Goal: Task Accomplishment & Management: Contribute content

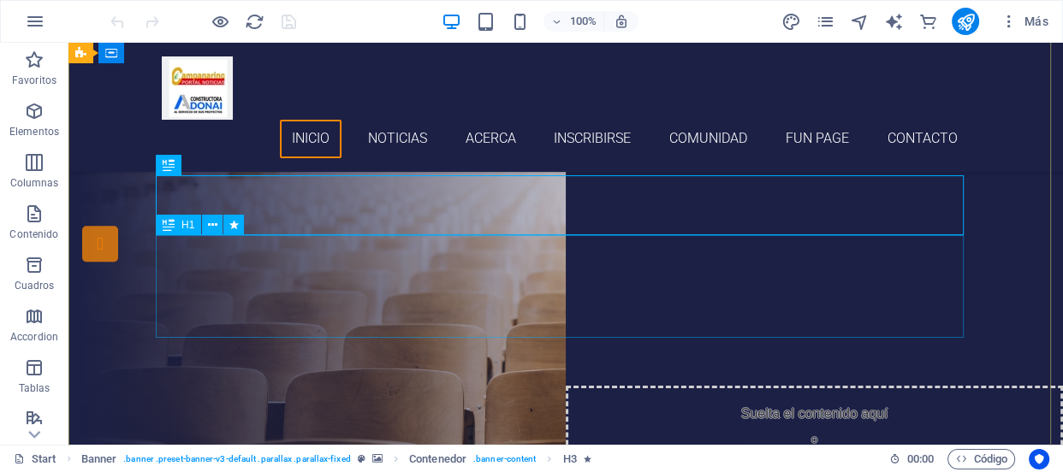
scroll to position [473, 0]
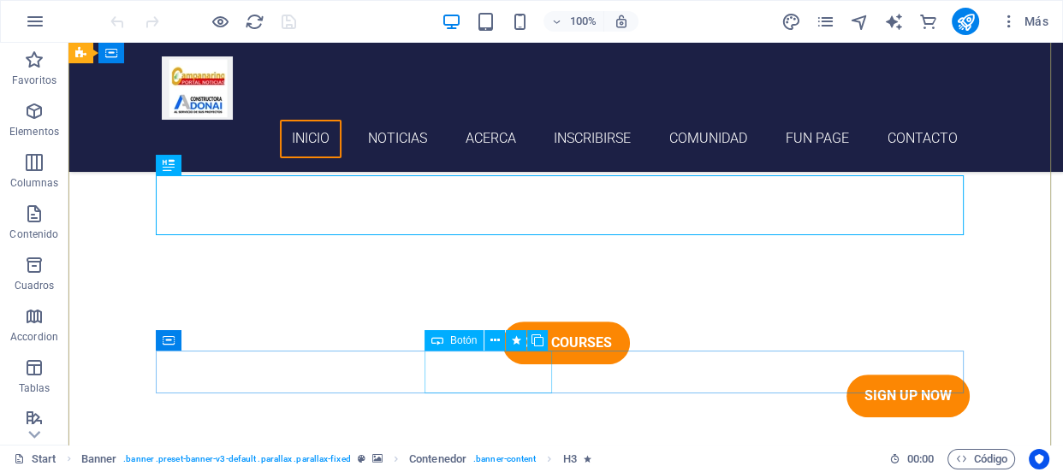
click at [511, 362] on div "Our Courses" at bounding box center [566, 343] width 808 height 43
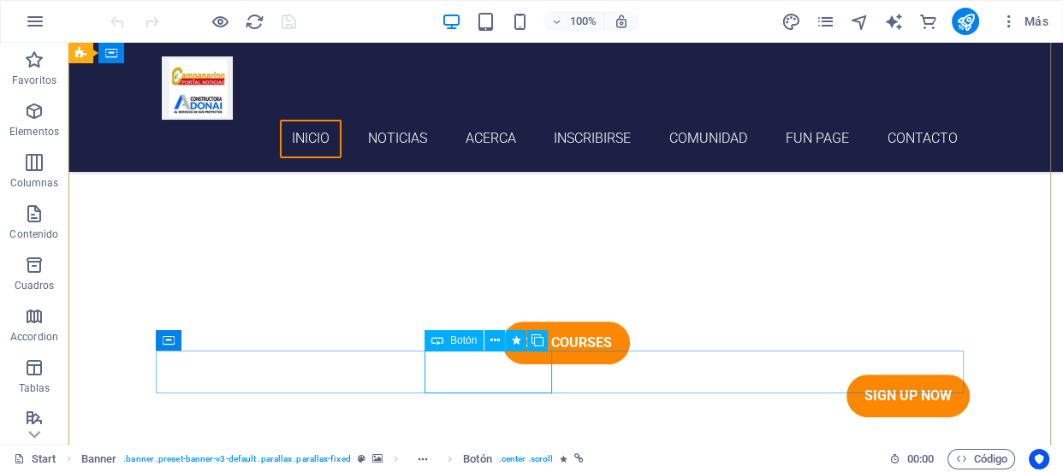
click at [465, 342] on span "Botón" at bounding box center [463, 340] width 27 height 10
click at [495, 338] on icon at bounding box center [494, 341] width 9 height 18
click at [493, 342] on icon at bounding box center [494, 341] width 9 height 18
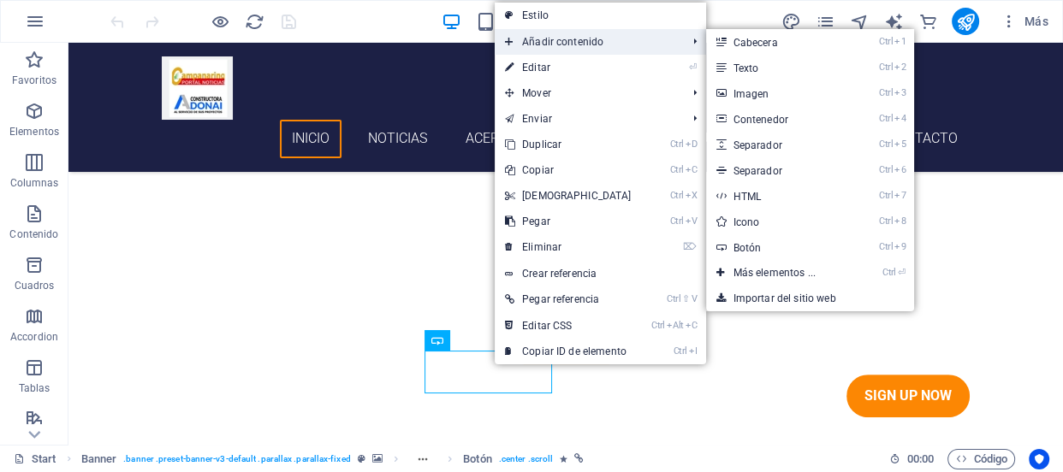
drag, startPoint x: 556, startPoint y: 50, endPoint x: 613, endPoint y: 34, distance: 58.8
click at [613, 34] on span "Añadir contenido" at bounding box center [588, 42] width 186 height 26
click at [737, 84] on link "Ctrl 3 Imagen" at bounding box center [778, 93] width 144 height 26
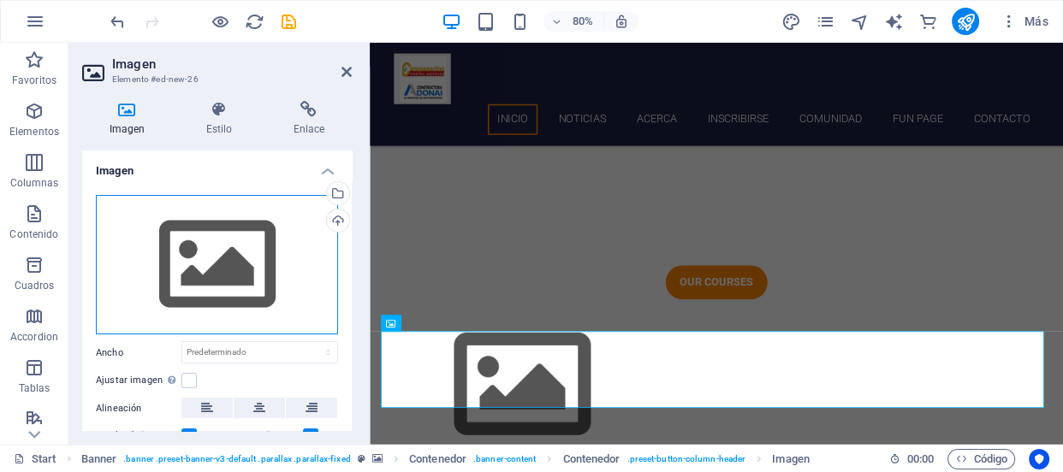
click at [252, 265] on div "Arrastra archivos aquí, haz clic para escoger archivos o selecciona archivos de…" at bounding box center [217, 265] width 242 height 140
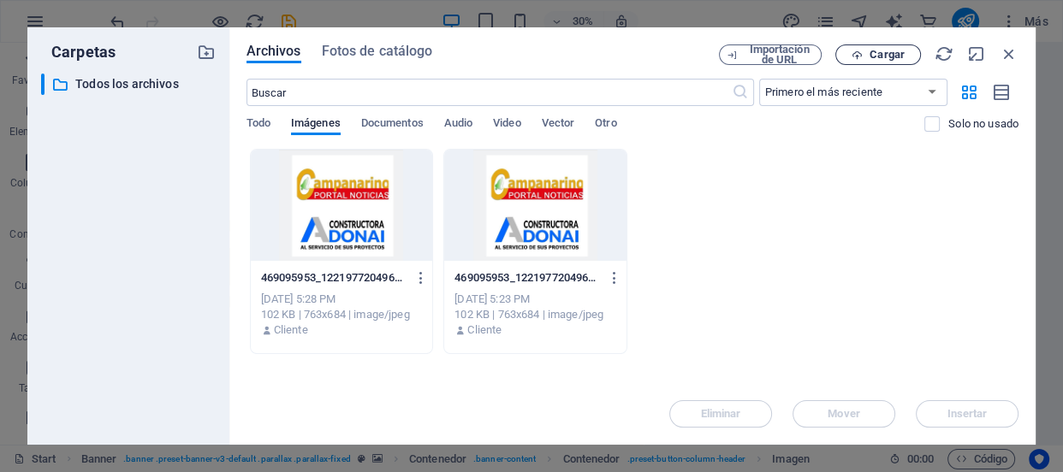
click at [855, 59] on icon "button" at bounding box center [856, 55] width 11 height 11
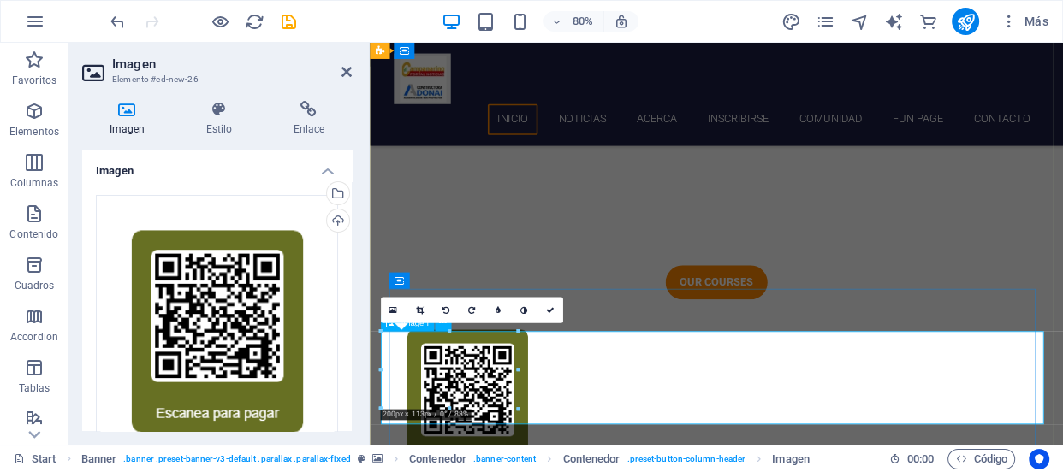
drag, startPoint x: 360, startPoint y: 290, endPoint x: 349, endPoint y: 239, distance: 52.5
click at [349, 239] on div "Imagen Estilo Enlace Imagen Arrastra archivos aquí, haz clic para escoger archi…" at bounding box center [216, 266] width 297 height 358
click at [308, 107] on icon at bounding box center [309, 109] width 86 height 17
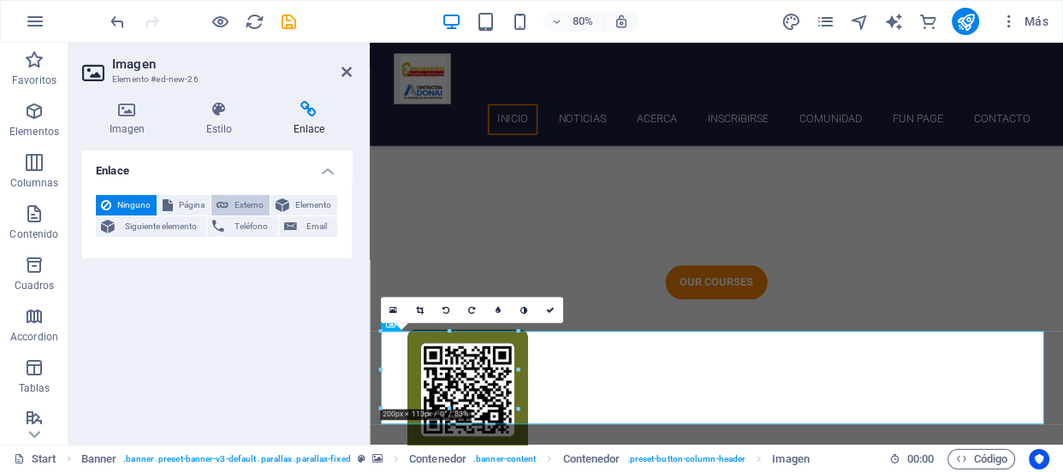
click at [254, 204] on span "Externo" at bounding box center [249, 205] width 31 height 21
select select "blank"
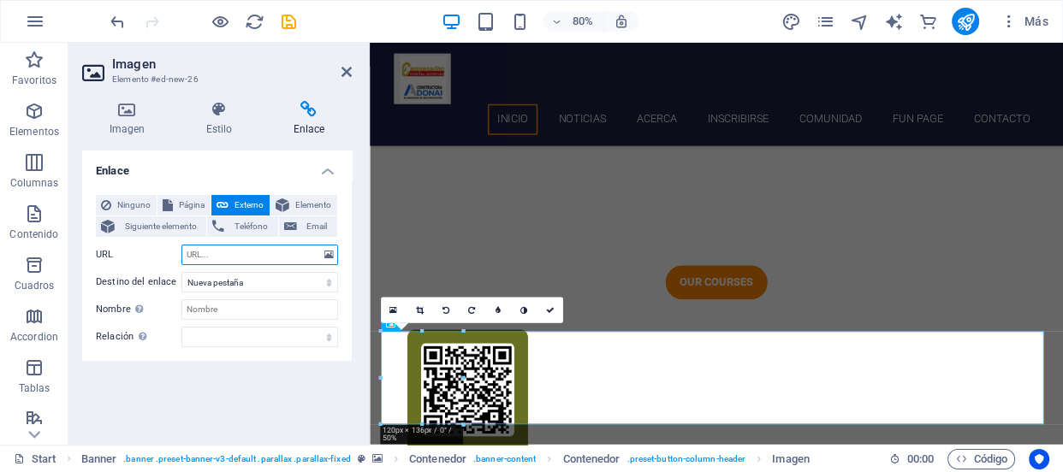
paste input "https://www.flow.cl/app/web/pagarBtnPago.php?token=wdf1e8c891252093f8191d800907…"
type input "https://www.flow.cl/app/web/pagarBtnPago.php?token=wdf1e8c891252093f8191d800907…"
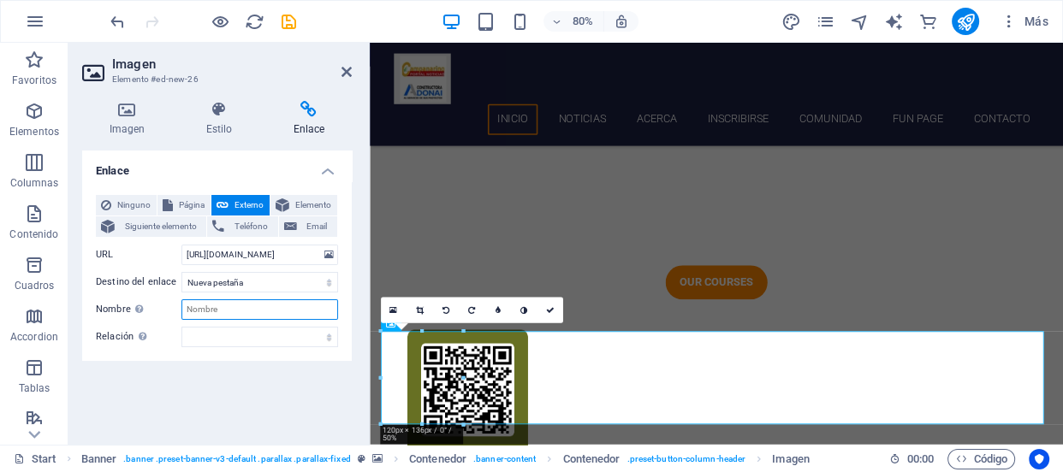
click at [258, 307] on input "Nombre Una descripción adicional del enlace no debería ser igual al texto del e…" at bounding box center [259, 309] width 157 height 21
type input "Donacion"
click at [317, 334] on select "alternativo autor marcador externo ayuda licencia siguiente nofollow noreferrer…" at bounding box center [259, 337] width 157 height 21
select select "external"
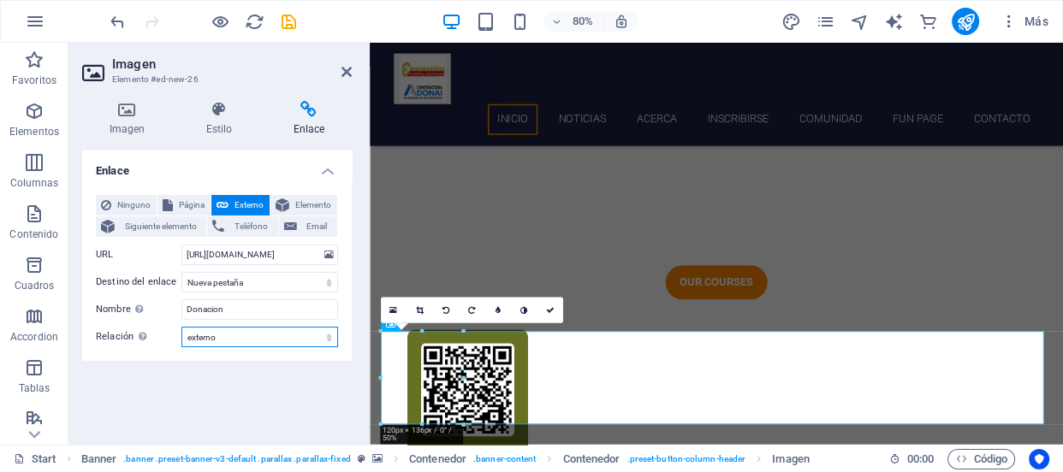
click at [181, 327] on select "alternativo autor marcador externo ayuda licencia siguiente nofollow noreferrer…" at bounding box center [259, 337] width 157 height 21
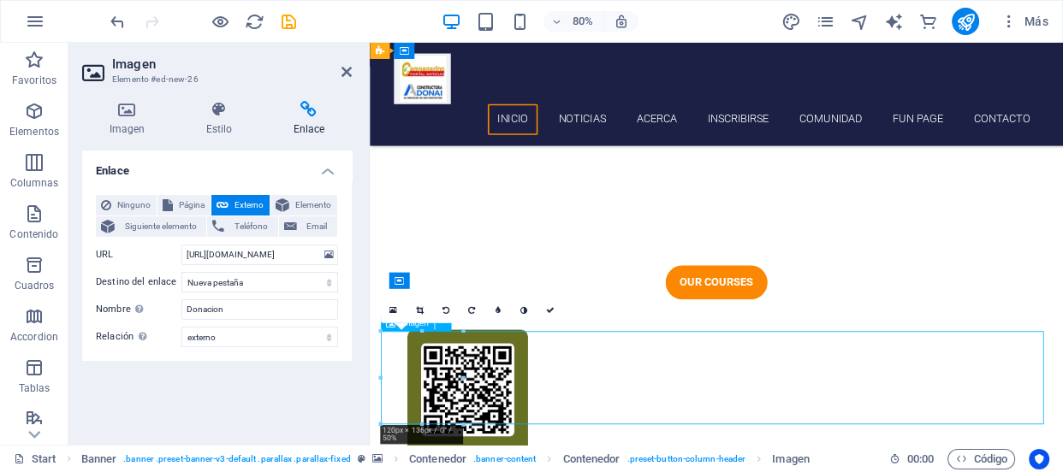
drag, startPoint x: 501, startPoint y: 434, endPoint x: 504, endPoint y: 452, distance: 18.1
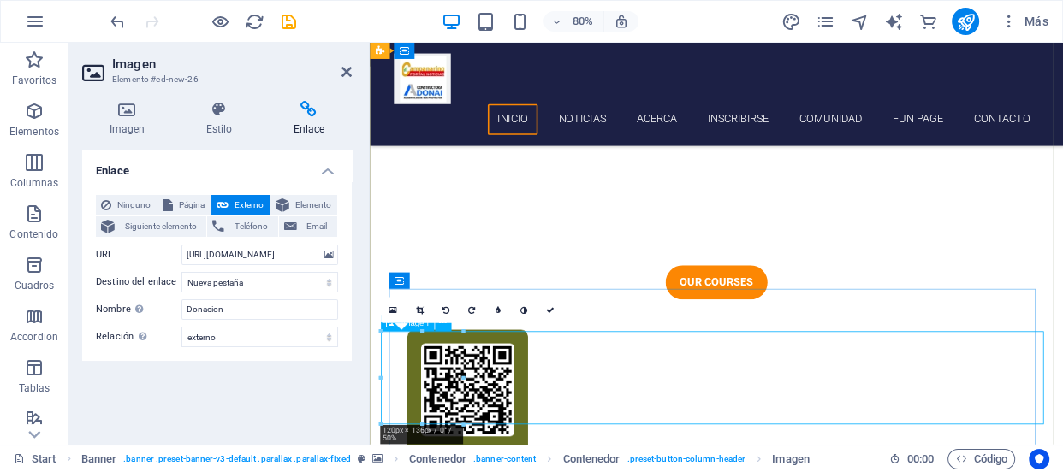
click at [757, 364] on div "Our Courses" at bounding box center [804, 343] width 808 height 43
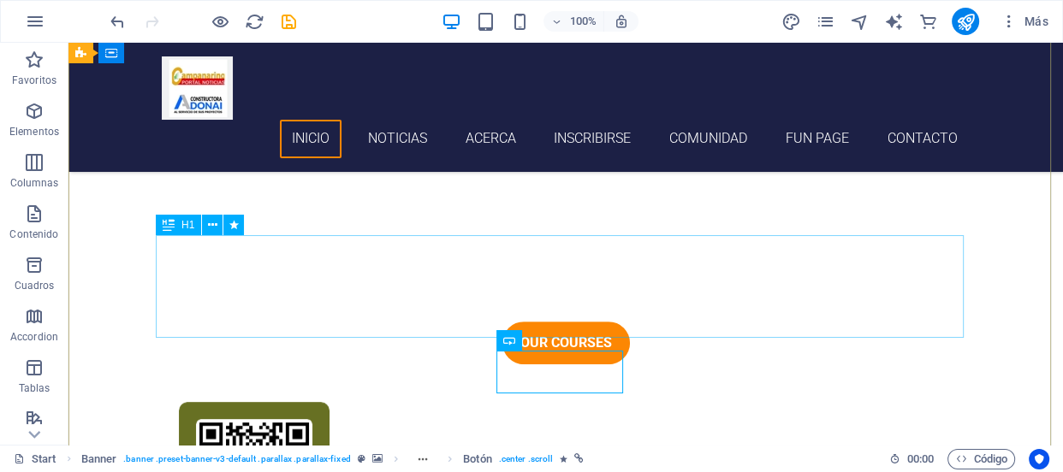
click at [679, 300] on div "Sitio web de noticias y medios de comunicación" at bounding box center [566, 257] width 808 height 103
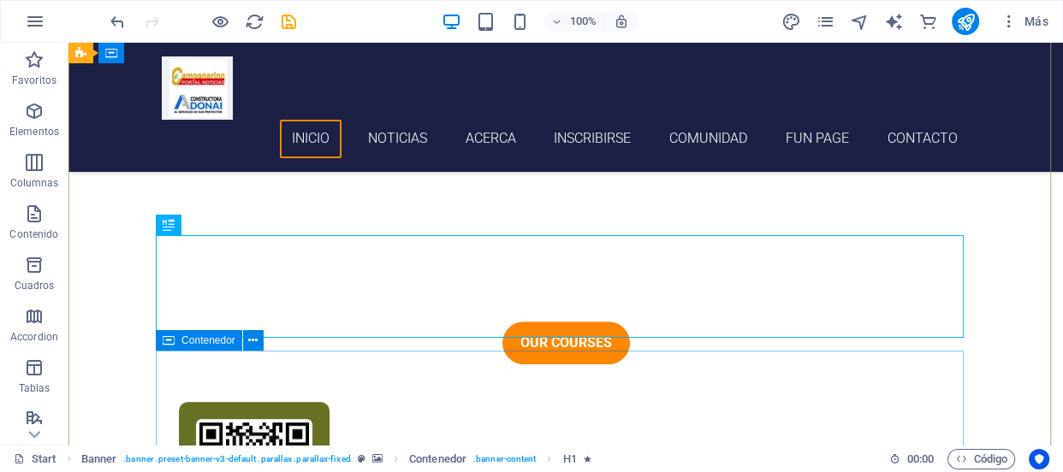
click at [217, 341] on span "Contenedor" at bounding box center [208, 340] width 54 height 10
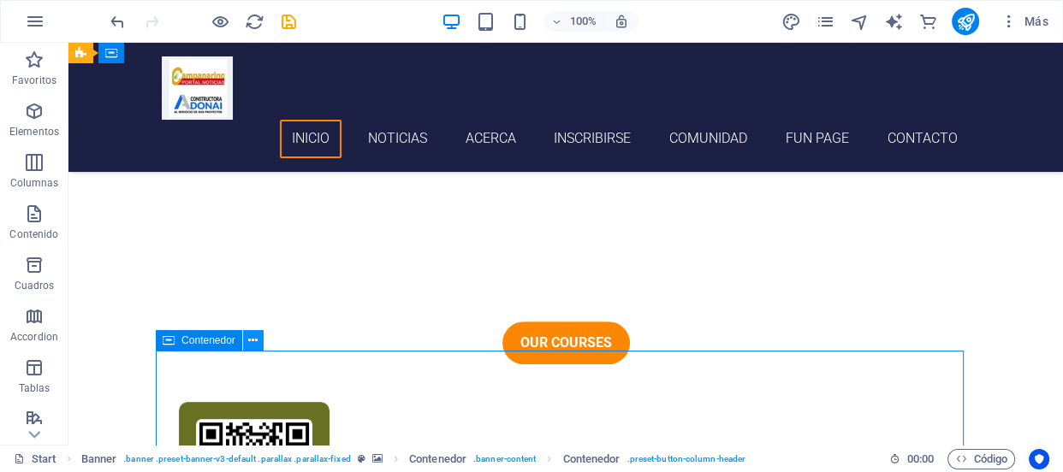
click at [251, 341] on icon at bounding box center [252, 341] width 9 height 18
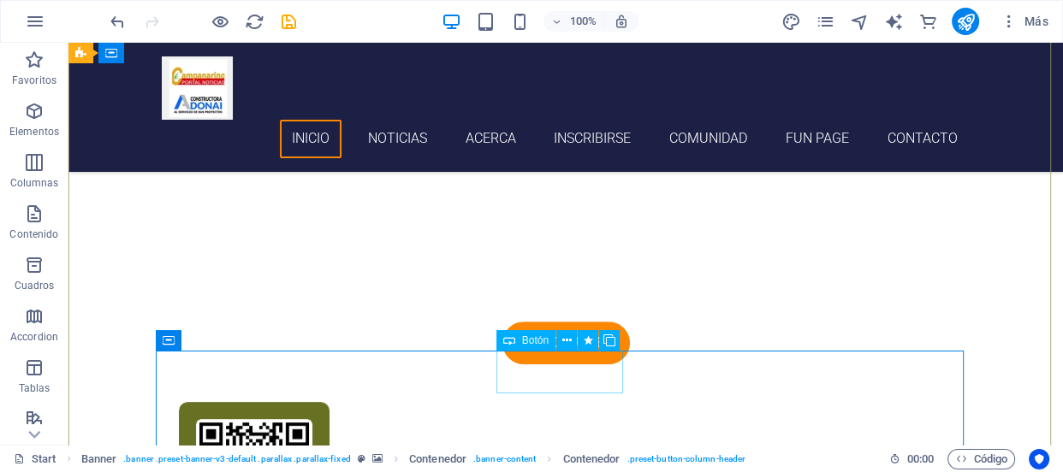
click at [556, 364] on div "Our Courses" at bounding box center [566, 343] width 808 height 43
click at [569, 342] on icon at bounding box center [566, 341] width 9 height 18
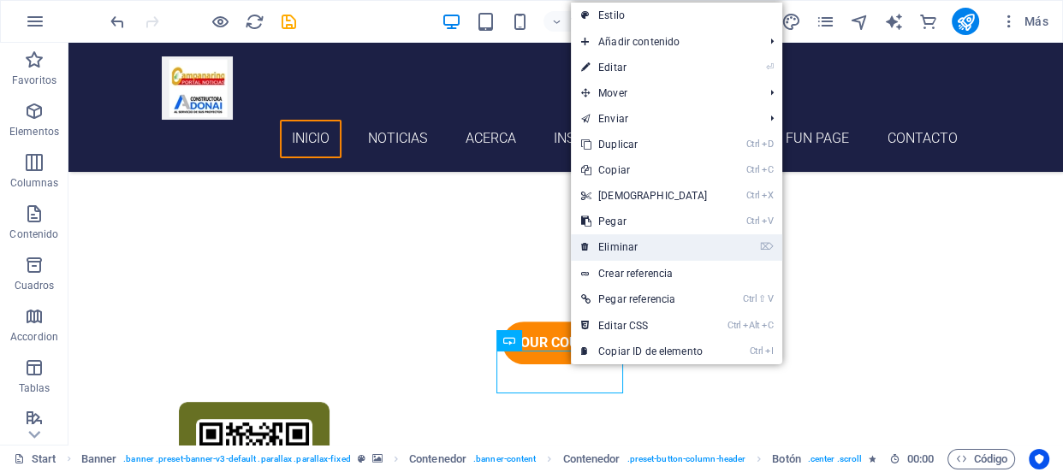
click at [625, 240] on link "⌦ Eliminar" at bounding box center [644, 247] width 147 height 26
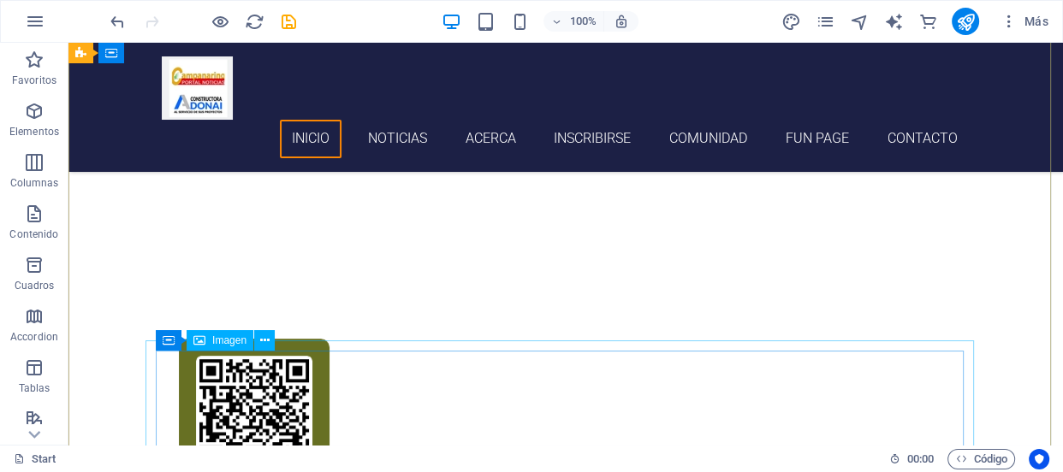
click at [530, 376] on figure at bounding box center [565, 427] width 828 height 233
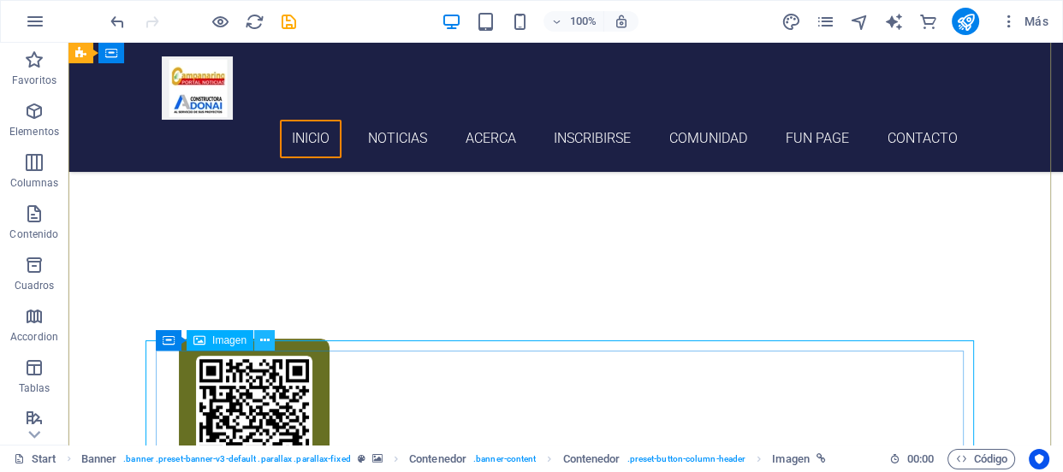
click at [262, 339] on icon at bounding box center [264, 341] width 9 height 18
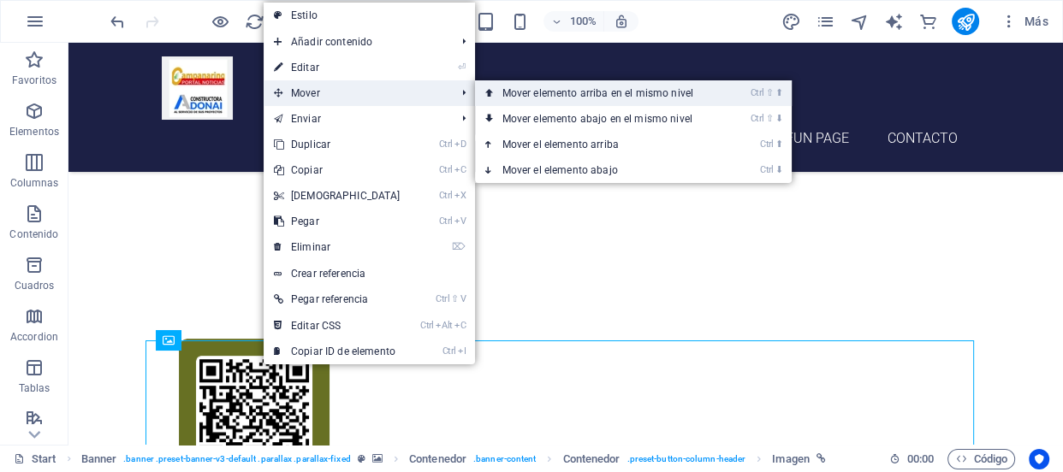
click at [579, 98] on link "Ctrl ⇧ ⬆ Mover elemento arriba en el mismo nivel" at bounding box center [601, 93] width 252 height 26
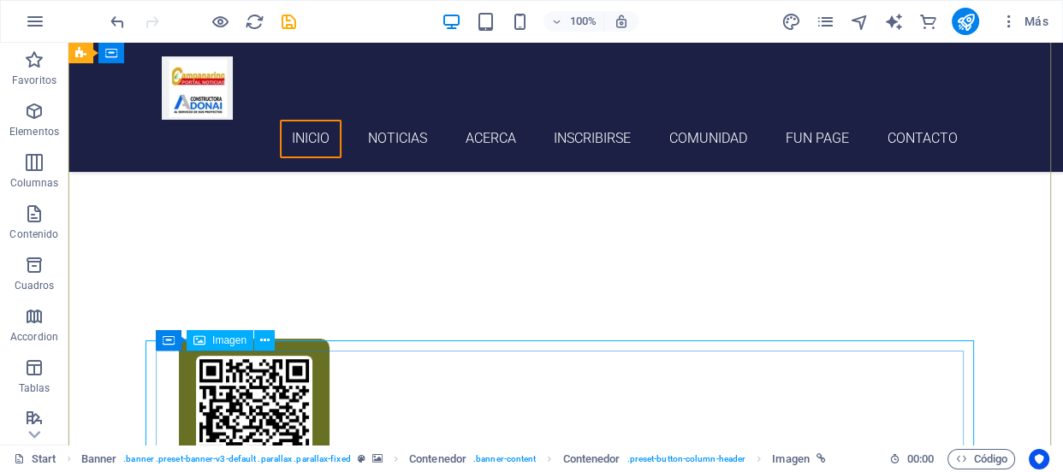
click at [333, 406] on figure at bounding box center [565, 427] width 828 height 233
click at [317, 405] on figure at bounding box center [565, 427] width 828 height 233
select select "external"
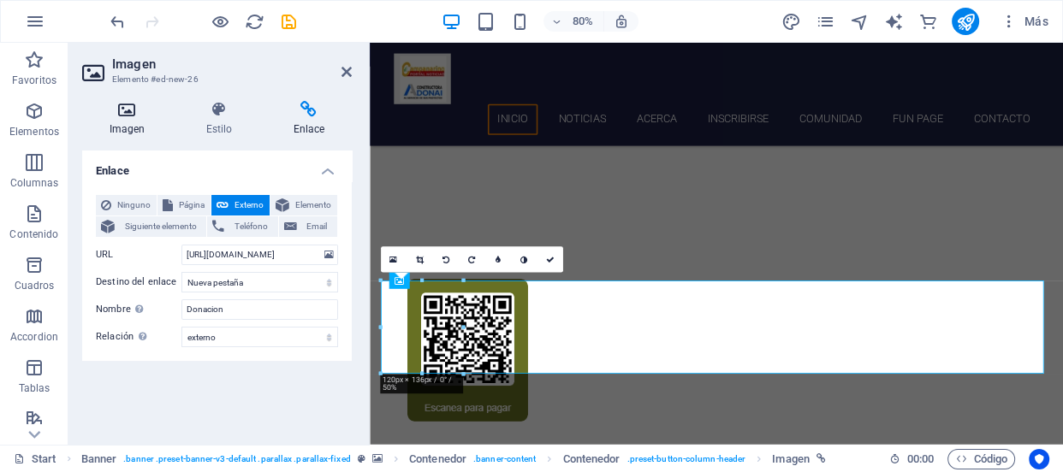
click at [132, 120] on h4 "Imagen" at bounding box center [130, 119] width 97 height 36
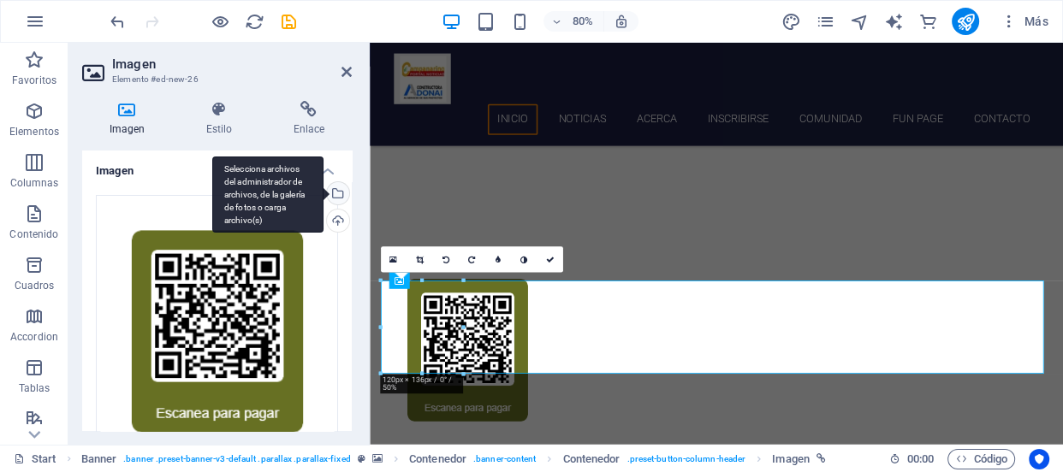
click at [323, 196] on div "Selecciona archivos del administrador de archivos, de la galería de fotos o car…" at bounding box center [267, 195] width 111 height 77
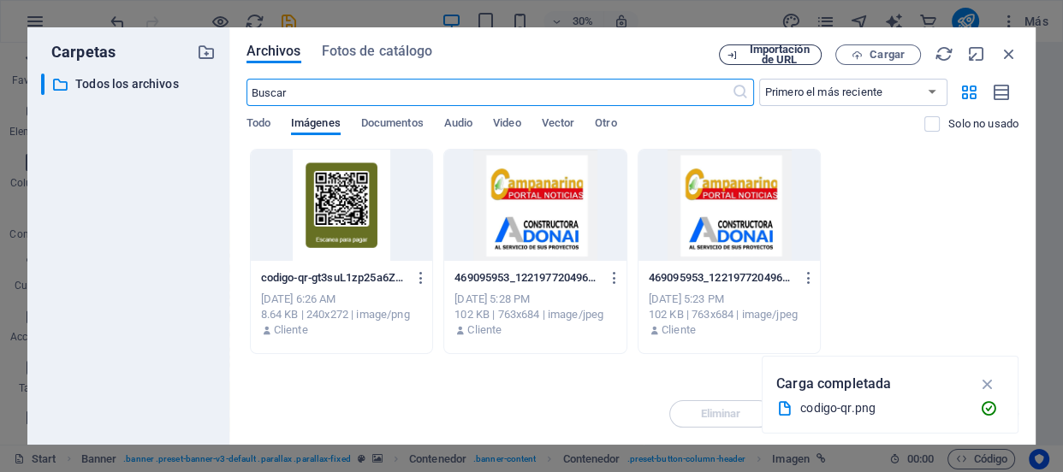
click at [748, 59] on span "Importación de URL" at bounding box center [778, 54] width 69 height 21
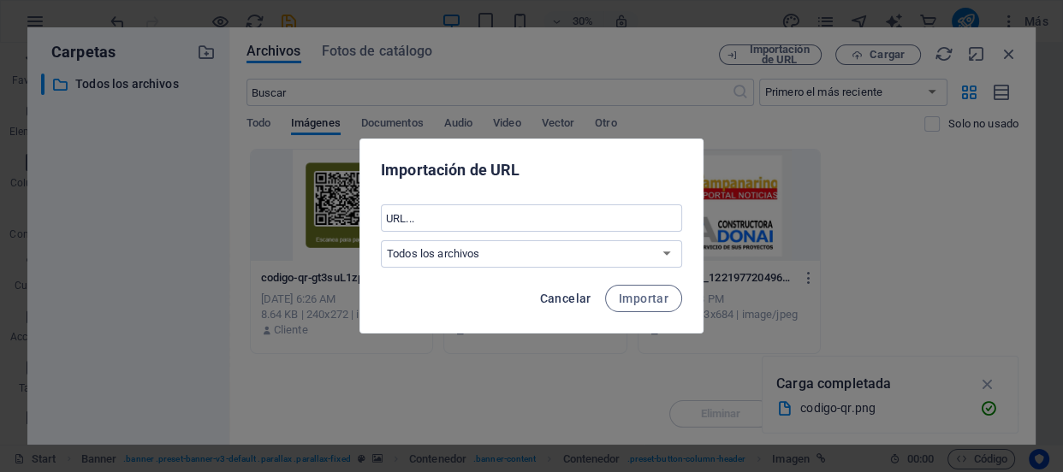
click at [577, 300] on span "Cancelar" at bounding box center [565, 299] width 51 height 14
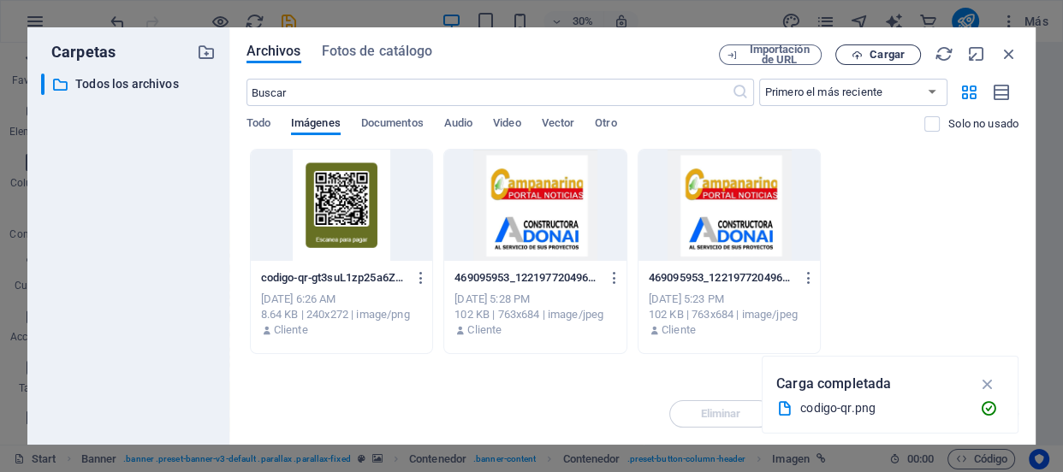
click at [860, 48] on button "Cargar" at bounding box center [878, 54] width 86 height 21
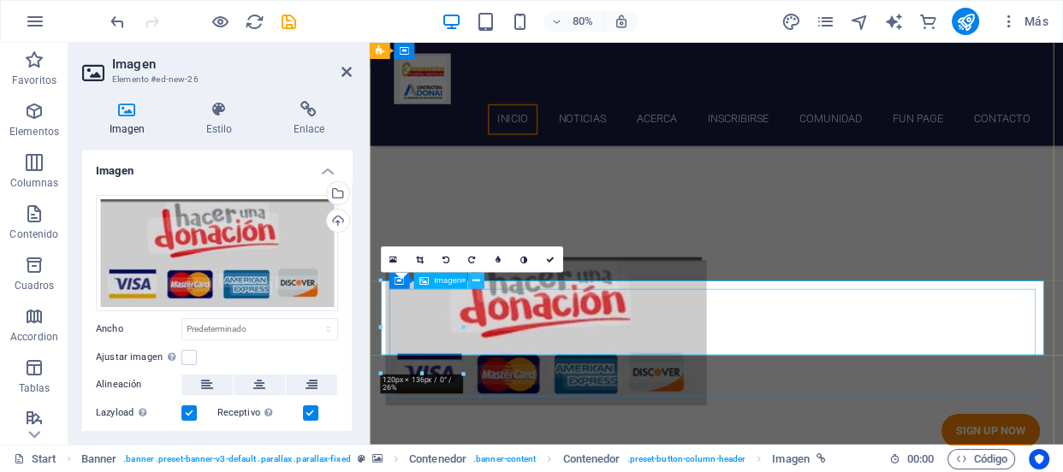
click at [474, 284] on icon at bounding box center [475, 281] width 8 height 15
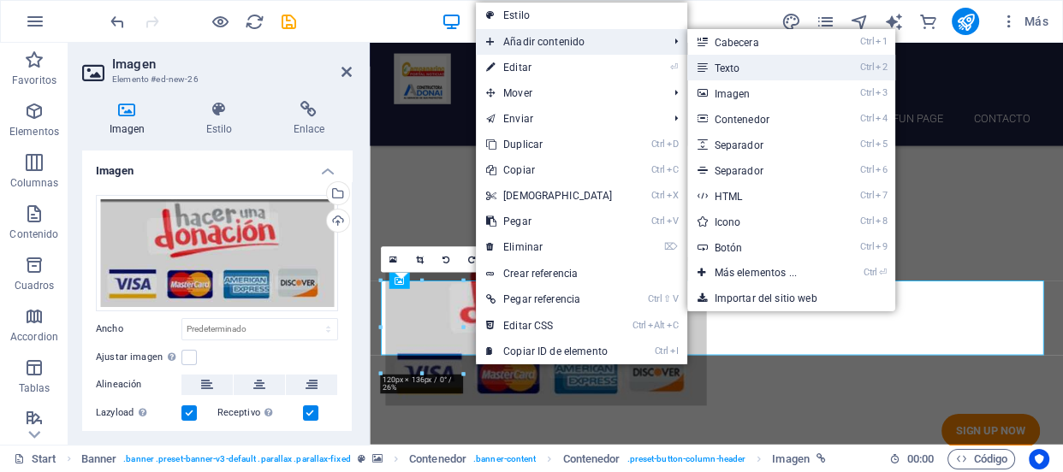
click at [743, 73] on link "Ctrl 2 Texto" at bounding box center [759, 68] width 144 height 26
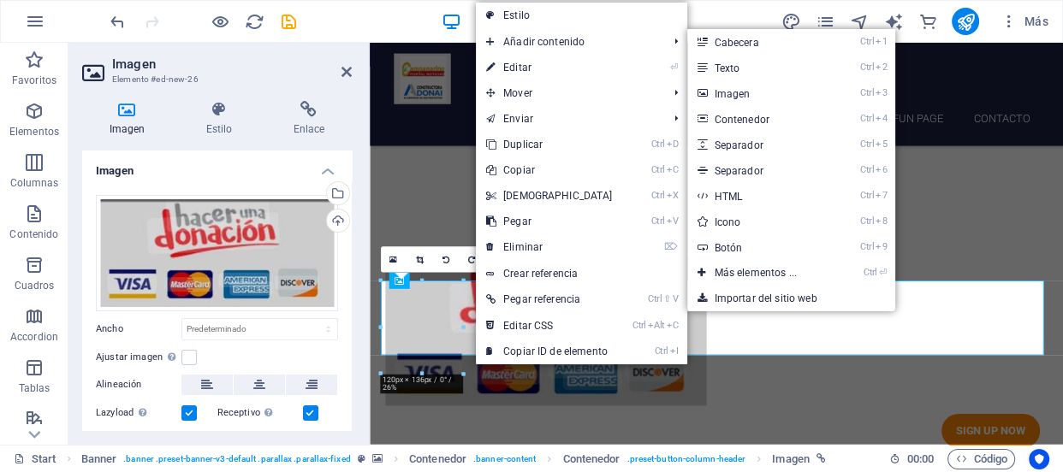
drag, startPoint x: 1113, startPoint y: 116, endPoint x: 838, endPoint y: 80, distance: 277.7
click at [838, 120] on nav "Inicio noticias acerca inscribirse comunidad fun page Contacto" at bounding box center [804, 139] width 808 height 39
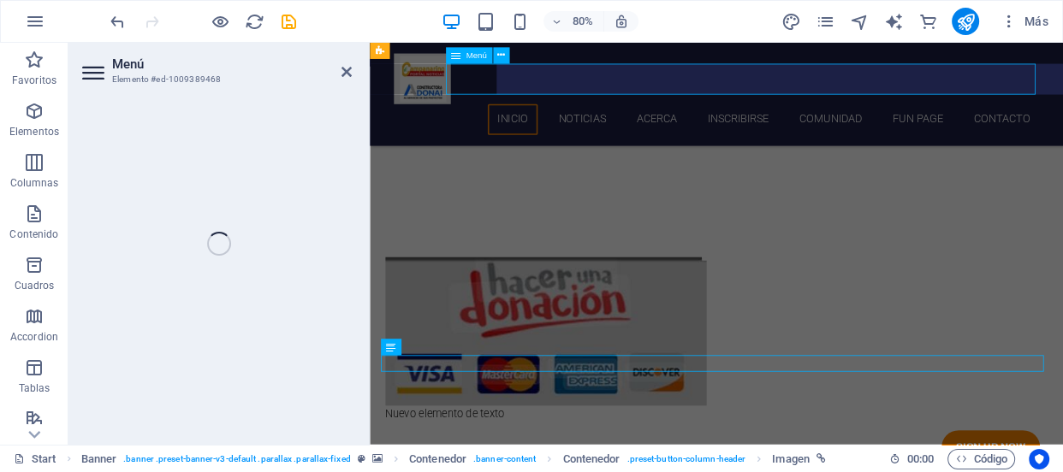
click at [651, 393] on figure at bounding box center [803, 404] width 828 height 186
select select
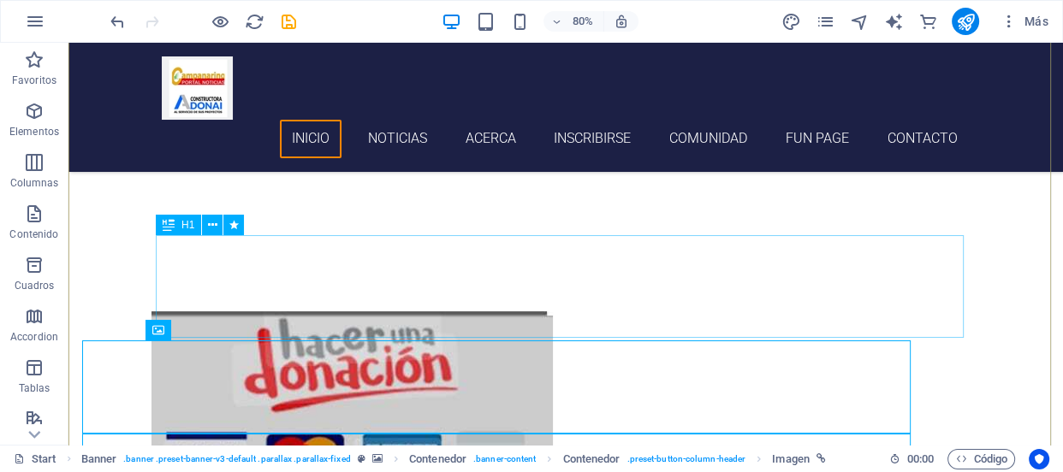
drag, startPoint x: 650, startPoint y: 314, endPoint x: 597, endPoint y: 359, distance: 69.8
click at [635, 309] on div "Sitio web de noticias y medios de comunicación" at bounding box center [566, 257] width 808 height 103
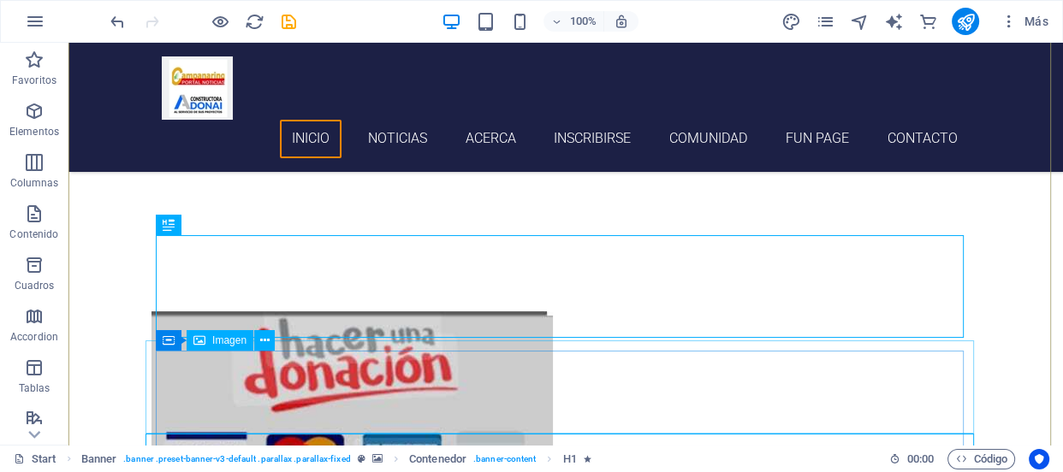
click at [330, 411] on figure at bounding box center [565, 404] width 828 height 186
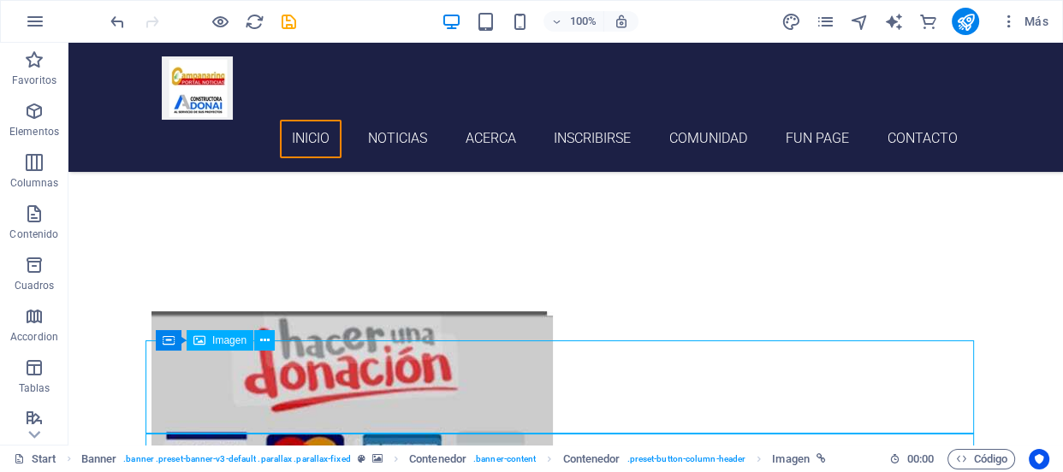
click at [347, 402] on figure at bounding box center [565, 404] width 828 height 186
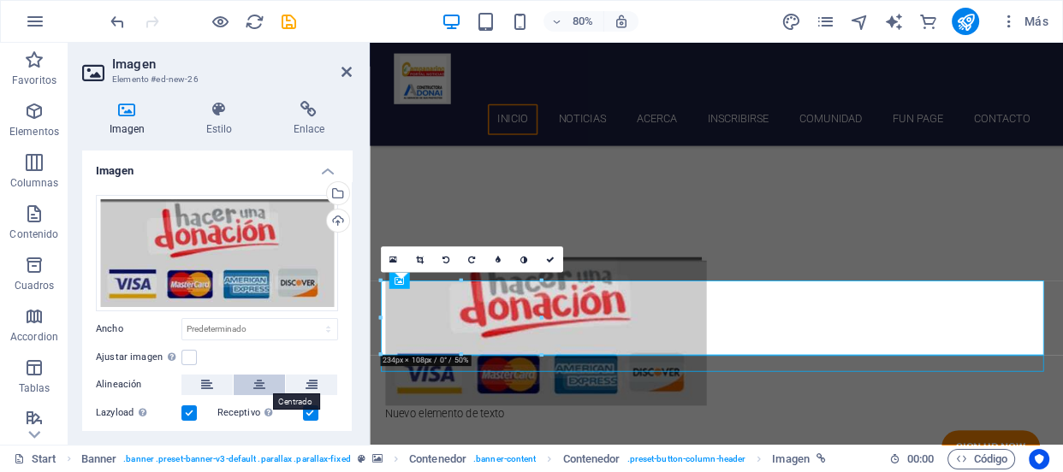
click at [258, 379] on icon at bounding box center [259, 385] width 12 height 21
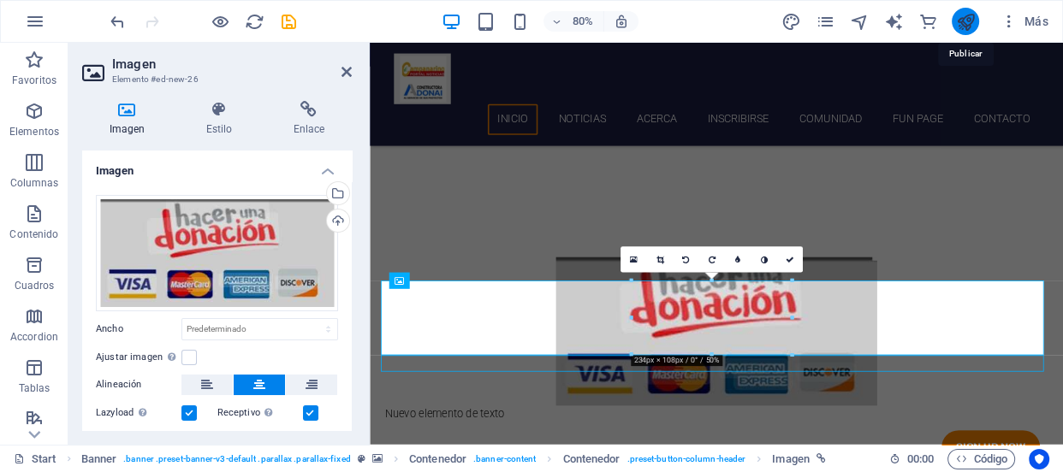
click at [961, 21] on icon "publish" at bounding box center [966, 22] width 20 height 20
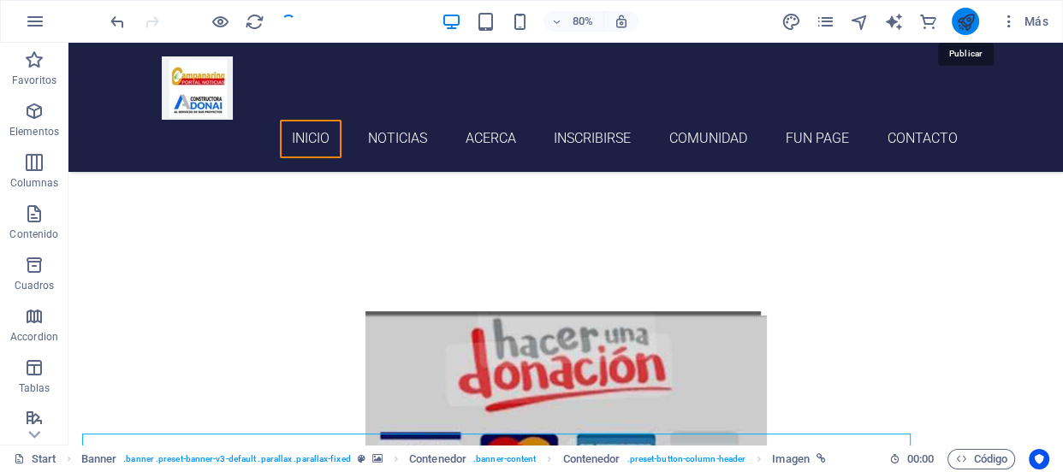
checkbox input "false"
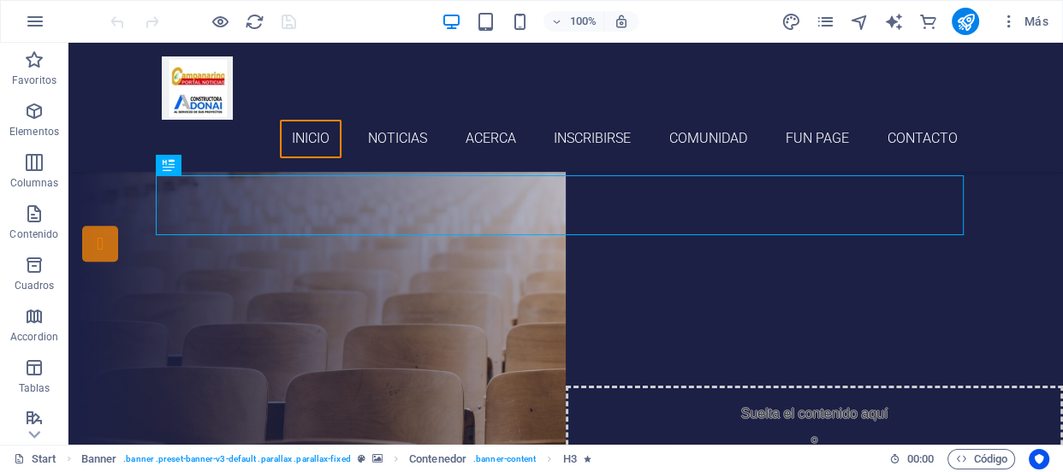
scroll to position [473, 0]
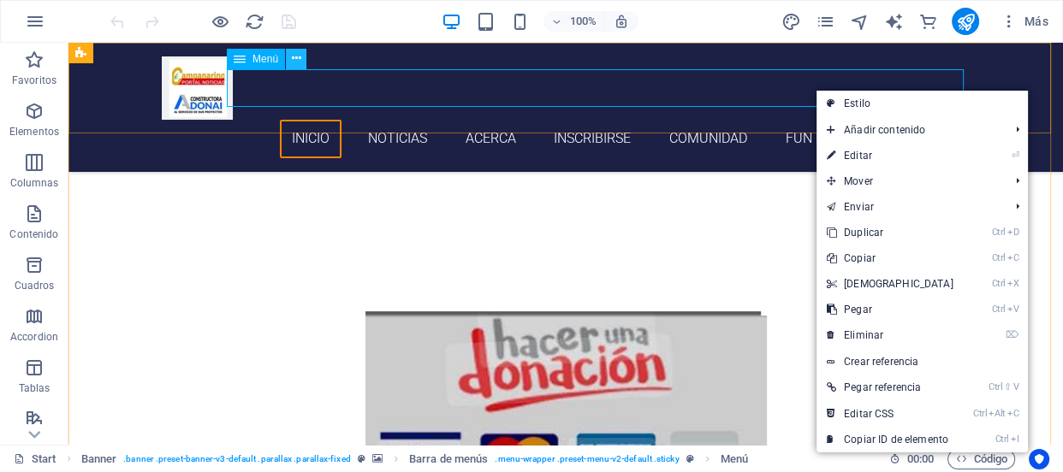
click at [294, 60] on icon at bounding box center [296, 59] width 9 height 18
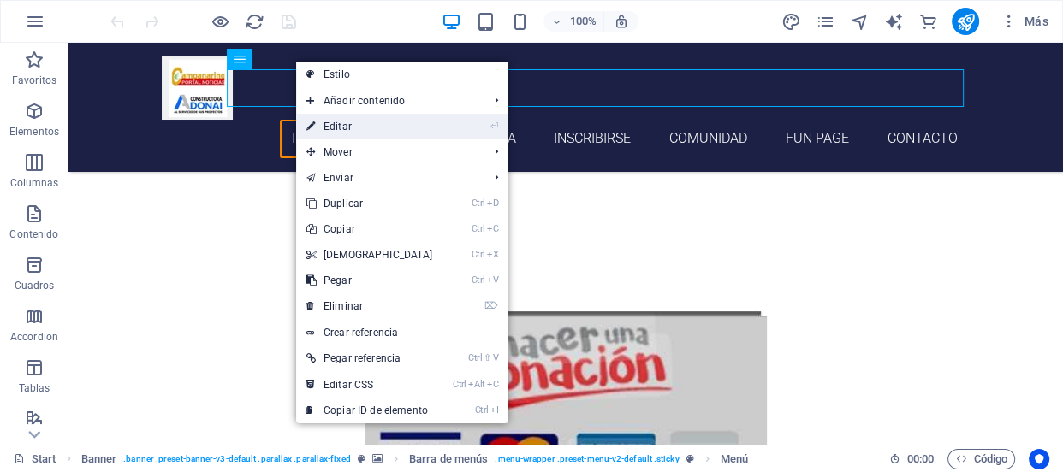
click at [448, 127] on li "⏎ Editar" at bounding box center [401, 127] width 211 height 26
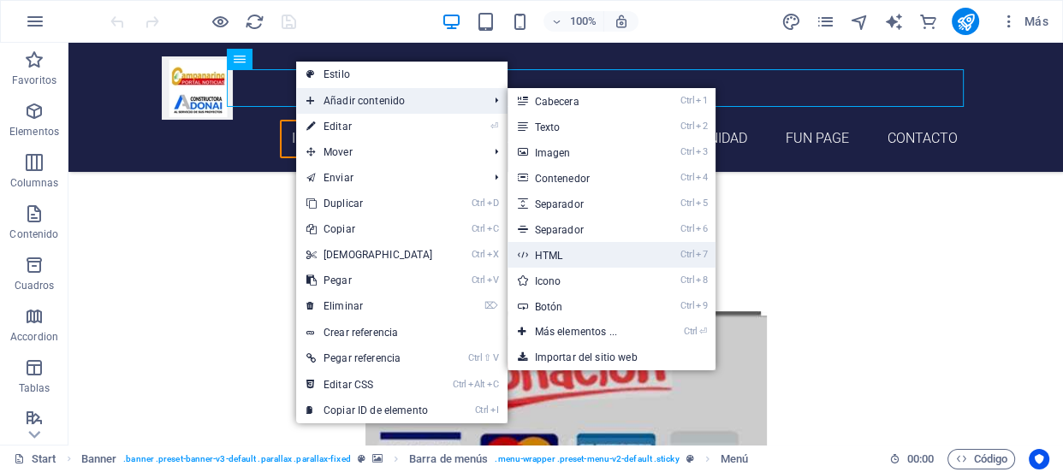
click at [574, 242] on link "Ctrl 7 HTML" at bounding box center [579, 255] width 144 height 26
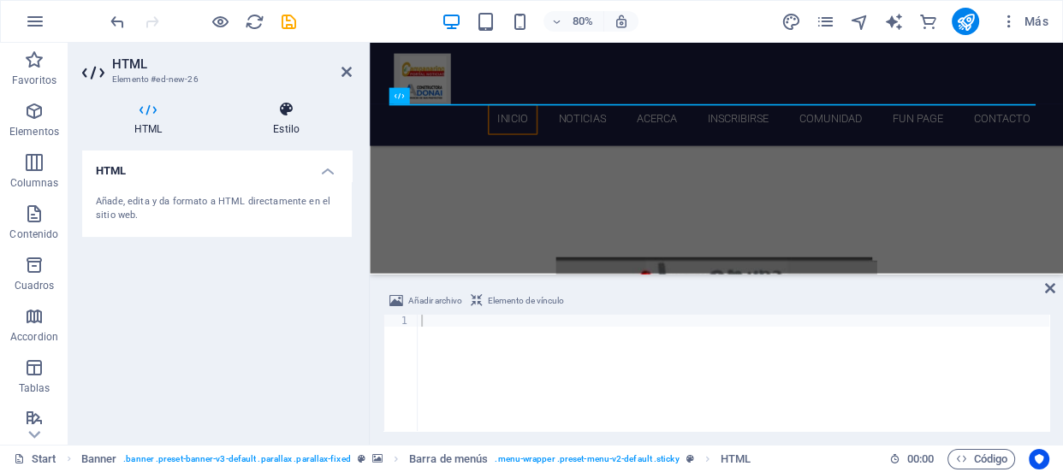
click at [286, 120] on h4 "Estilo" at bounding box center [286, 119] width 131 height 36
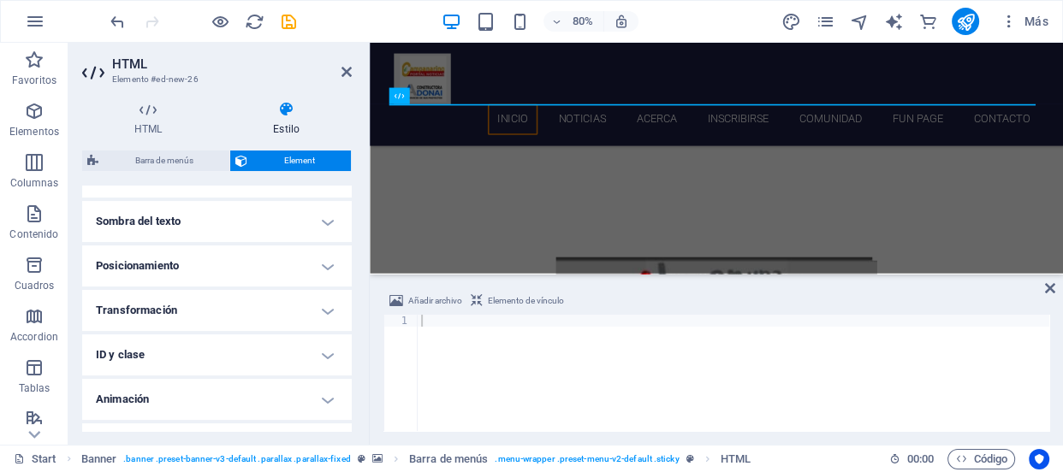
scroll to position [491, 0]
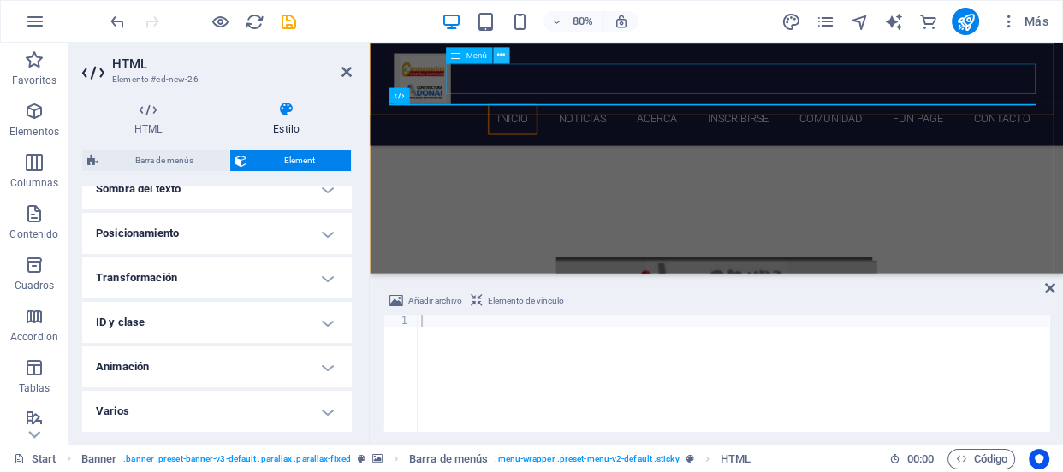
click at [500, 50] on icon at bounding box center [501, 55] width 8 height 15
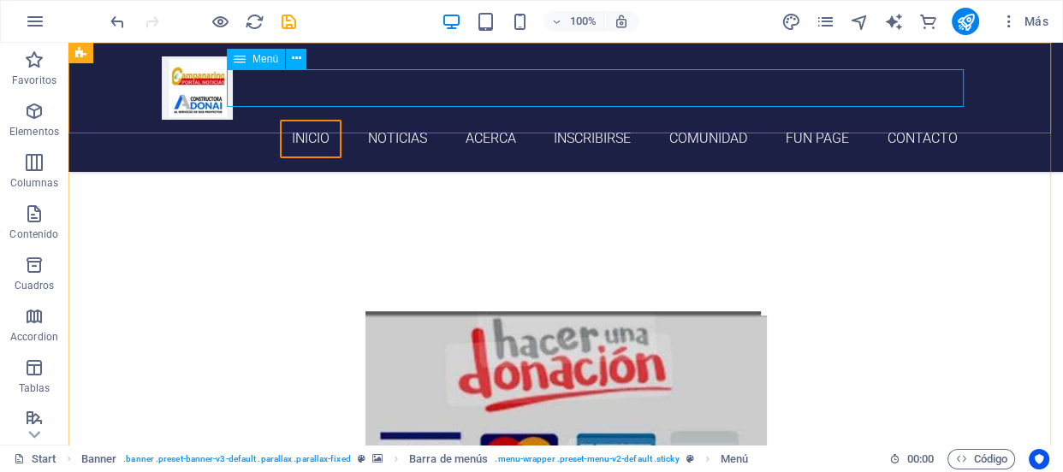
click at [305, 120] on nav "Inicio noticias acerca inscribirse comunidad fun page Contacto" at bounding box center [566, 139] width 808 height 39
select select
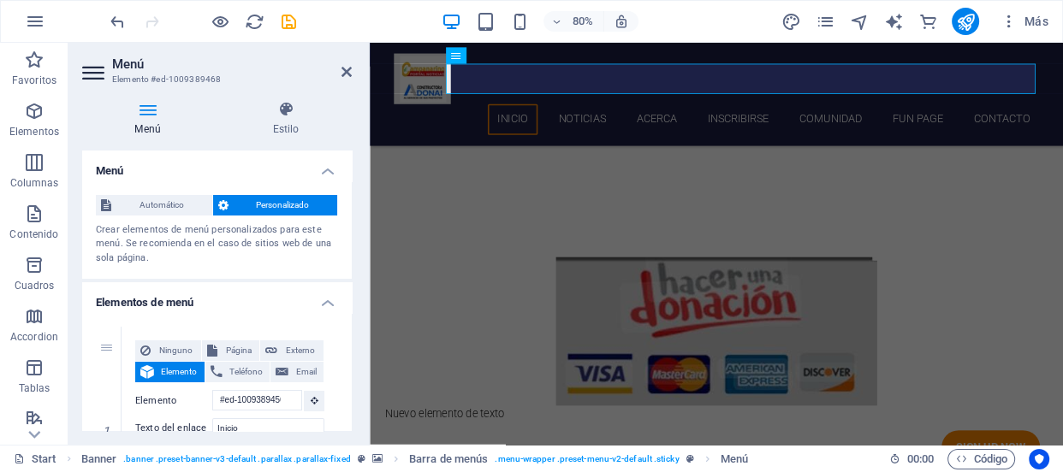
drag, startPoint x: 347, startPoint y: 187, endPoint x: 347, endPoint y: 204, distance: 16.3
click at [347, 204] on div "Automático Personalizado Crear elementos de menú personalizados para este menú.…" at bounding box center [217, 230] width 270 height 98
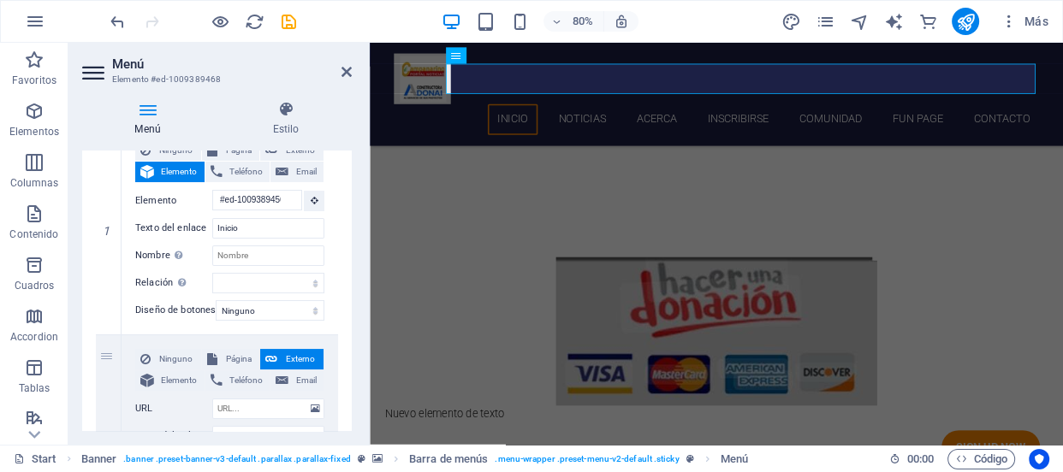
scroll to position [252, 0]
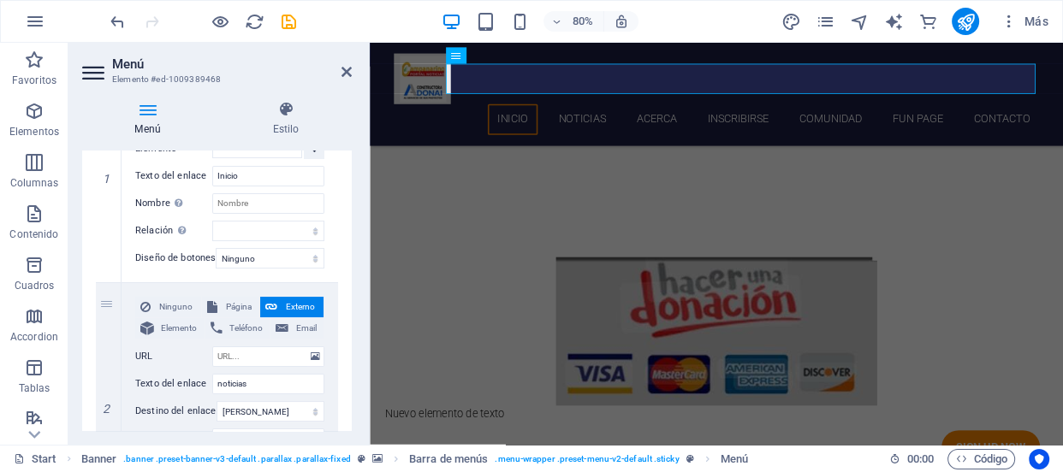
drag, startPoint x: 350, startPoint y: 187, endPoint x: 351, endPoint y: 229, distance: 41.9
click at [351, 229] on div "Menú Automático Personalizado Crear elementos de menú personalizados para este …" at bounding box center [217, 291] width 270 height 281
click at [316, 258] on select "Ninguno Predeterminado Principal Secundario" at bounding box center [270, 258] width 109 height 21
select select "primary"
click at [216, 248] on select "Ninguno Predeterminado Principal Secundario" at bounding box center [270, 258] width 109 height 21
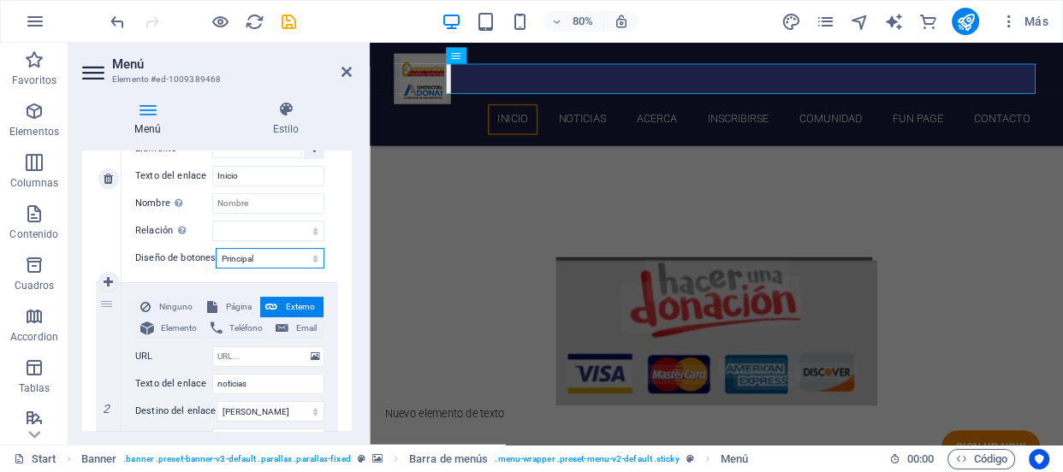
select select
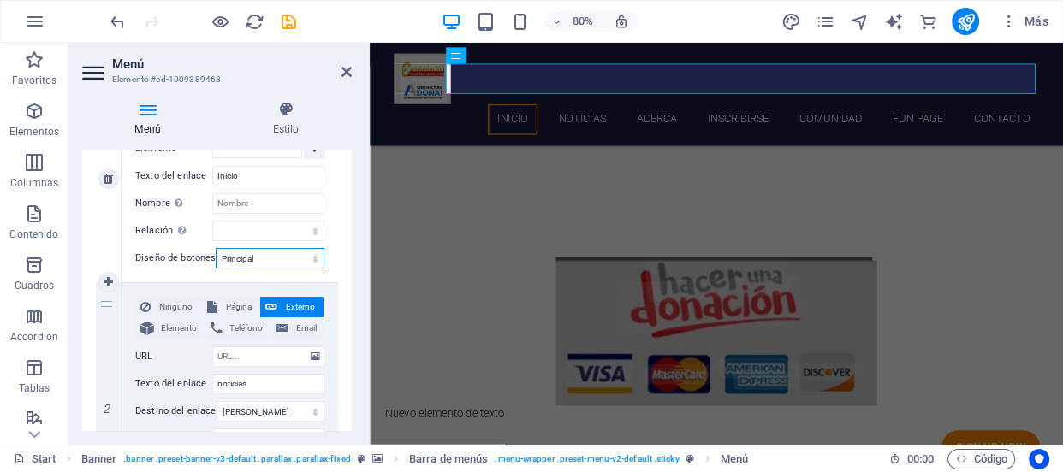
select select
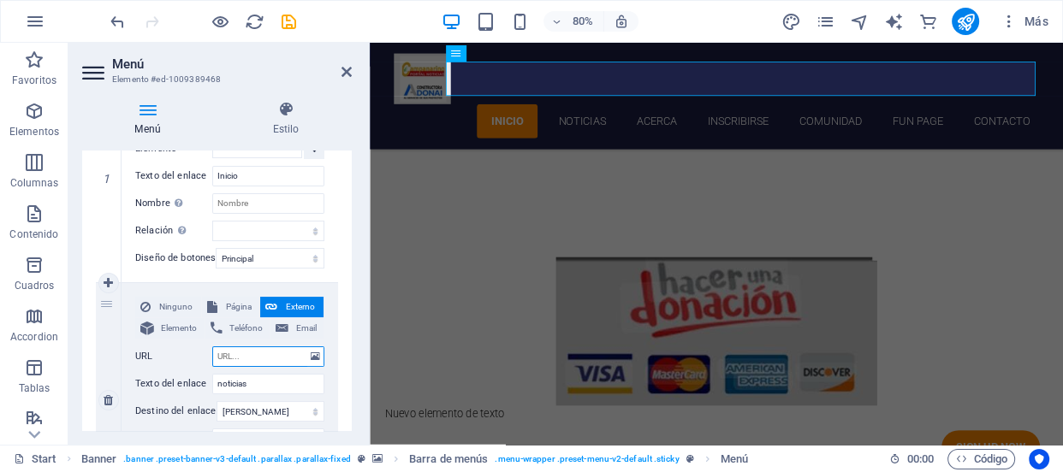
click at [279, 349] on input "URL" at bounding box center [268, 357] width 112 height 21
type input "in"
select select
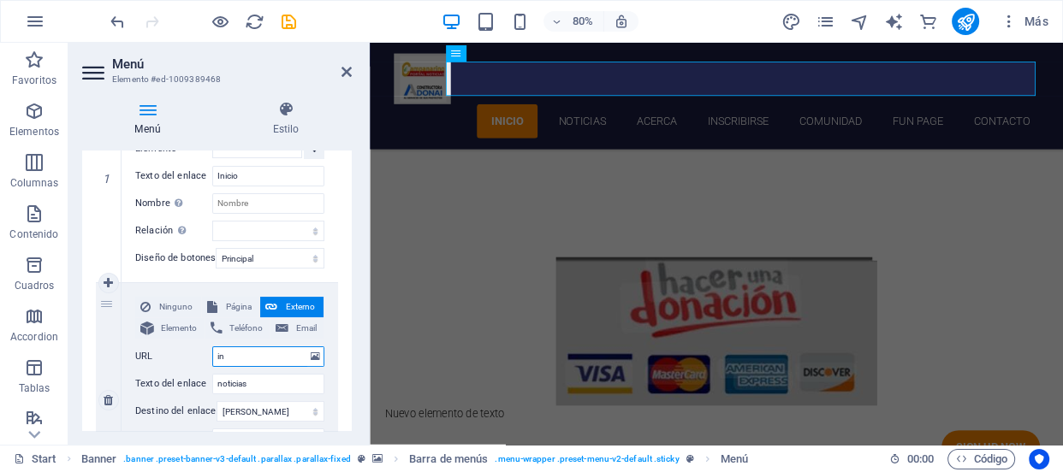
select select
type input "inde"
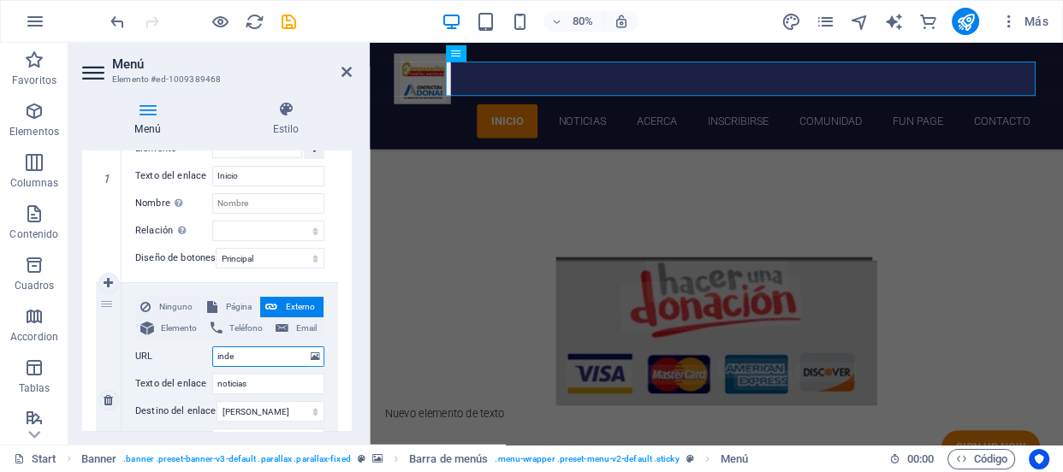
select select
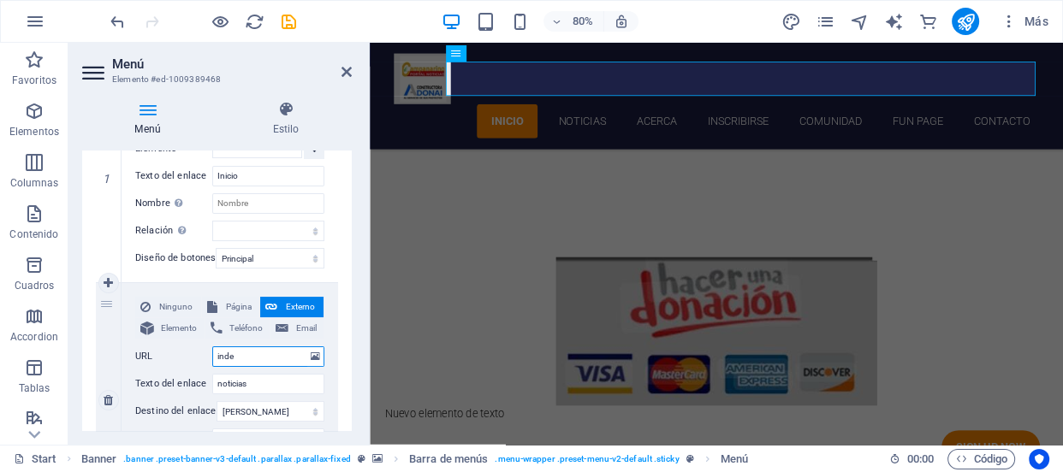
select select
type input "i"
select select
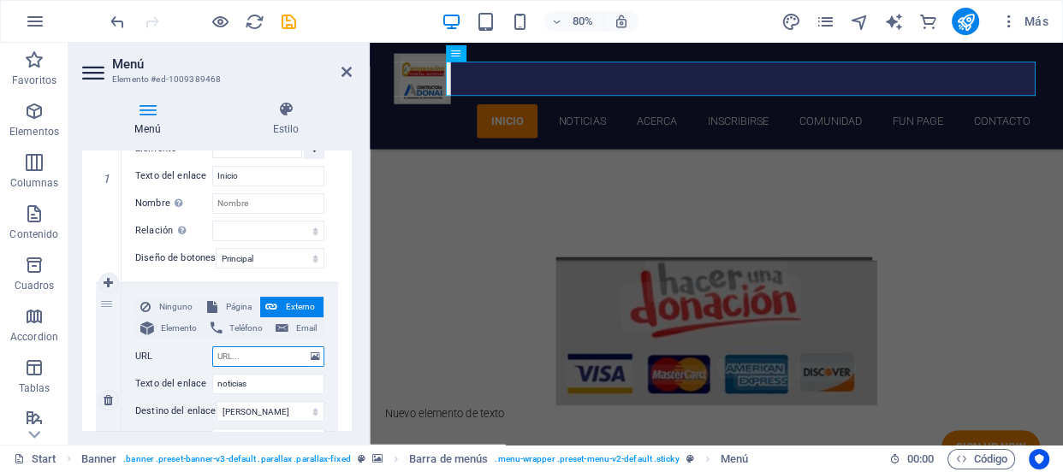
select select
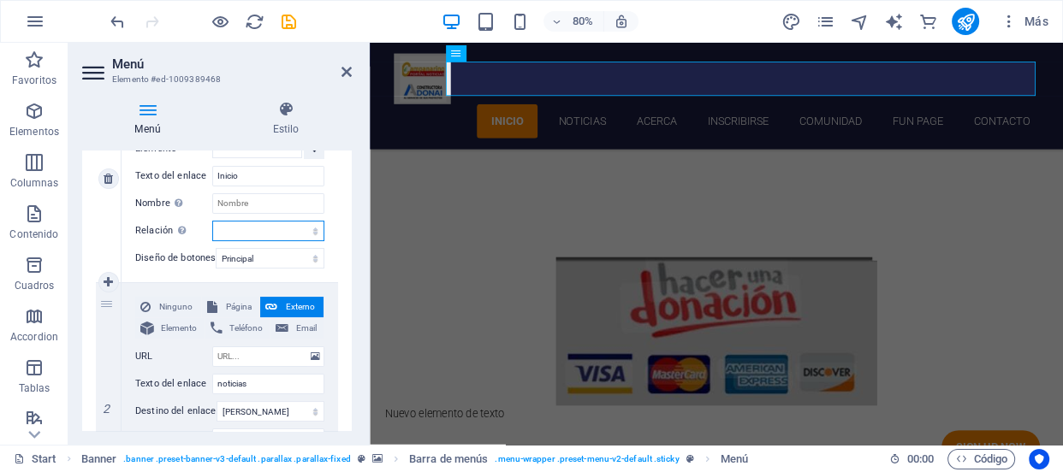
click at [263, 240] on select "alternativo autor marcador externo ayuda licencia siguiente nofollow noreferrer…" at bounding box center [268, 231] width 112 height 21
click at [196, 87] on div "Menú Estilo Menú Automático Personalizado Crear elementos de menú personalizado…" at bounding box center [216, 266] width 297 height 358
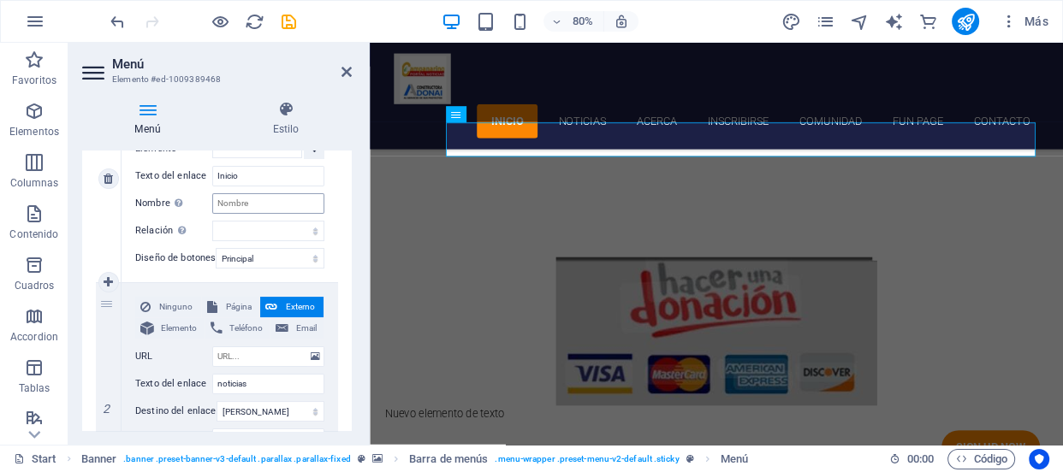
scroll to position [382, 0]
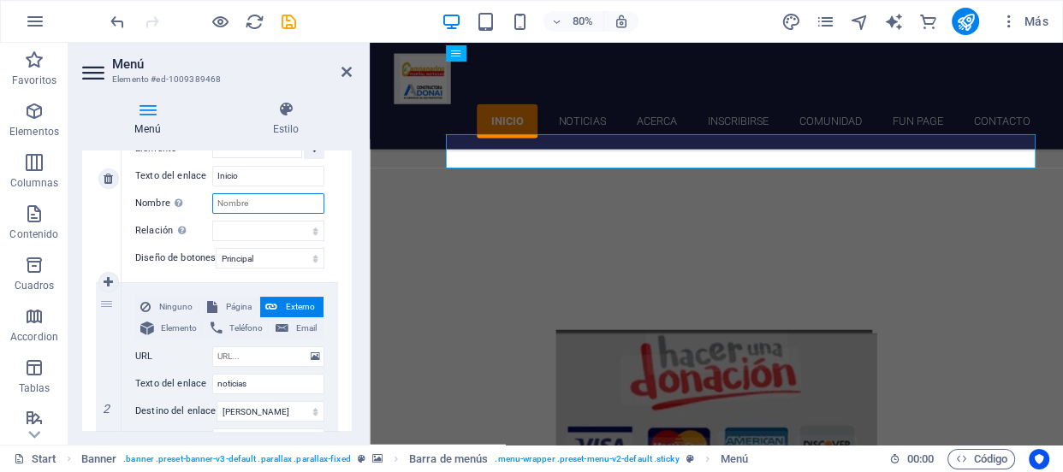
click at [259, 198] on input "Nombre Una descripción adicional del enlace no debería ser igual al texto del e…" at bounding box center [268, 203] width 112 height 21
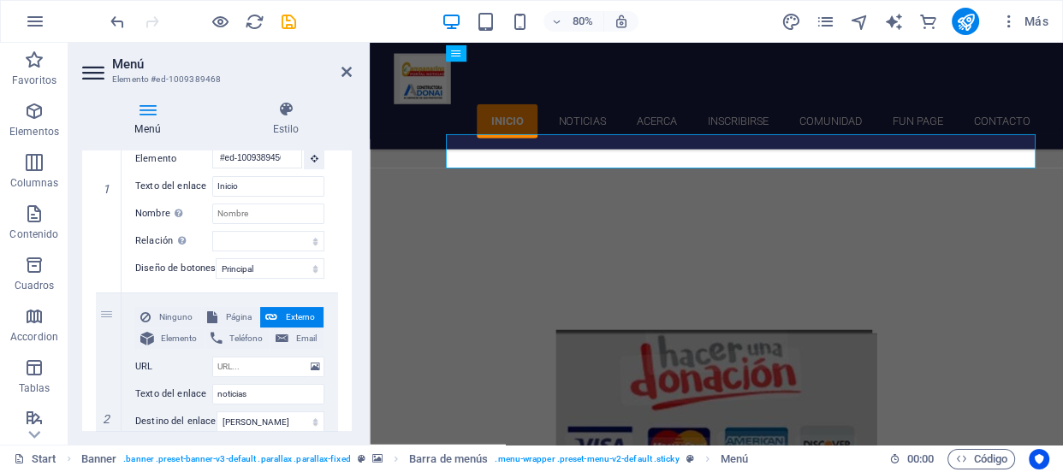
scroll to position [228, 0]
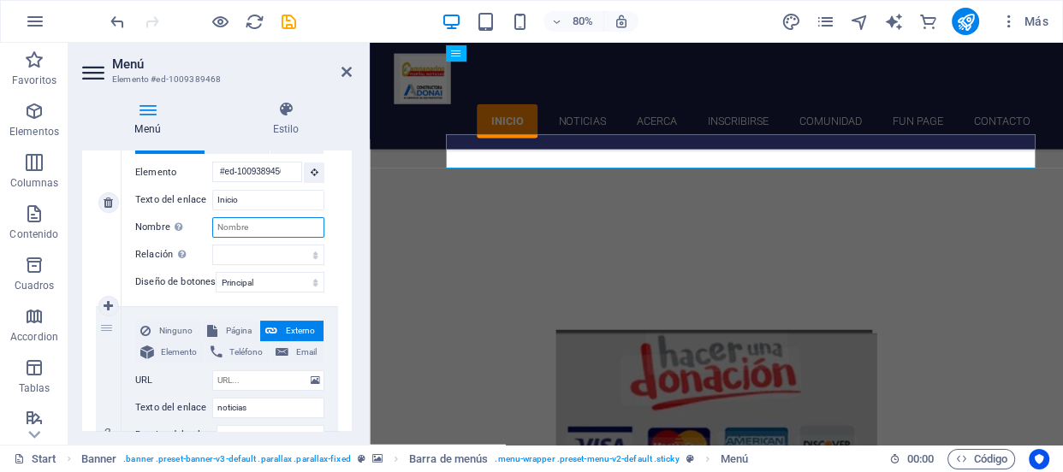
click at [263, 234] on input "Nombre Una descripción adicional del enlace no debería ser igual al texto del e…" at bounding box center [268, 227] width 112 height 21
type input "index"
select select
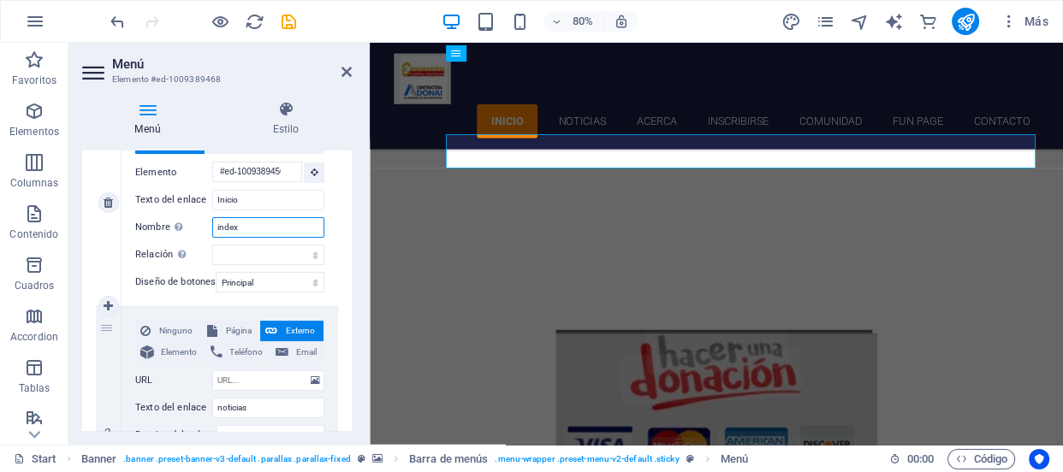
select select
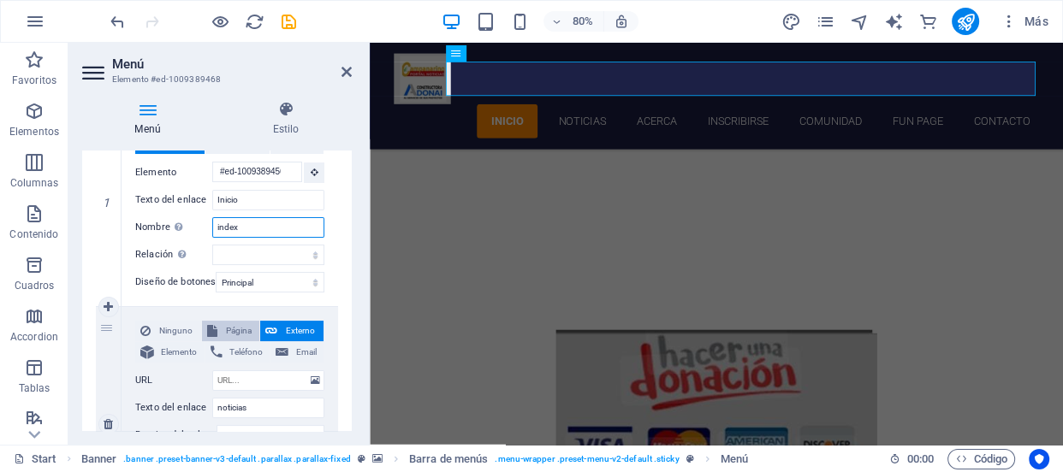
type input "index"
click at [230, 325] on span "Página" at bounding box center [238, 331] width 33 height 21
select select
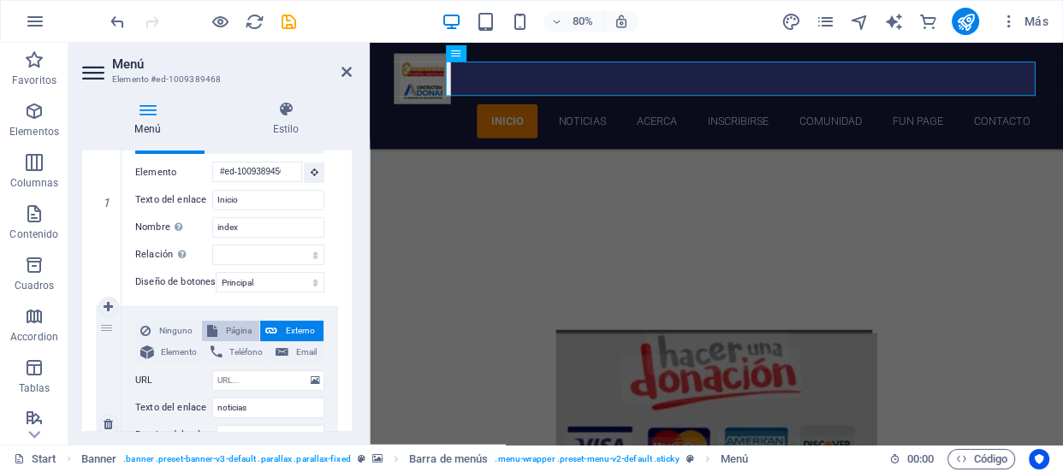
select select
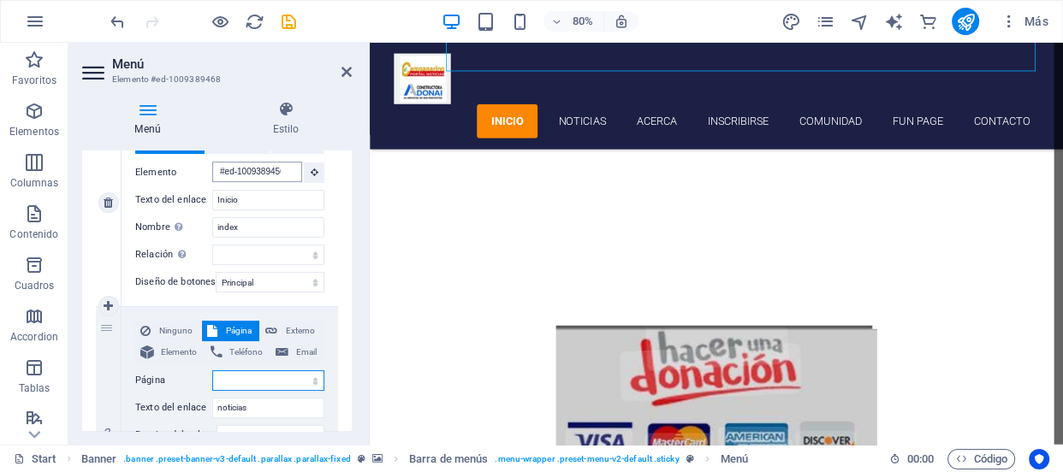
scroll to position [421, 0]
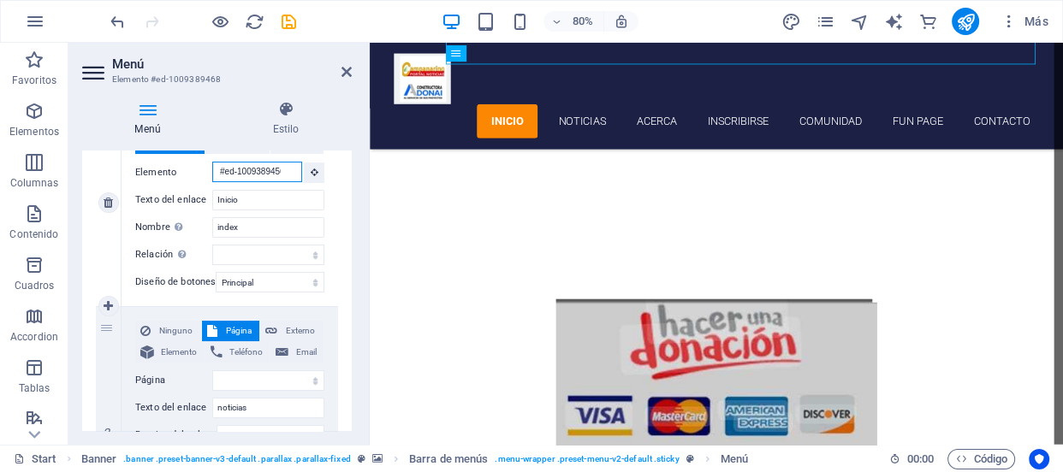
click at [281, 169] on input "#ed-1009389456" at bounding box center [257, 172] width 90 height 21
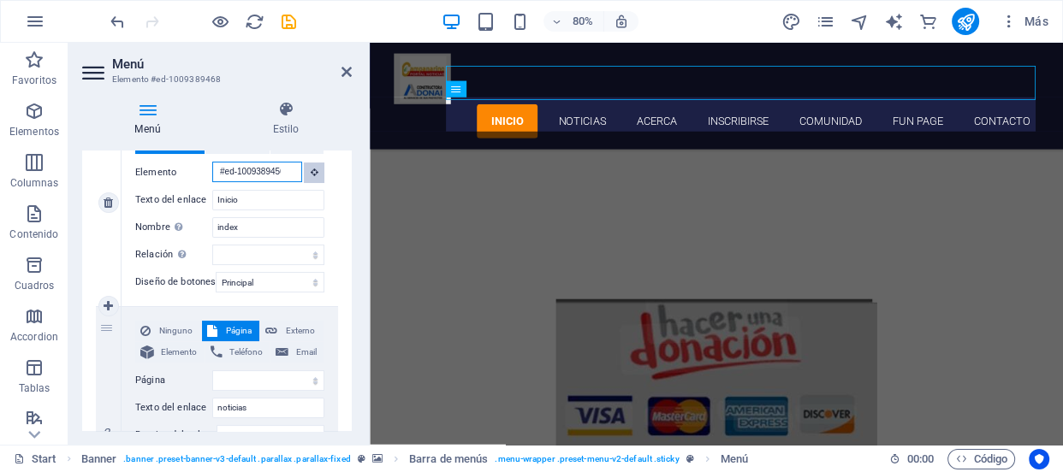
scroll to position [291, 0]
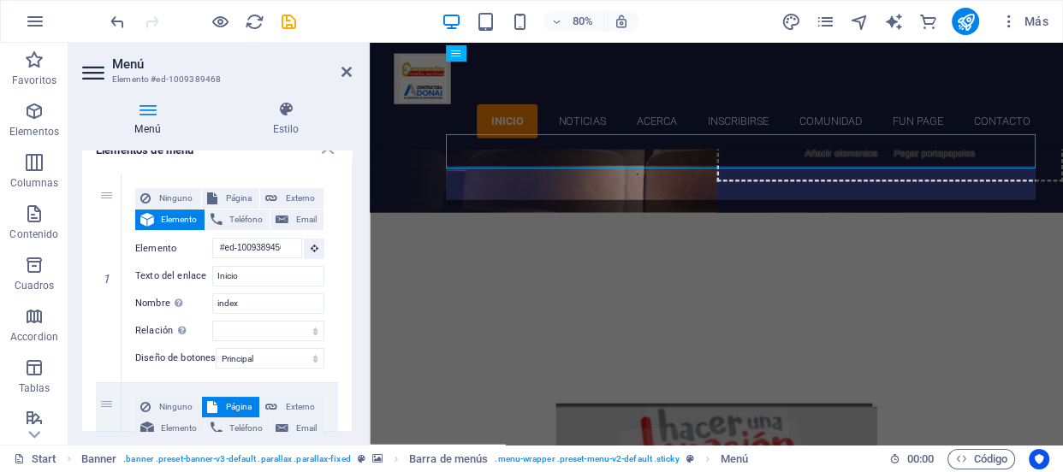
scroll to position [144, 0]
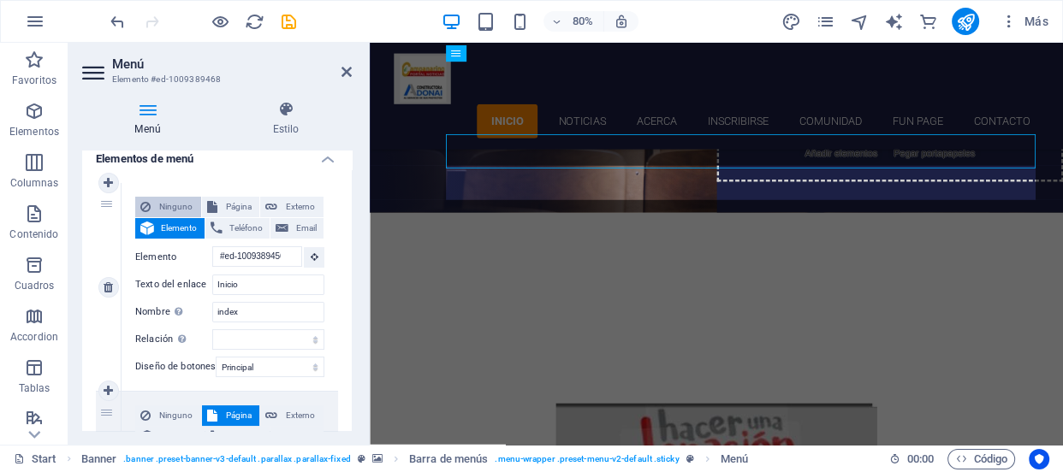
click at [181, 204] on span "Ninguno" at bounding box center [176, 207] width 40 height 21
select select
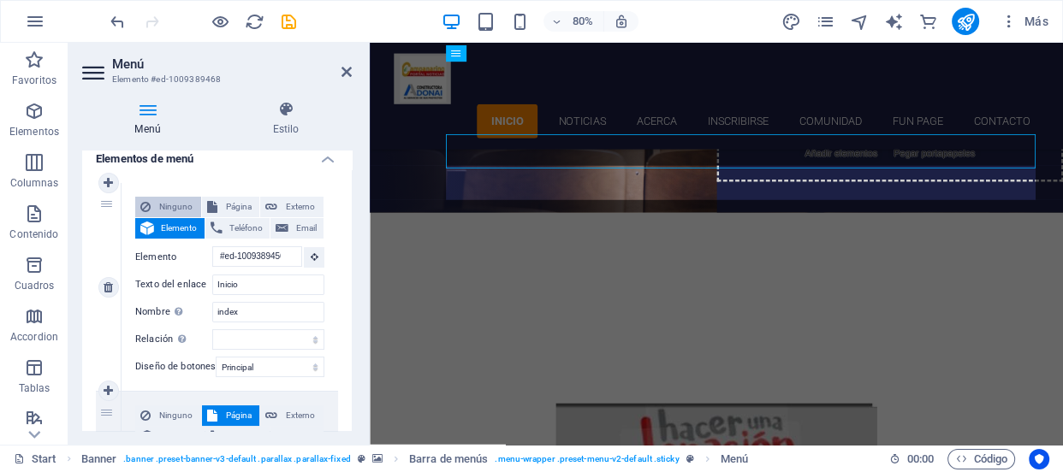
select select
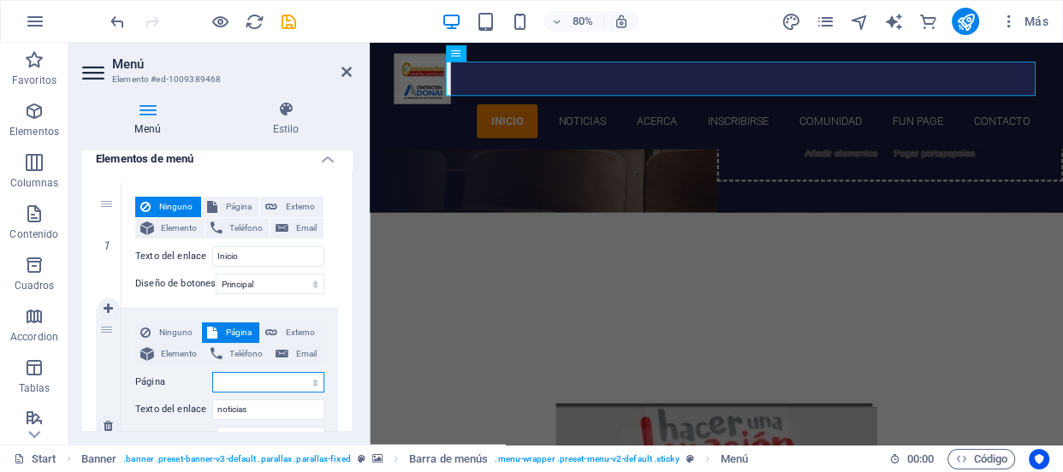
click at [301, 378] on select "Start Subpage Legal notice Privacy" at bounding box center [268, 382] width 112 height 21
click at [305, 298] on div "Ninguno Página Externo Elemento Teléfono Email Página Start Subpage Legal notic…" at bounding box center [229, 245] width 216 height 125
click at [239, 205] on span "Página" at bounding box center [238, 207] width 33 height 21
select select
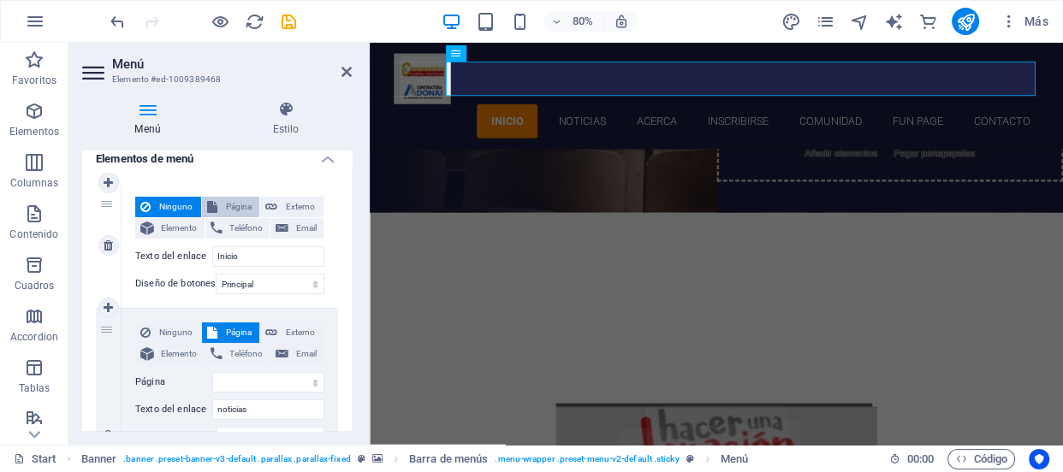
select select
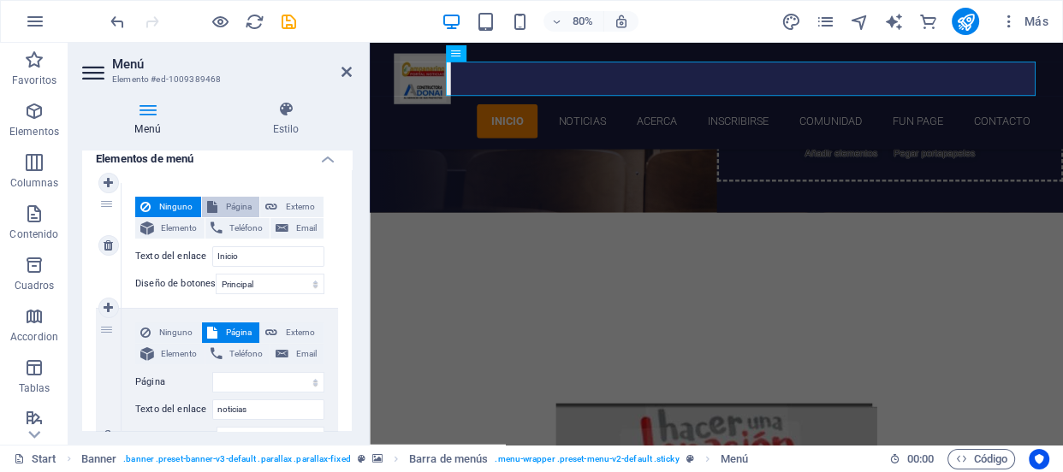
select select
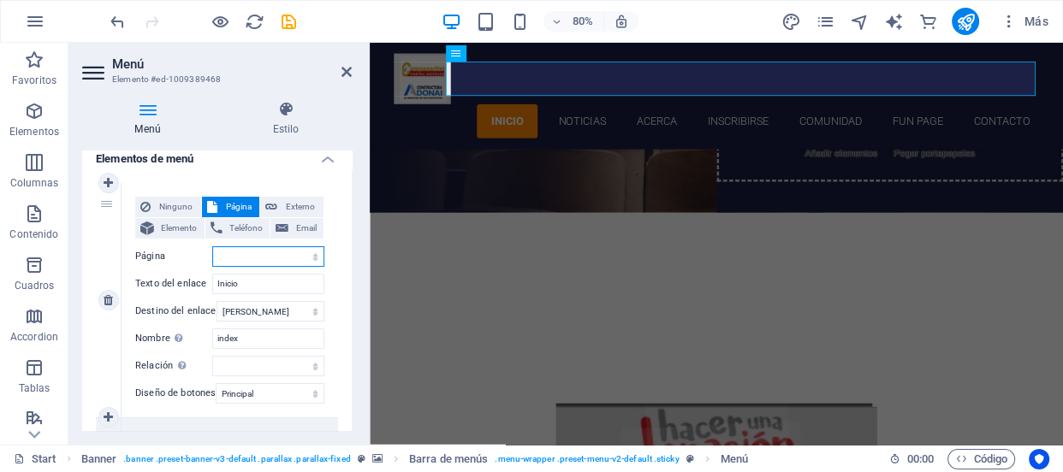
click at [291, 261] on select "Start Subpage Legal notice Privacy" at bounding box center [268, 256] width 112 height 21
select select "0"
click at [212, 246] on select "Start Subpage Legal notice Privacy" at bounding box center [268, 256] width 112 height 21
select select
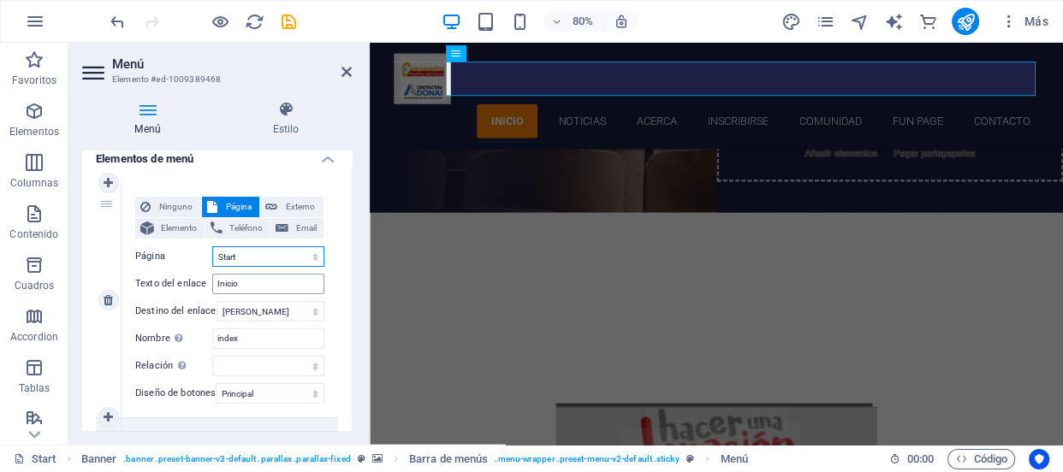
select select
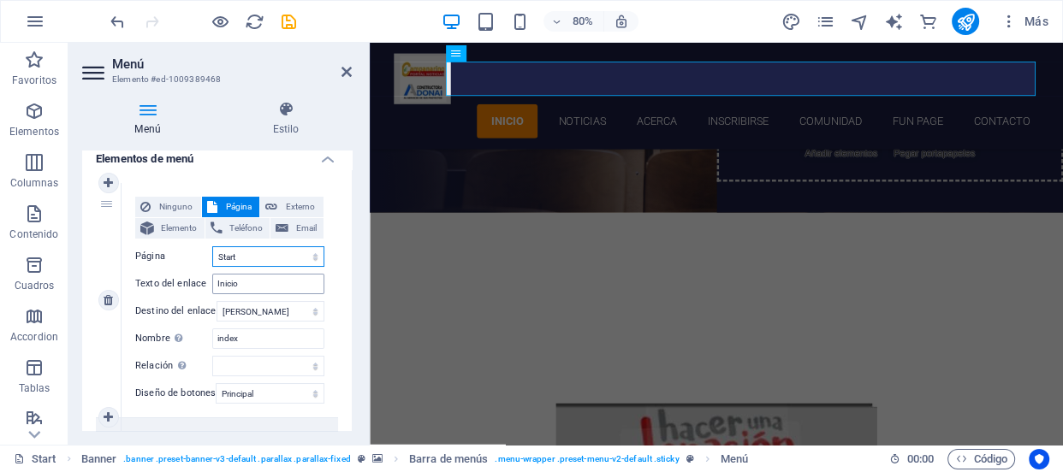
select select
drag, startPoint x: 347, startPoint y: 209, endPoint x: 347, endPoint y: 226, distance: 17.1
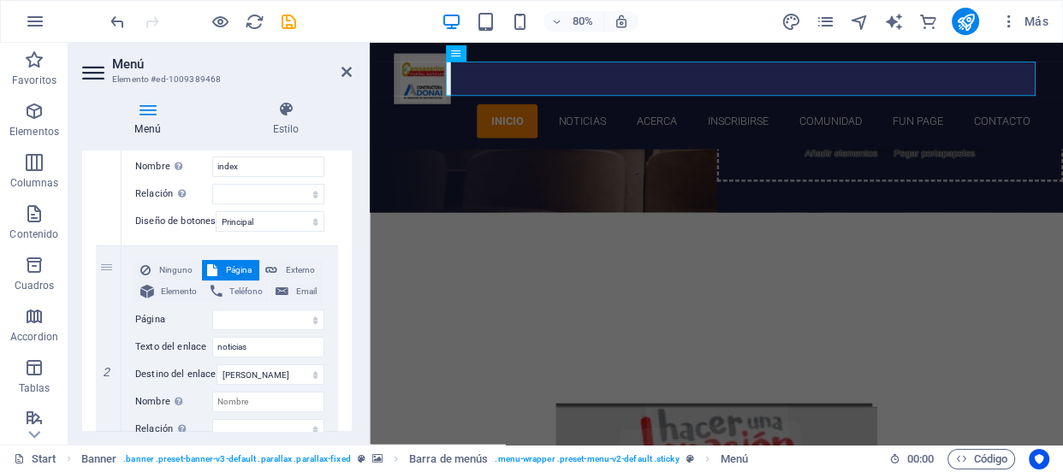
scroll to position [344, 0]
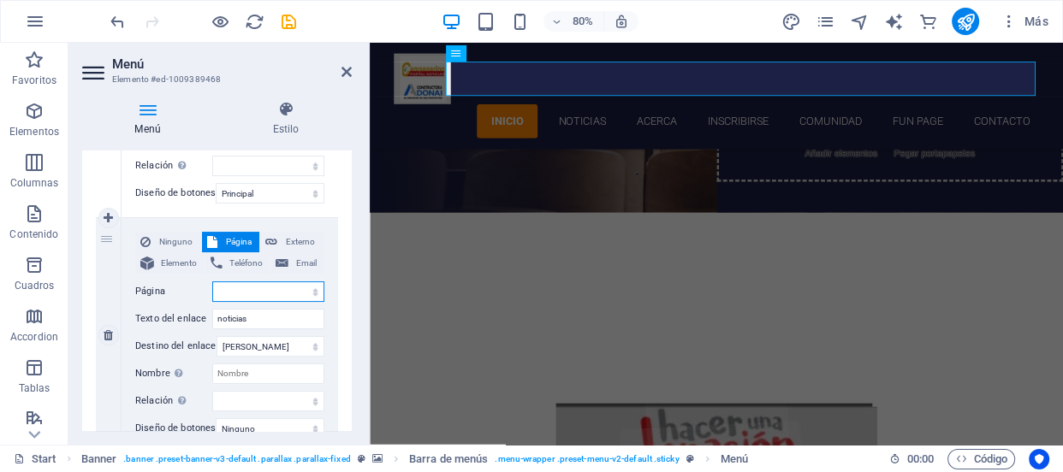
click at [312, 287] on select "Start Subpage Legal notice Privacy" at bounding box center [268, 291] width 112 height 21
select select "0"
click at [212, 281] on select "Start Subpage Legal notice Privacy" at bounding box center [268, 291] width 112 height 21
select select
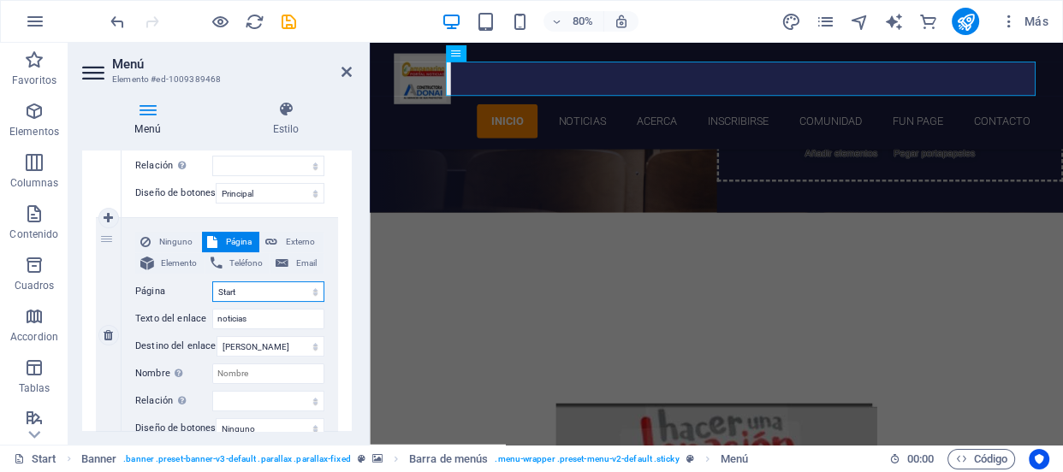
select select
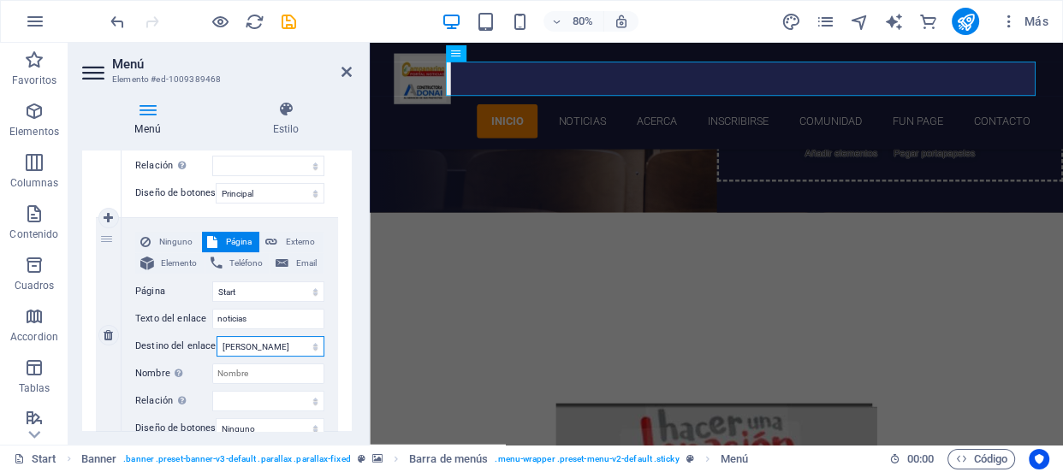
click at [300, 342] on select "Nueva pestaña Misma pestaña Superposición" at bounding box center [270, 346] width 108 height 21
click at [216, 336] on select "Nueva pestaña Misma pestaña Superposición" at bounding box center [270, 346] width 108 height 21
click at [293, 375] on input "Nombre Una descripción adicional del enlace no debería ser igual al texto del e…" at bounding box center [268, 374] width 112 height 21
type input "Noticias"
select select
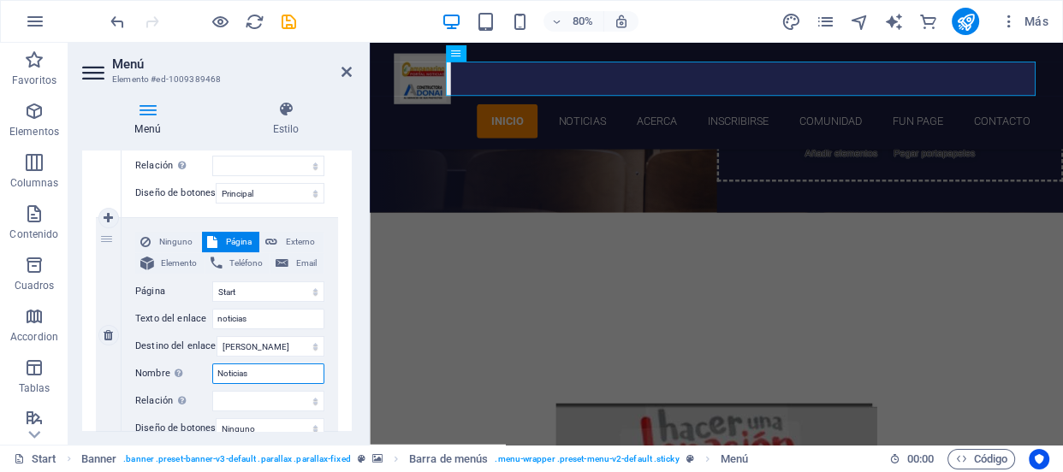
select select
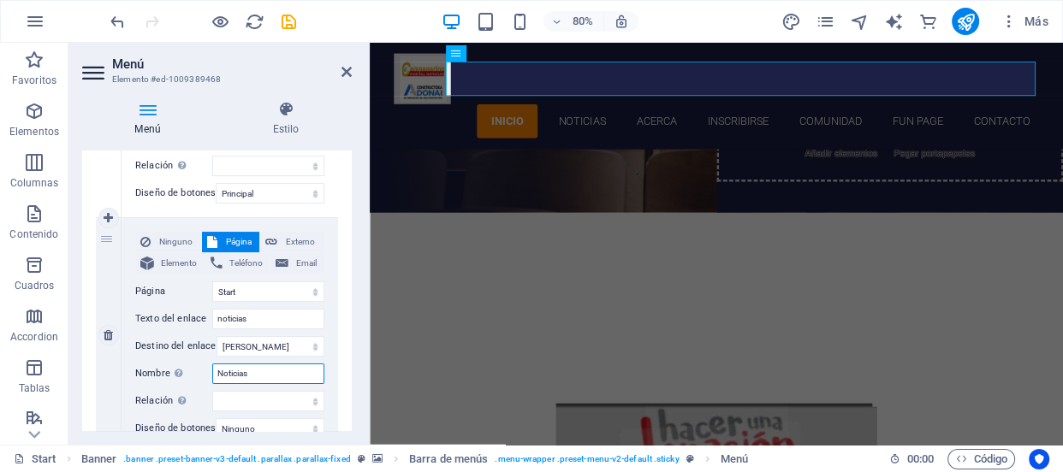
select select
type input "Noticias"
click at [352, 268] on div "Menú Estilo Menú Automático Personalizado Crear elementos de menú personalizado…" at bounding box center [216, 266] width 297 height 358
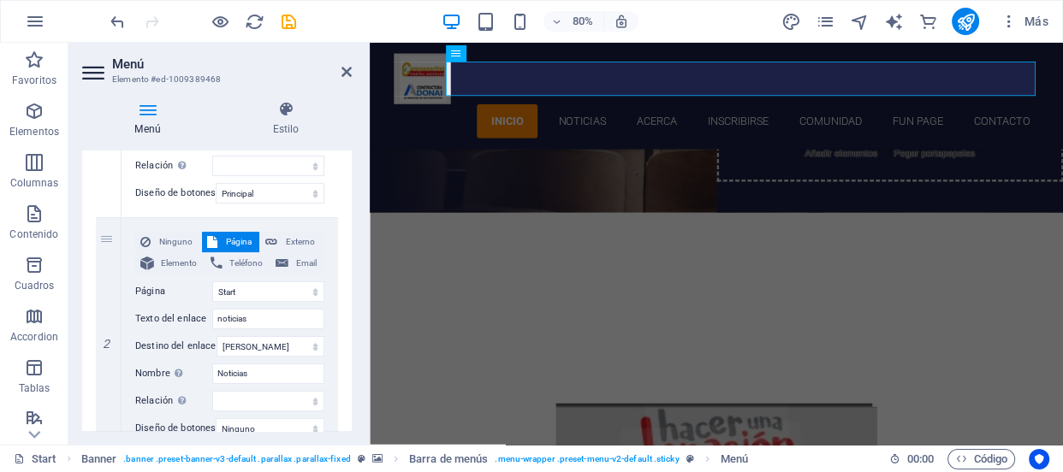
drag, startPoint x: 347, startPoint y: 246, endPoint x: 348, endPoint y: 255, distance: 8.6
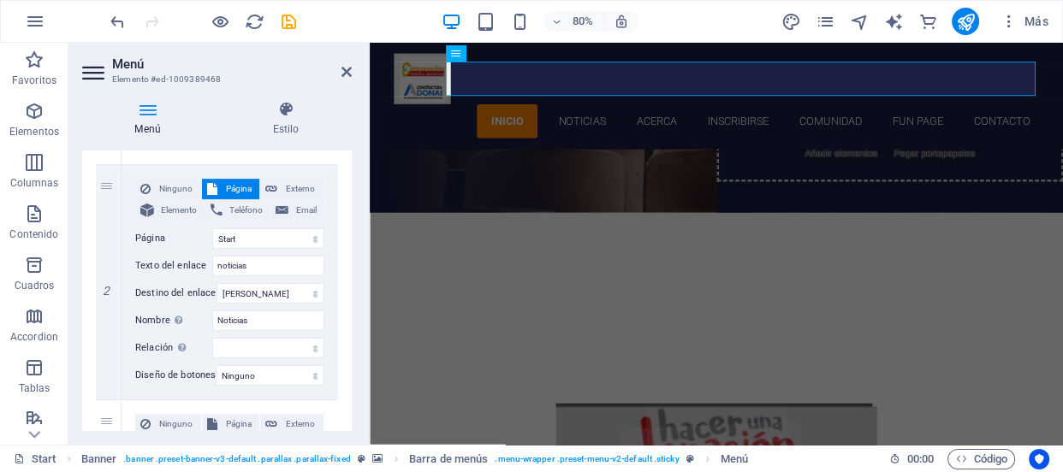
scroll to position [417, 0]
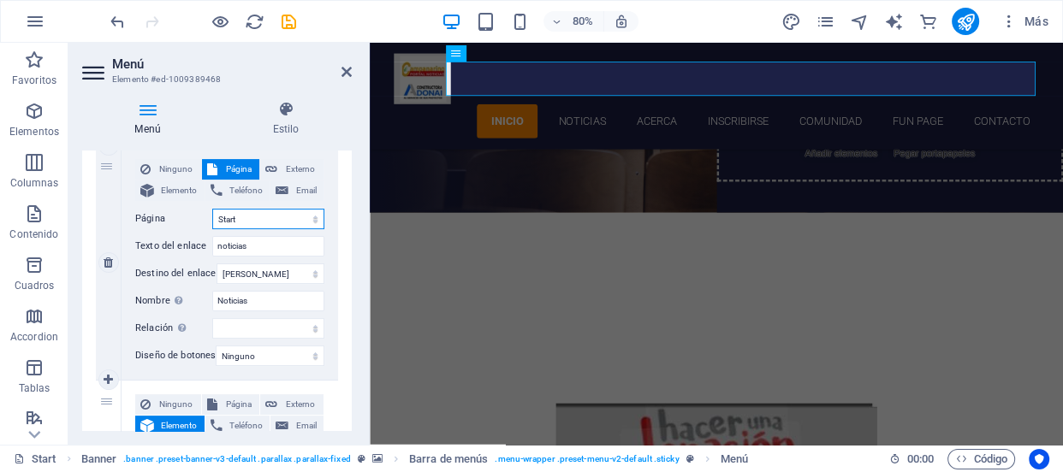
click at [311, 222] on select "Start Subpage Legal notice Privacy" at bounding box center [268, 219] width 112 height 21
select select "2"
click at [212, 209] on select "Start Subpage Legal notice Privacy" at bounding box center [268, 219] width 112 height 21
select select
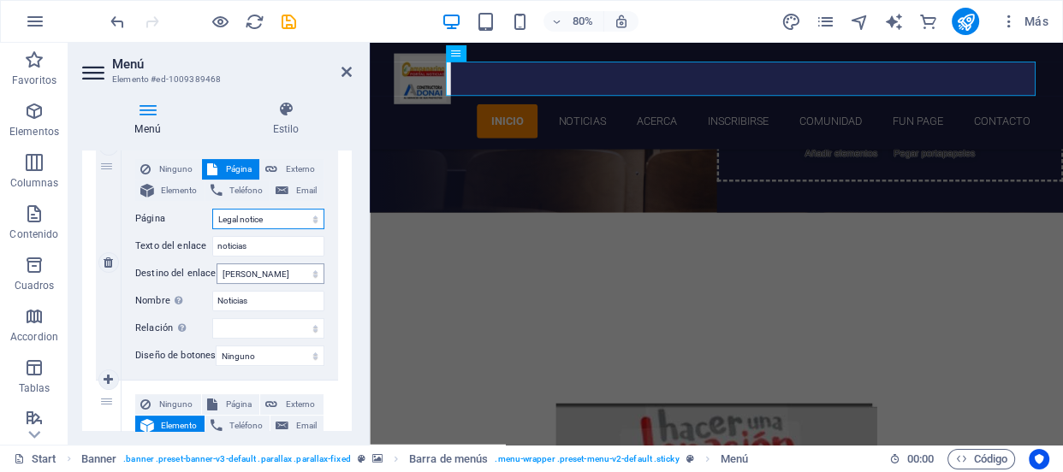
select select
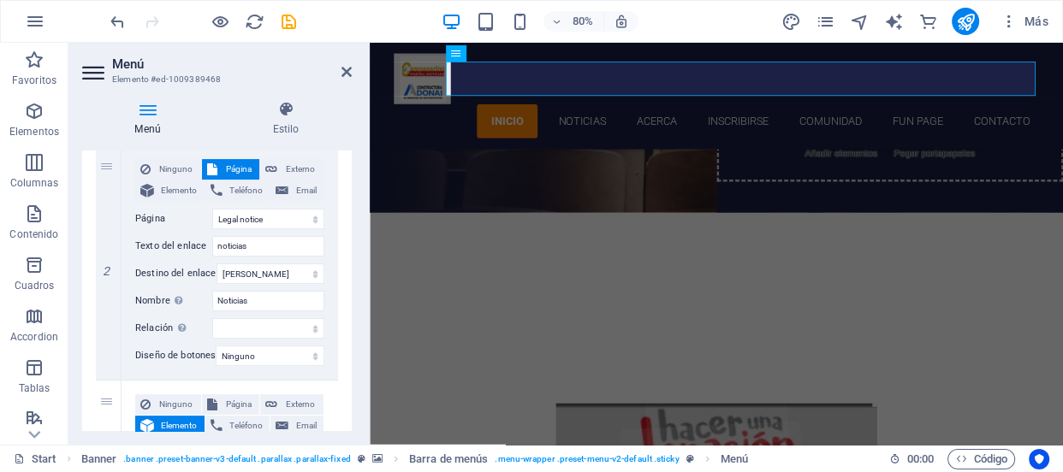
drag, startPoint x: 347, startPoint y: 244, endPoint x: 347, endPoint y: 256, distance: 12.0
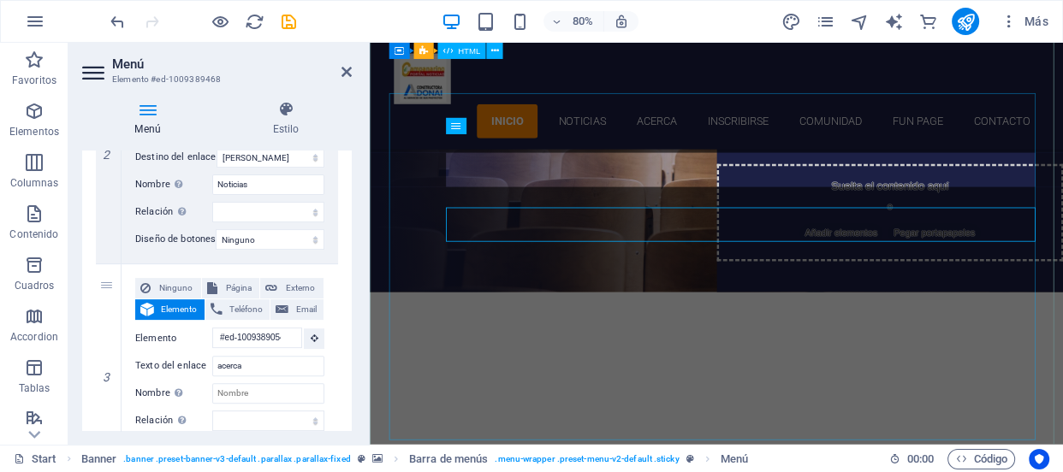
scroll to position [110, 0]
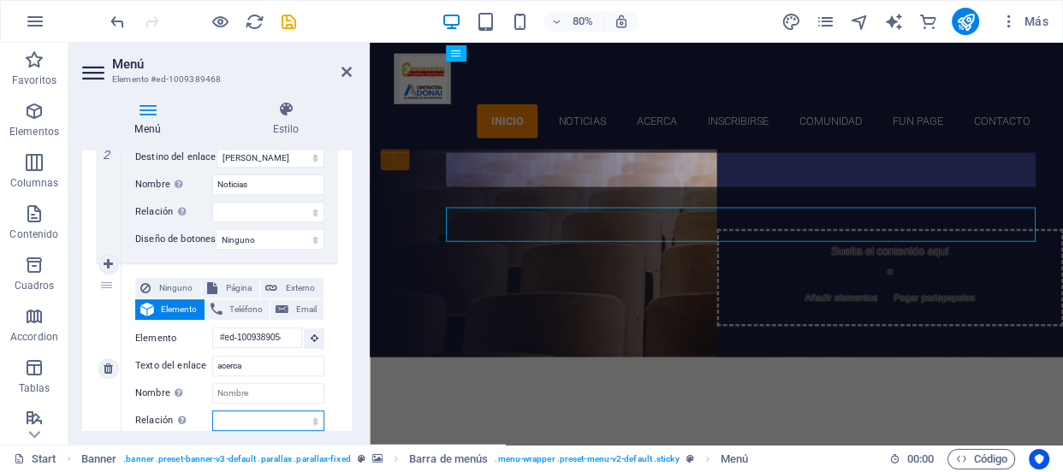
click at [313, 422] on select "alternativo autor marcador externo ayuda licencia siguiente nofollow noreferrer…" at bounding box center [268, 421] width 112 height 21
click at [308, 411] on select "alternativo autor marcador externo ayuda licencia siguiente nofollow noreferrer…" at bounding box center [268, 421] width 112 height 21
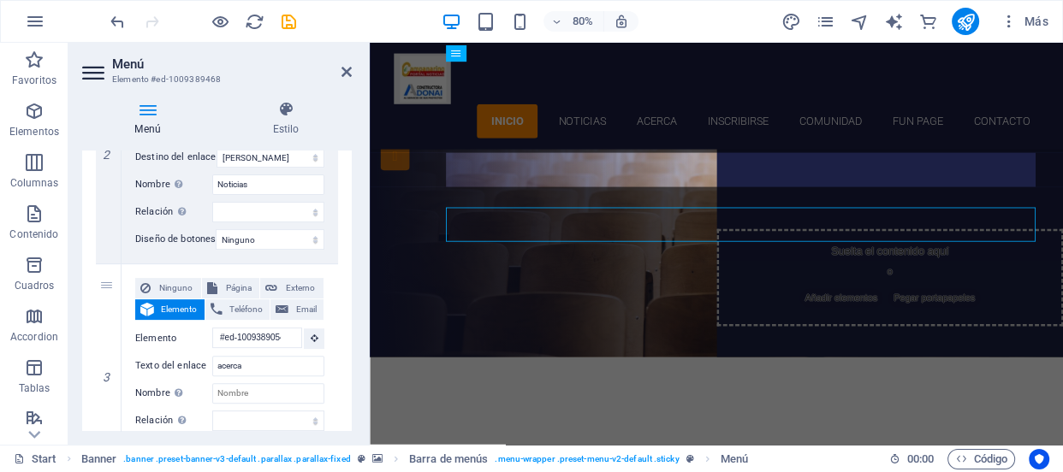
click at [313, 418] on select "alternativo autor marcador externo ayuda licencia siguiente nofollow noreferrer…" at bounding box center [268, 421] width 112 height 21
select select "bookmark"
click at [212, 411] on select "alternativo autor marcador externo ayuda licencia siguiente nofollow noreferrer…" at bounding box center [268, 421] width 112 height 21
select select
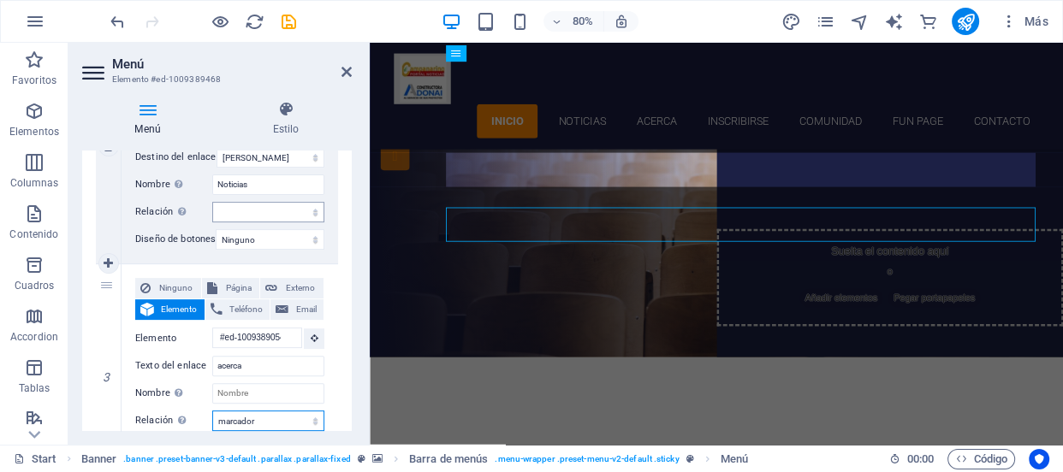
select select
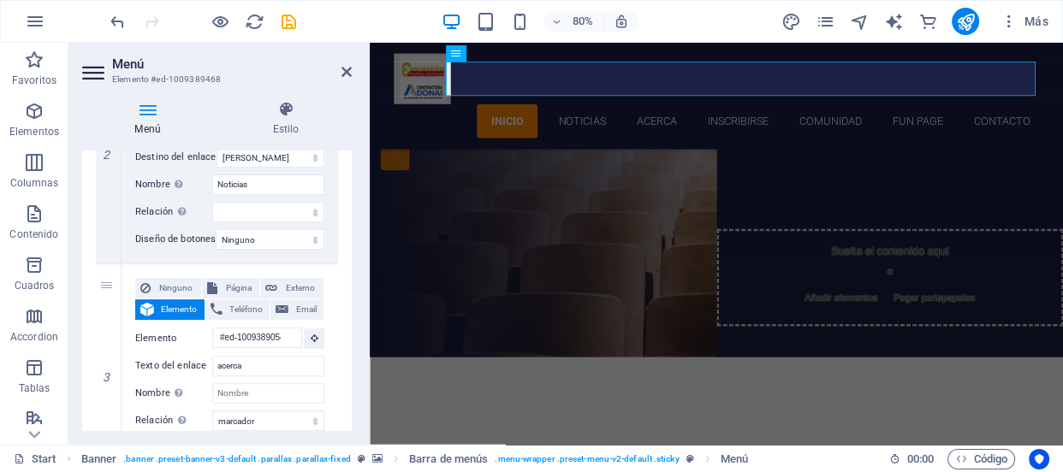
drag, startPoint x: 347, startPoint y: 273, endPoint x: 351, endPoint y: 287, distance: 14.1
click at [351, 287] on div "Menú Automático Personalizado Crear elementos de menú personalizados para este …" at bounding box center [217, 291] width 270 height 281
click at [349, 293] on div "Menú Automático Personalizado Crear elementos de menú personalizados para este …" at bounding box center [217, 291] width 270 height 281
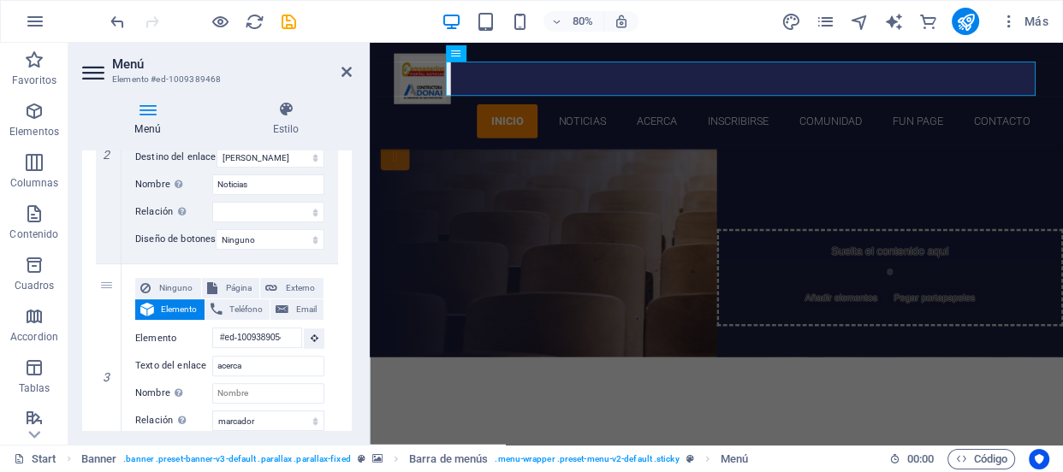
drag, startPoint x: 347, startPoint y: 276, endPoint x: 347, endPoint y: 286, distance: 9.4
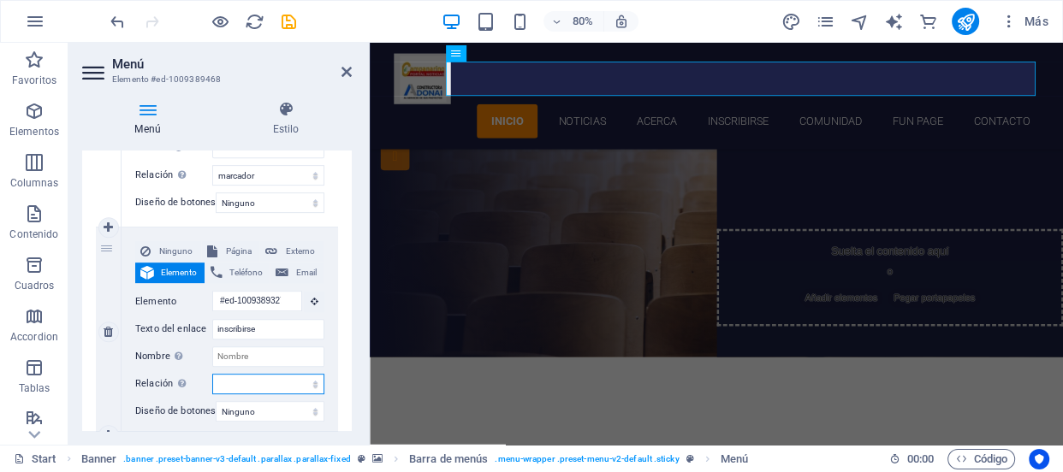
click at [306, 374] on select "alternativo autor marcador externo ayuda licencia siguiente nofollow noreferrer…" at bounding box center [268, 384] width 112 height 21
select select "external"
click at [212, 374] on select "alternativo autor marcador externo ayuda licencia siguiente nofollow noreferrer…" at bounding box center [268, 384] width 112 height 21
select select
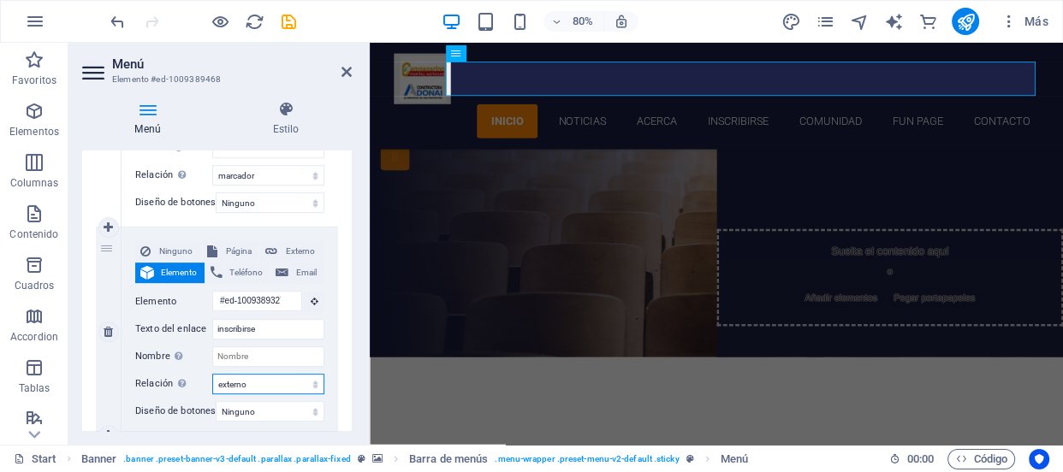
select select
click at [303, 405] on select "Ninguno Predeterminado Principal Secundario" at bounding box center [270, 411] width 109 height 21
select select "default"
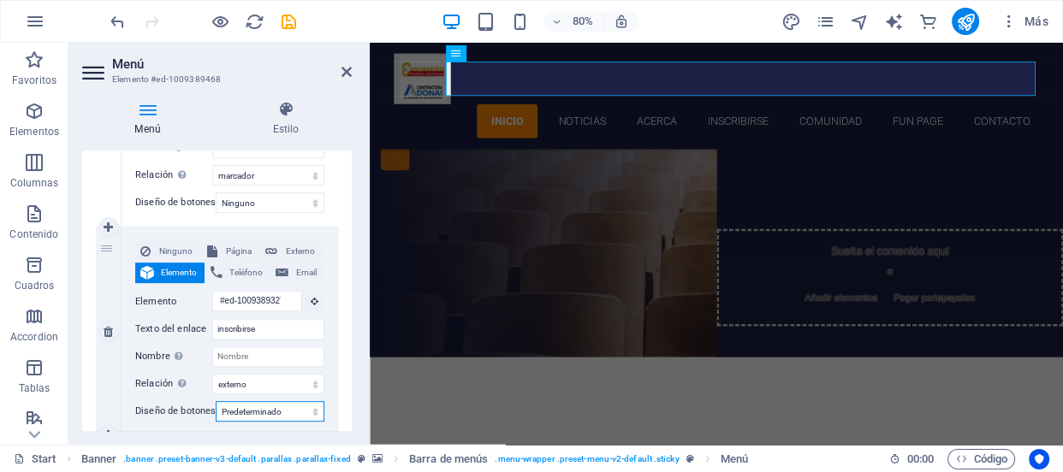
click at [216, 401] on select "Ninguno Predeterminado Principal Secundario" at bounding box center [270, 411] width 109 height 21
select select
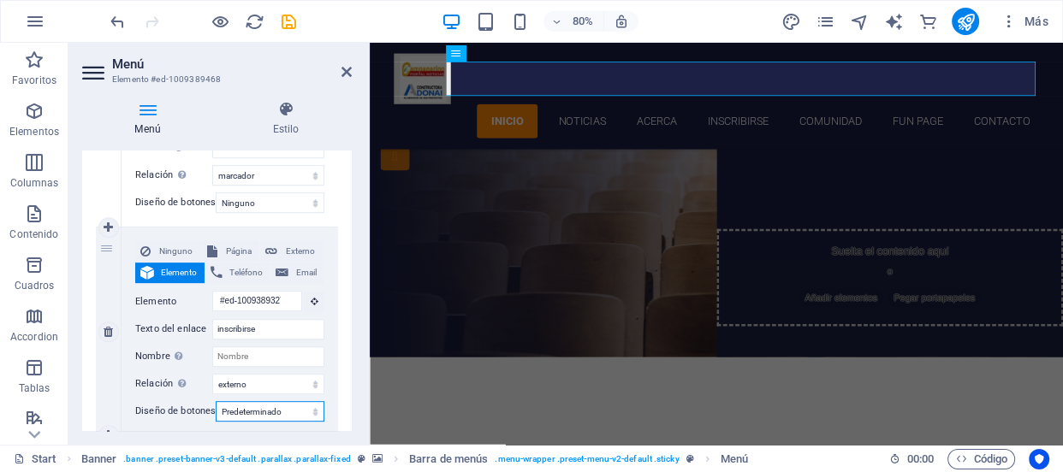
select select
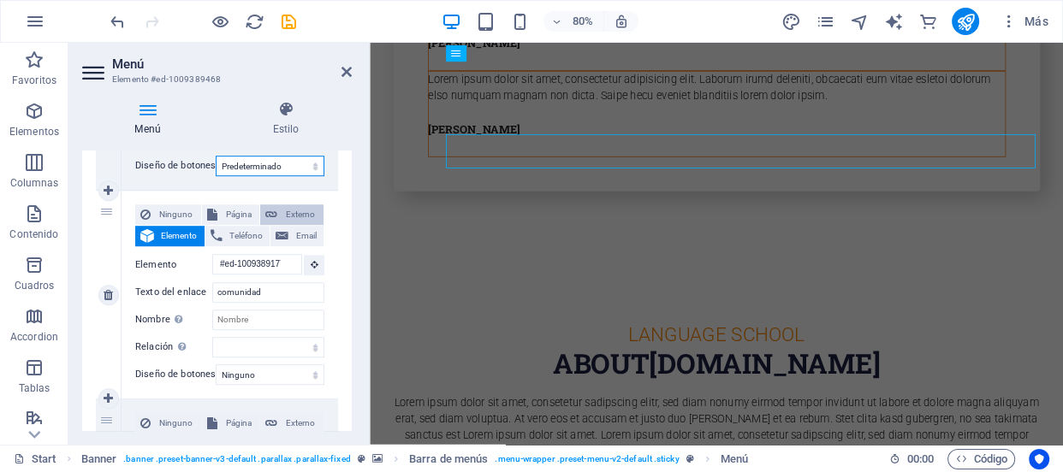
scroll to position [18, 0]
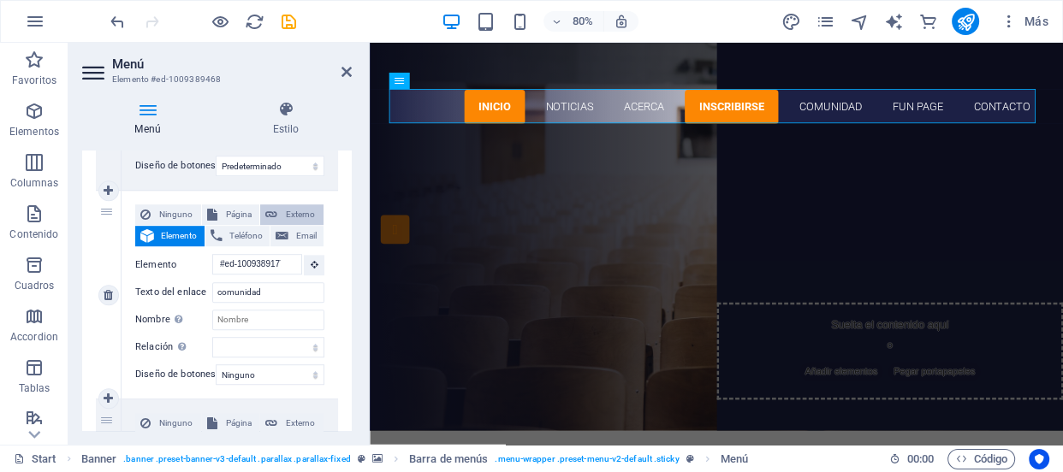
click at [296, 210] on span "Externo" at bounding box center [300, 214] width 36 height 21
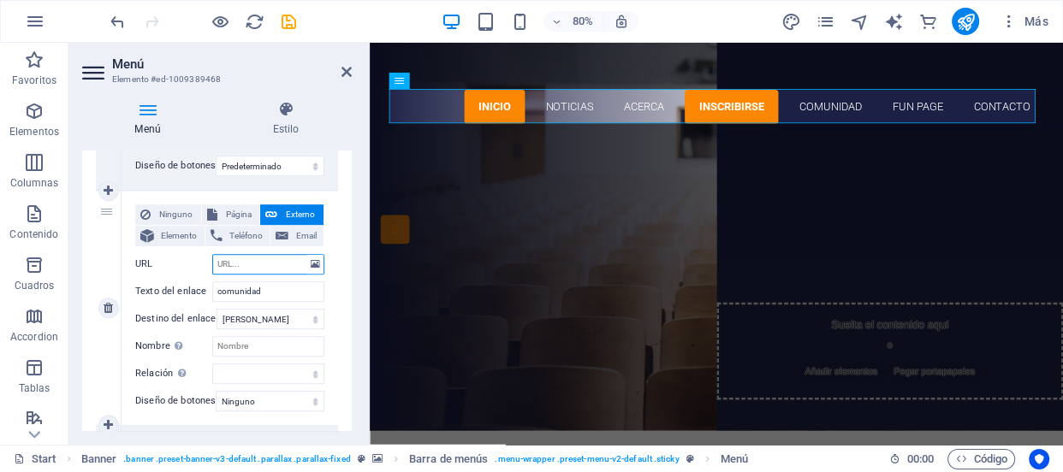
select select
select select "blank"
select select
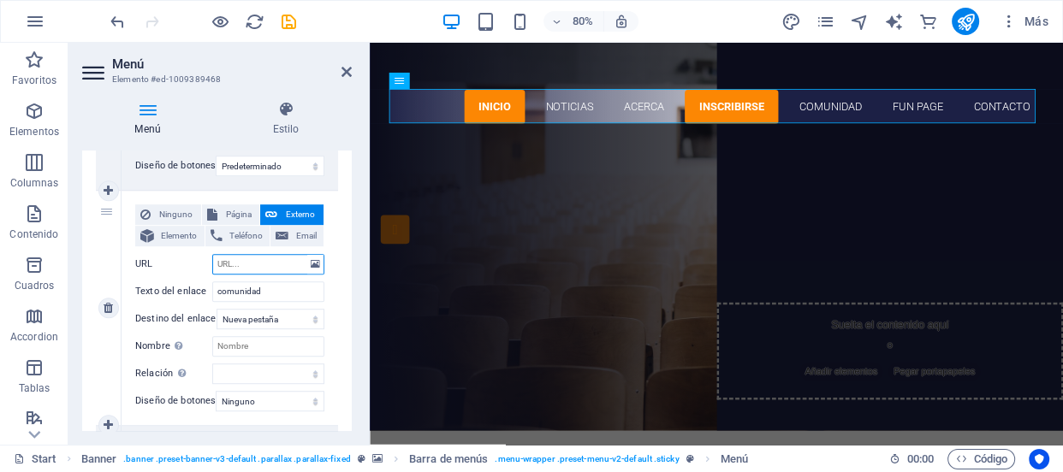
select select
click at [287, 261] on input "URL" at bounding box center [268, 264] width 112 height 21
paste input "https://web.facebook.com/profile.php?id=61556865623617&sk=mentions"
type input "https://web.facebook.com/profile.php?id=61556865623617&sk=mentions"
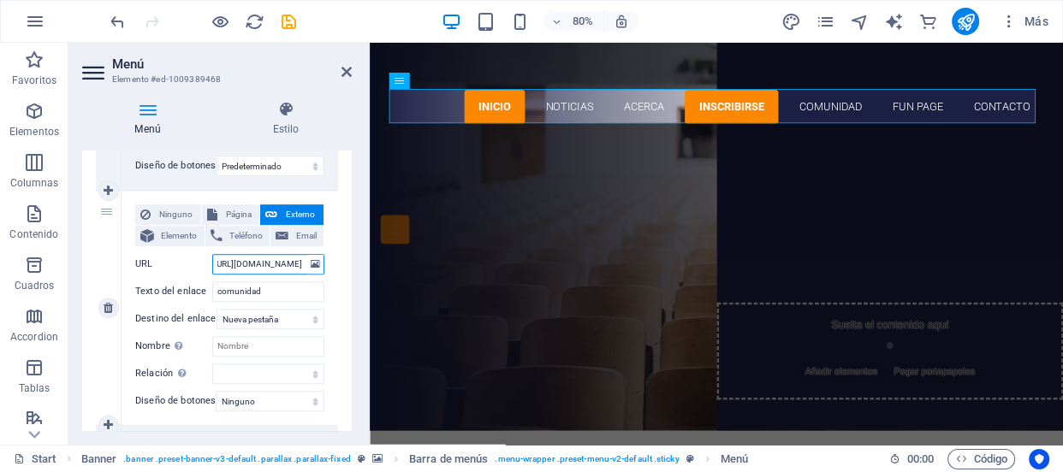
select select
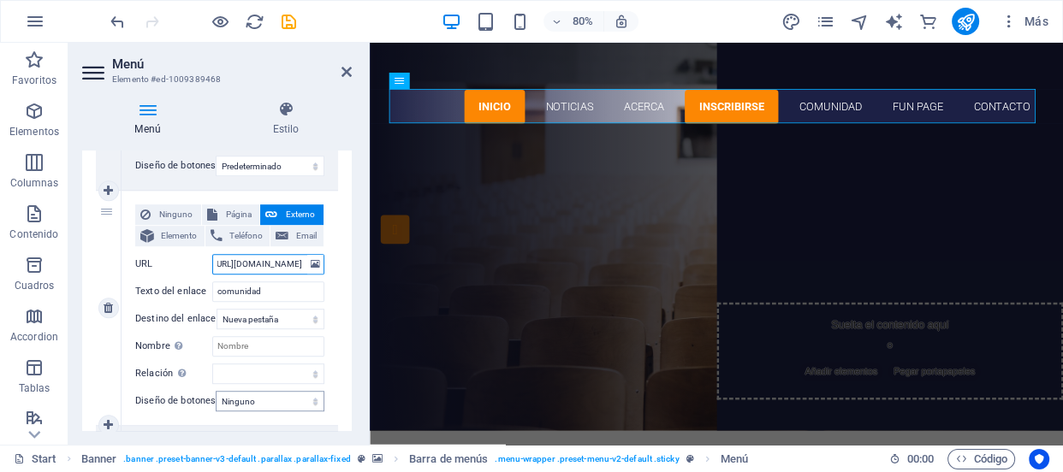
type input "https://web.facebook.com/profile.php?id=61556865623617&sk=mentions"
click at [309, 398] on select "Ninguno Predeterminado Principal Secundario" at bounding box center [270, 401] width 109 height 21
click at [337, 345] on div "1 Ninguno Página Externo Elemento Teléfono Email Página Start Subpage Legal not…" at bounding box center [217, 72] width 270 height 1567
click at [347, 367] on div "1 Ninguno Página Externo Elemento Teléfono Email Página Start Subpage Legal not…" at bounding box center [217, 72] width 270 height 1567
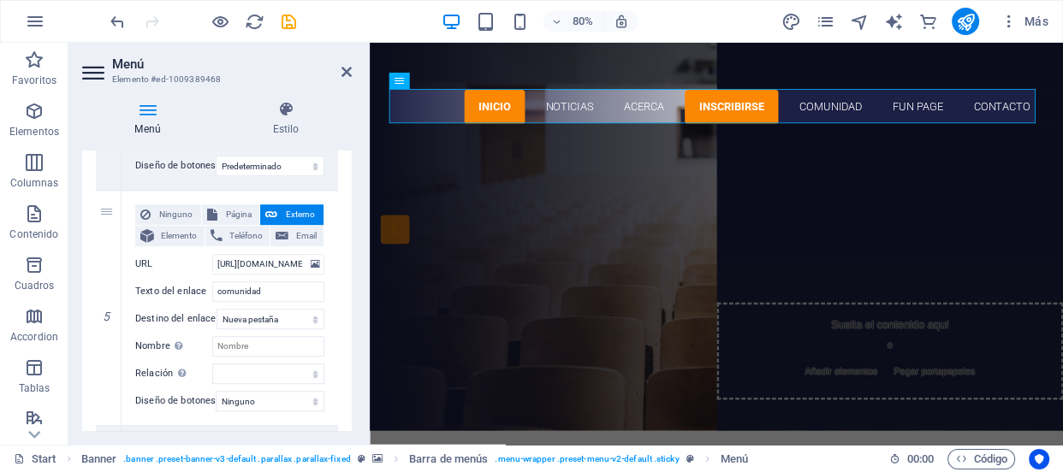
scroll to position [1270, 0]
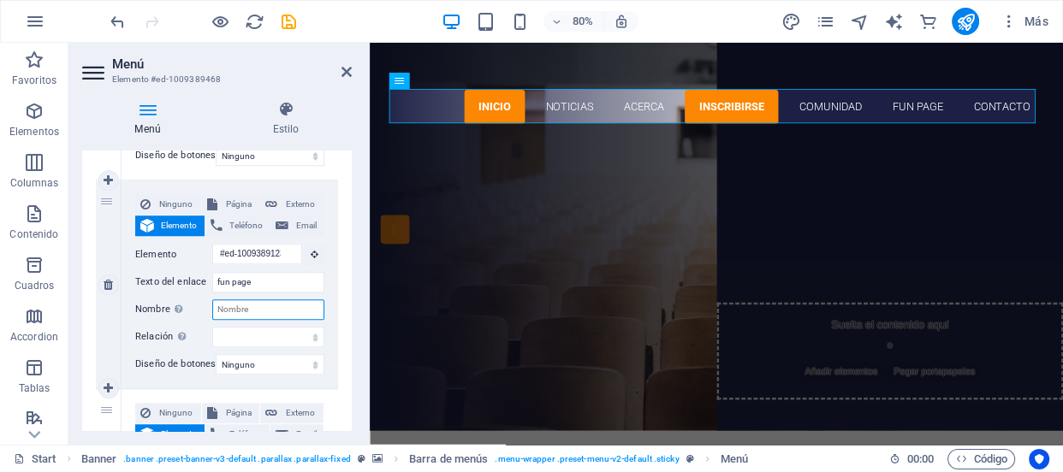
click at [246, 306] on input "Nombre Una descripción adicional del enlace no debería ser igual al texto del e…" at bounding box center [268, 309] width 112 height 21
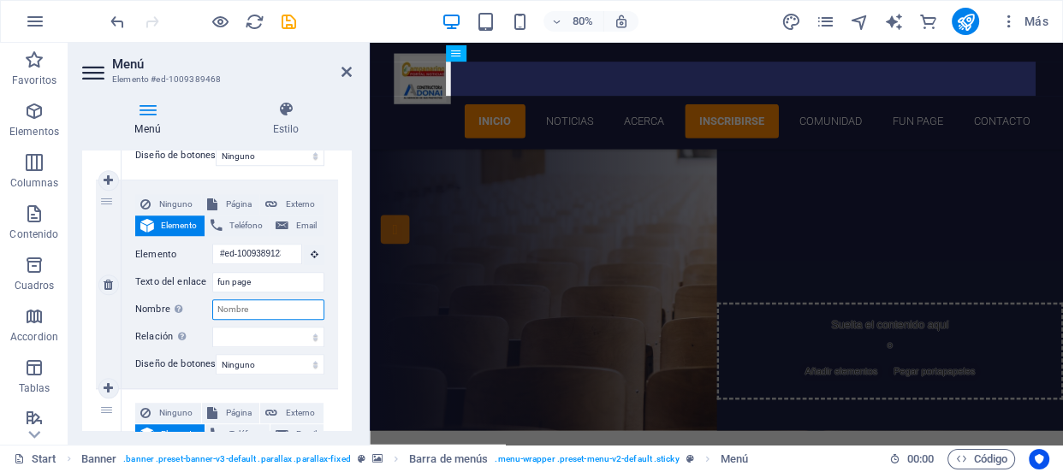
scroll to position [0, 0]
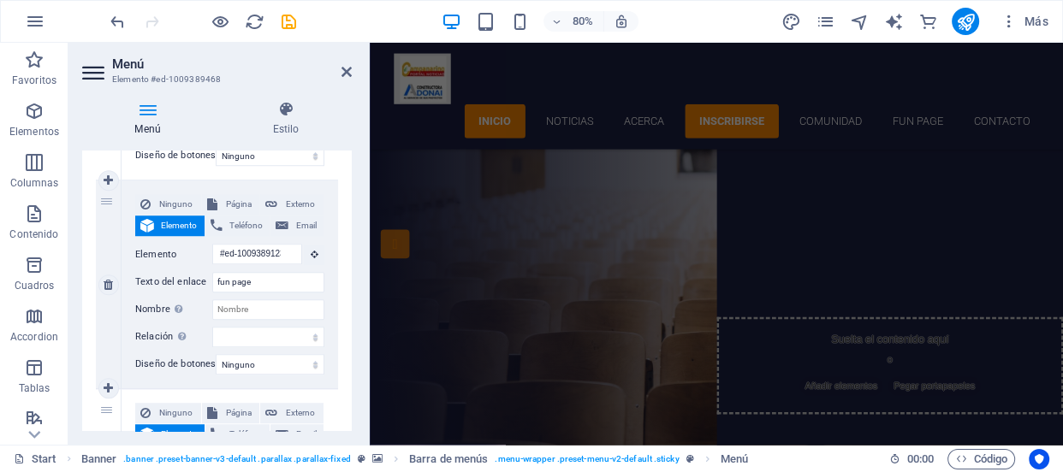
click at [116, 210] on div "6" at bounding box center [109, 285] width 26 height 208
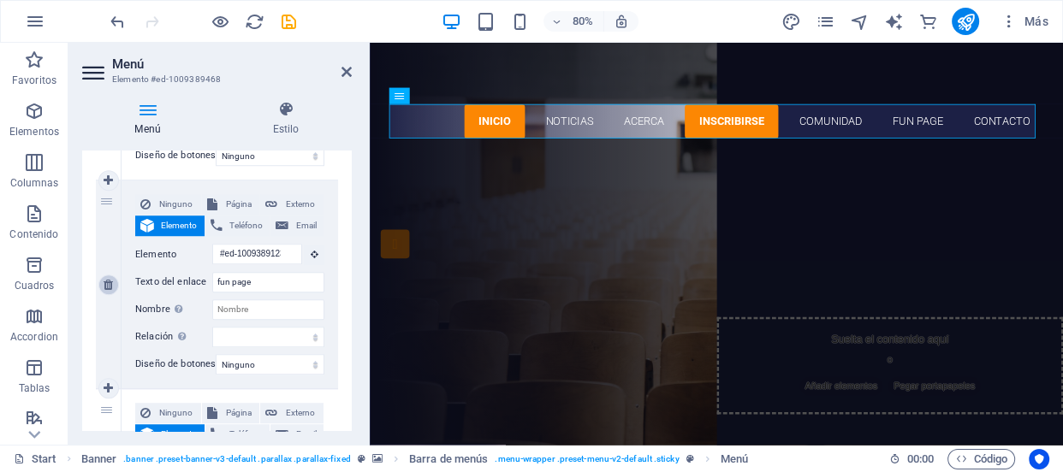
click at [115, 284] on link at bounding box center [108, 285] width 21 height 21
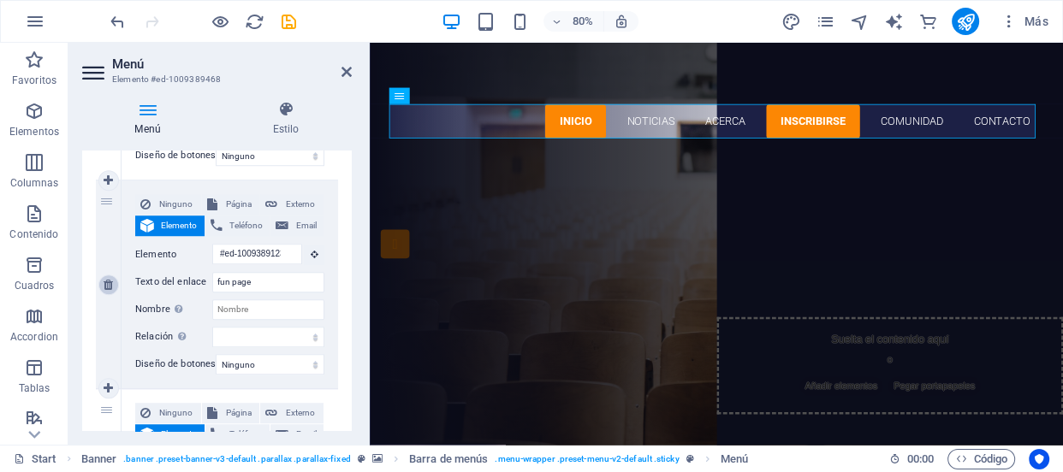
select select
type input "#ed-1009389435"
type input "Contacto"
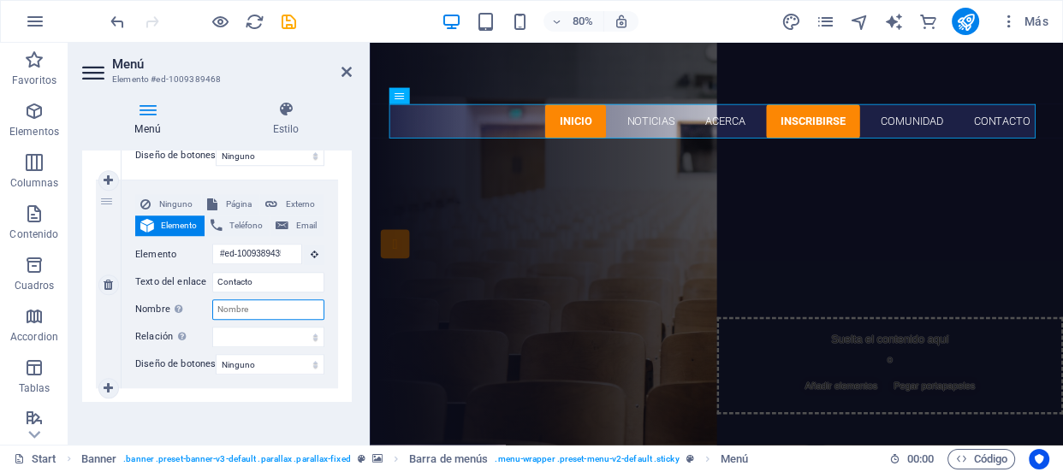
click at [240, 308] on input "Nombre Una descripción adicional del enlace no debería ser igual al texto del e…" at bounding box center [268, 309] width 112 height 21
click at [300, 335] on select "alternativo autor marcador externo ayuda licencia siguiente nofollow noreferrer…" at bounding box center [268, 337] width 112 height 21
select select "help"
click at [212, 327] on select "alternativo autor marcador externo ayuda licencia siguiente nofollow noreferrer…" at bounding box center [268, 337] width 112 height 21
select select
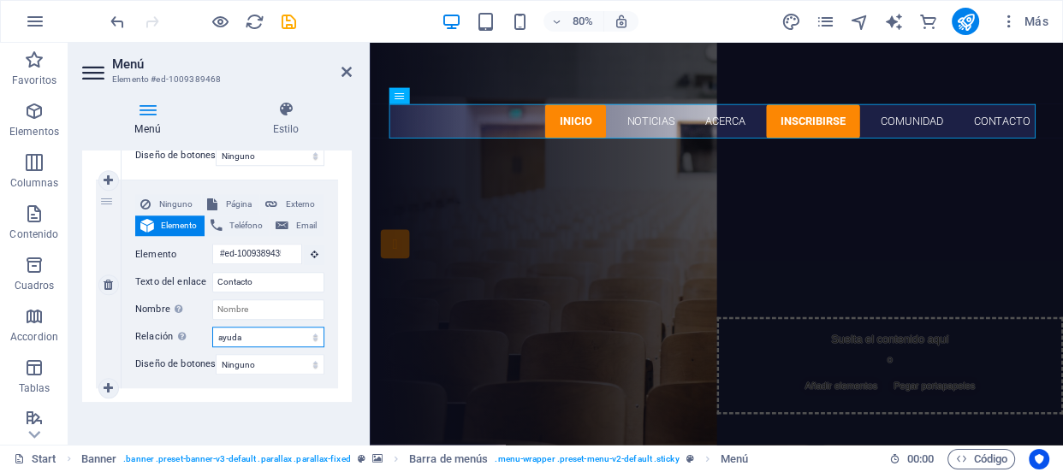
select select
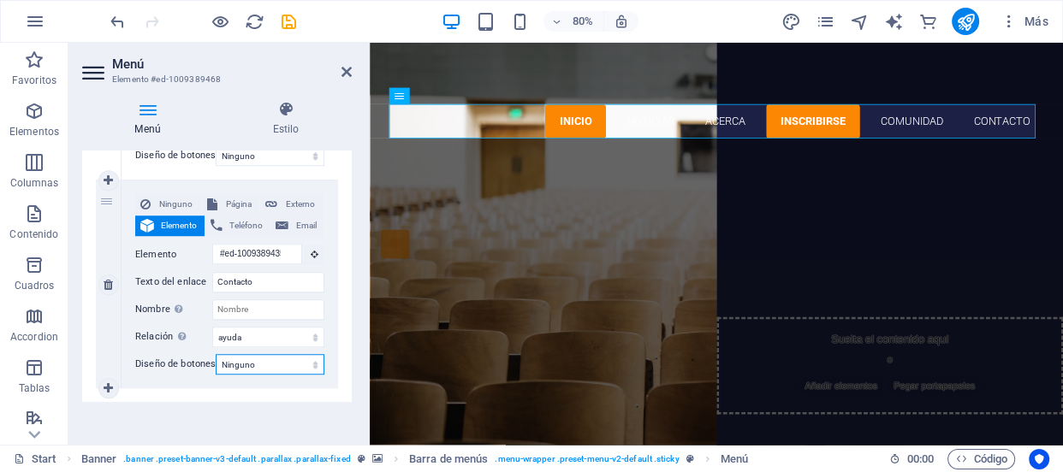
click at [312, 357] on select "Ninguno Predeterminado Principal Secundario" at bounding box center [270, 364] width 109 height 21
select select "default"
click at [216, 354] on select "Ninguno Predeterminado Principal Secundario" at bounding box center [270, 364] width 109 height 21
select select
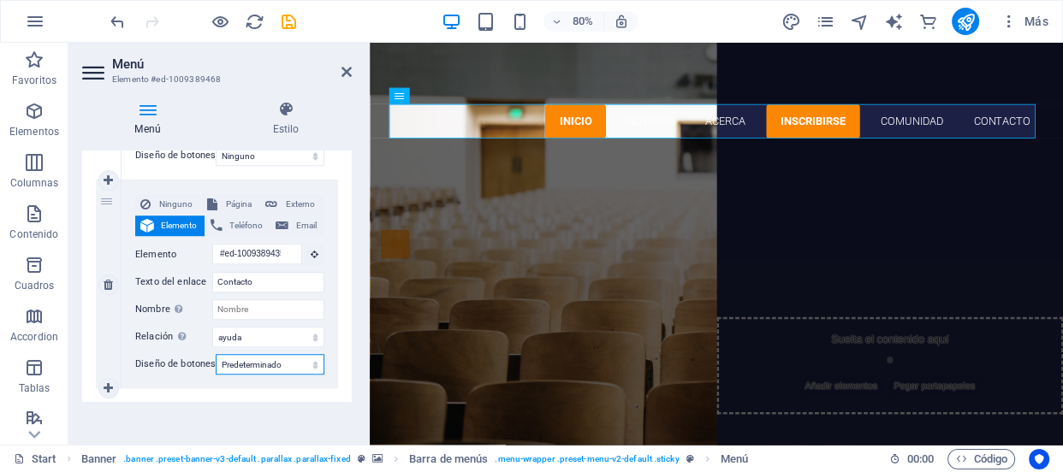
select select
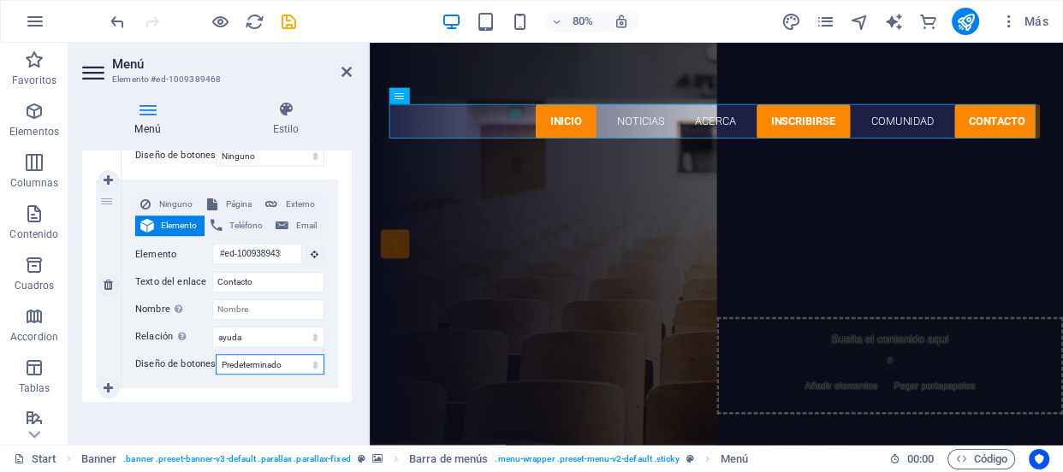
click at [313, 367] on select "Ninguno Predeterminado Principal Secundario" at bounding box center [270, 364] width 109 height 21
select select
click at [216, 354] on select "Ninguno Predeterminado Principal Secundario" at bounding box center [270, 364] width 109 height 21
select select
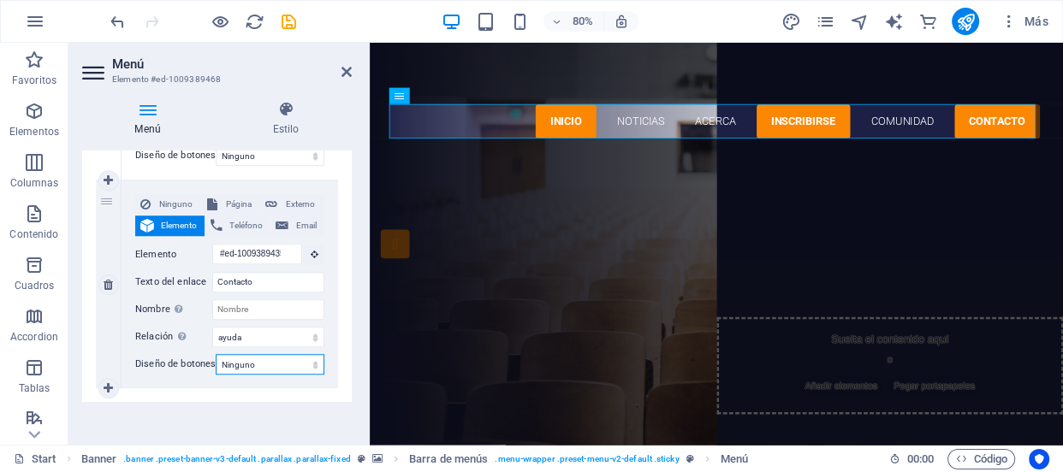
select select
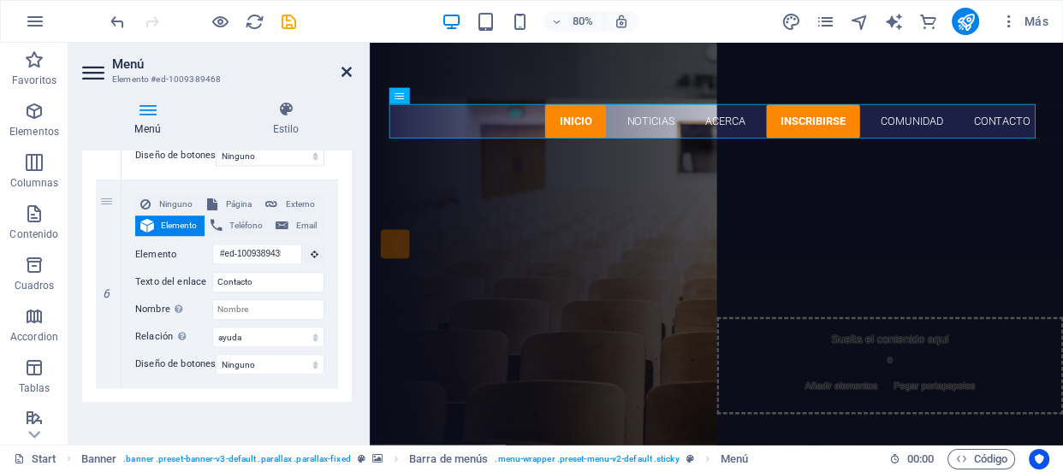
click at [341, 73] on icon at bounding box center [346, 72] width 10 height 14
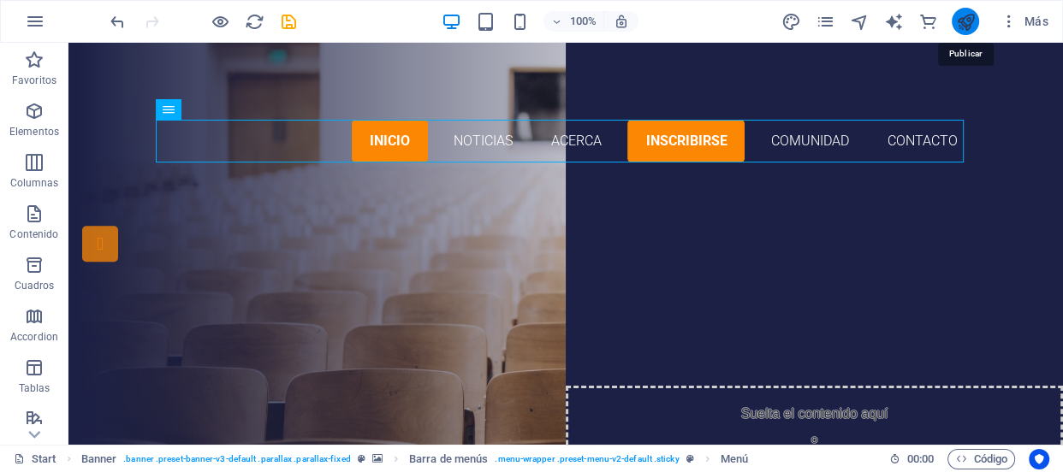
click at [963, 25] on icon "publish" at bounding box center [966, 22] width 20 height 20
checkbox input "false"
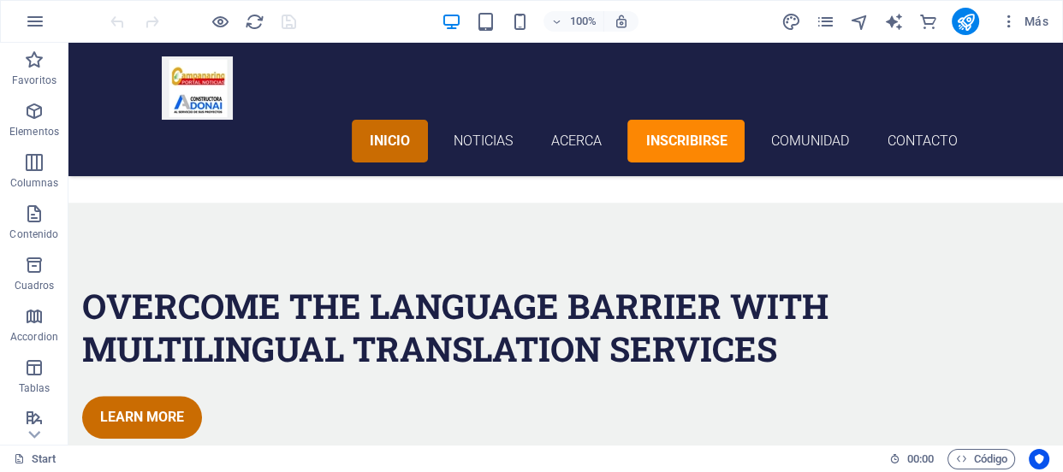
scroll to position [1287, 0]
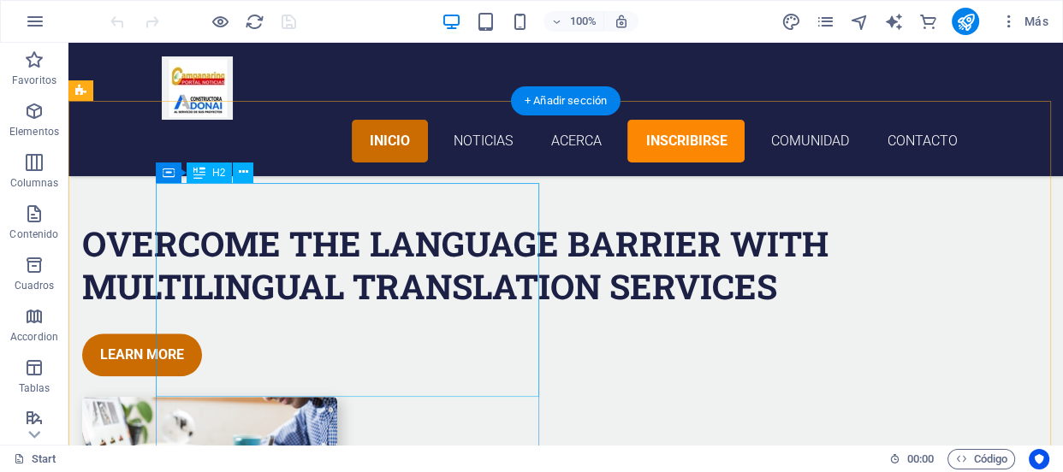
click at [299, 308] on div "Overcome the Language Barrier with Multilingual Translation Services" at bounding box center [486, 265] width 808 height 86
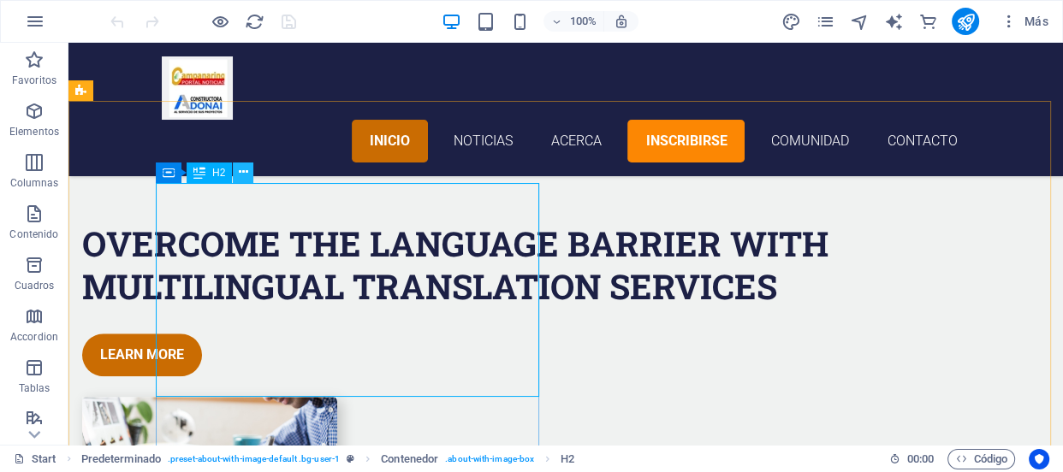
click at [237, 171] on button at bounding box center [243, 173] width 21 height 21
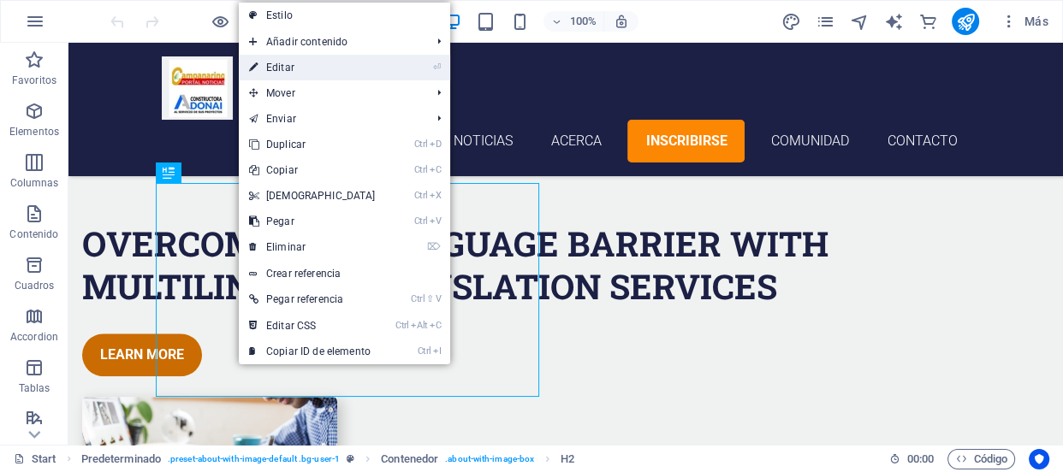
click at [279, 68] on link "⏎ Editar" at bounding box center [312, 68] width 147 height 26
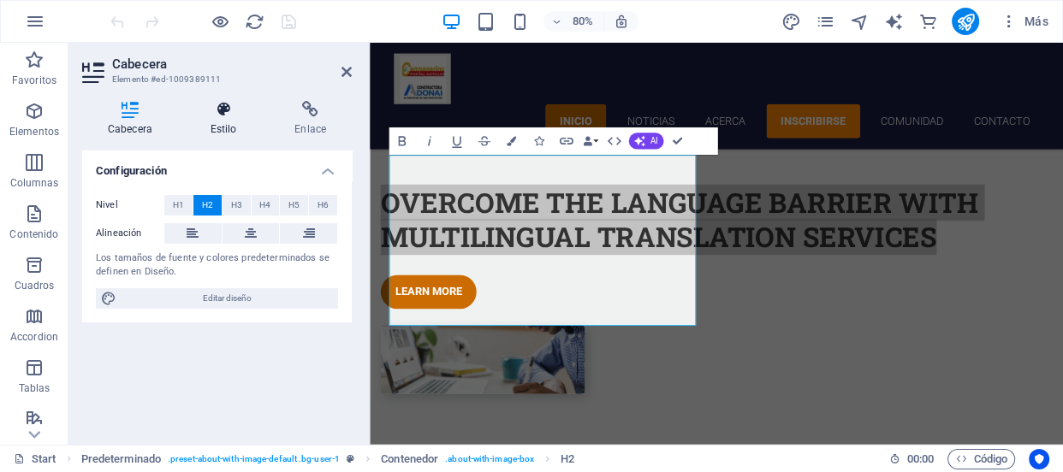
click at [230, 127] on h4 "Estilo" at bounding box center [227, 119] width 85 height 36
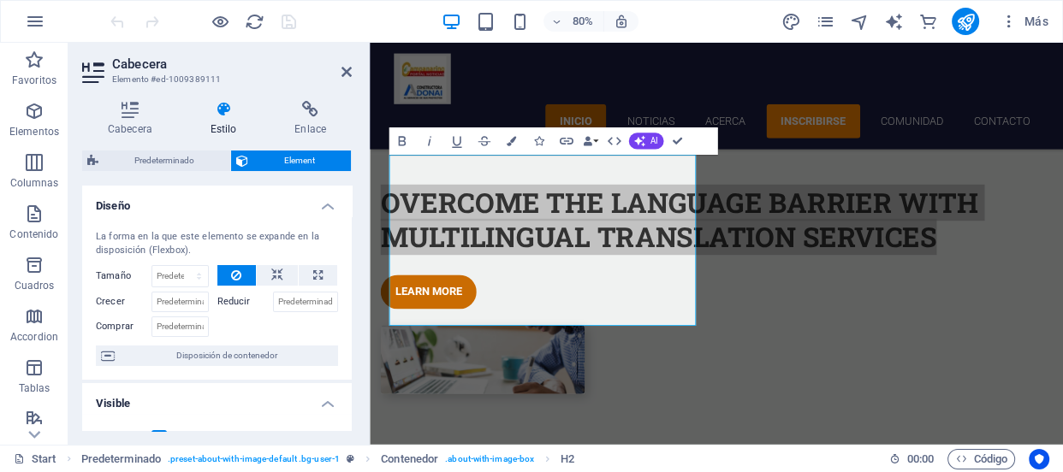
scroll to position [215, 0]
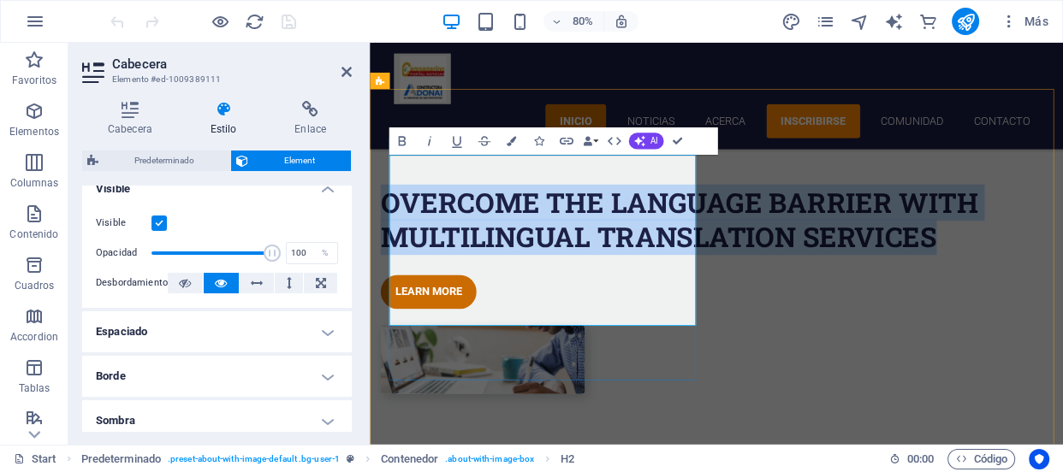
click at [561, 308] on h2 "Overcome the Language Barrier with Multilingual Translation Services" at bounding box center [787, 265] width 808 height 86
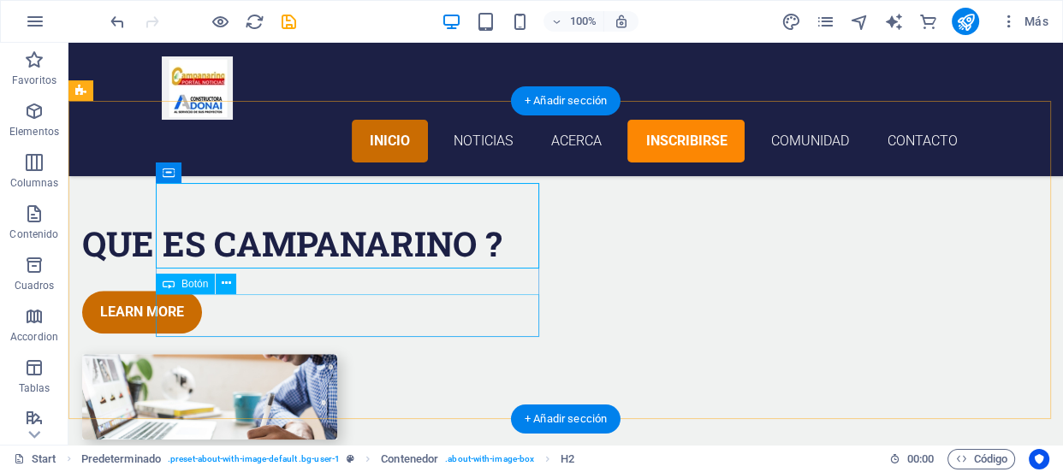
click at [279, 303] on div "Learn more" at bounding box center [486, 312] width 808 height 43
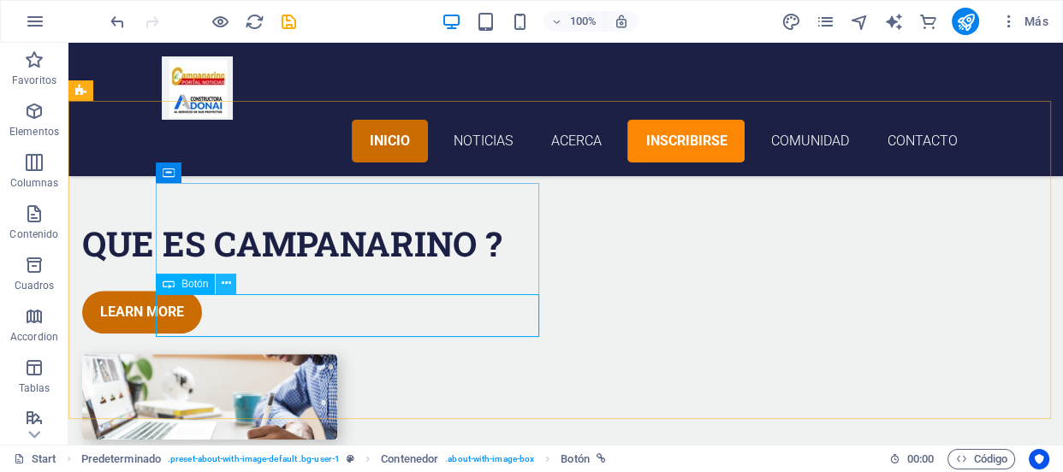
click at [228, 285] on icon at bounding box center [226, 284] width 9 height 18
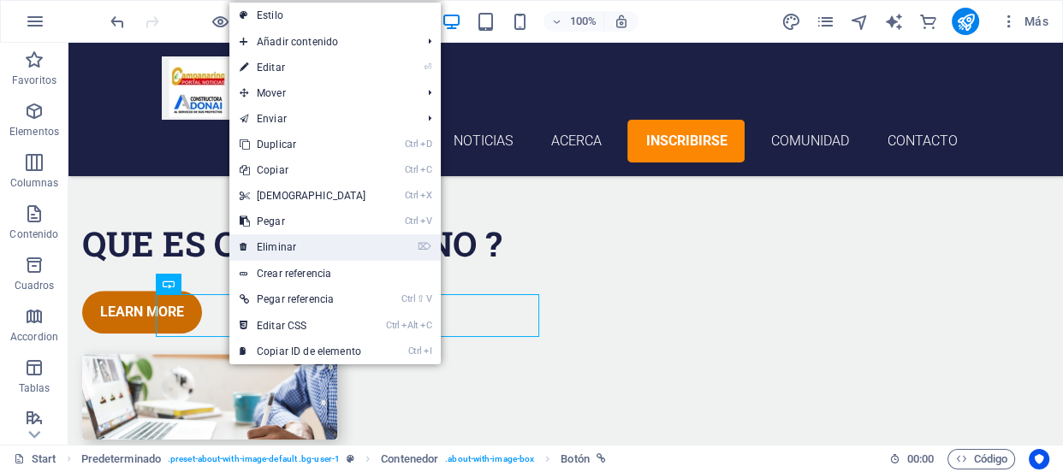
click at [259, 246] on link "⌦ Eliminar" at bounding box center [302, 247] width 147 height 26
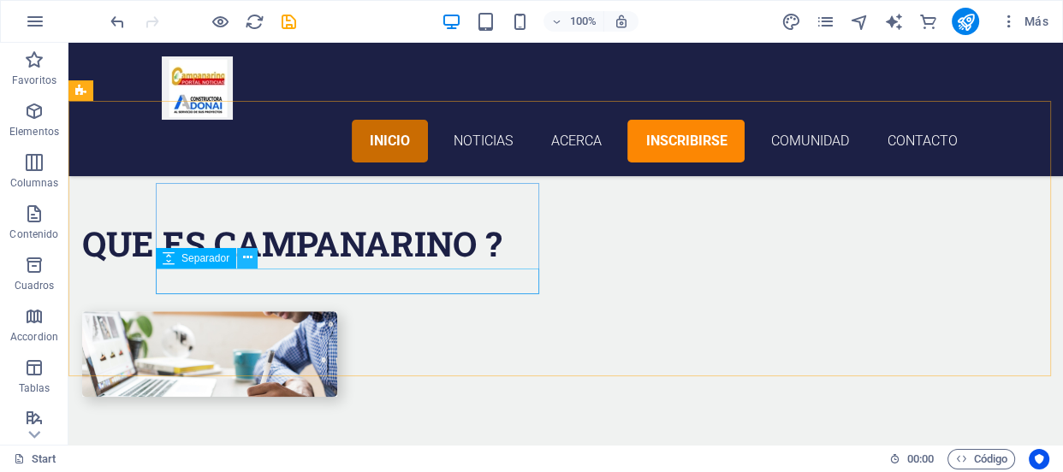
click at [246, 254] on icon at bounding box center [247, 258] width 9 height 18
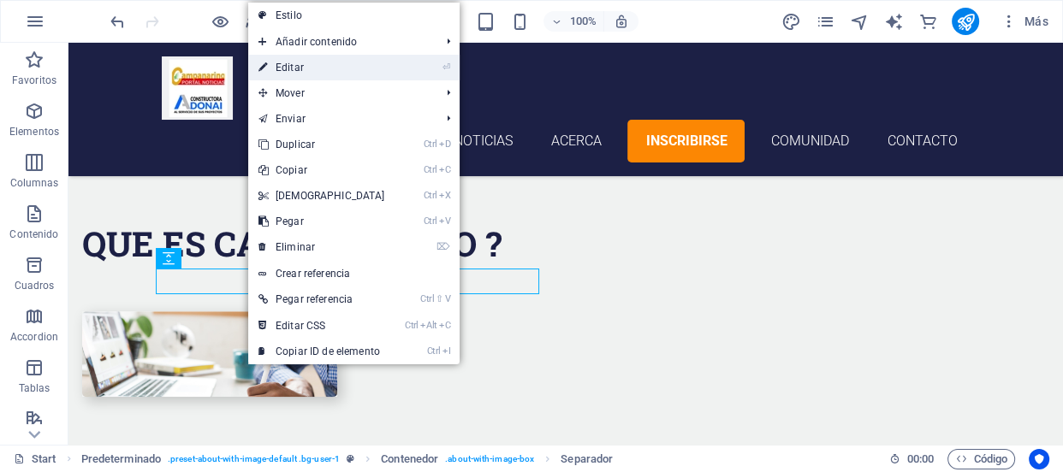
click at [308, 78] on link "⏎ Editar" at bounding box center [321, 68] width 147 height 26
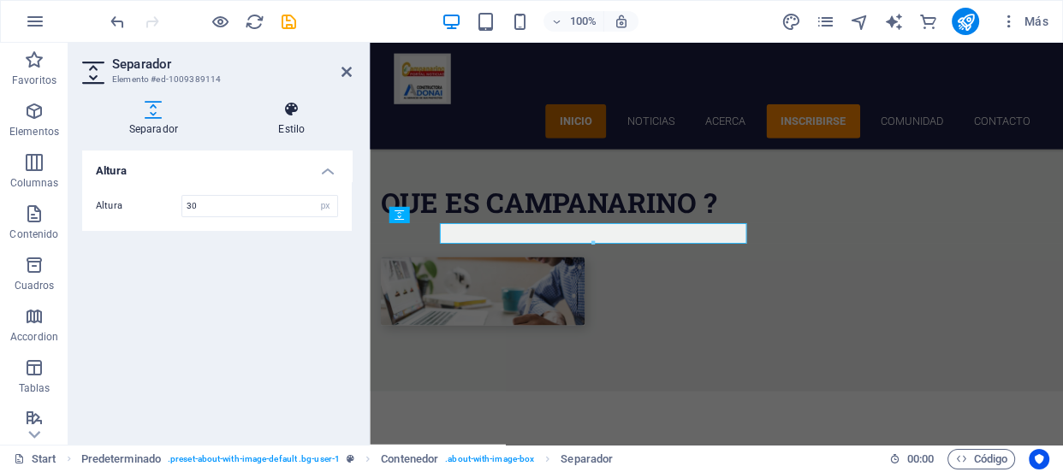
drag, startPoint x: 308, startPoint y: 78, endPoint x: 288, endPoint y: 120, distance: 46.3
click at [308, 78] on h3 "Elemento #ed-1009389114" at bounding box center [214, 79] width 205 height 15
click at [289, 120] on h4 "Estilo" at bounding box center [292, 119] width 120 height 36
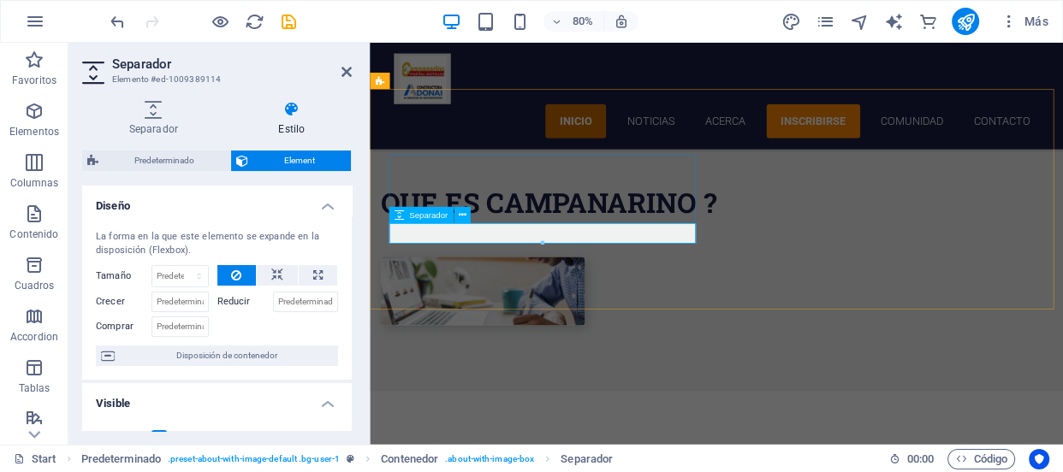
click at [406, 275] on div at bounding box center [787, 278] width 808 height 26
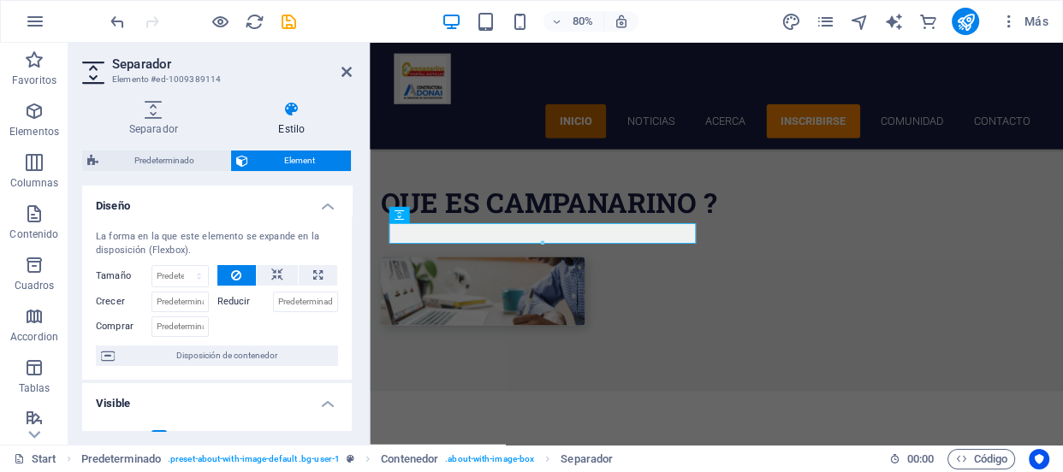
click at [465, 241] on div at bounding box center [541, 243] width 305 height 5
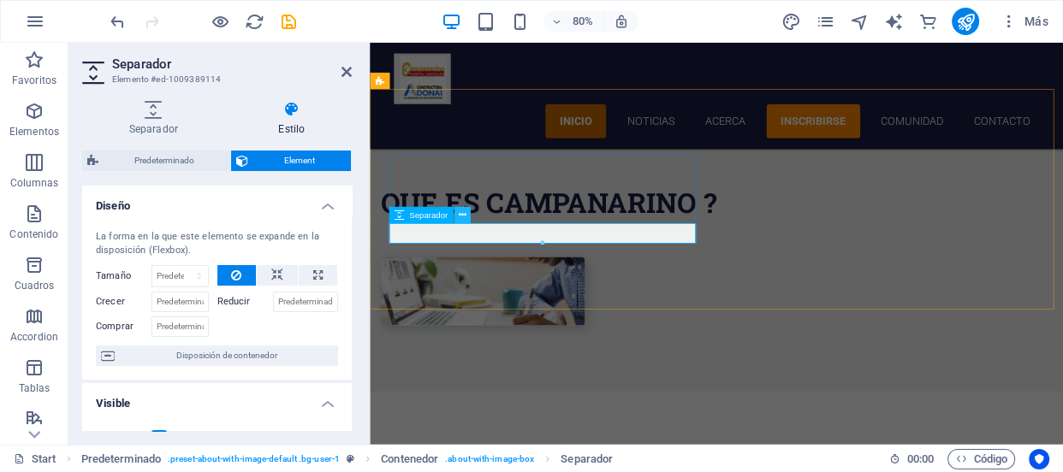
click at [458, 216] on icon at bounding box center [462, 215] width 8 height 15
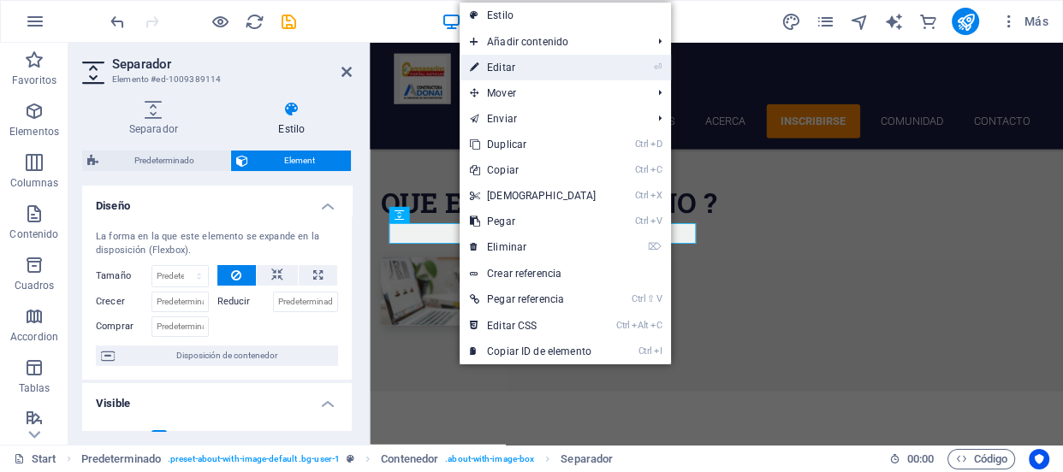
click at [520, 72] on link "⏎ Editar" at bounding box center [532, 68] width 147 height 26
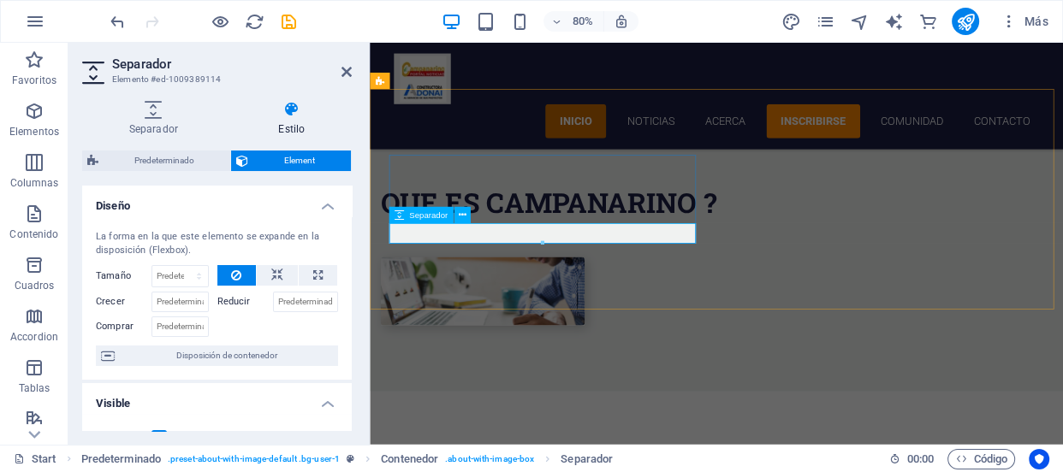
click at [478, 281] on div at bounding box center [787, 278] width 808 height 26
click at [529, 281] on div at bounding box center [787, 278] width 808 height 26
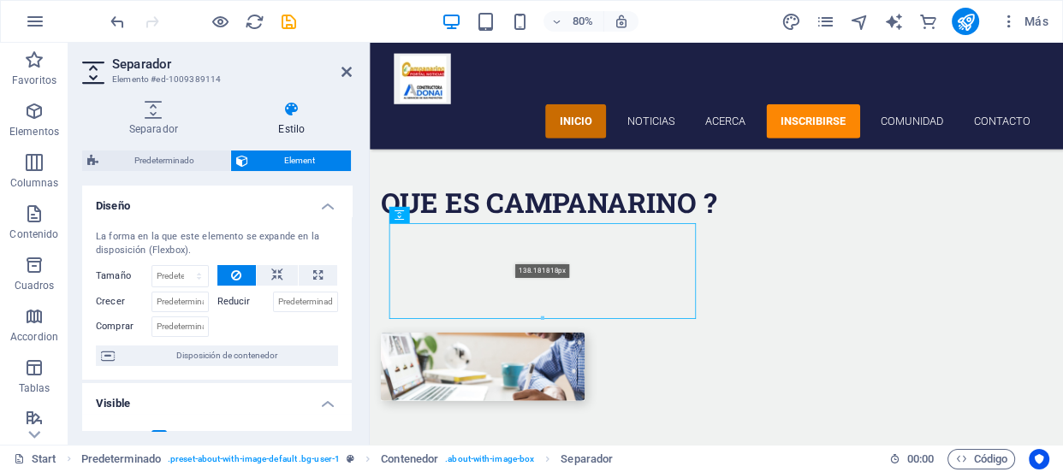
click at [592, 406] on div "Que es Campanarino ?" at bounding box center [803, 356] width 867 height 433
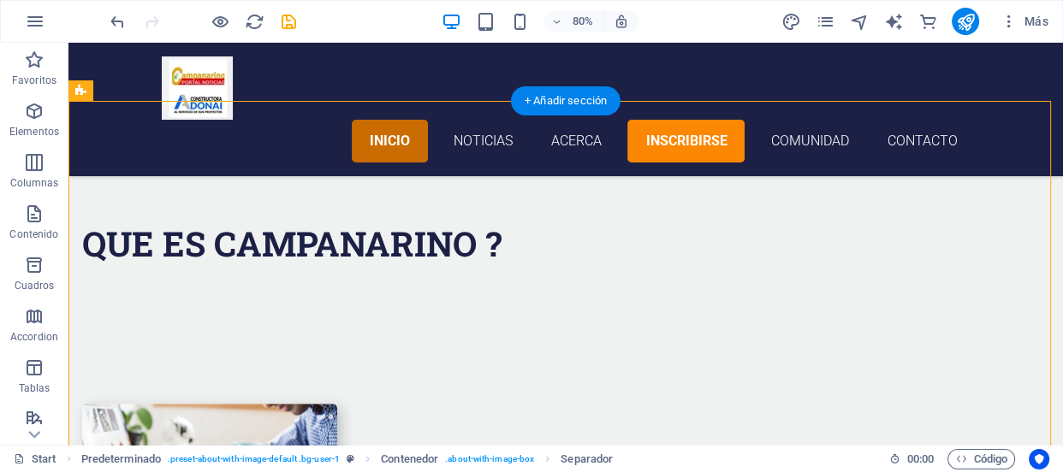
click at [453, 249] on div "Que es Campanarino ?" at bounding box center [565, 355] width 994 height 431
click at [172, 309] on div at bounding box center [486, 324] width 808 height 118
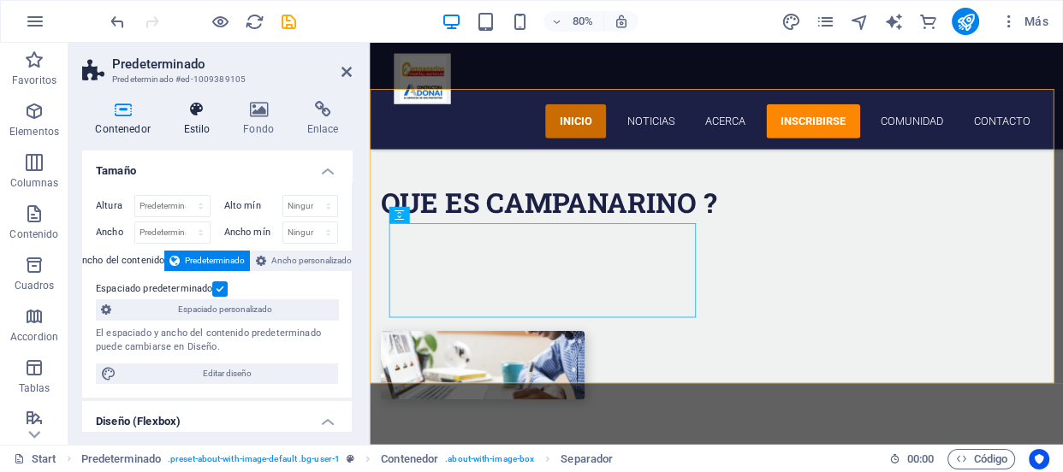
click at [206, 118] on h4 "Estilo" at bounding box center [200, 119] width 60 height 36
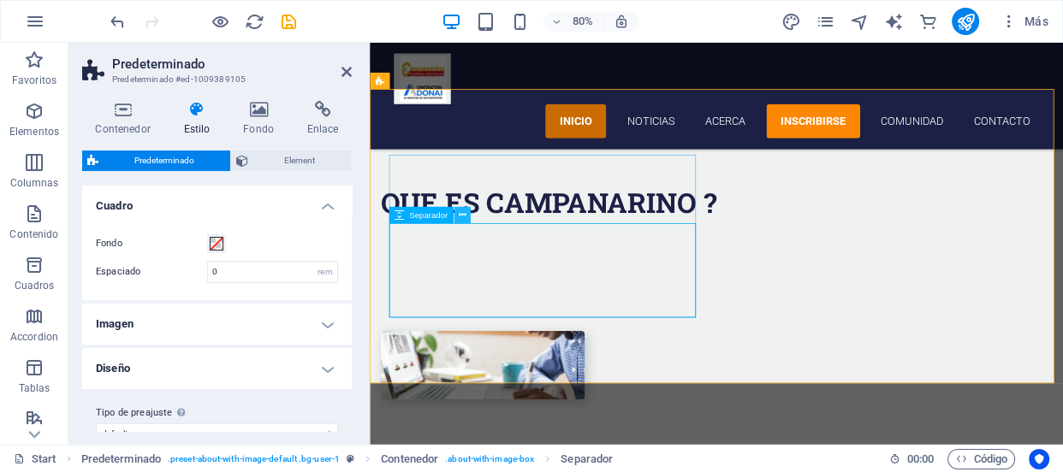
click at [458, 218] on icon at bounding box center [462, 215] width 8 height 15
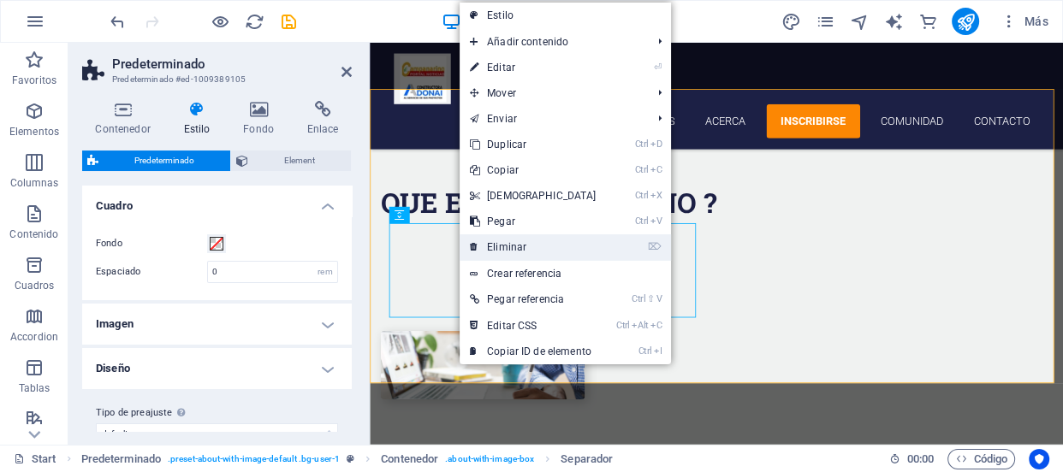
click at [491, 237] on link "⌦ Eliminar" at bounding box center [532, 247] width 147 height 26
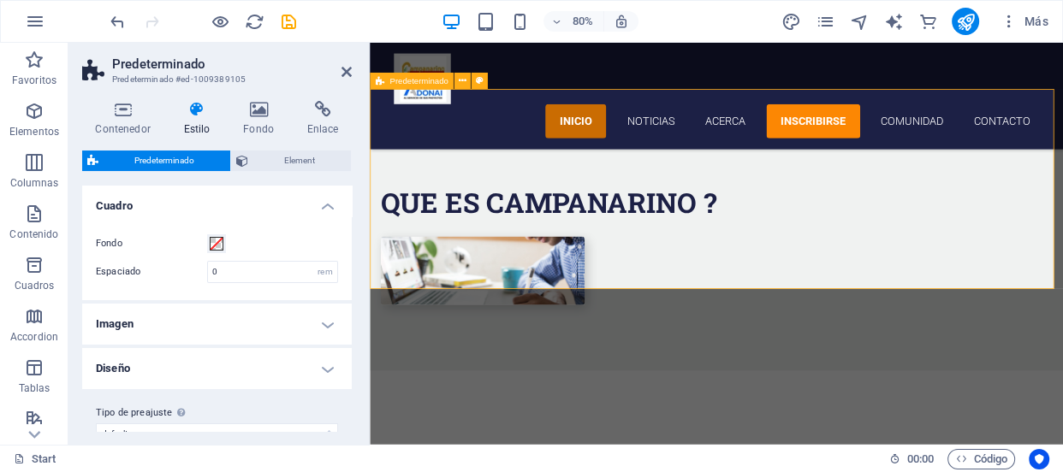
drag, startPoint x: 414, startPoint y: 257, endPoint x: 481, endPoint y: 284, distance: 72.1
drag, startPoint x: 481, startPoint y: 284, endPoint x: 485, endPoint y: 309, distance: 25.2
click at [485, 309] on div "Que es Campanarino ?" at bounding box center [803, 296] width 867 height 313
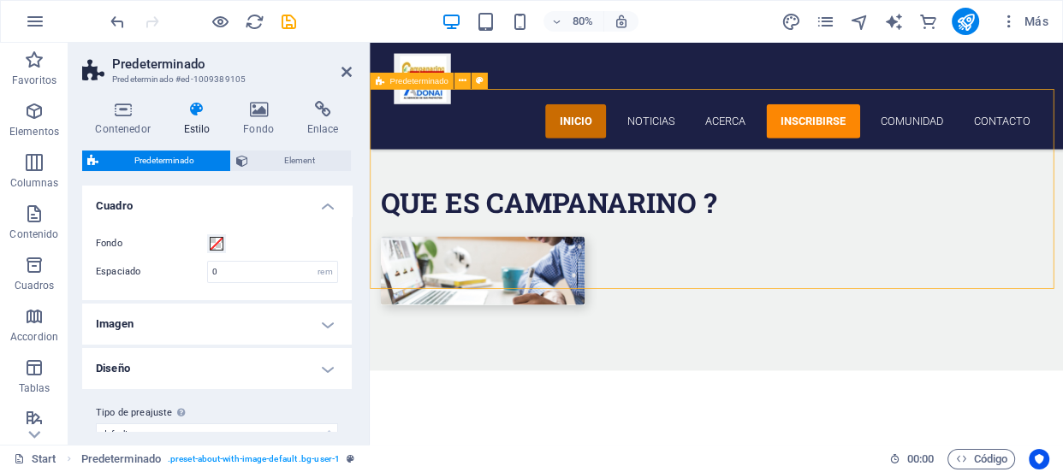
drag, startPoint x: 502, startPoint y: 341, endPoint x: 522, endPoint y: 322, distance: 27.2
click at [522, 322] on div "Que es Campanarino ?" at bounding box center [803, 296] width 867 height 313
click at [489, 284] on div "Que es Campanarino ?" at bounding box center [803, 296] width 867 height 313
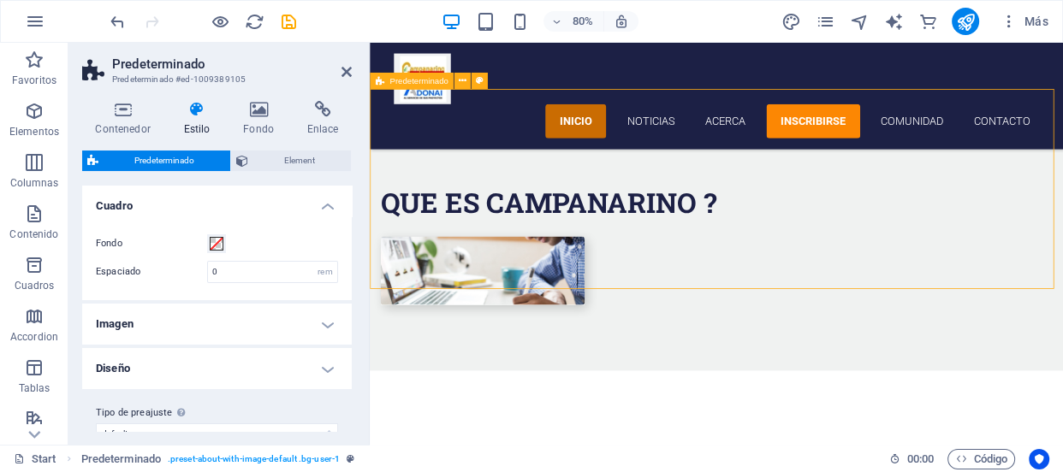
click at [489, 284] on div "Que es Campanarino ?" at bounding box center [803, 296] width 867 height 313
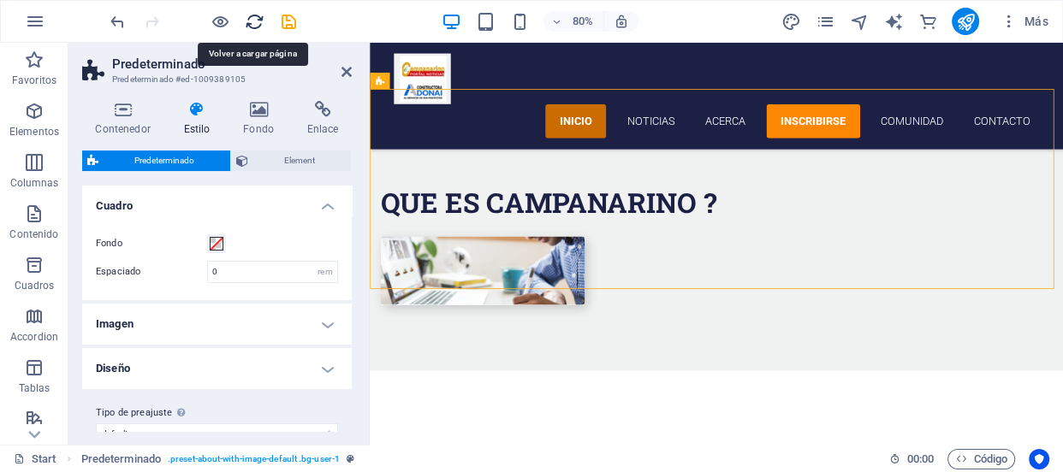
click at [259, 28] on icon "reload" at bounding box center [255, 22] width 20 height 20
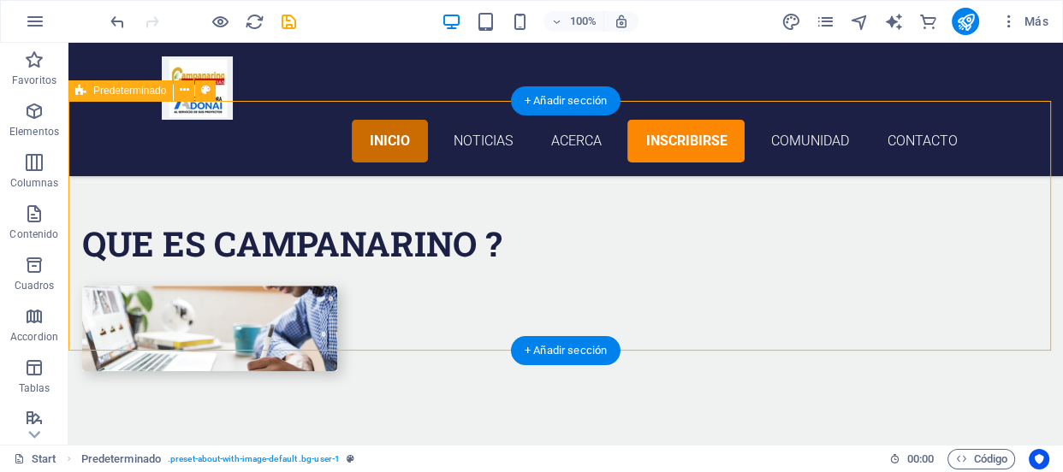
drag, startPoint x: 687, startPoint y: 267, endPoint x: 687, endPoint y: 277, distance: 10.3
click at [687, 277] on div "Que es Campanarino ?" at bounding box center [565, 296] width 994 height 313
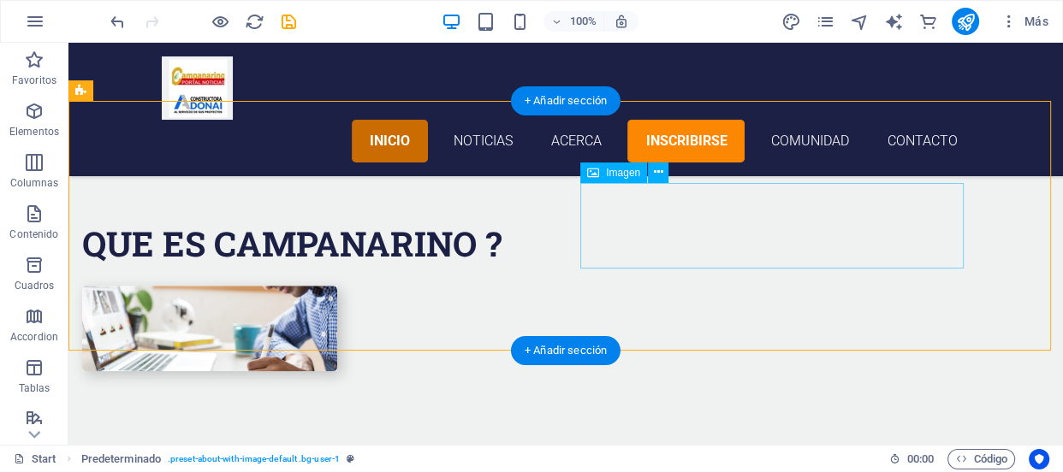
click at [337, 286] on figure at bounding box center [209, 329] width 255 height 86
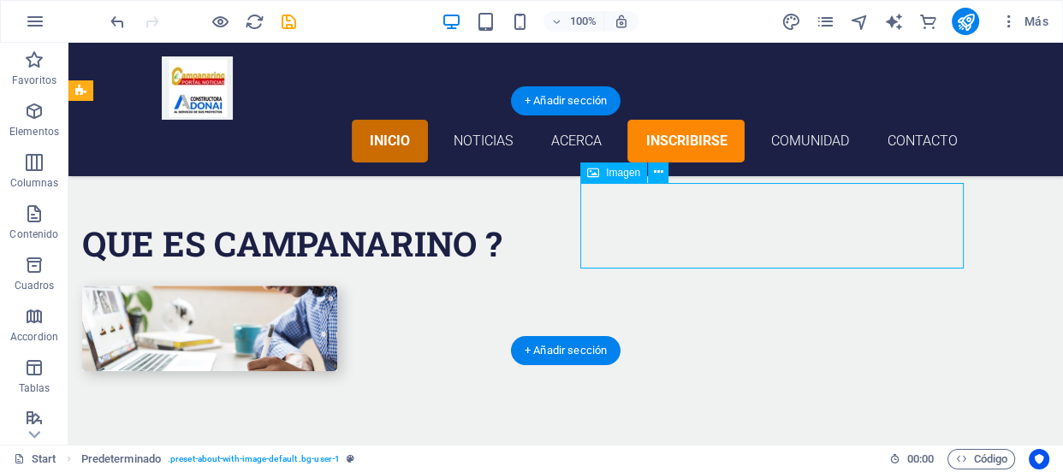
click at [337, 286] on figure at bounding box center [209, 329] width 255 height 86
click at [470, 324] on div "Que es Campanarino ?" at bounding box center [565, 296] width 994 height 313
select select "%"
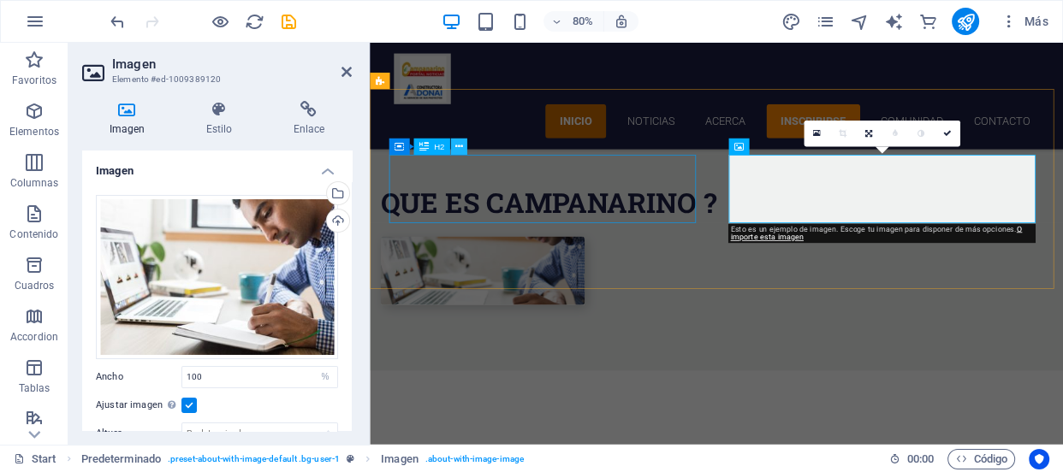
click at [458, 148] on icon at bounding box center [458, 146] width 8 height 15
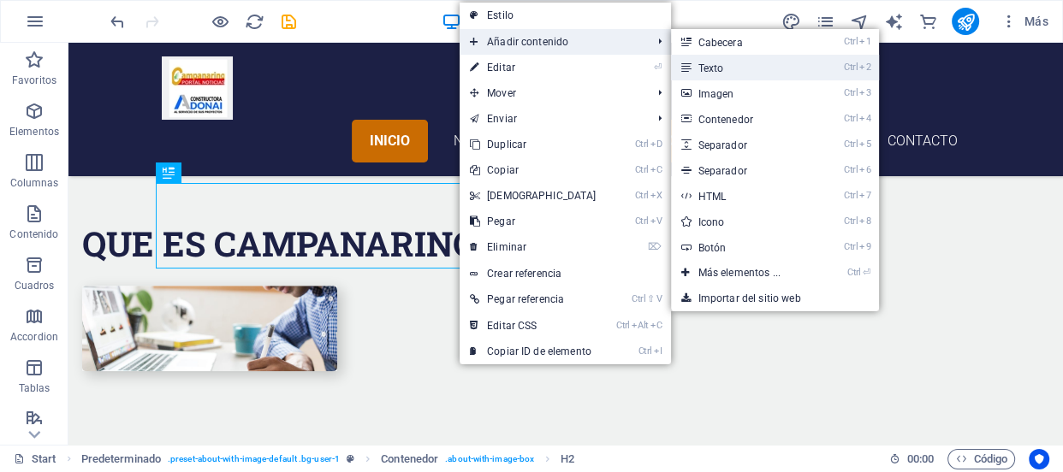
click at [697, 63] on link "Ctrl 2 Texto" at bounding box center [743, 68] width 144 height 26
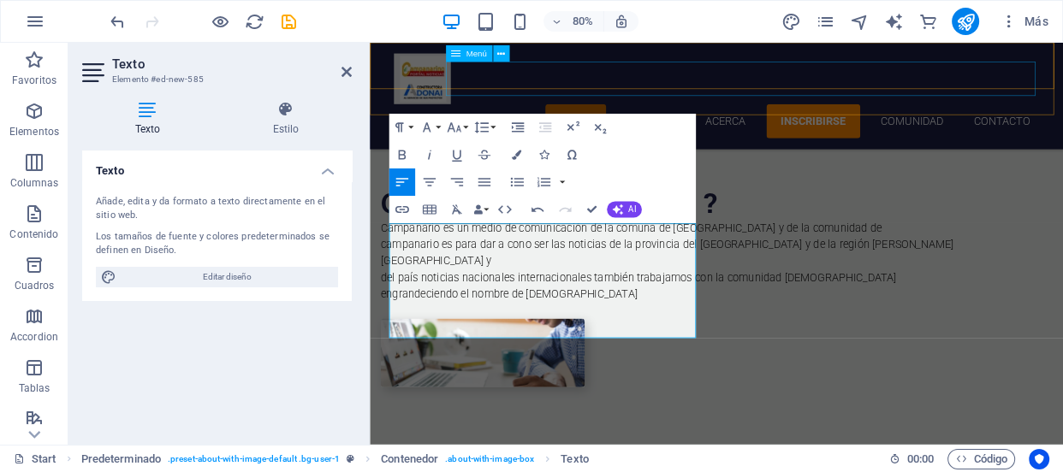
scroll to position [4421, 5]
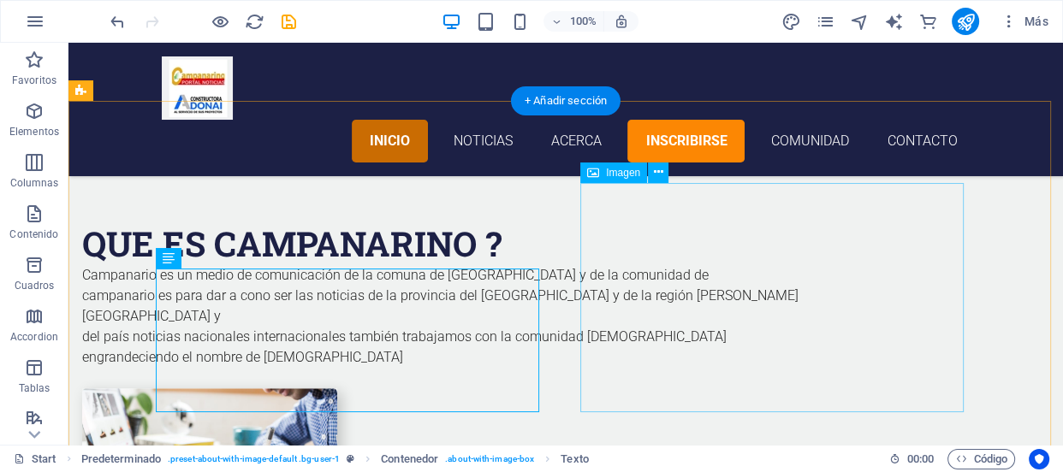
click at [337, 388] on figure at bounding box center [209, 431] width 255 height 86
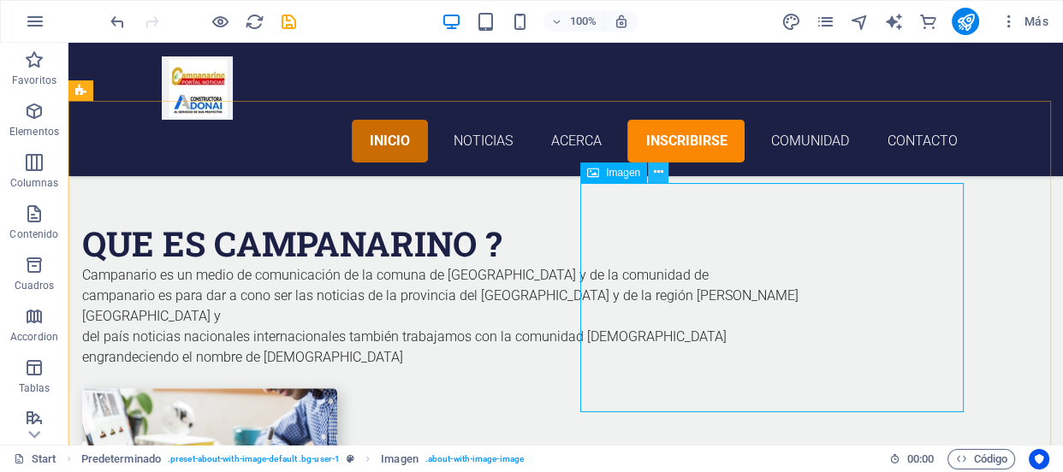
click at [657, 169] on icon at bounding box center [658, 172] width 9 height 18
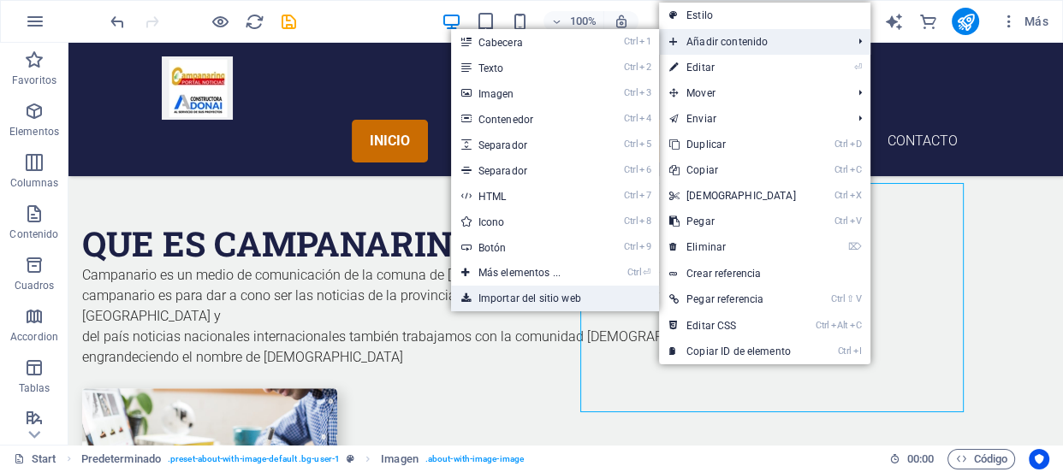
click at [590, 293] on link "Importar del sitio web" at bounding box center [555, 299] width 208 height 26
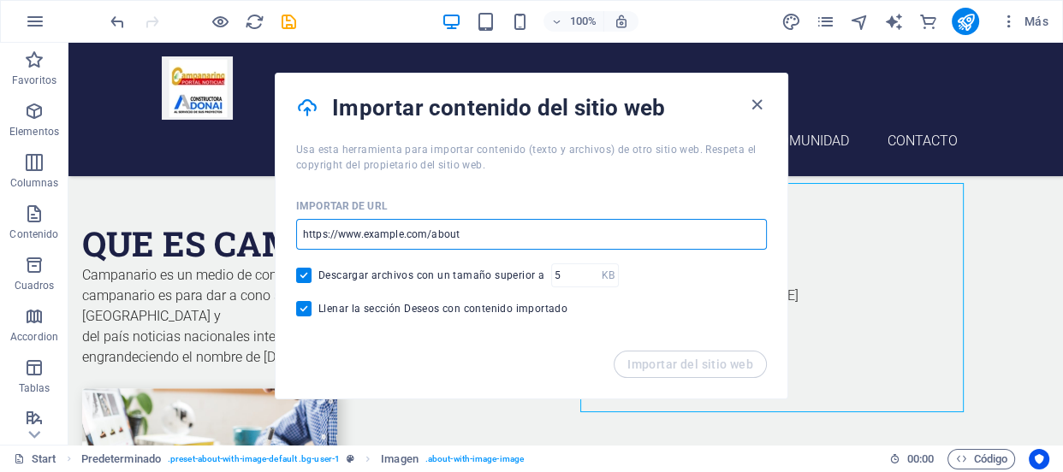
click at [465, 230] on input "url" at bounding box center [531, 234] width 471 height 31
paste input "https://web.facebook.com/profile.php?id=61556865623617&sk=photos"
type input "https://web.facebook.com/profile.php?id=61556865623617&sk=photos"
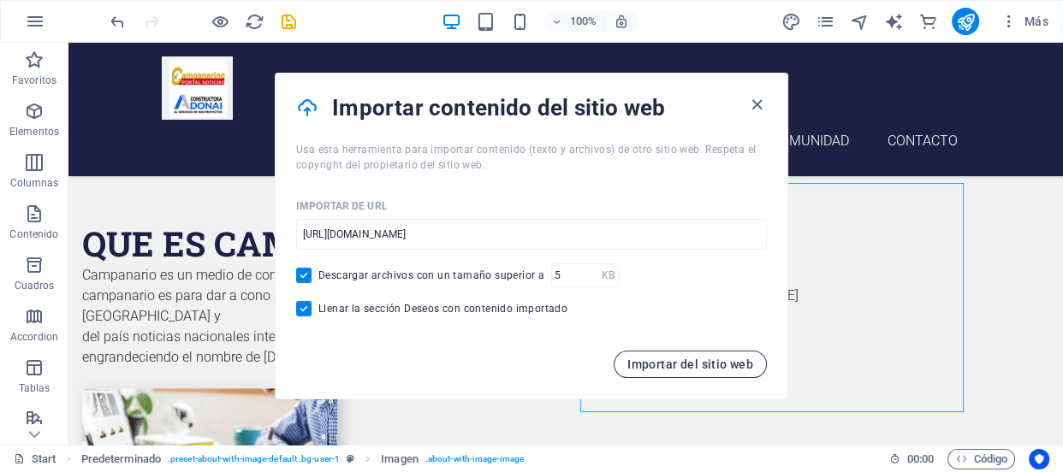
click at [636, 364] on span "Importar del sitio web" at bounding box center [690, 365] width 126 height 14
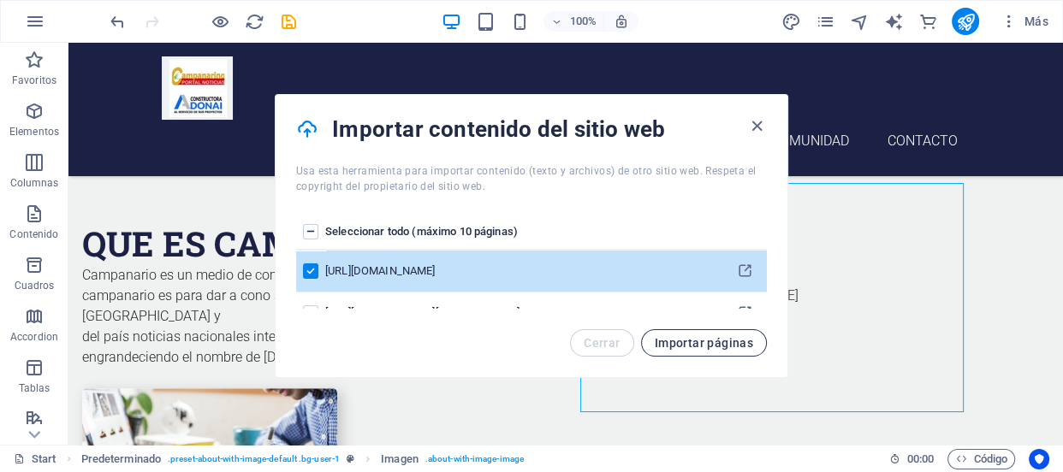
click at [684, 339] on span "Importar páginas" at bounding box center [704, 343] width 98 height 14
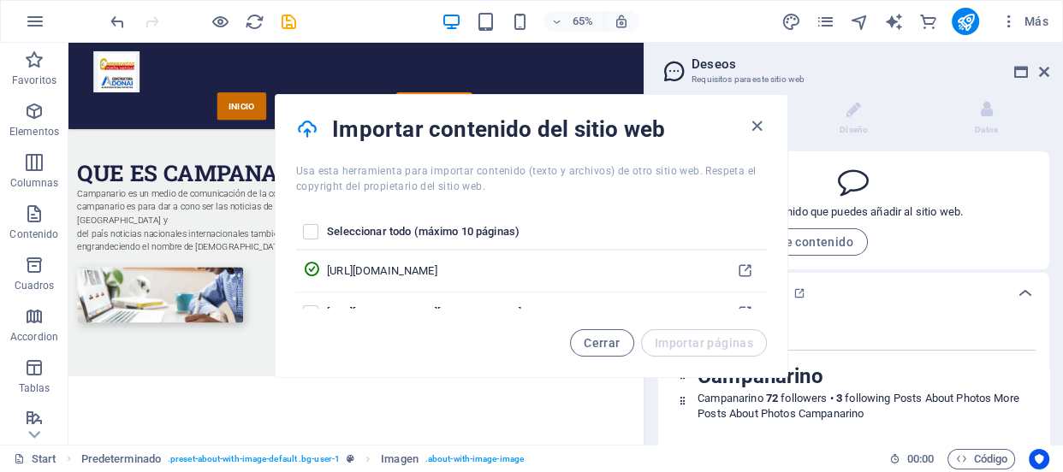
scroll to position [186, 0]
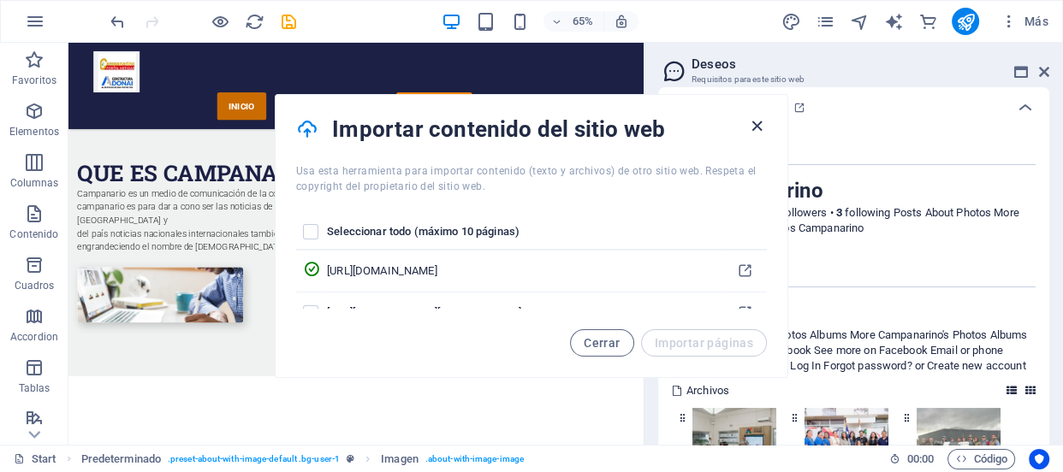
click at [753, 124] on icon "button" at bounding box center [757, 126] width 20 height 20
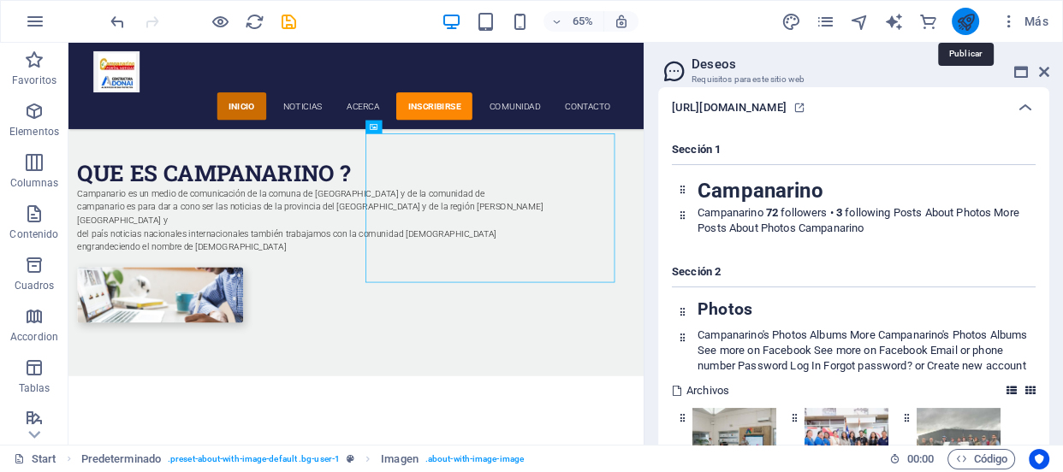
click at [963, 27] on icon "publish" at bounding box center [966, 22] width 20 height 20
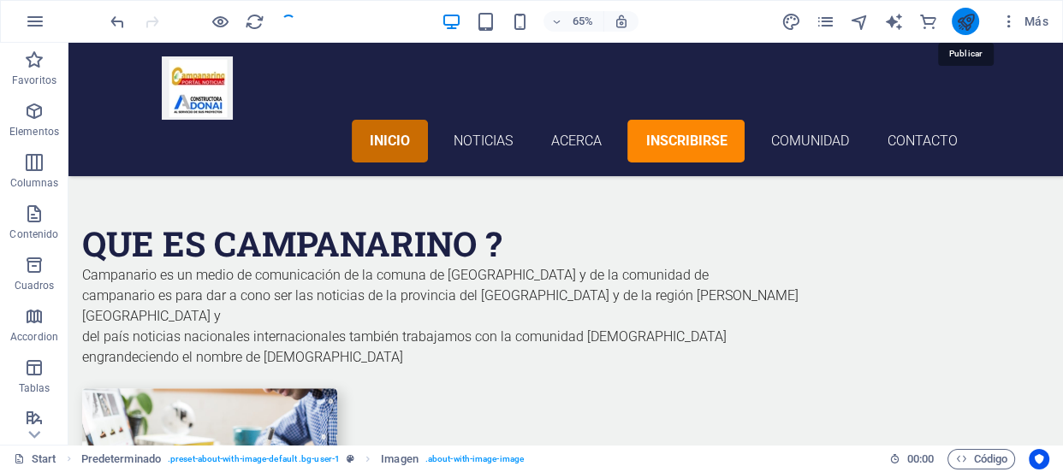
checkbox input "false"
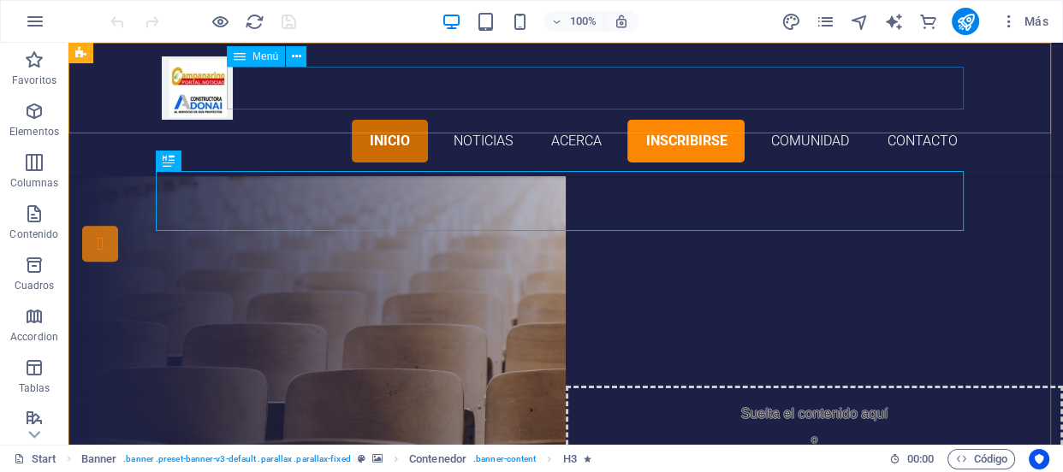
scroll to position [478, 0]
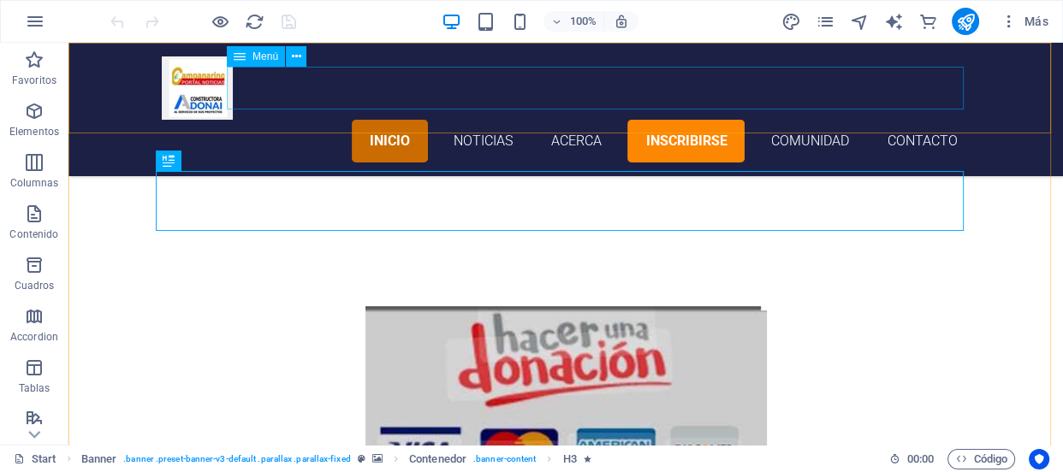
click at [472, 120] on nav "Inicio noticias acerca inscribirse comunidad Contacto" at bounding box center [566, 141] width 808 height 43
click at [197, 120] on nav "Inicio noticias acerca inscribirse comunidad Contacto" at bounding box center [566, 141] width 808 height 43
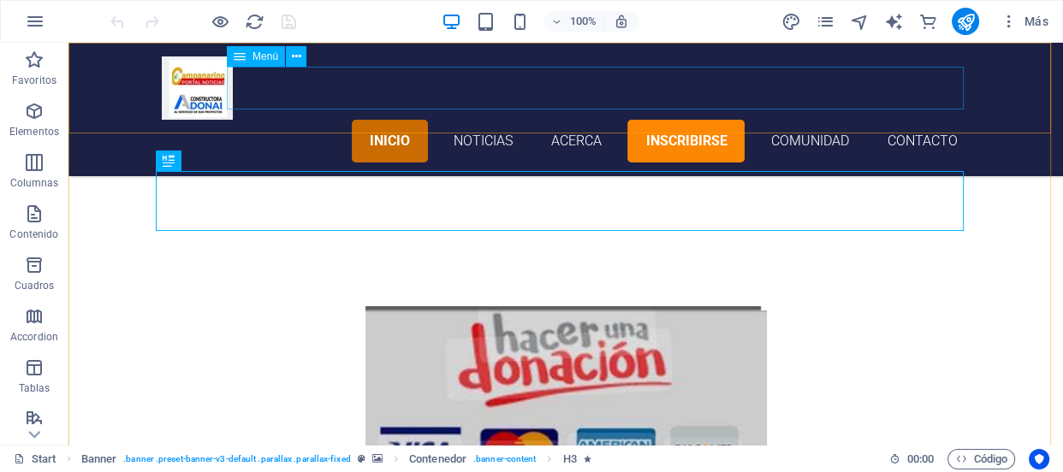
click at [197, 120] on nav "Inicio noticias acerca inscribirse comunidad Contacto" at bounding box center [566, 141] width 808 height 43
click at [406, 120] on nav "Inicio noticias acerca inscribirse comunidad Contacto" at bounding box center [566, 141] width 808 height 43
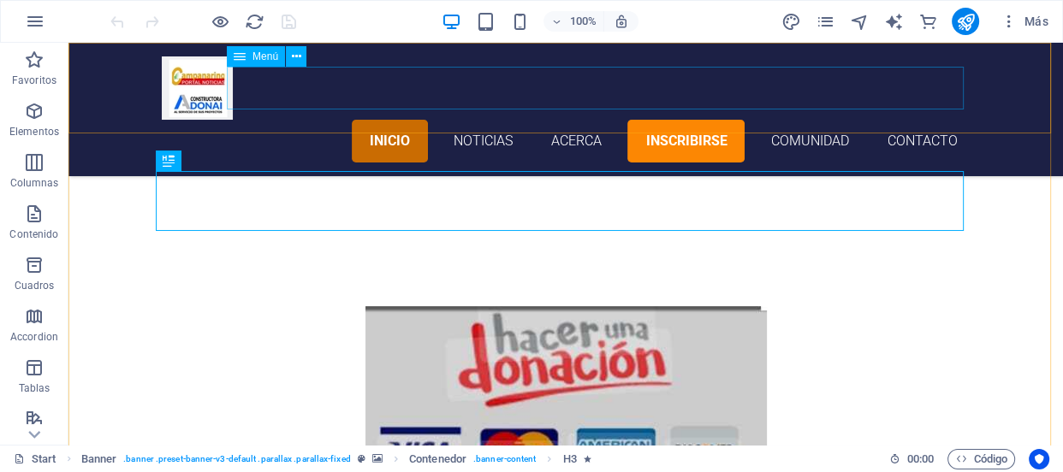
select select
select select "primary"
select select "2"
select select
select select "bookmark"
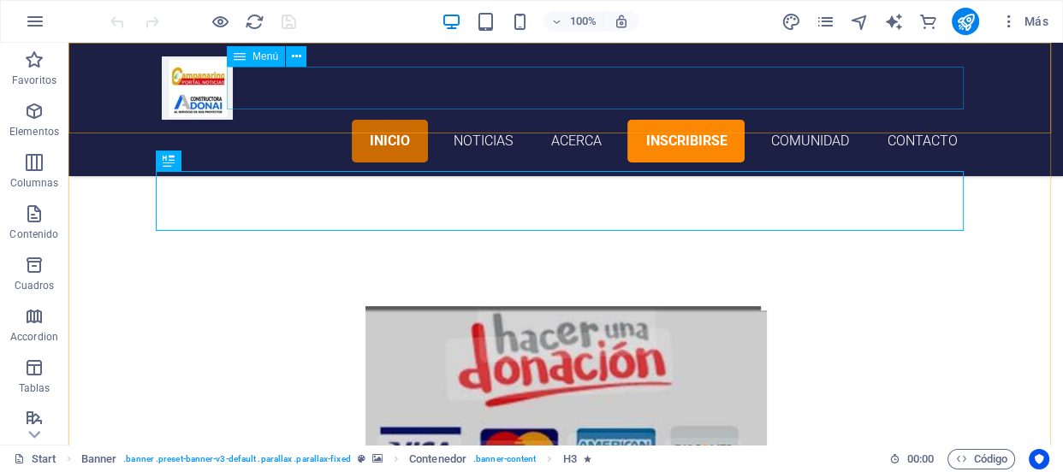
select select "external"
select select "default"
select select "help"
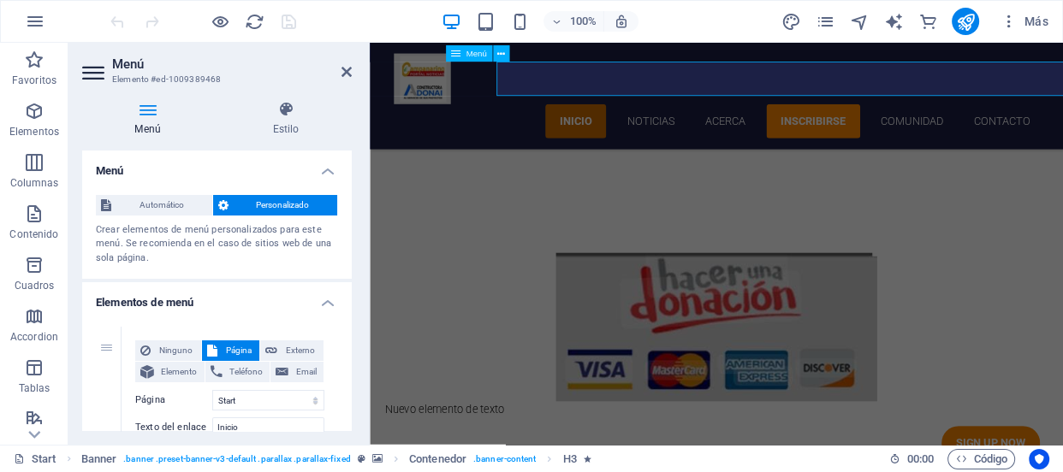
click at [708, 120] on nav "Inicio noticias acerca inscribirse comunidad Contacto" at bounding box center [804, 141] width 808 height 43
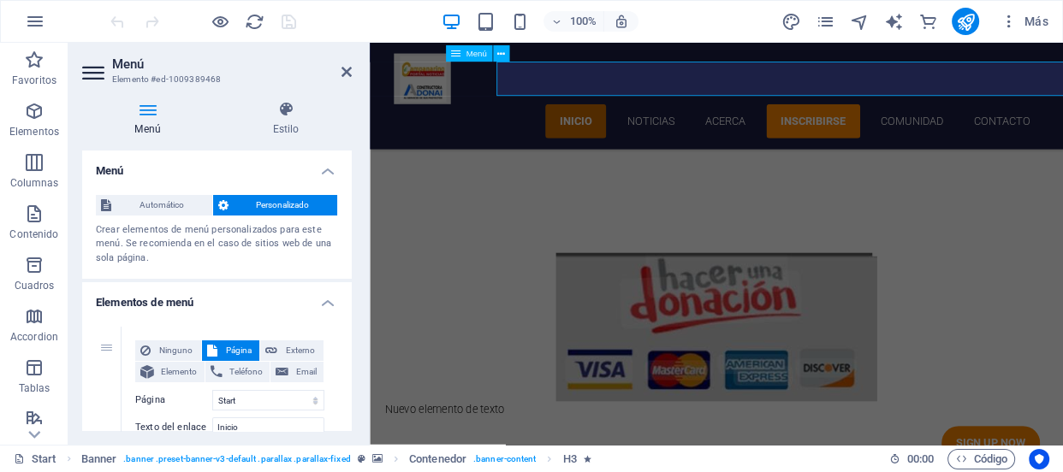
click at [708, 120] on nav "Inicio noticias acerca inscribirse comunidad Contacto" at bounding box center [804, 141] width 808 height 43
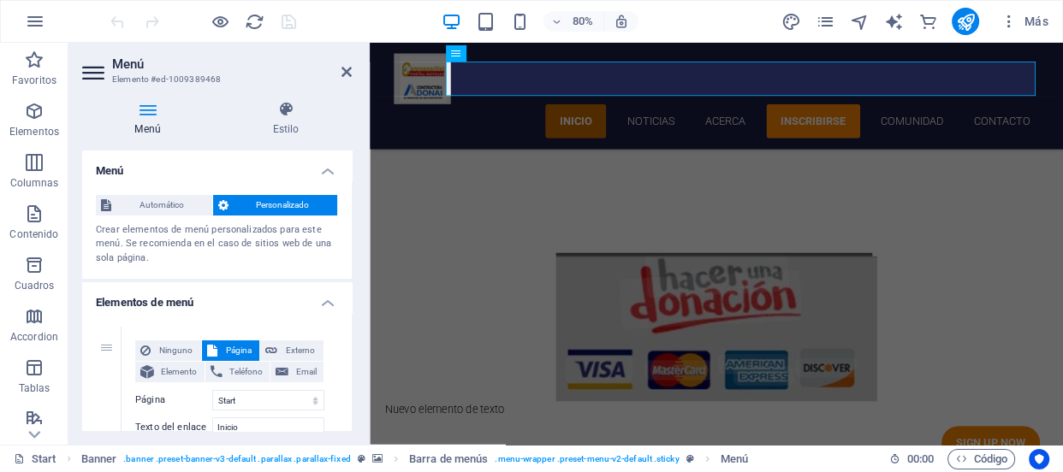
click at [275, 197] on span "Personalizado" at bounding box center [283, 205] width 99 height 21
click at [245, 372] on span "Teléfono" at bounding box center [247, 372] width 38 height 21
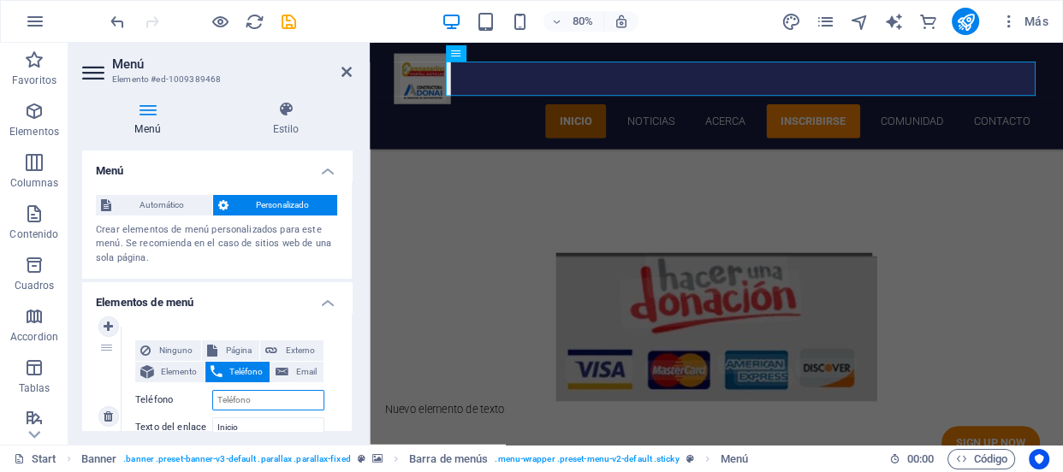
select select
paste input "cel. 569 78813863 - 569 39277982"
type input "cel. 569 78813863 - 569 39277982"
select select
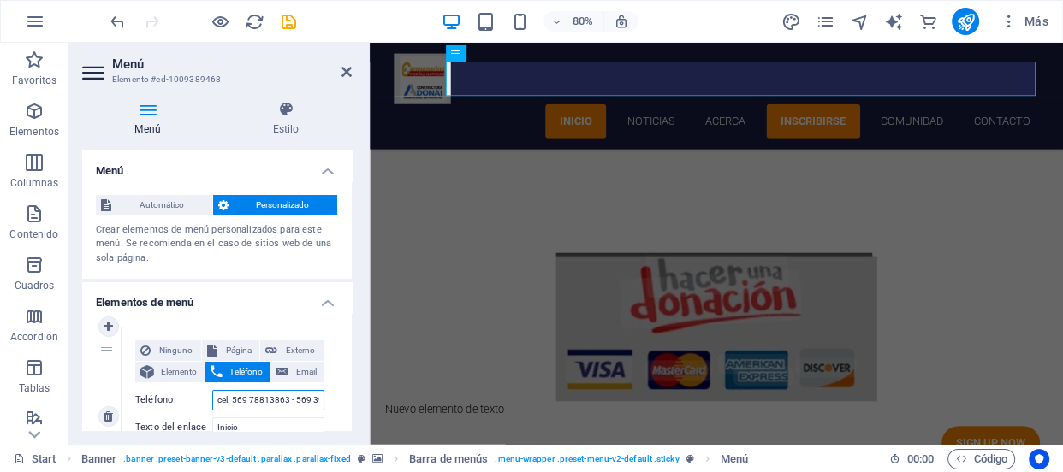
select select
click at [260, 399] on input "cel. 569 78813863 - 569 39277982" at bounding box center [268, 400] width 112 height 21
type input "+569 78813863 - 569 39277982"
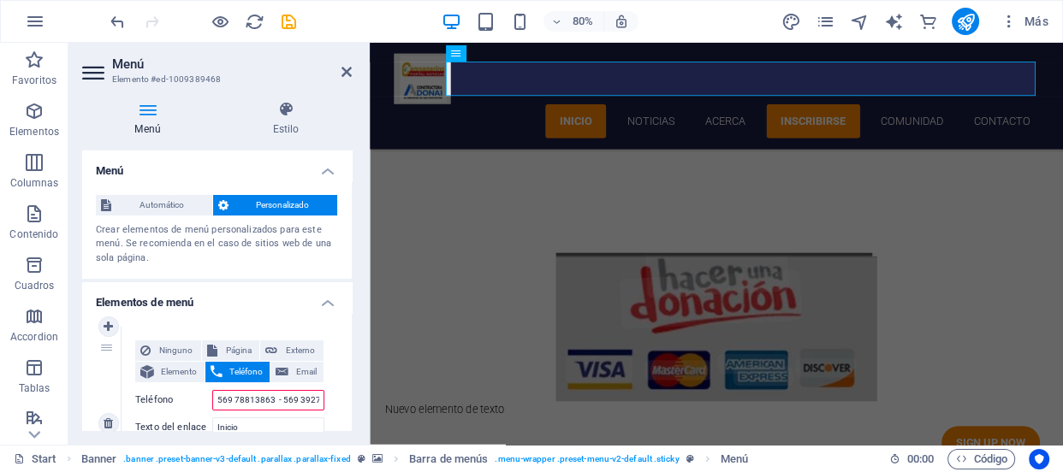
select select
type input "+569 78813863 - 569 39277982"
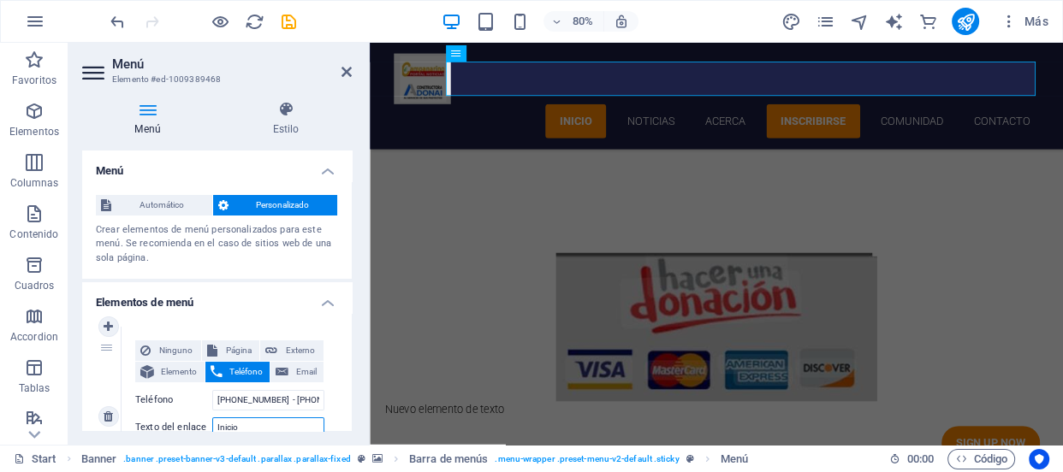
click at [273, 425] on input "Inicio" at bounding box center [268, 428] width 112 height 21
drag, startPoint x: 273, startPoint y: 425, endPoint x: 282, endPoint y: 412, distance: 15.9
click at [282, 412] on div "Ninguno Página Externo Elemento Teléfono Email Página Start Subpage Legal notic…" at bounding box center [229, 403] width 189 height 125
click at [348, 286] on h4 "Elementos de menú" at bounding box center [217, 297] width 270 height 31
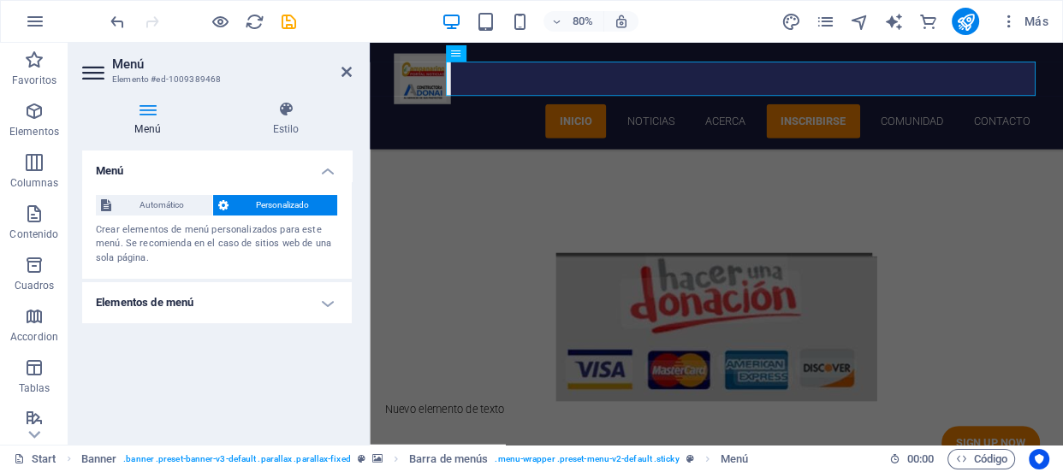
click at [340, 301] on h4 "Elementos de menú" at bounding box center [217, 302] width 270 height 41
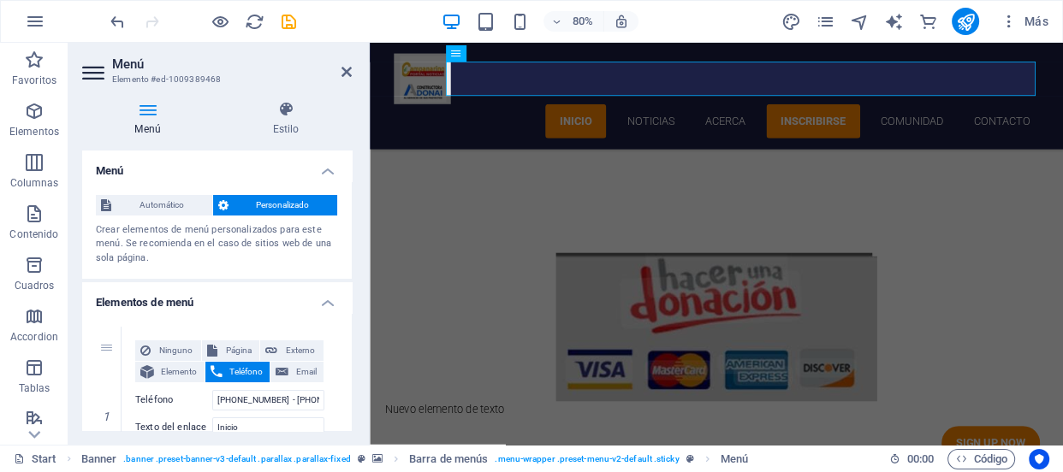
click at [350, 202] on div "Menú Automático Personalizado Crear elementos de menú personalizados para este …" at bounding box center [217, 291] width 270 height 281
drag, startPoint x: 348, startPoint y: 192, endPoint x: 348, endPoint y: 203, distance: 11.1
click at [348, 203] on div "Automático Personalizado Crear elementos de menú personalizados para este menú.…" at bounding box center [217, 230] width 270 height 98
click at [348, 204] on div "Automático Personalizado Crear elementos de menú personalizados para este menú.…" at bounding box center [217, 230] width 270 height 98
click at [348, 201] on div "Automático Personalizado Crear elementos de menú personalizados para este menú.…" at bounding box center [217, 230] width 270 height 98
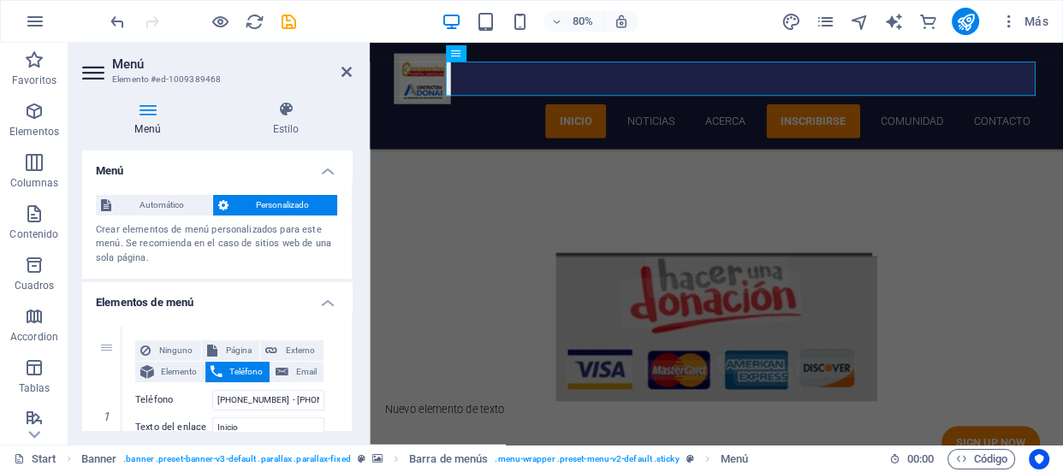
click at [348, 203] on div "Automático Personalizado Crear elementos de menú personalizados para este menú.…" at bounding box center [217, 230] width 270 height 98
click at [348, 206] on div "Automático Personalizado Crear elementos de menú personalizados para este menú.…" at bounding box center [217, 230] width 270 height 98
drag, startPoint x: 348, startPoint y: 188, endPoint x: 348, endPoint y: 200, distance: 12.0
click at [348, 200] on div "Automático Personalizado Crear elementos de menú personalizados para este menú.…" at bounding box center [217, 230] width 270 height 98
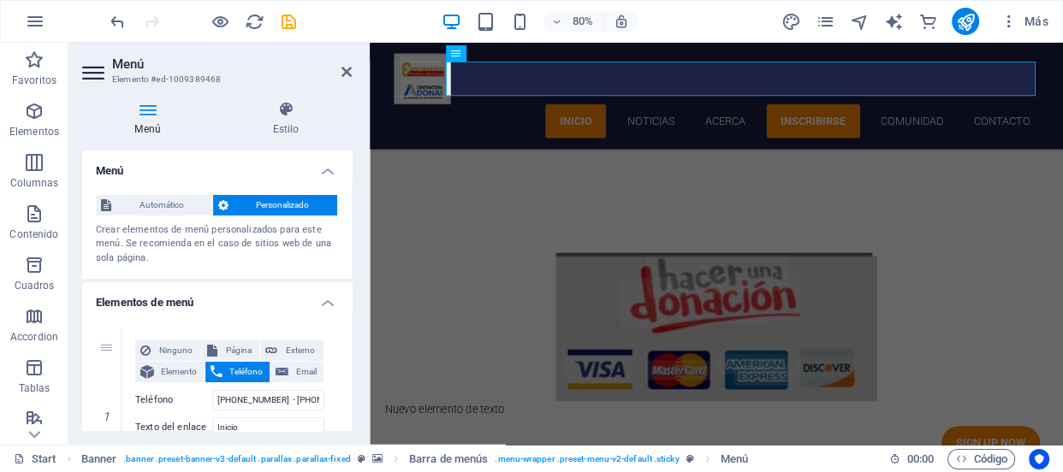
click at [347, 219] on div "Automático Personalizado Crear elementos de menú personalizados para este menú.…" at bounding box center [217, 230] width 270 height 98
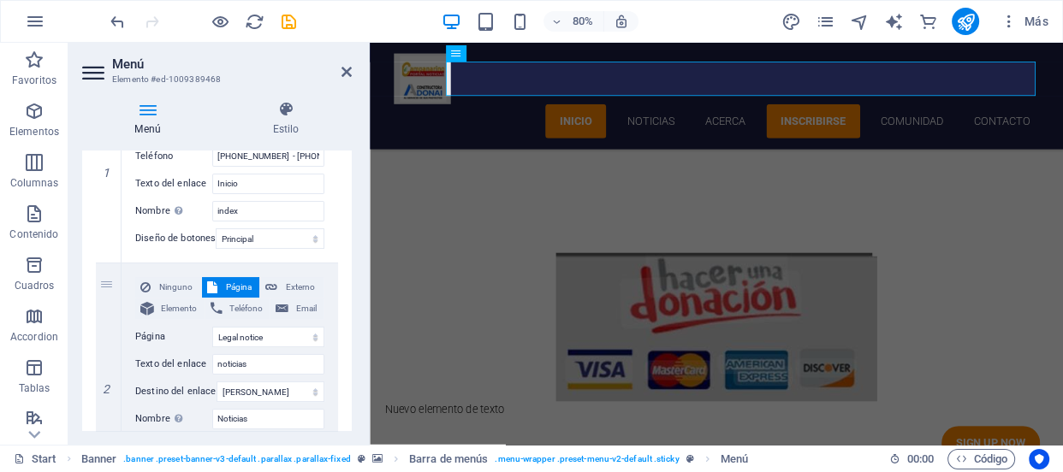
scroll to position [246, 0]
click at [305, 334] on select "Start Subpage Legal notice Privacy" at bounding box center [268, 335] width 112 height 21
click at [328, 327] on div "Ninguno Página Externo Elemento Teléfono Email Página Start Subpage Legal notic…" at bounding box center [229, 379] width 216 height 234
click at [312, 338] on select "Start Subpage Legal notice Privacy" at bounding box center [268, 335] width 112 height 21
select select "1"
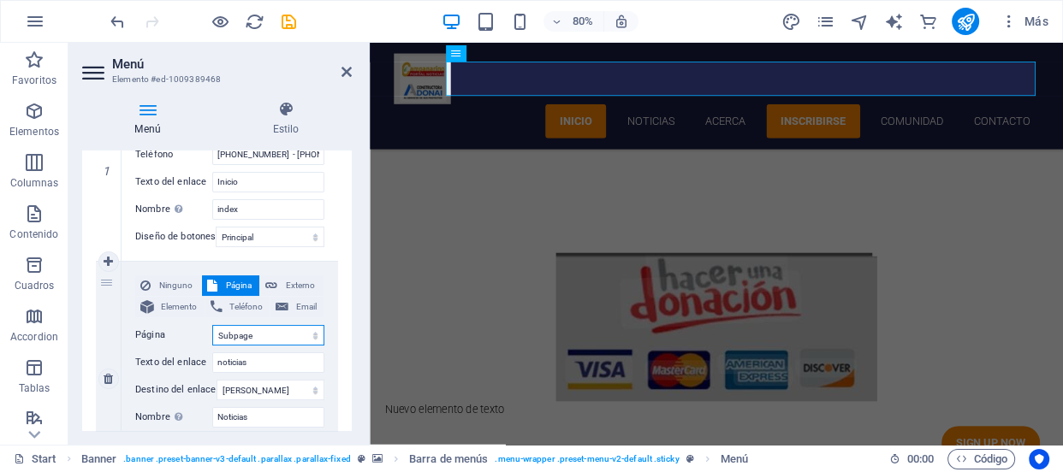
click at [212, 325] on select "Start Subpage Legal notice Privacy" at bounding box center [268, 335] width 112 height 21
select select
click at [304, 384] on select "Nueva pestaña Misma pestaña Superposición" at bounding box center [270, 390] width 108 height 21
select select "blank"
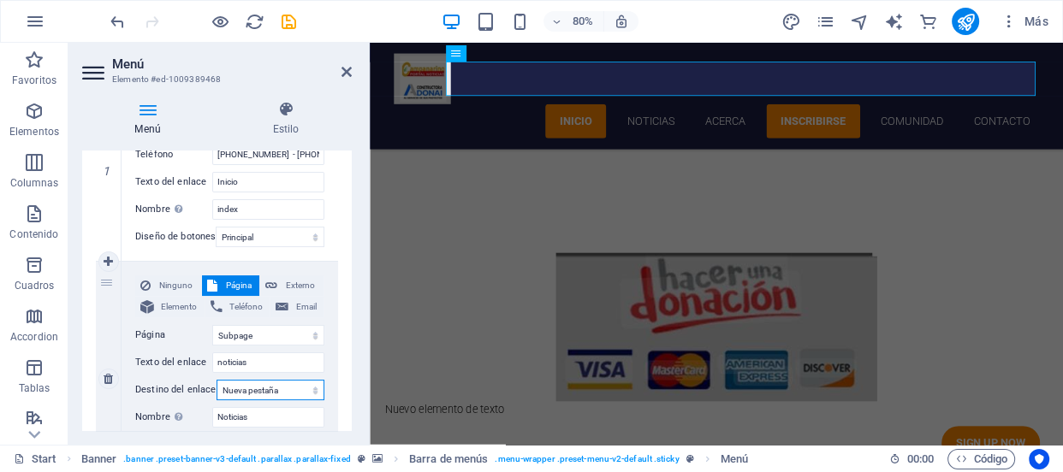
click at [216, 380] on select "Nueva pestaña Misma pestaña Superposición" at bounding box center [270, 390] width 108 height 21
select select
click at [299, 286] on span "Externo" at bounding box center [300, 285] width 36 height 21
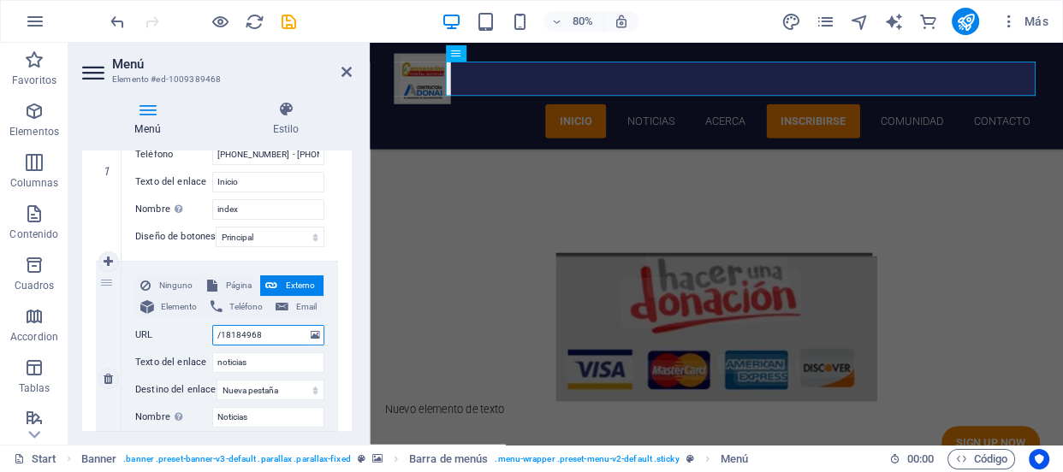
select select
type input "/"
select select
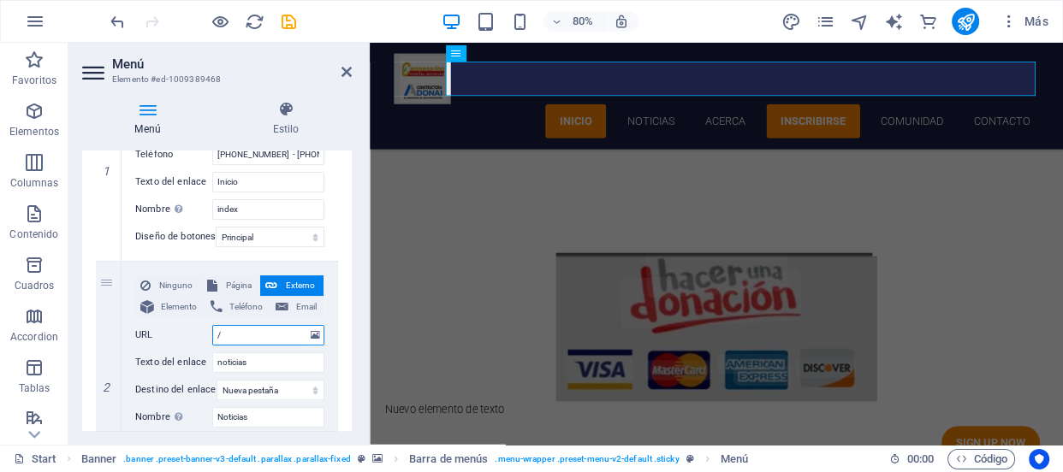
type input "/"
click at [276, 330] on input "/" at bounding box center [268, 335] width 112 height 21
select select
paste input "https://web.facebook.com/profile.php?id=61556865623617&sk=photos"
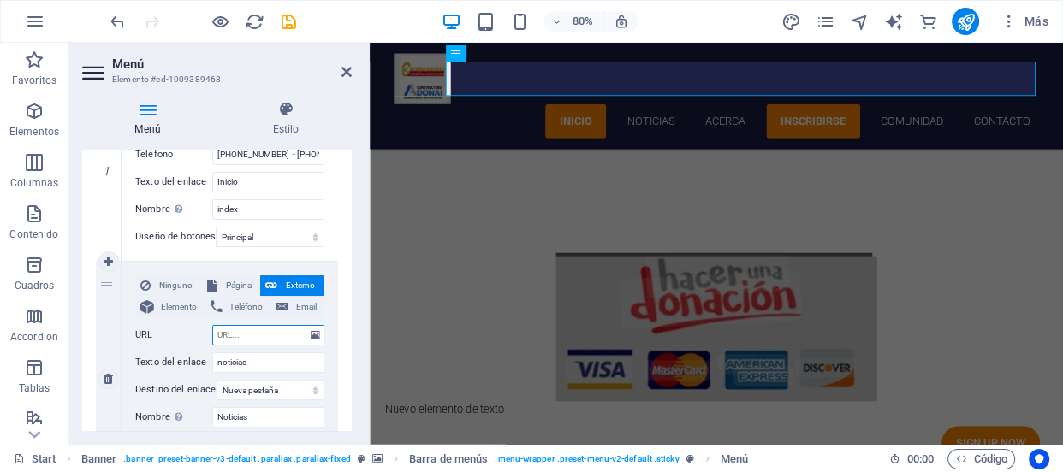
type input "https://web.facebook.com/profile.php?id=61556865623617&sk=photos"
select select
type input "https://web.facebook.com/profile.php?id=61556865623617&sk=photos"
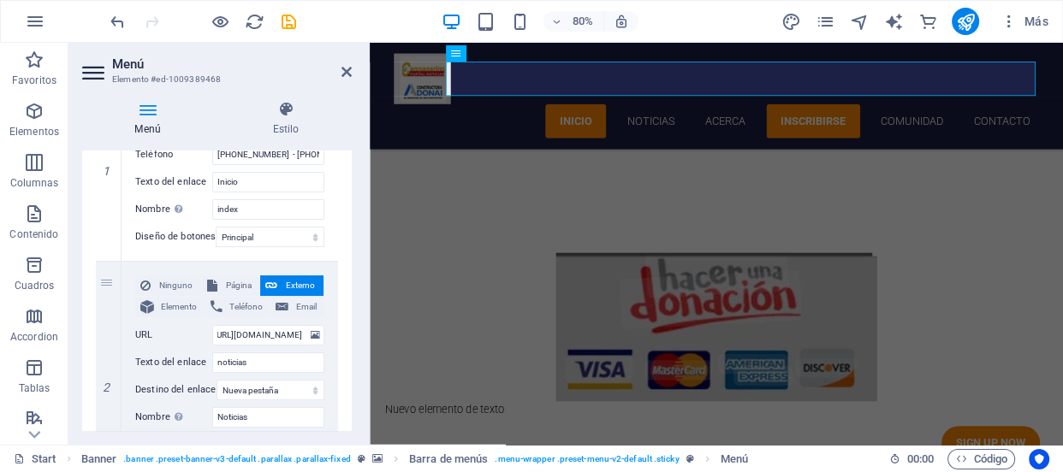
scroll to position [0, 0]
drag, startPoint x: 351, startPoint y: 240, endPoint x: 352, endPoint y: 252, distance: 12.9
click at [352, 252] on div "Menú Estilo Menú Automático Personalizado Crear elementos de menú personalizado…" at bounding box center [216, 266] width 297 height 358
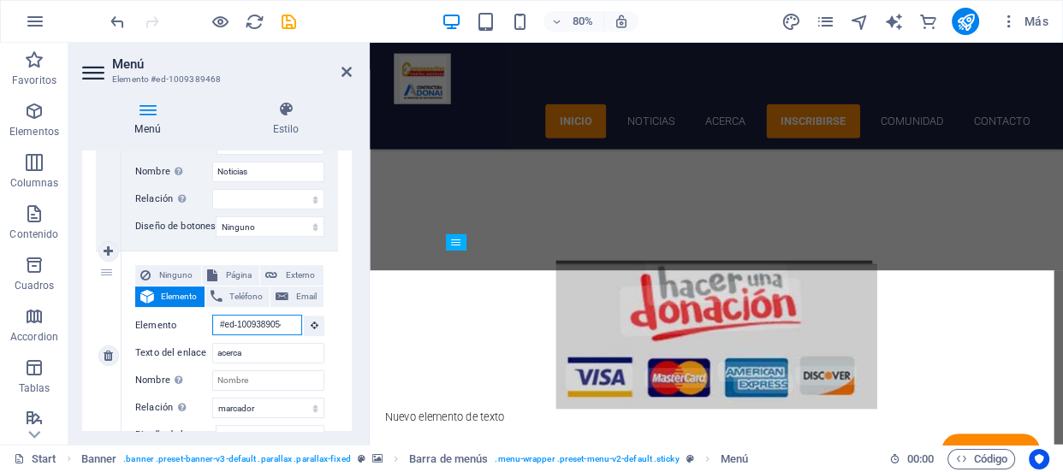
click at [289, 326] on input "#ed-1009389054" at bounding box center [257, 325] width 90 height 21
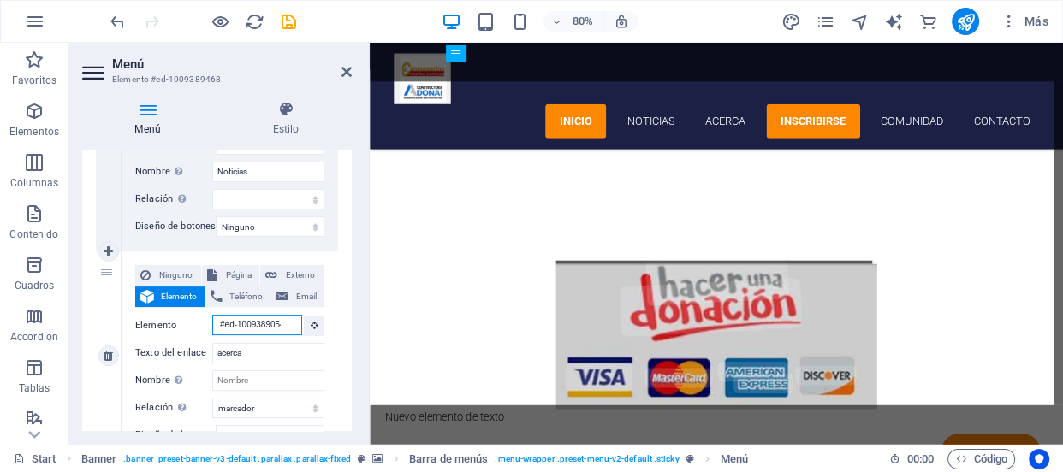
scroll to position [3062, 0]
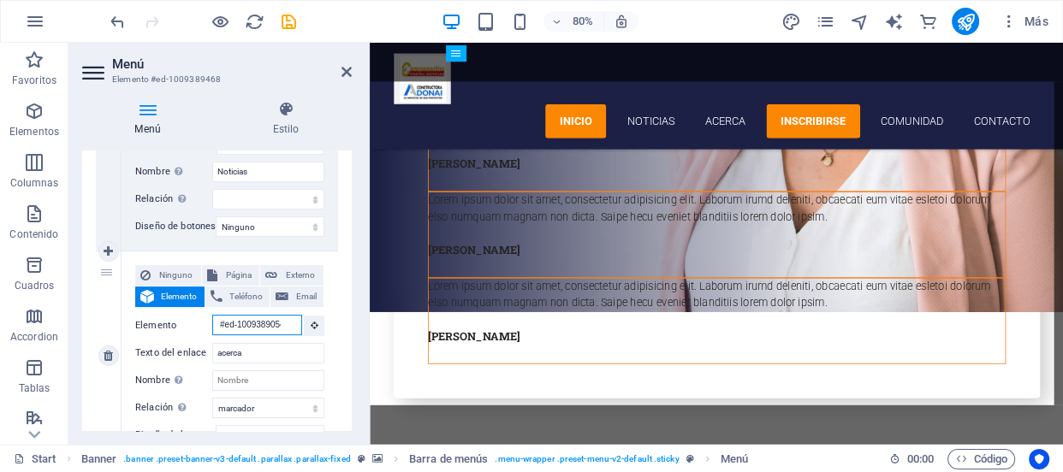
click at [289, 326] on input "#ed-1009389054" at bounding box center [257, 325] width 90 height 21
type input "#ed-100938905"
select select
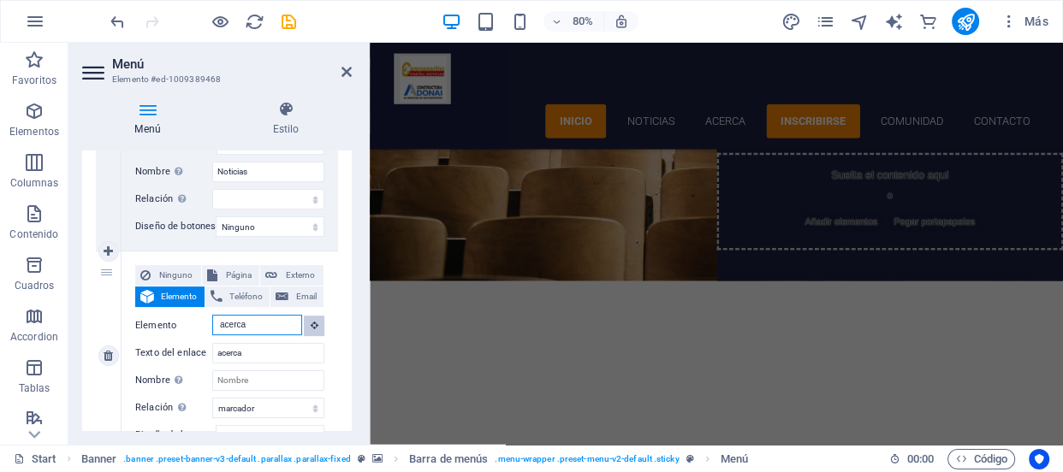
scroll to position [205, 0]
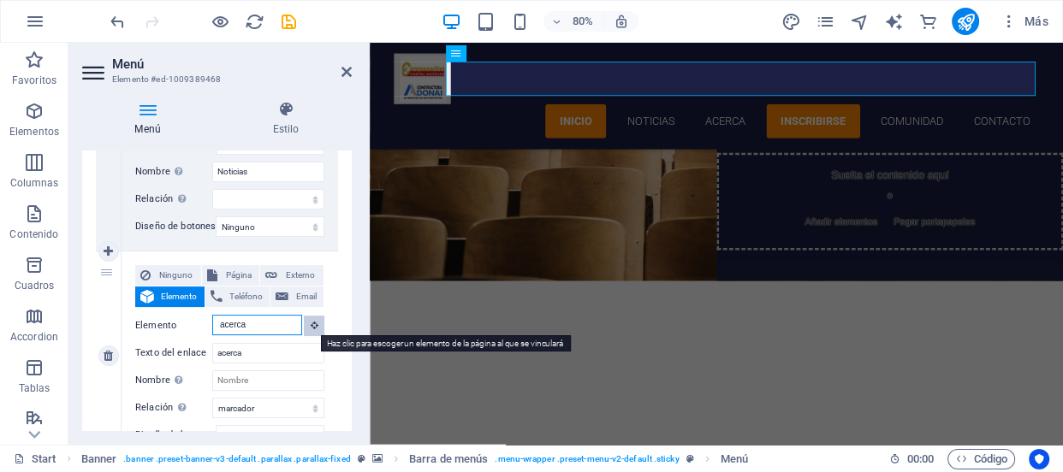
type input "acerca"
click at [311, 327] on icon at bounding box center [315, 325] width 8 height 9
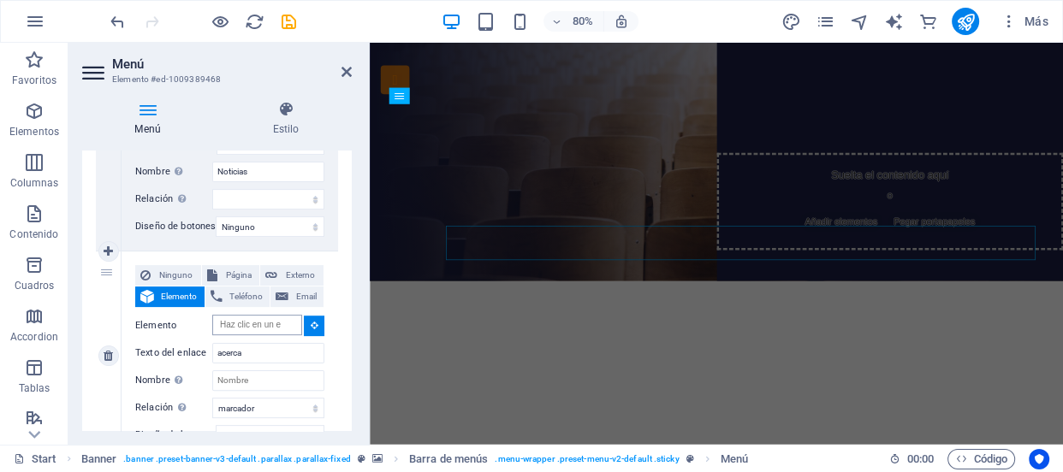
scroll to position [0, 0]
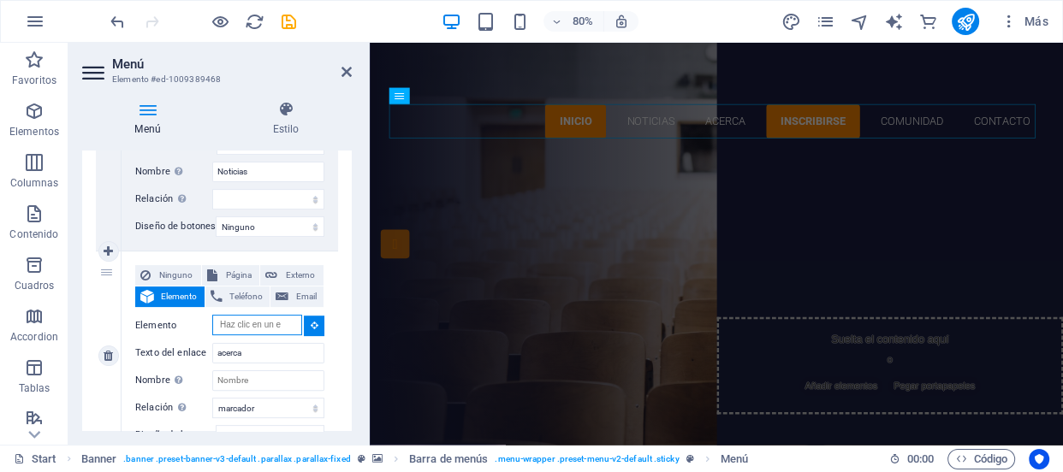
click at [266, 328] on input "Elemento" at bounding box center [257, 325] width 90 height 21
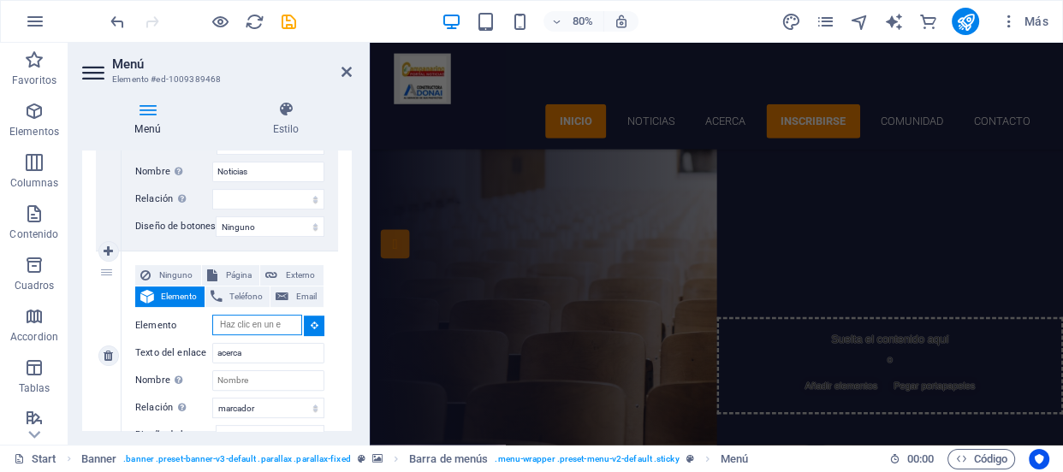
scroll to position [205, 0]
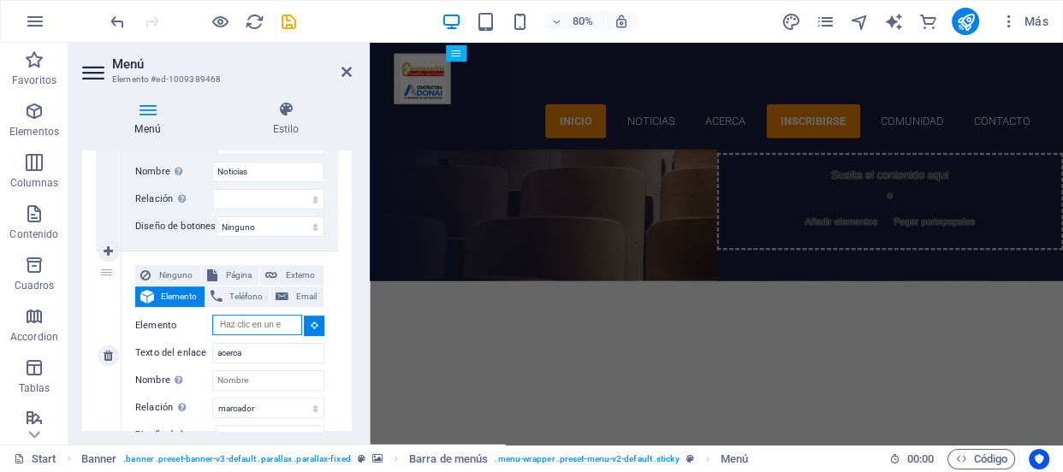
type input "#ed-1009389054"
select select
type input "#ed-1009389054"
select select
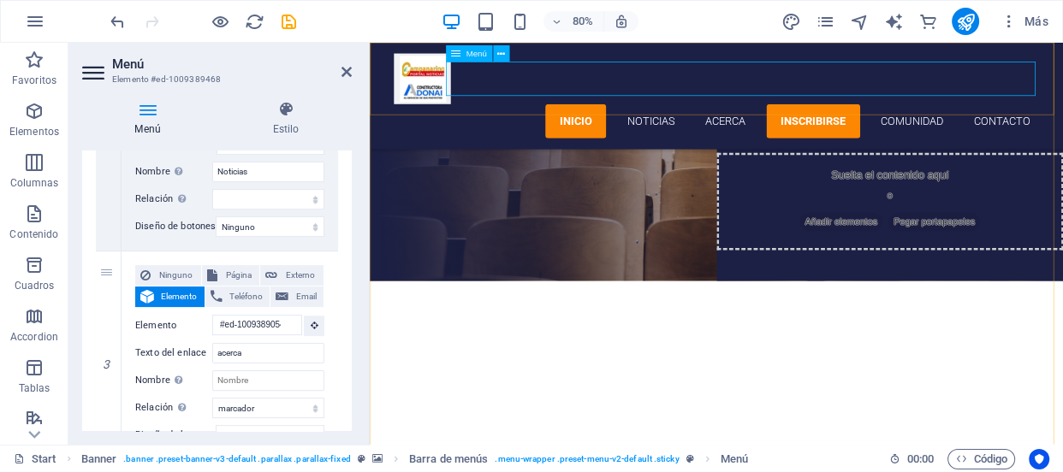
click at [809, 120] on nav "Inicio noticias acerca inscribirse comunidad Contacto" at bounding box center [804, 141] width 808 height 43
click at [309, 403] on select "alternativo autor marcador externo ayuda licencia siguiente nofollow noreferrer…" at bounding box center [268, 408] width 112 height 21
select select "help"
click at [212, 398] on select "alternativo autor marcador externo ayuda licencia siguiente nofollow noreferrer…" at bounding box center [268, 408] width 112 height 21
select select
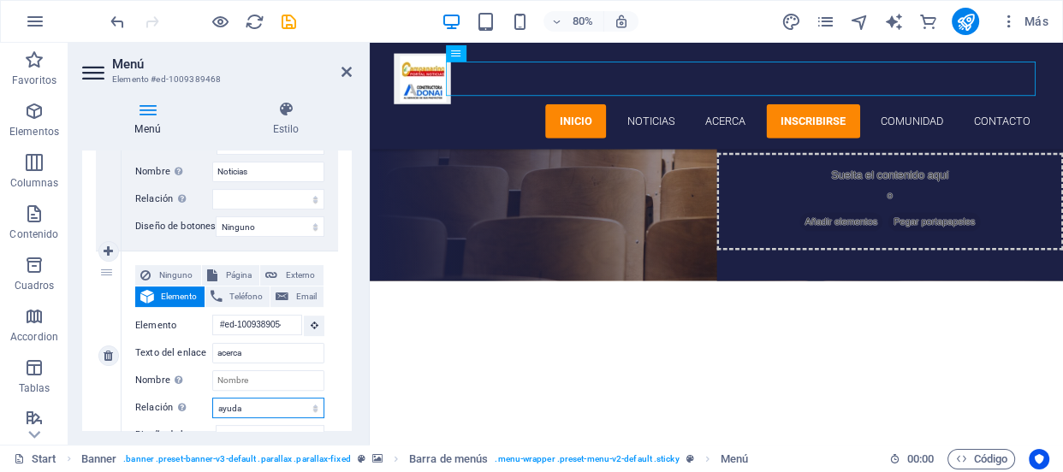
select select
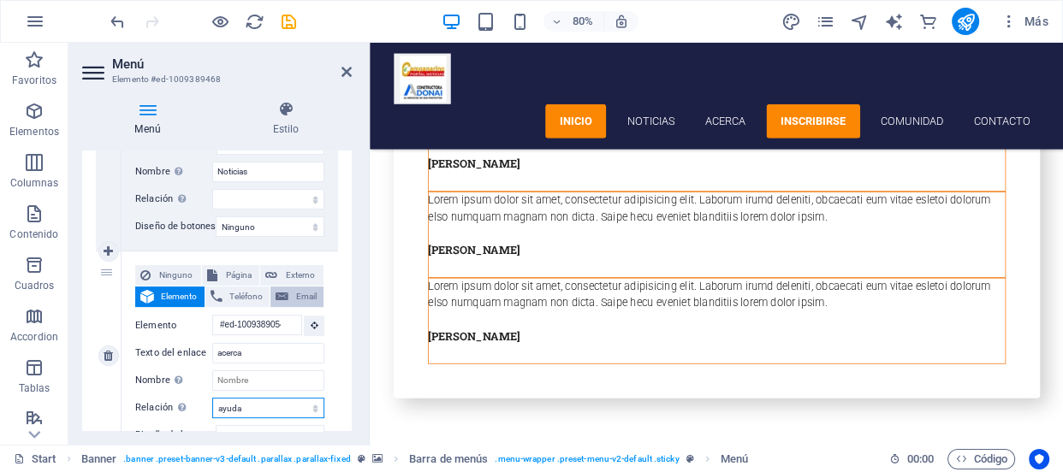
scroll to position [114, 0]
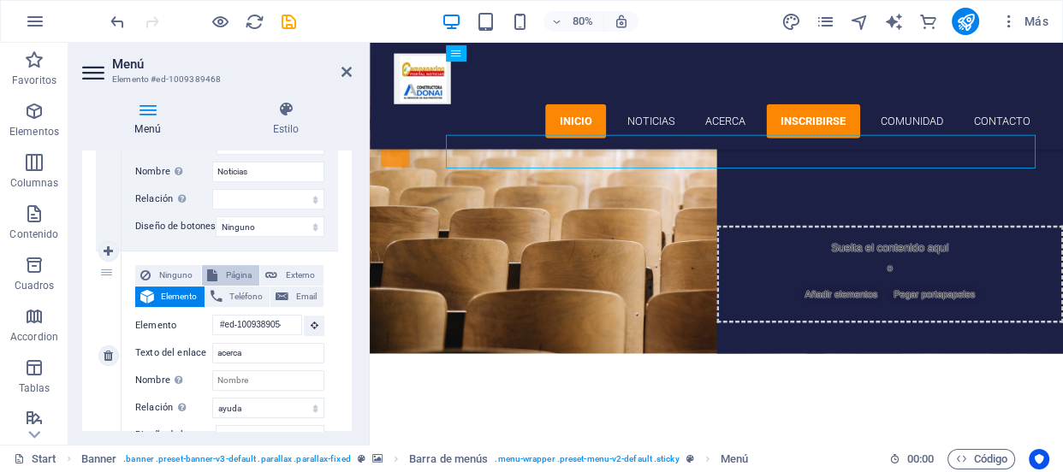
click at [231, 274] on span "Página" at bounding box center [238, 275] width 33 height 21
select select
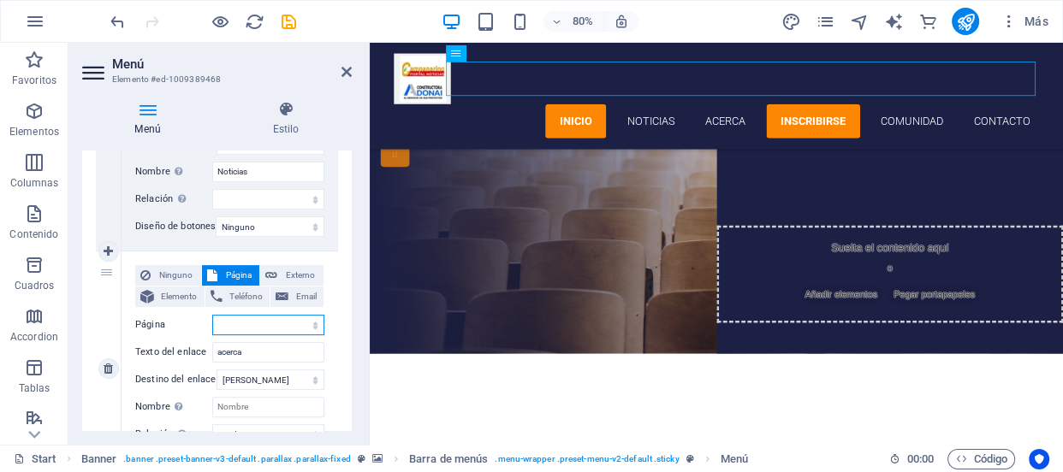
click at [305, 323] on select "Start Subpage Legal notice Privacy" at bounding box center [268, 325] width 112 height 21
select select "1"
click at [212, 315] on select "Start Subpage Legal notice Privacy" at bounding box center [268, 325] width 112 height 21
select select
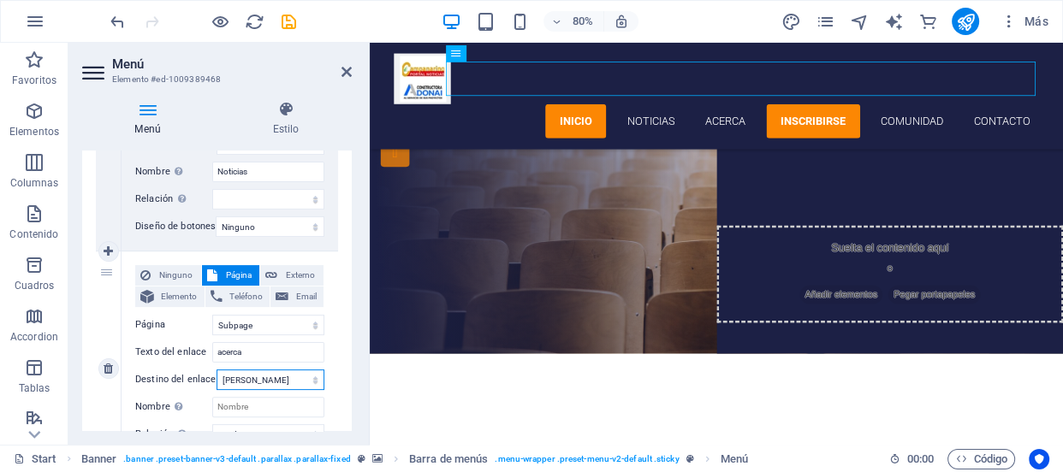
click at [305, 375] on select "Nueva pestaña Misma pestaña Superposición" at bounding box center [270, 380] width 108 height 21
click at [216, 370] on select "Nueva pestaña Misma pestaña Superposición" at bounding box center [270, 380] width 108 height 21
click at [282, 407] on input "Nombre Una descripción adicional del enlace no debería ser igual al texto del e…" at bounding box center [268, 407] width 112 height 21
click at [311, 224] on select "Ninguno Predeterminado Principal Secundario" at bounding box center [270, 226] width 109 height 21
select select "default"
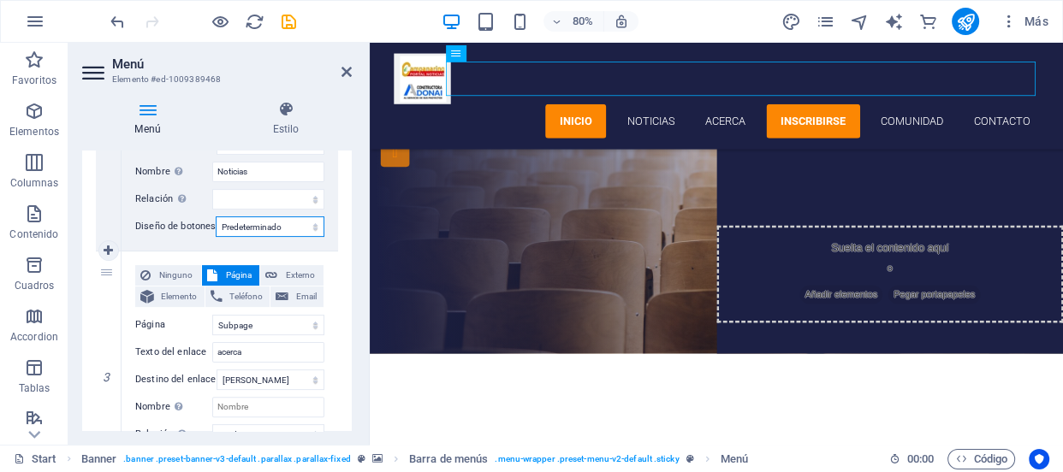
click at [216, 216] on select "Ninguno Predeterminado Principal Secundario" at bounding box center [270, 226] width 109 height 21
select select
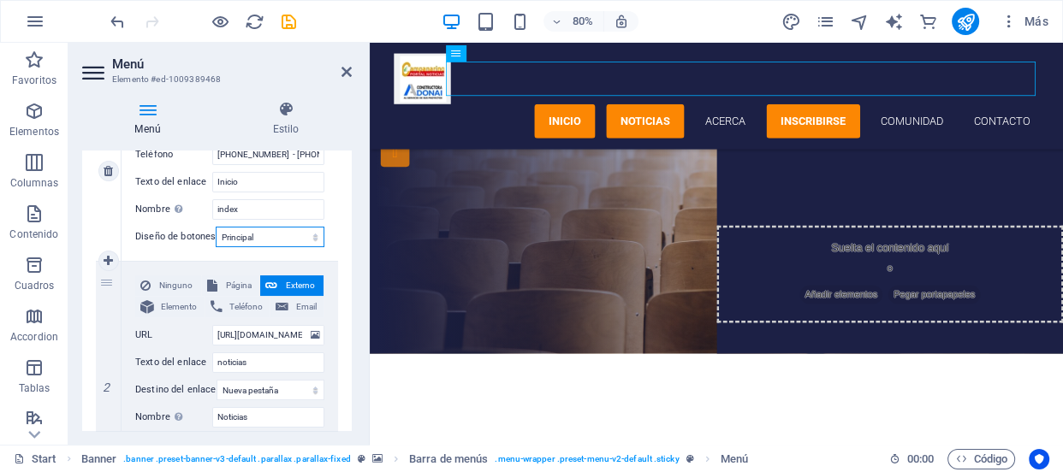
click at [277, 242] on select "Ninguno Predeterminado Principal Secundario" at bounding box center [270, 237] width 109 height 21
select select "default"
click at [216, 227] on select "Ninguno Predeterminado Principal Secundario" at bounding box center [270, 237] width 109 height 21
select select
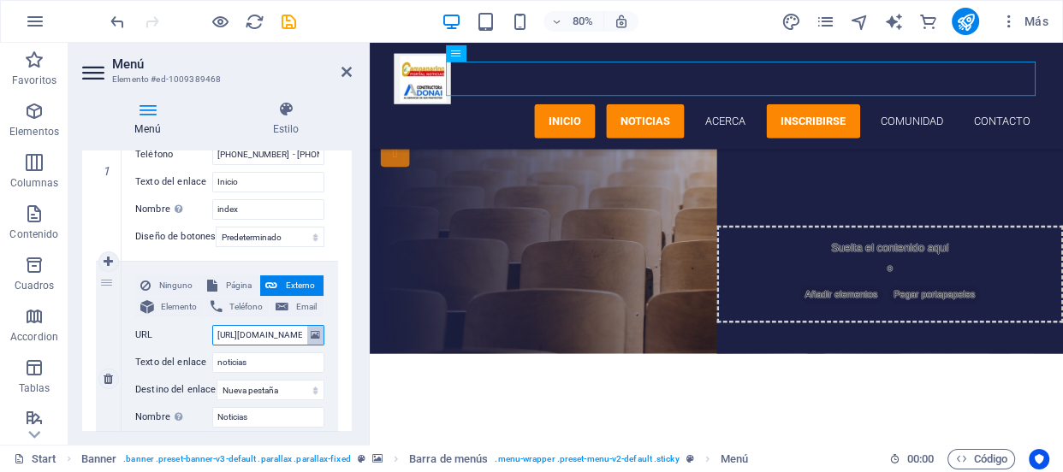
scroll to position [0, 190]
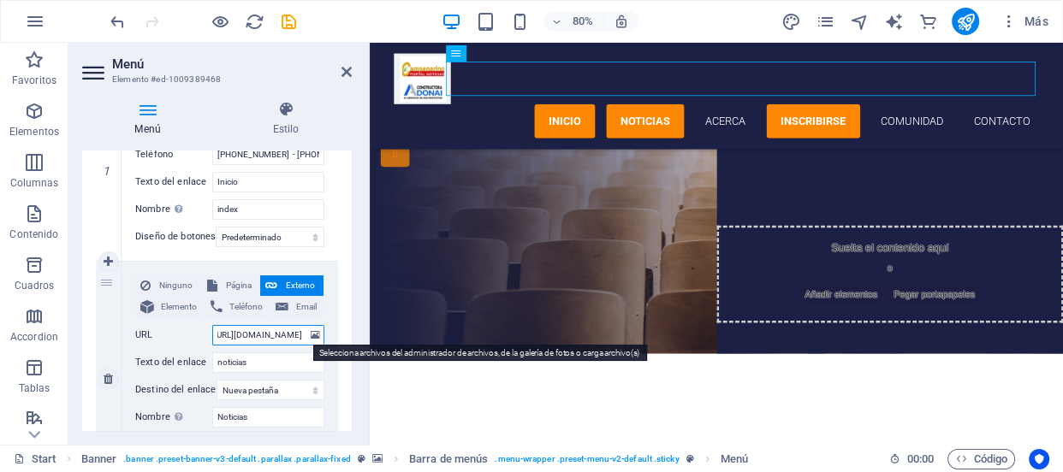
drag, startPoint x: 216, startPoint y: 334, endPoint x: 298, endPoint y: 331, distance: 82.2
click at [309, 329] on div "URL https://web.facebook.com/profile.php?id=61556865623617&sk=photos" at bounding box center [229, 335] width 189 height 21
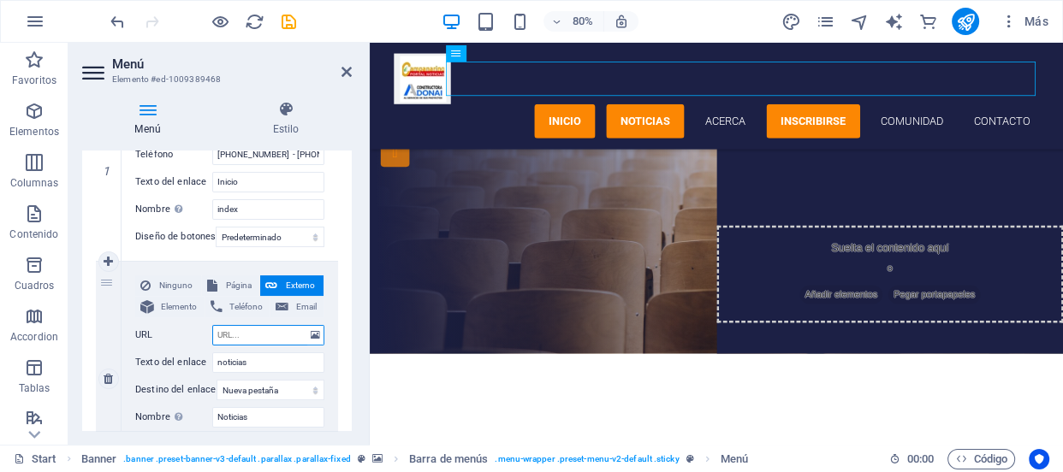
scroll to position [0, 0]
select select
click at [272, 332] on input "URL" at bounding box center [268, 335] width 112 height 21
paste input "https://web.facebook.com/profile.php?id=61556865623617"
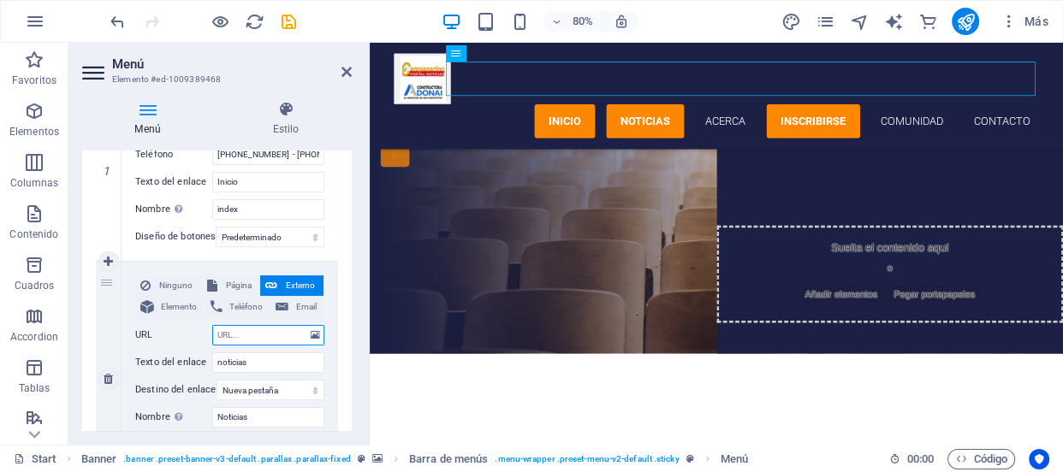
type input "https://web.facebook.com/profile.php?id=61556865623617"
select select
type input "https://web.facebook.com/profile.php?id=61556865623617"
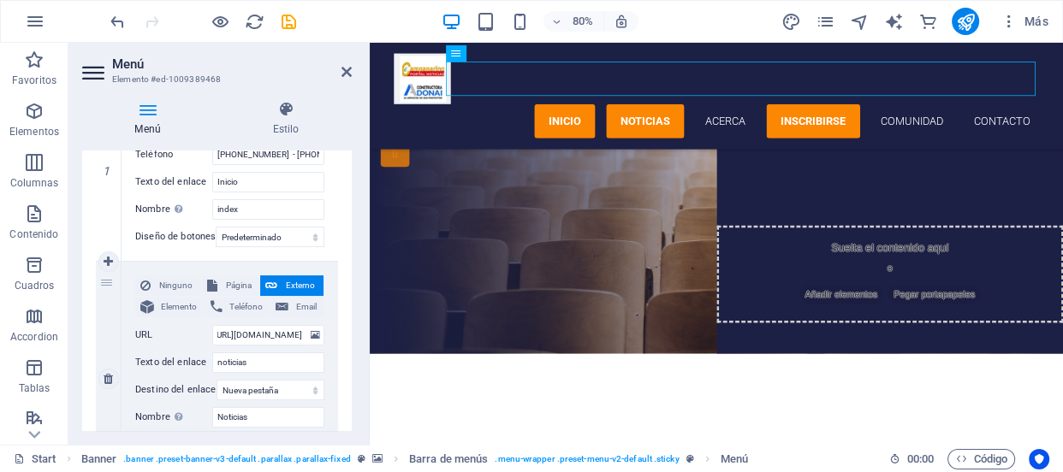
click at [327, 311] on div "Ninguno Página Externo Elemento Teléfono Email Página Start Subpage Legal notic…" at bounding box center [229, 379] width 216 height 234
click at [351, 308] on div "Menú Automático Personalizado Crear elementos de menú personalizados para este …" at bounding box center [217, 291] width 270 height 281
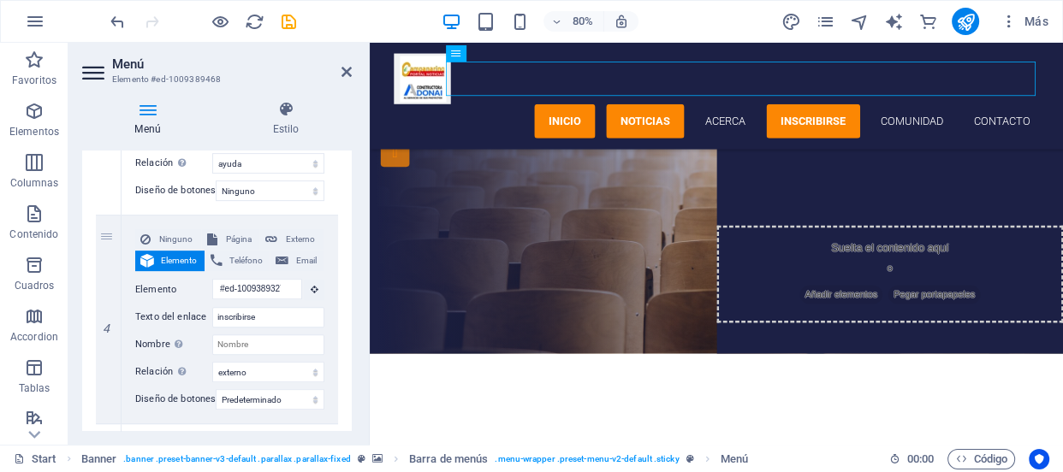
scroll to position [788, 0]
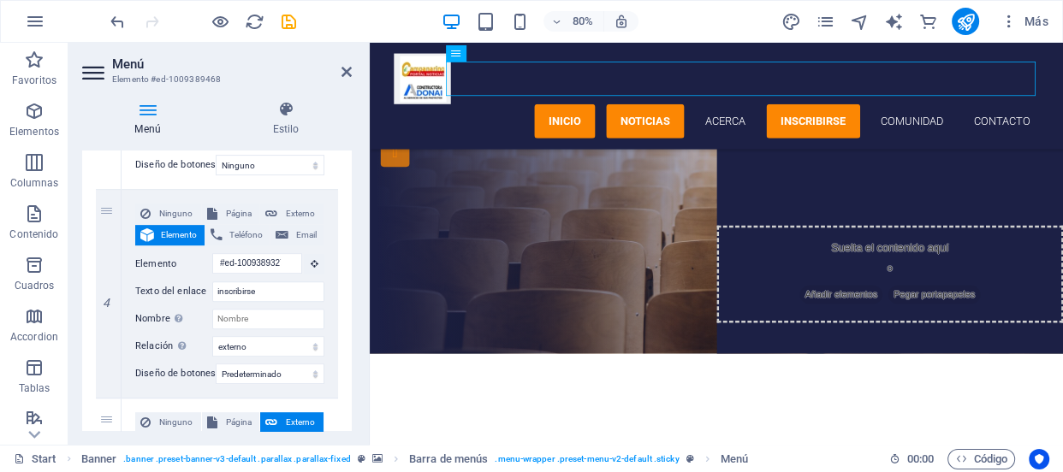
click at [358, 335] on div "Menú Estilo Menú Automático Personalizado Crear elementos de menú personalizado…" at bounding box center [216, 266] width 297 height 358
click at [967, 16] on icon "publish" at bounding box center [966, 22] width 20 height 20
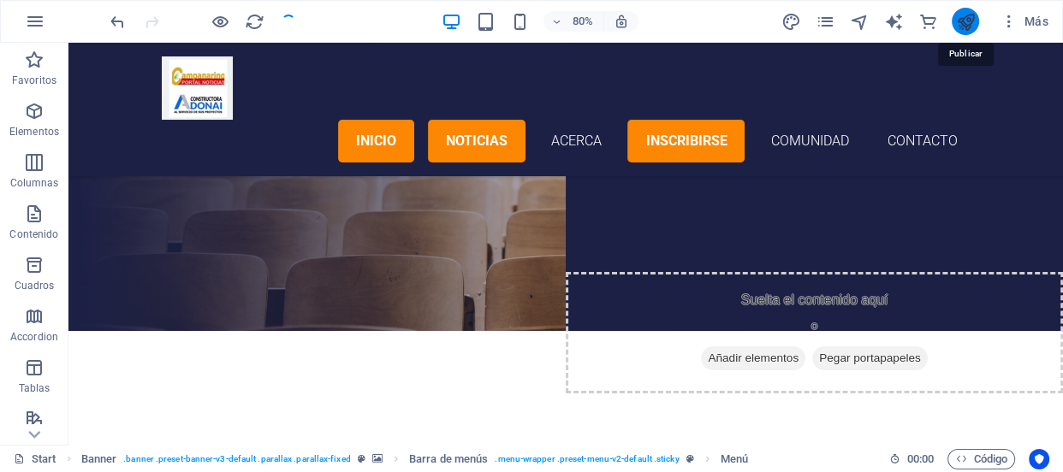
checkbox input "false"
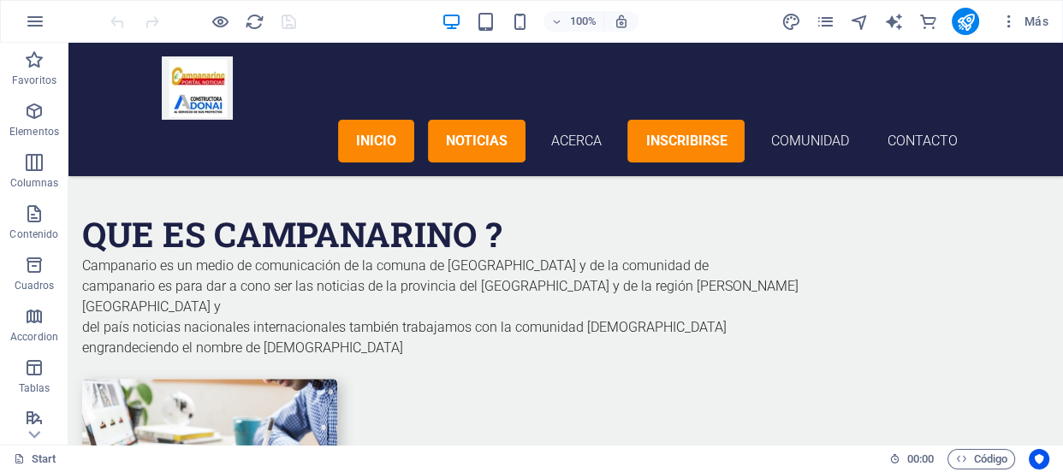
scroll to position [1349, 0]
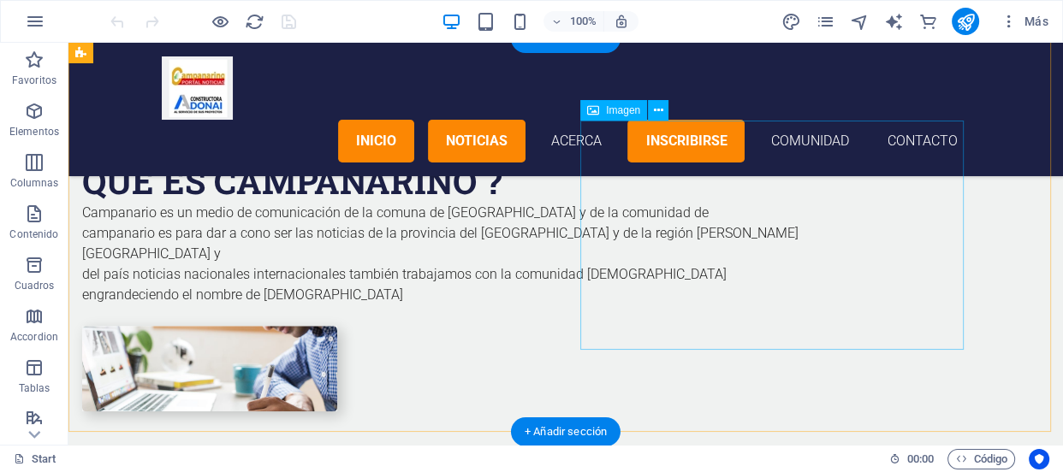
click at [337, 330] on figure at bounding box center [209, 369] width 255 height 86
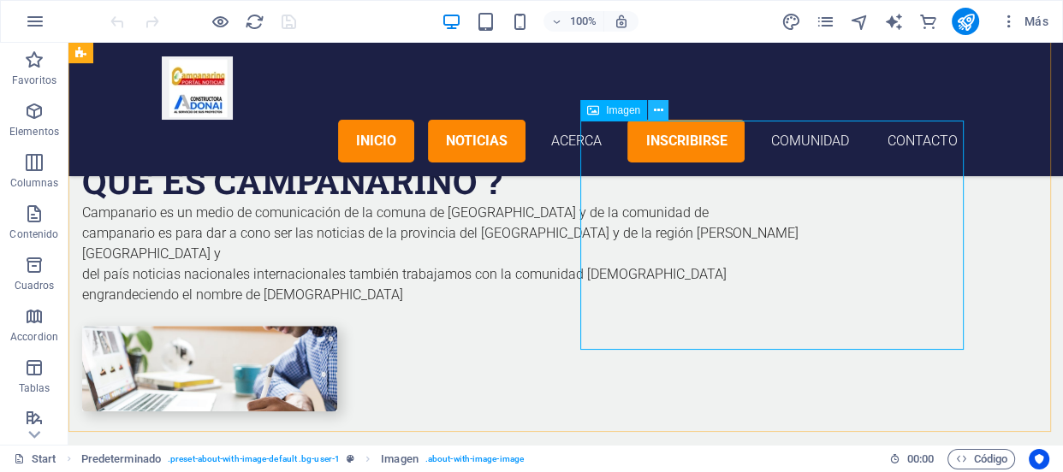
click at [655, 116] on icon at bounding box center [658, 111] width 9 height 18
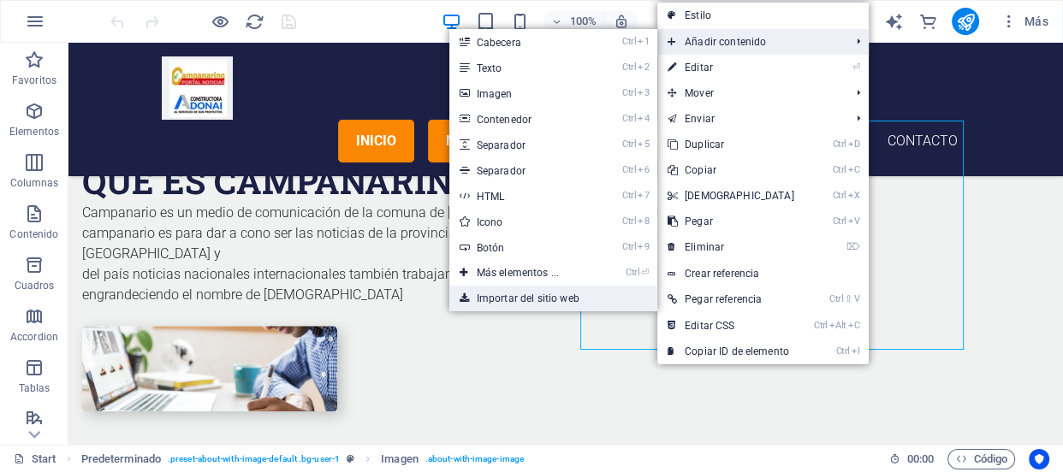
click at [595, 290] on link "Importar del sitio web" at bounding box center [553, 299] width 208 height 26
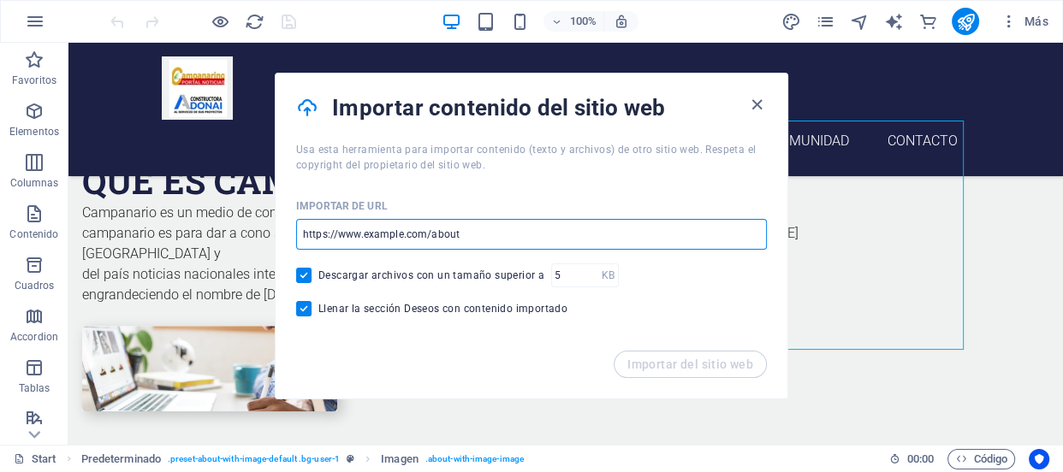
click at [474, 240] on input "url" at bounding box center [531, 234] width 471 height 31
paste input "[URL][DOMAIN_NAME]"
type input "[URL][DOMAIN_NAME]"
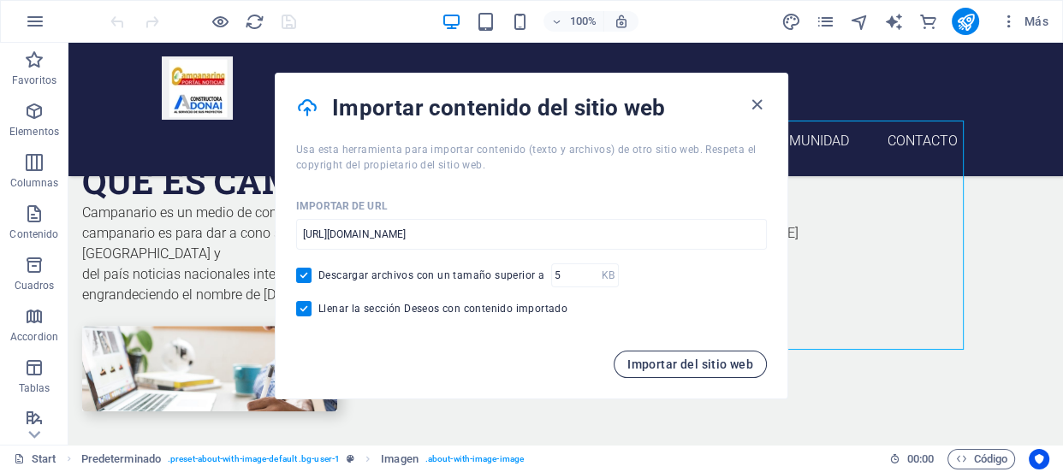
scroll to position [0, 0]
click at [675, 367] on span "Importar del sitio web" at bounding box center [690, 365] width 126 height 14
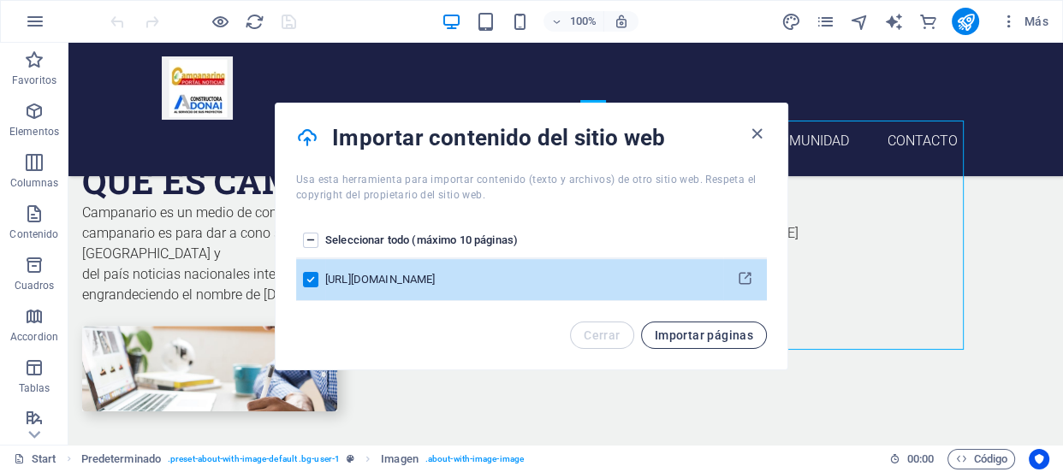
click at [693, 341] on span "Importar páginas" at bounding box center [704, 336] width 98 height 14
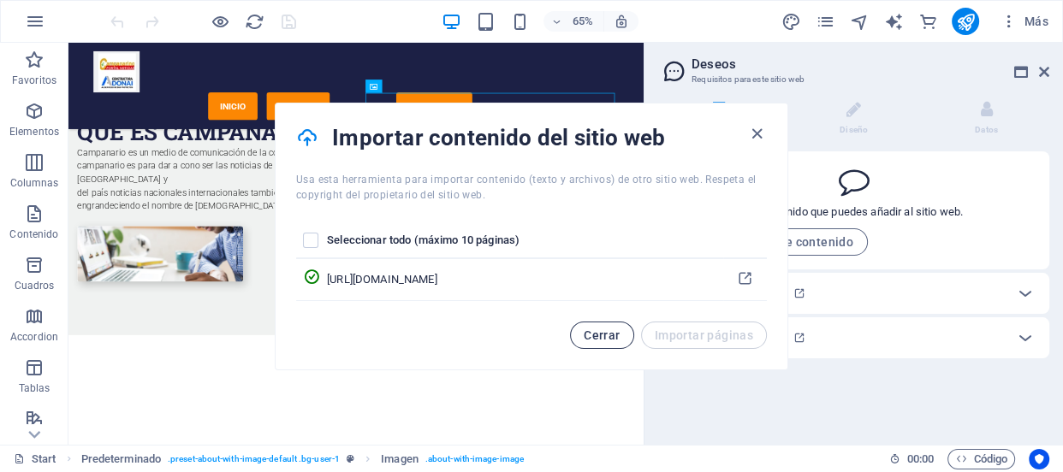
click at [619, 329] on span "Cerrar" at bounding box center [601, 336] width 36 height 14
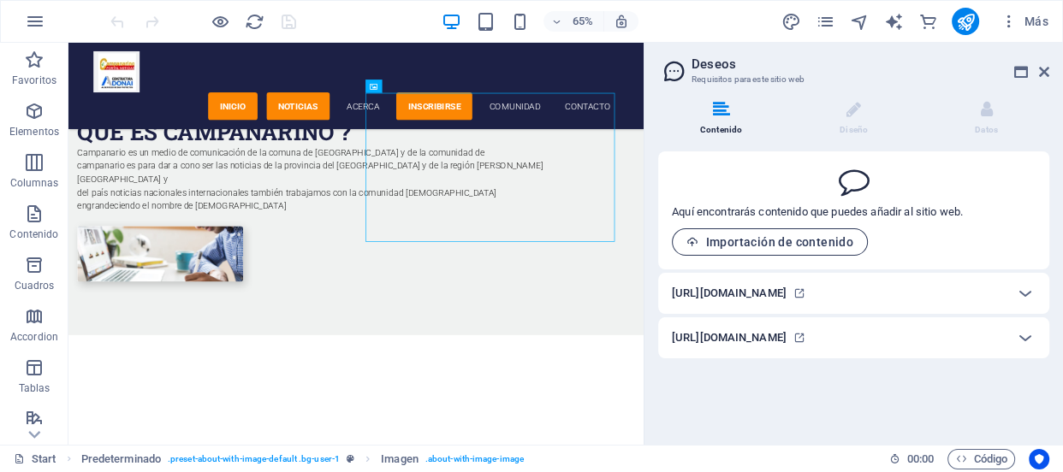
click at [754, 247] on span "Importación de contenido" at bounding box center [769, 242] width 167 height 14
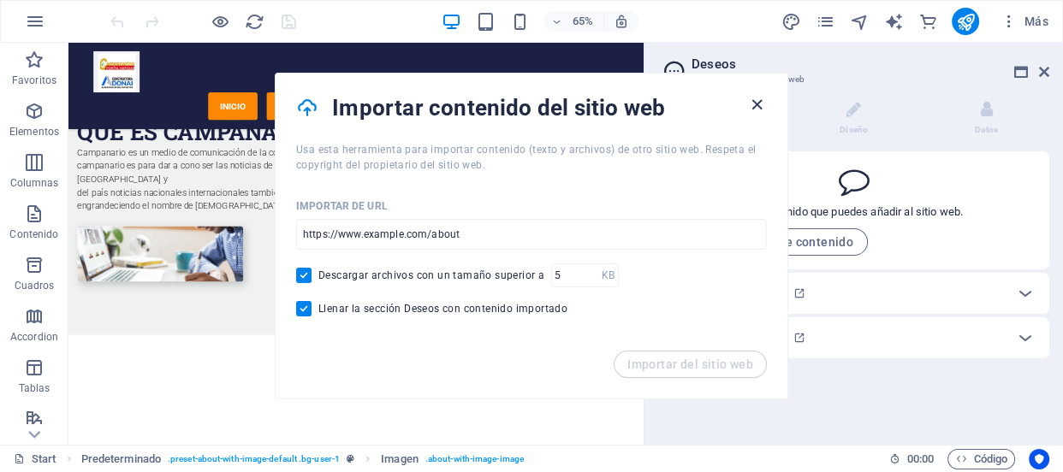
click at [752, 101] on icon "button" at bounding box center [757, 105] width 20 height 20
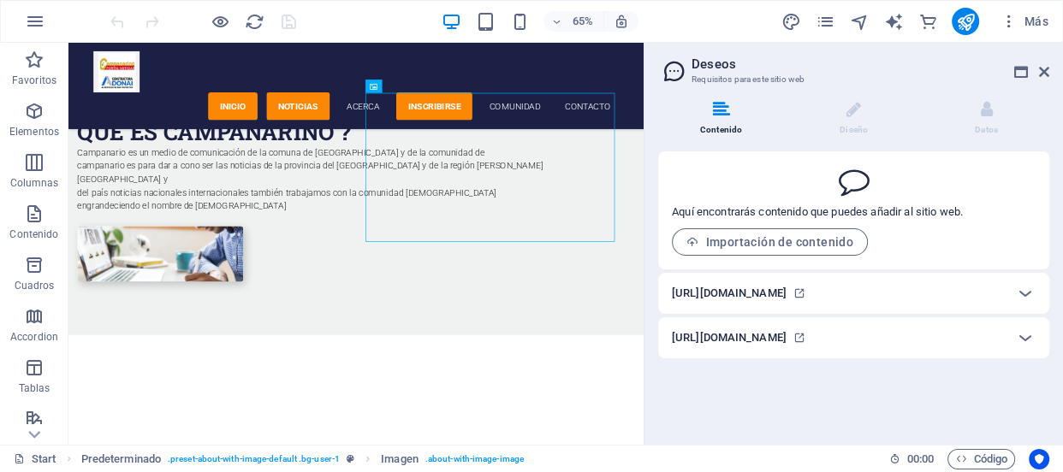
drag, startPoint x: 818, startPoint y: 105, endPoint x: 855, endPoint y: 98, distance: 37.6
click at [855, 98] on div "Contenido Diseño Datos Aquí encontrarás contenido que puedes añadir al sitio we…" at bounding box center [853, 266] width 418 height 358
click at [1018, 77] on icon at bounding box center [1021, 72] width 14 height 14
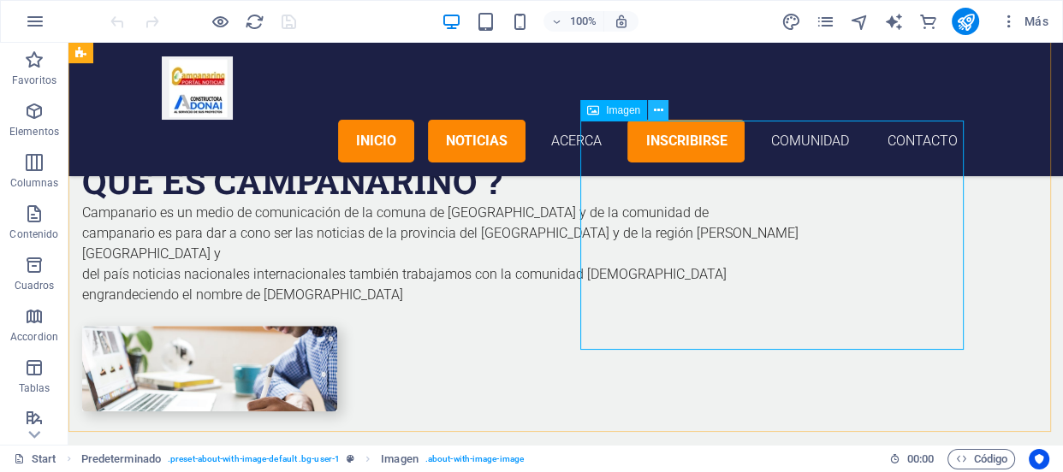
click at [659, 104] on icon at bounding box center [658, 111] width 9 height 18
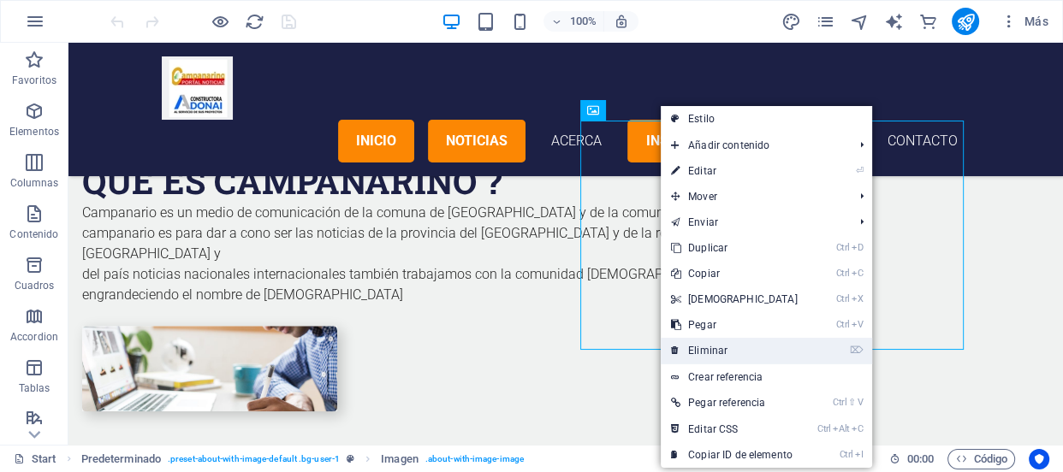
click at [726, 338] on link "⌦ Eliminar" at bounding box center [733, 351] width 147 height 26
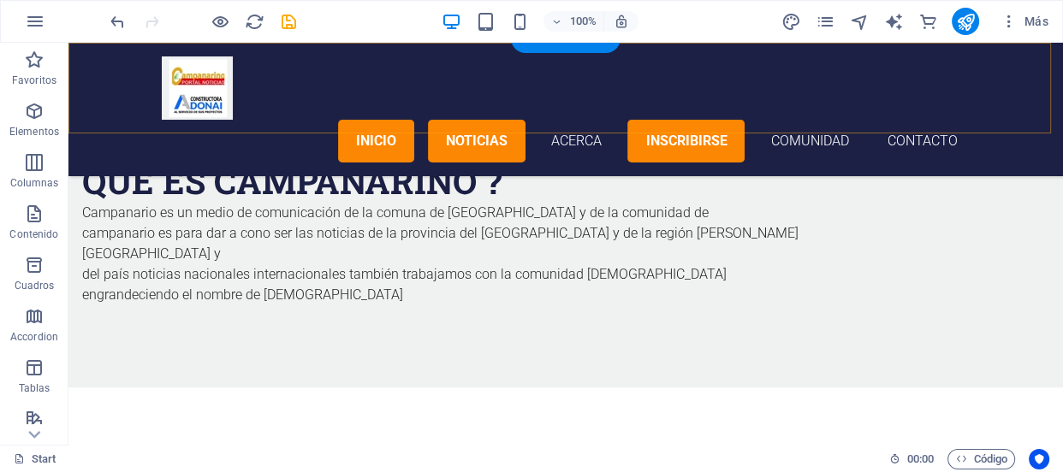
drag, startPoint x: 99, startPoint y: 167, endPoint x: 89, endPoint y: 129, distance: 39.0
click at [42, 125] on p "Elementos" at bounding box center [34, 132] width 50 height 14
click at [447, 203] on div "Campanario es un medio de comunicación de la comuna de [GEOGRAPHIC_DATA] y de l…" at bounding box center [486, 254] width 808 height 103
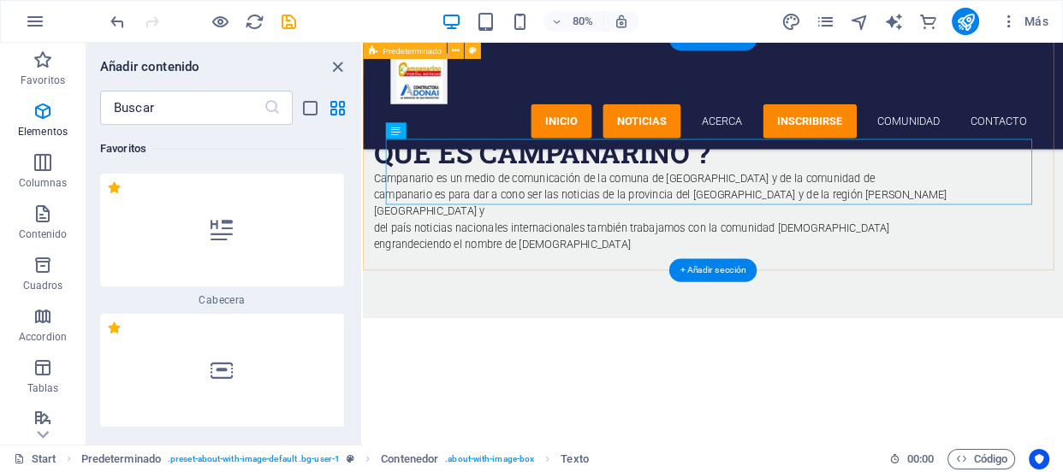
scroll to position [323, 0]
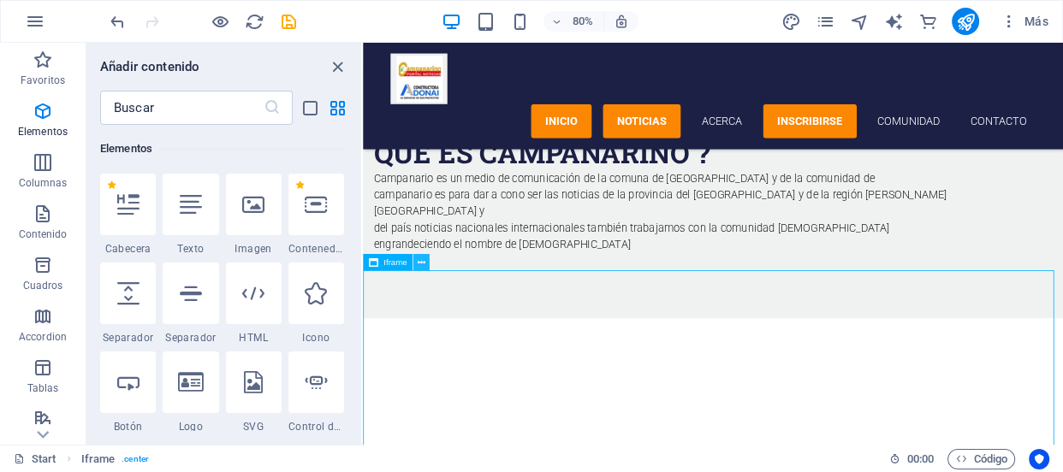
click at [418, 261] on icon at bounding box center [422, 262] width 8 height 15
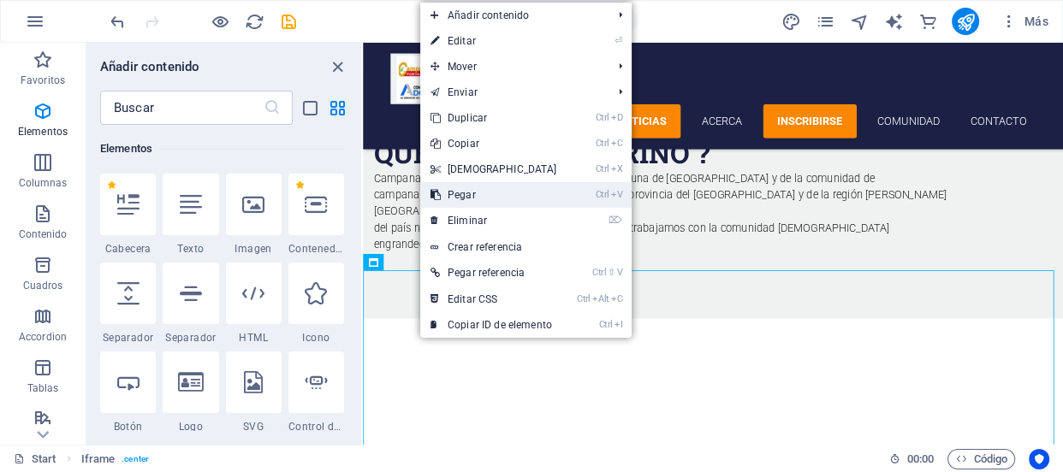
click at [462, 206] on link "Ctrl V Pegar" at bounding box center [493, 195] width 147 height 26
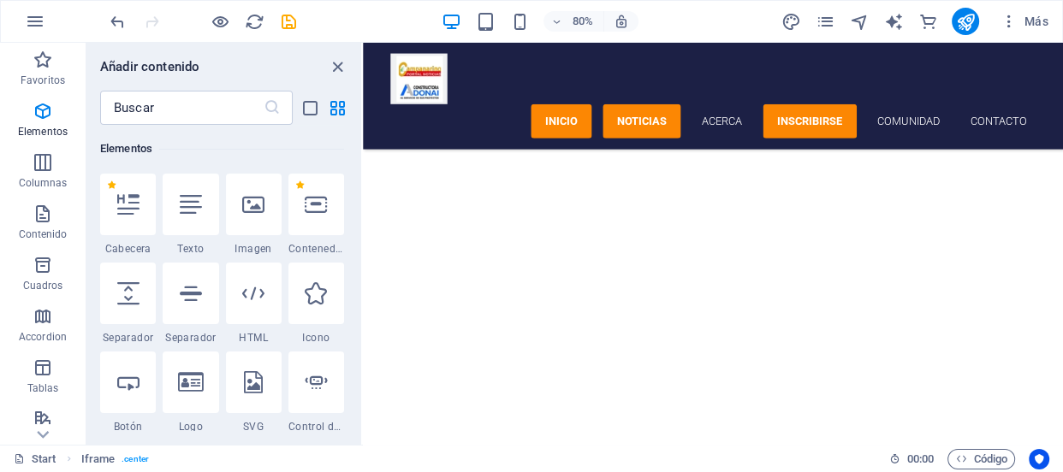
scroll to position [1284, 0]
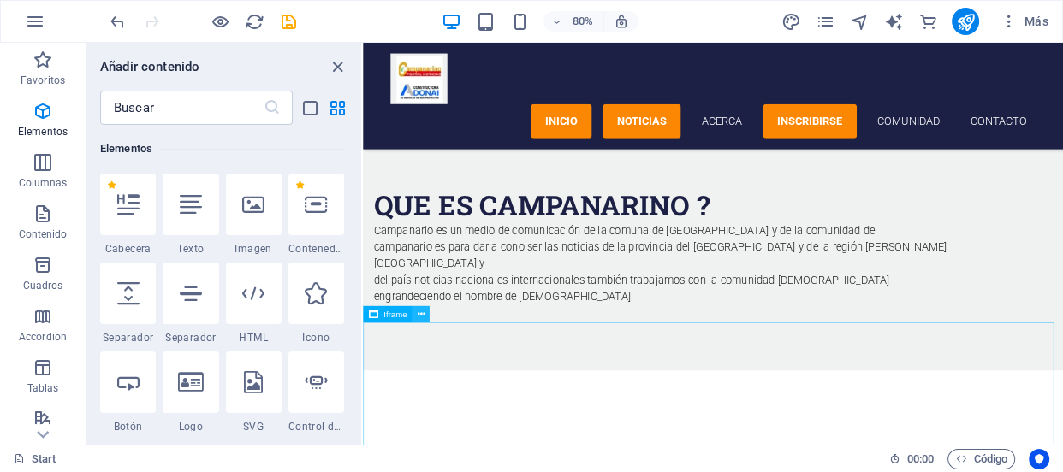
click at [426, 317] on button at bounding box center [420, 314] width 16 height 16
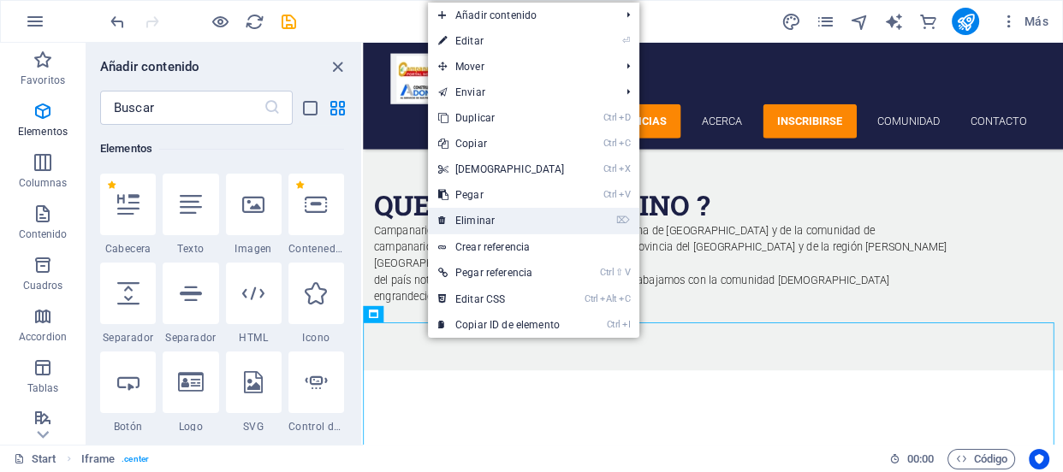
click at [474, 227] on link "⌦ Eliminar" at bounding box center [501, 221] width 147 height 26
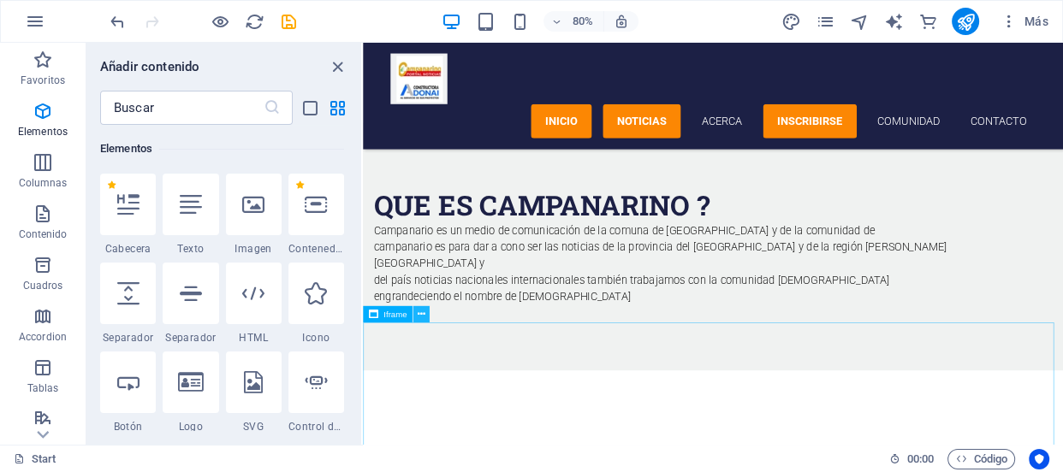
click at [418, 315] on button at bounding box center [420, 314] width 16 height 16
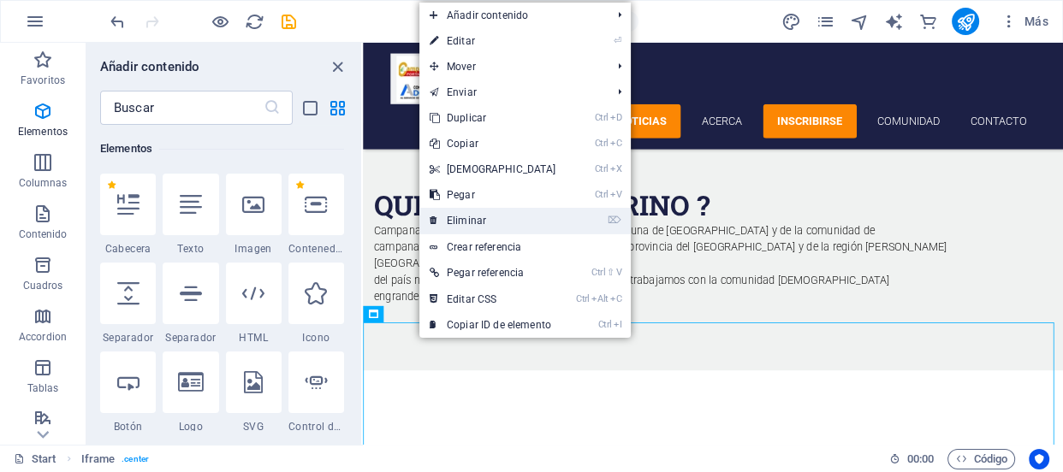
click at [484, 215] on link "⌦ Eliminar" at bounding box center [492, 221] width 147 height 26
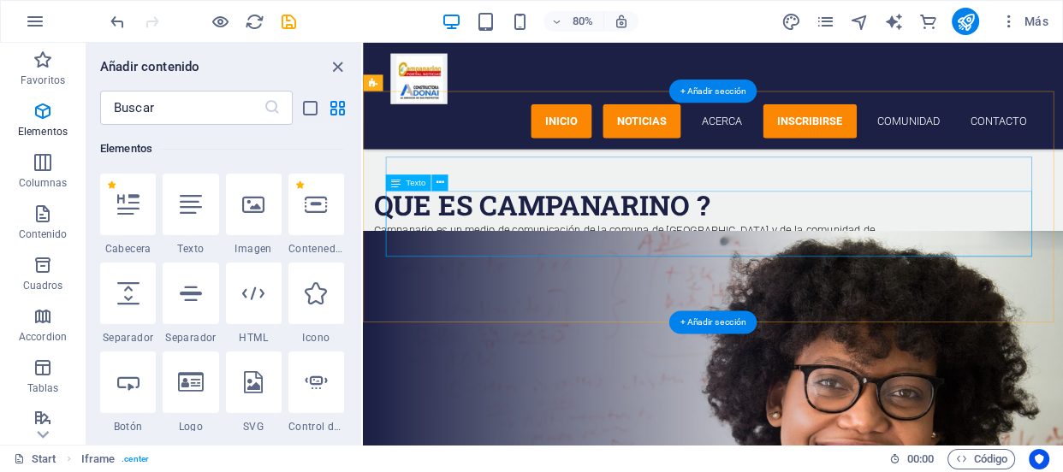
click at [514, 268] on div "Campanario es un medio de comunicación de la comuna de [GEOGRAPHIC_DATA] y de l…" at bounding box center [780, 319] width 808 height 103
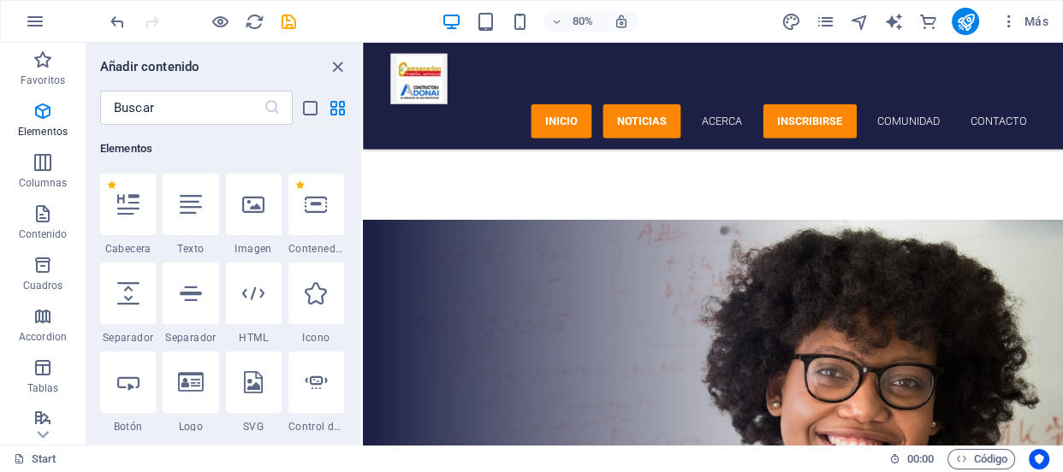
scroll to position [2137, 0]
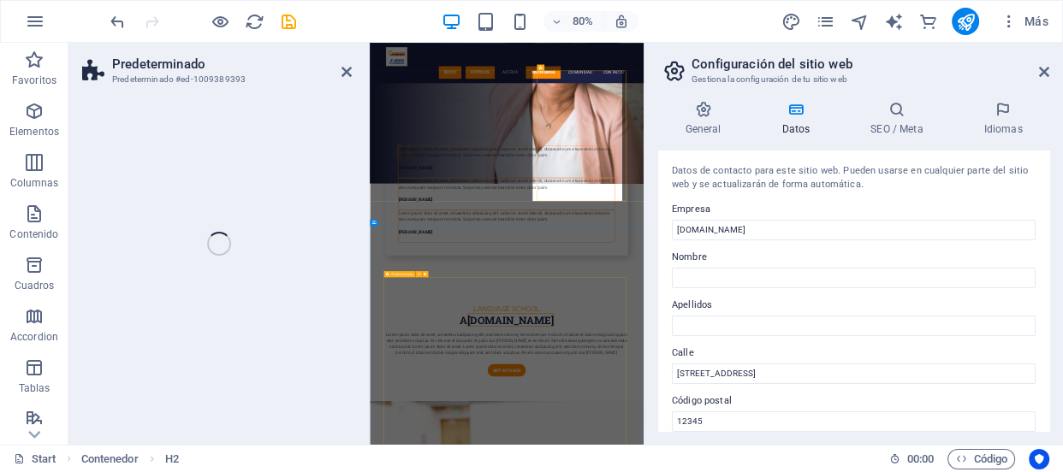
scroll to position [1914, 0]
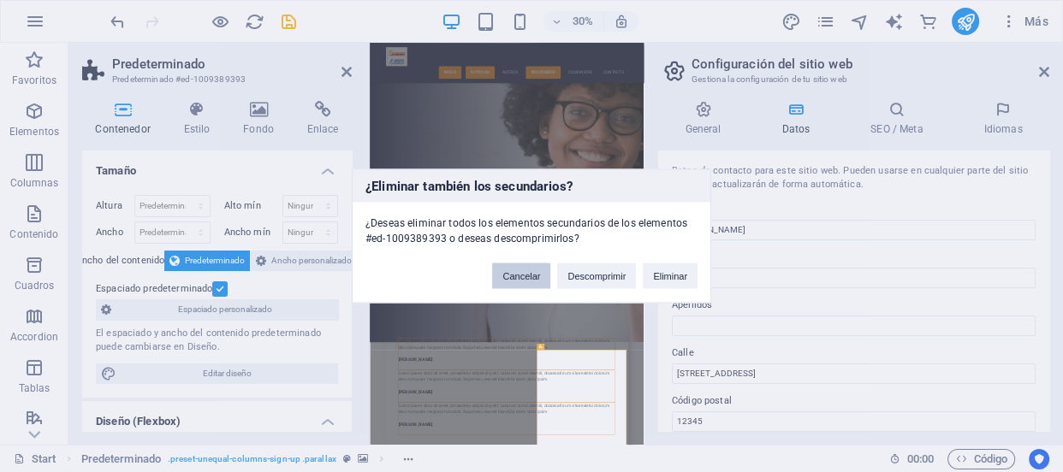
click at [536, 277] on button "Cancelar" at bounding box center [521, 277] width 58 height 26
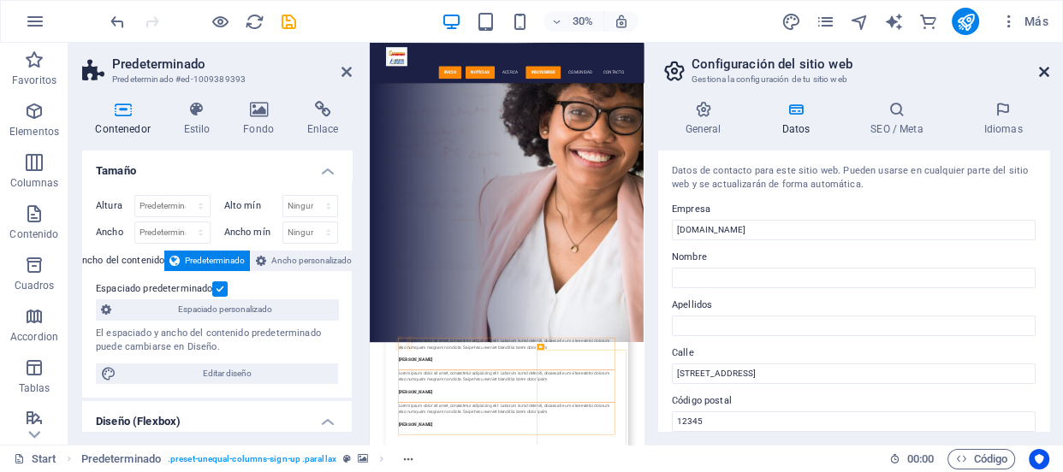
click at [1044, 74] on icon at bounding box center [1044, 72] width 10 height 14
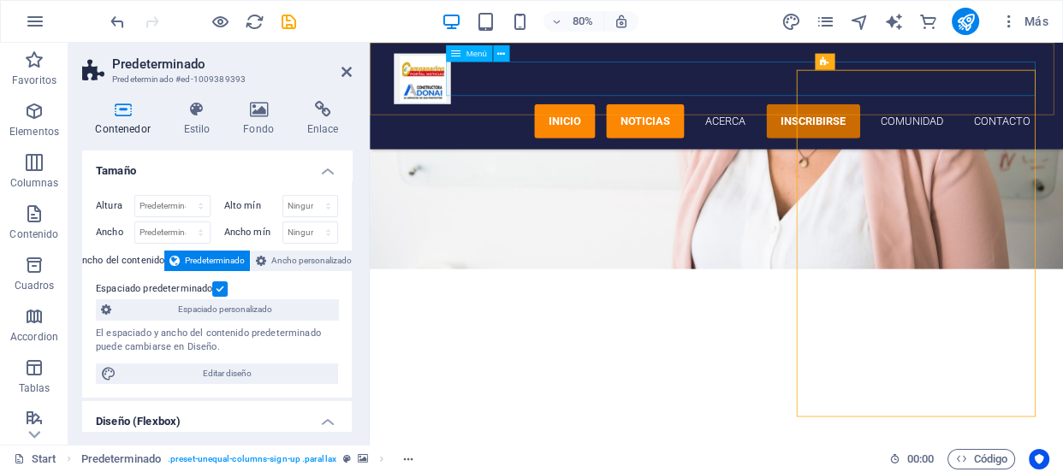
scroll to position [2903, 0]
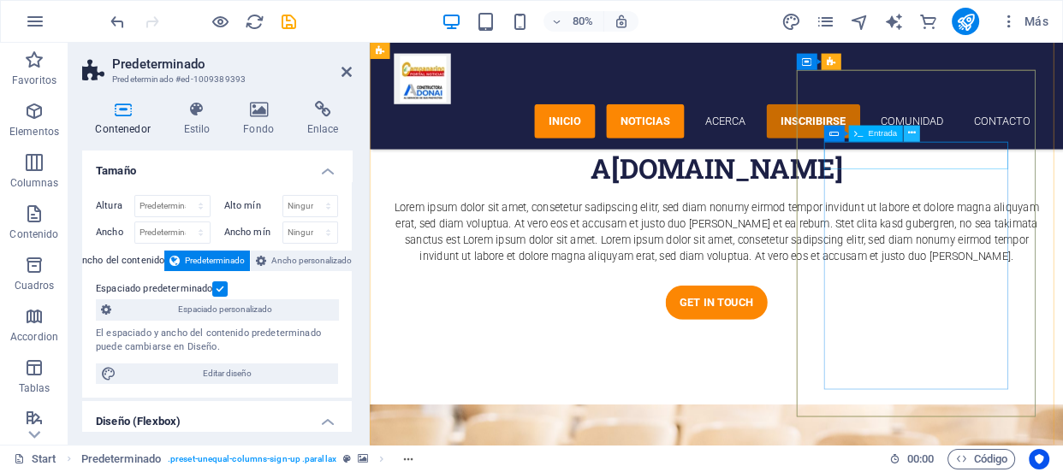
click at [908, 133] on icon at bounding box center [911, 134] width 8 height 15
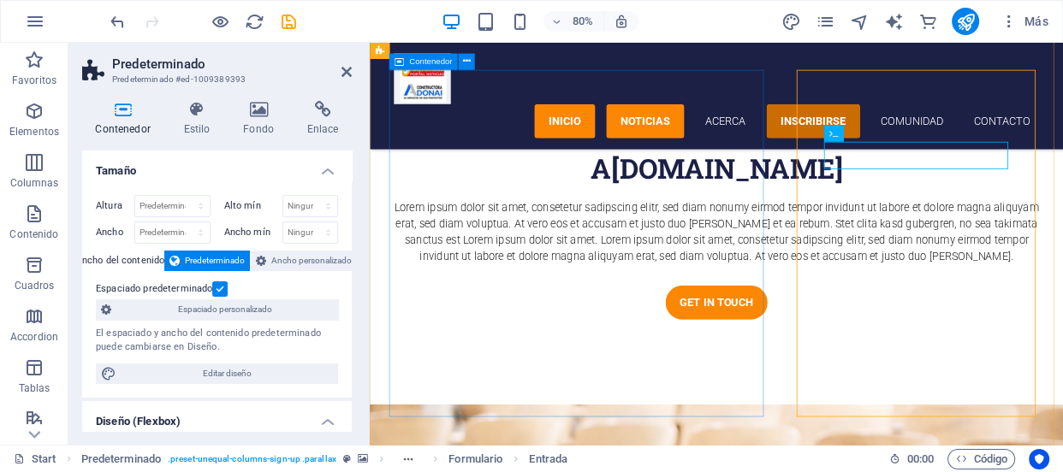
drag, startPoint x: 720, startPoint y: 433, endPoint x: 1217, endPoint y: 192, distance: 551.8
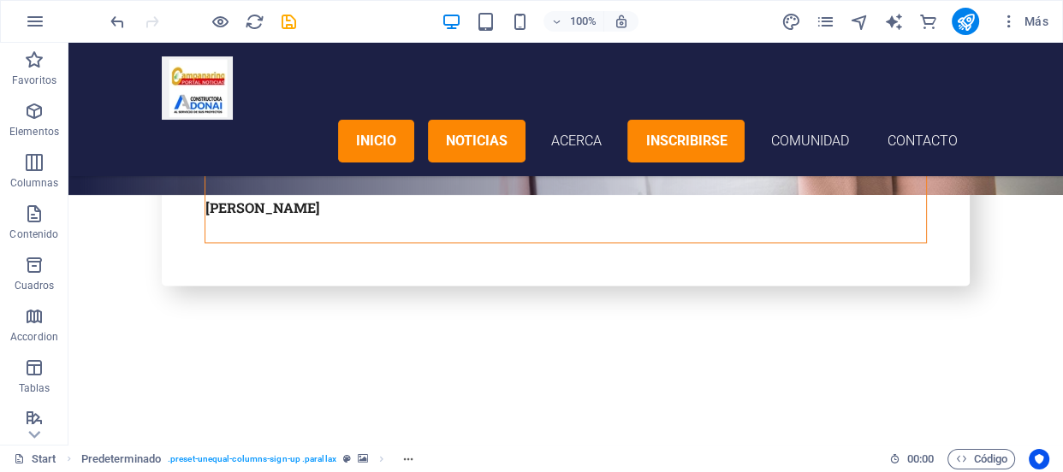
scroll to position [2199, 0]
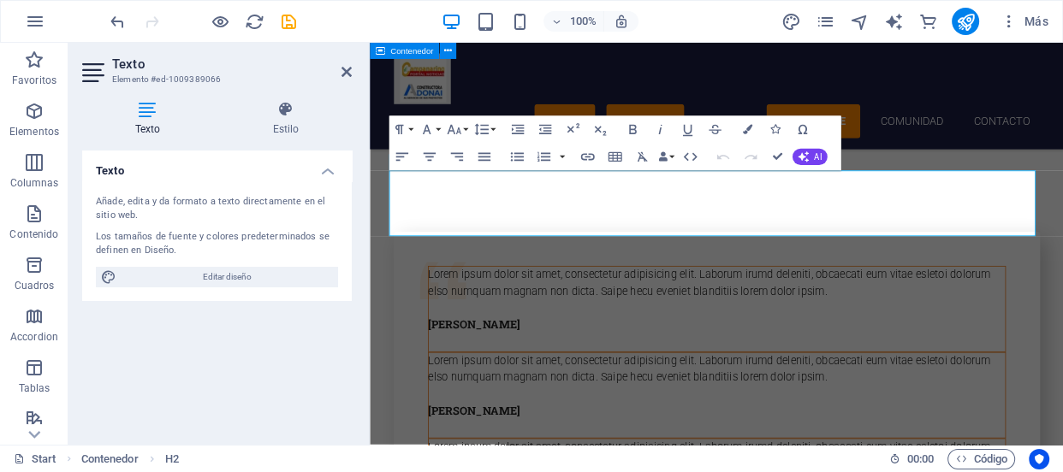
scroll to position [2462, 0]
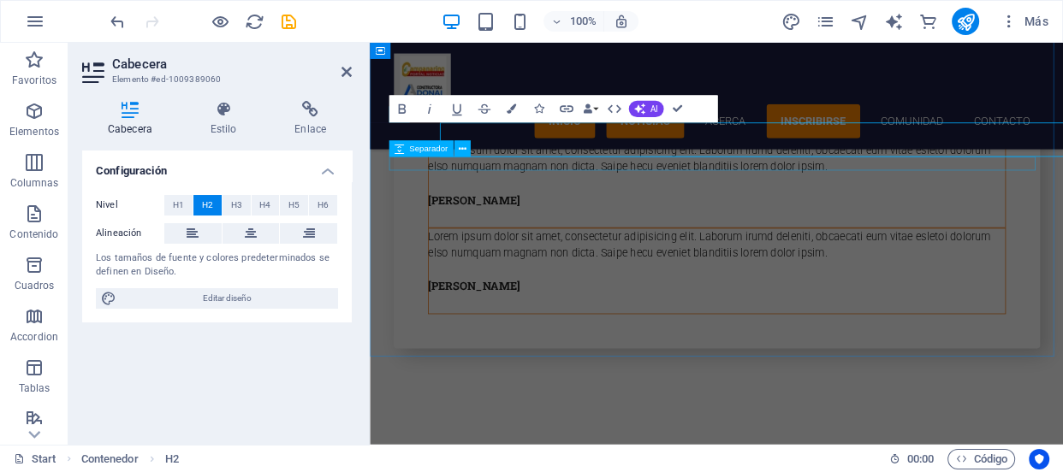
select select "px"
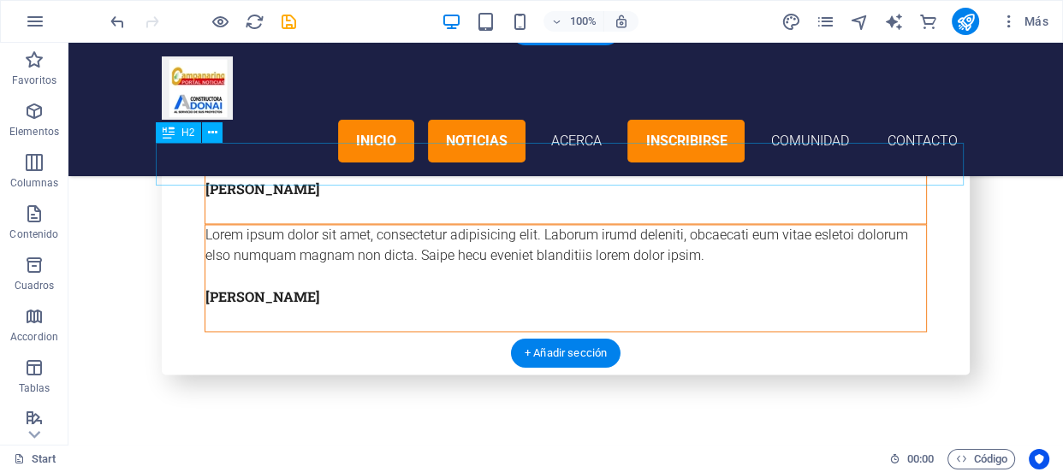
click at [91, 187] on div at bounding box center [91, 187] width 0 height 0
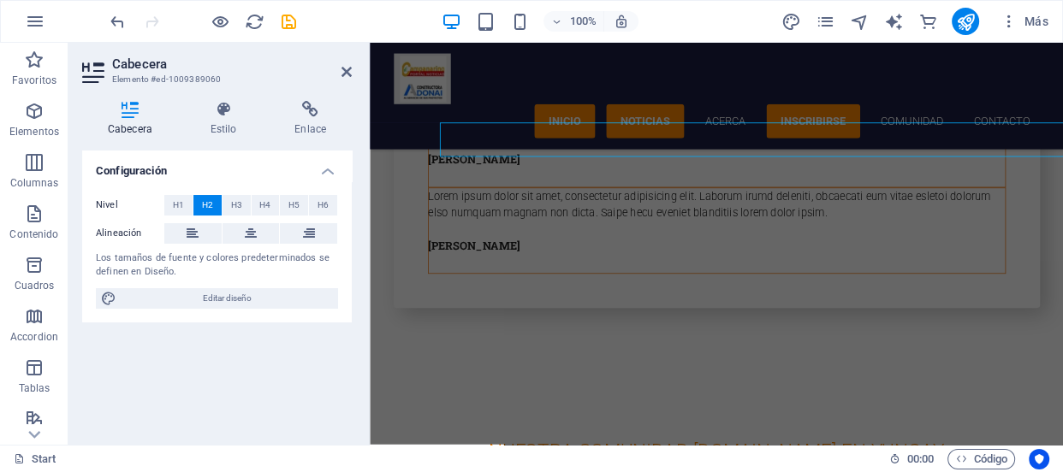
click at [392, 187] on div at bounding box center [392, 187] width 0 height 0
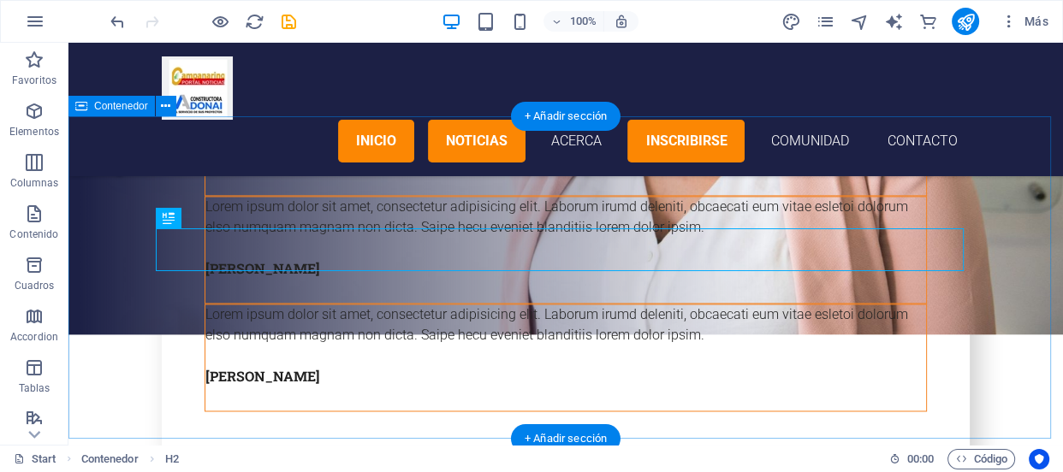
scroll to position [2377, 0]
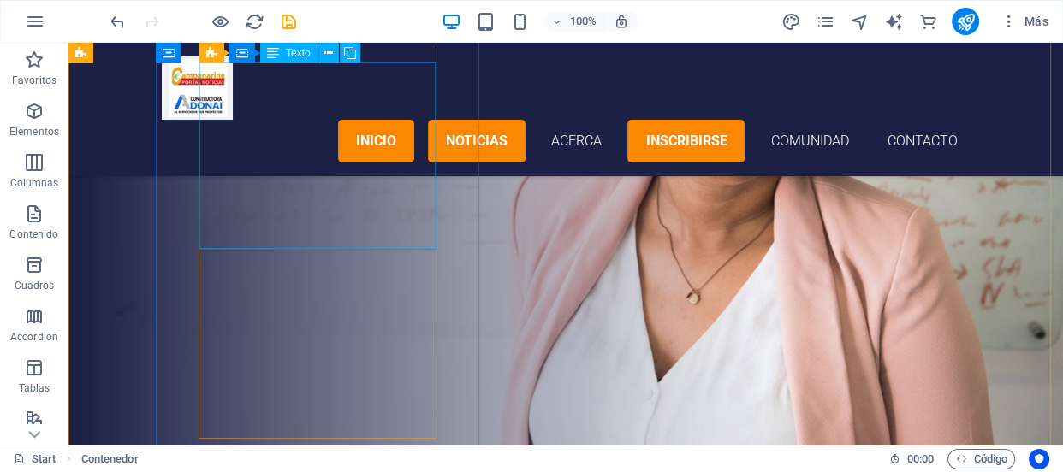
scroll to position [1909, 0]
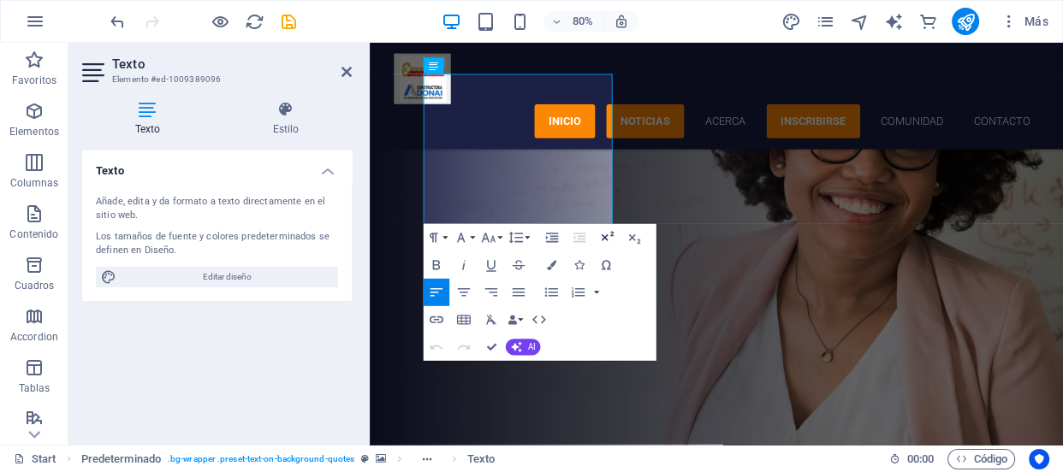
click at [602, 240] on icon "button" at bounding box center [607, 236] width 12 height 9
click at [527, 343] on span "AI" at bounding box center [531, 347] width 8 height 9
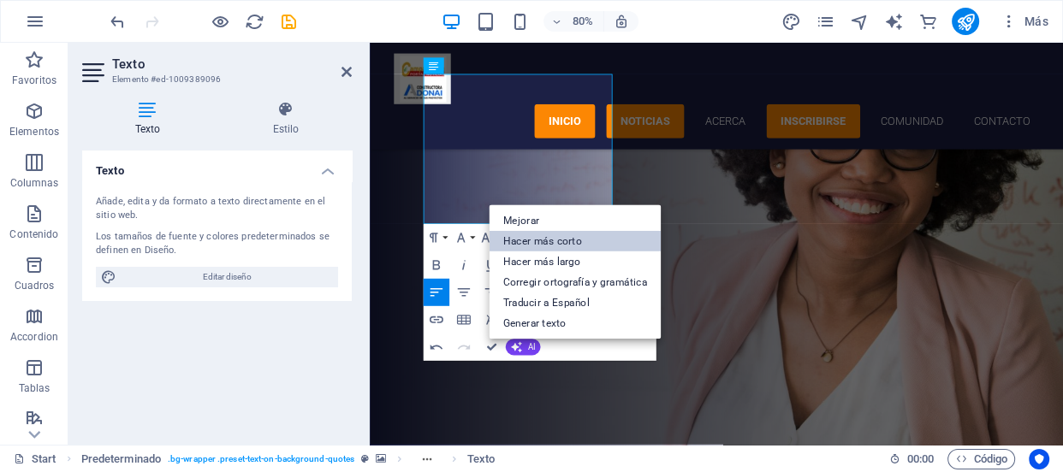
click at [600, 235] on link "Hacer más corto" at bounding box center [574, 241] width 171 height 21
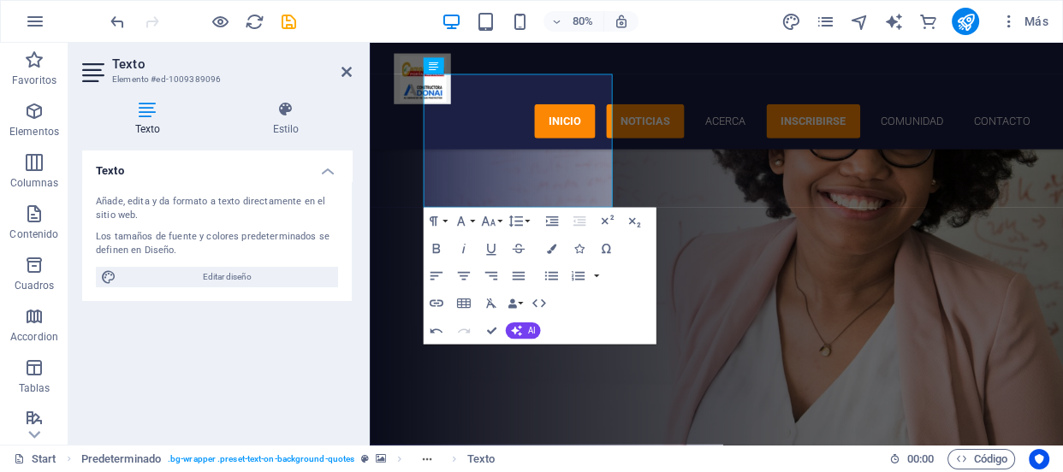
click at [769, 244] on figure at bounding box center [803, 290] width 867 height 649
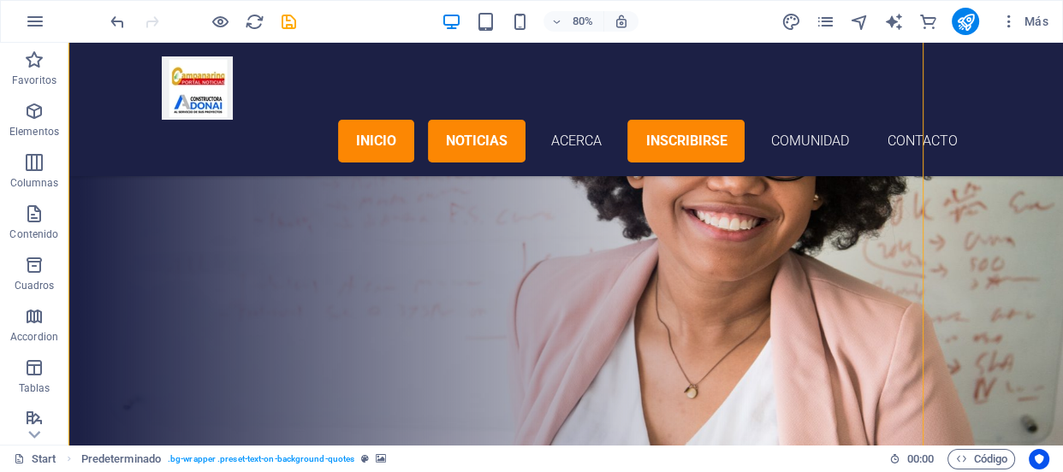
click at [690, 204] on figure at bounding box center [565, 265] width 994 height 599
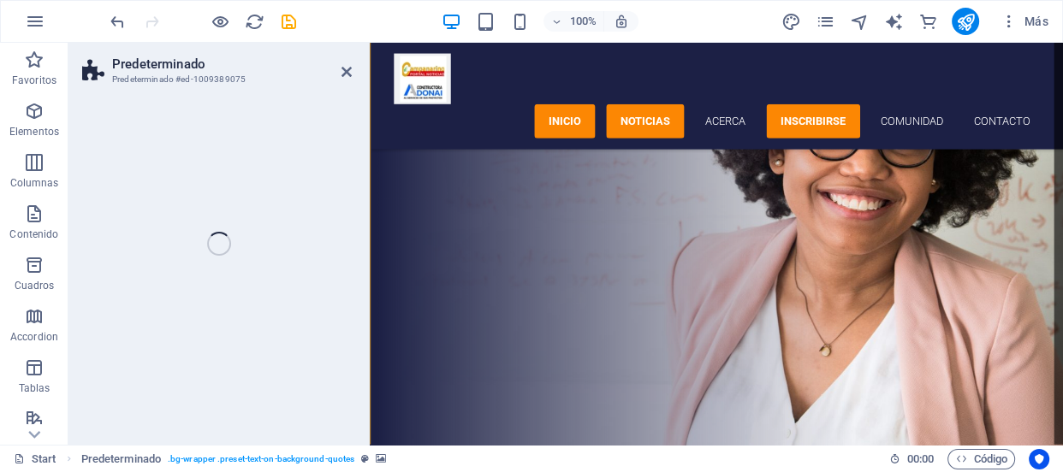
click at [735, 287] on figure at bounding box center [803, 290] width 867 height 649
click at [760, 259] on figure at bounding box center [803, 290] width 867 height 649
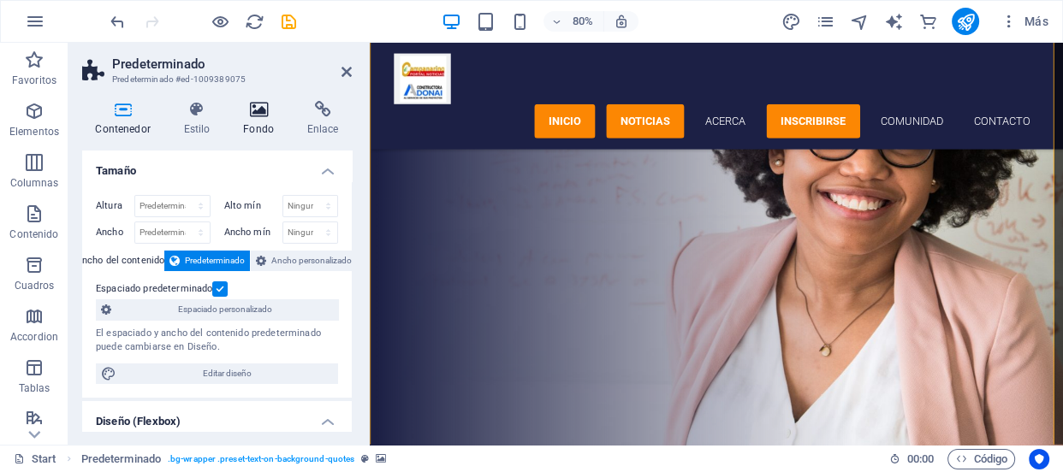
click at [256, 121] on h4 "Fondo" at bounding box center [262, 119] width 64 height 36
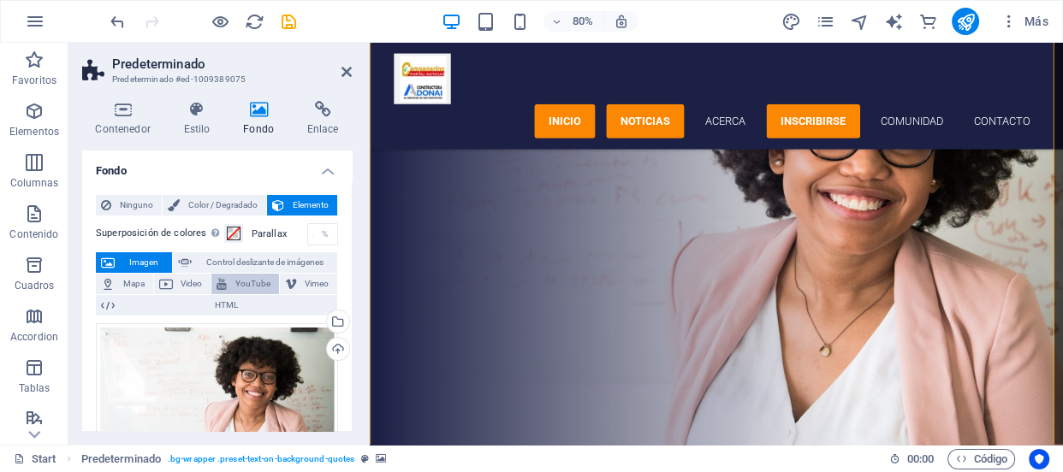
click at [227, 274] on button "YouTube" at bounding box center [245, 284] width 68 height 21
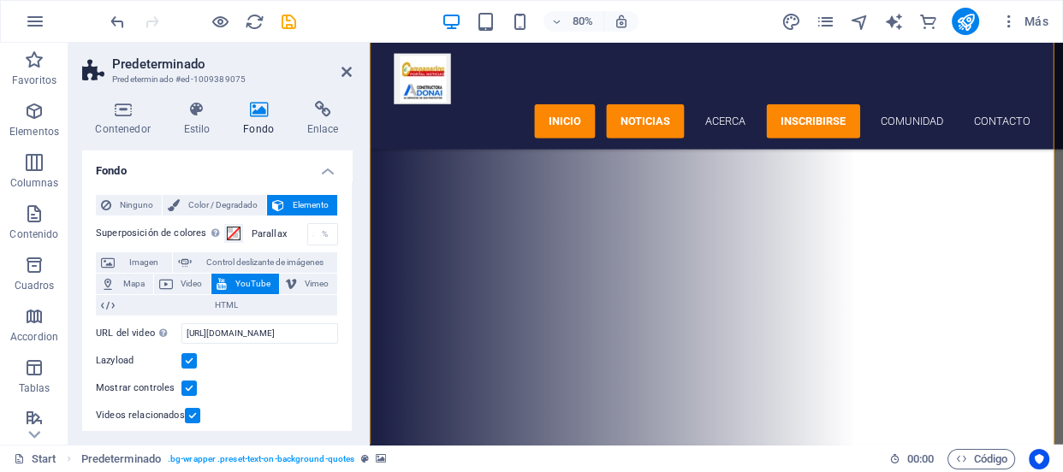
click at [801, 252] on div at bounding box center [803, 290] width 867 height 649
click at [285, 339] on input "https://www.youtube.com/watch?v=hnoviHgPHkY" at bounding box center [259, 333] width 157 height 21
type input "Y"
paste input "https://youtu.be/P9DIZYjFdLk"
type input "https://youtu.be/P9DIZYjFdLk"
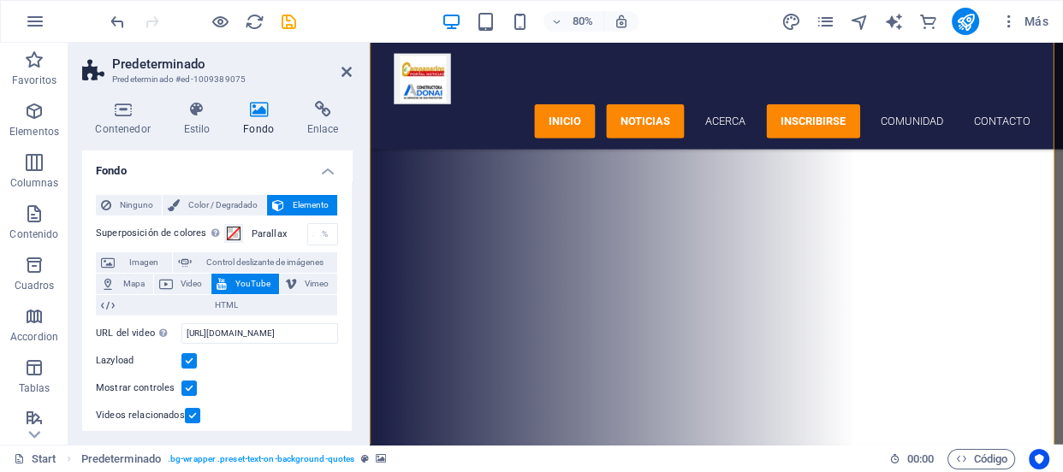
click at [840, 293] on div at bounding box center [803, 290] width 867 height 649
click at [815, 320] on div at bounding box center [803, 290] width 867 height 649
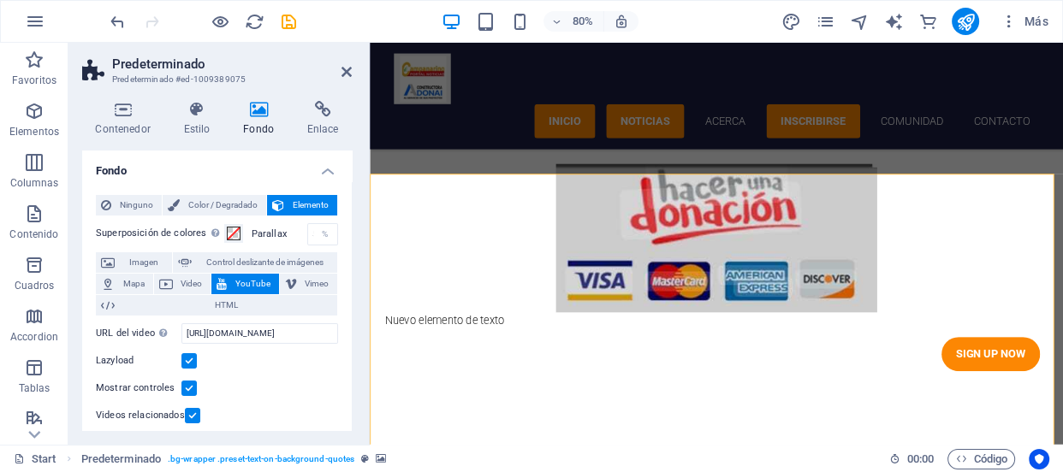
scroll to position [1470, 0]
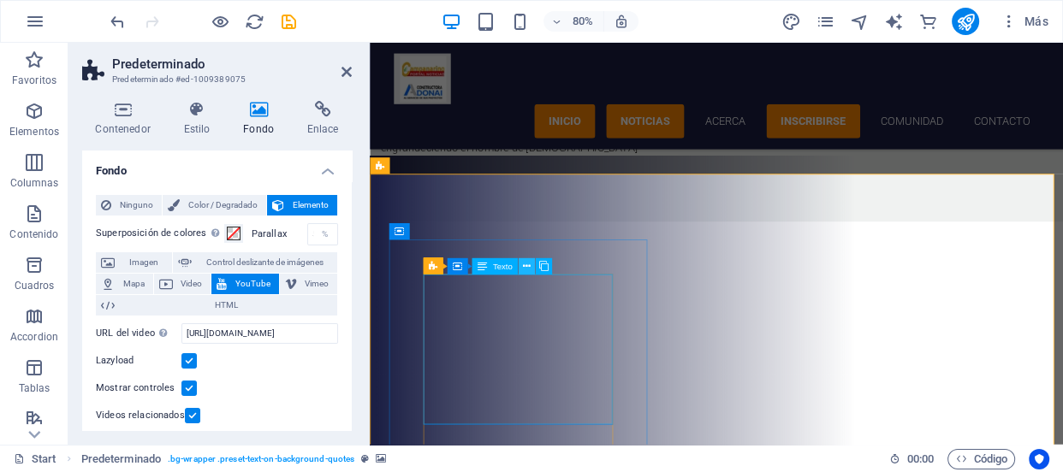
click at [525, 265] on icon at bounding box center [527, 266] width 8 height 15
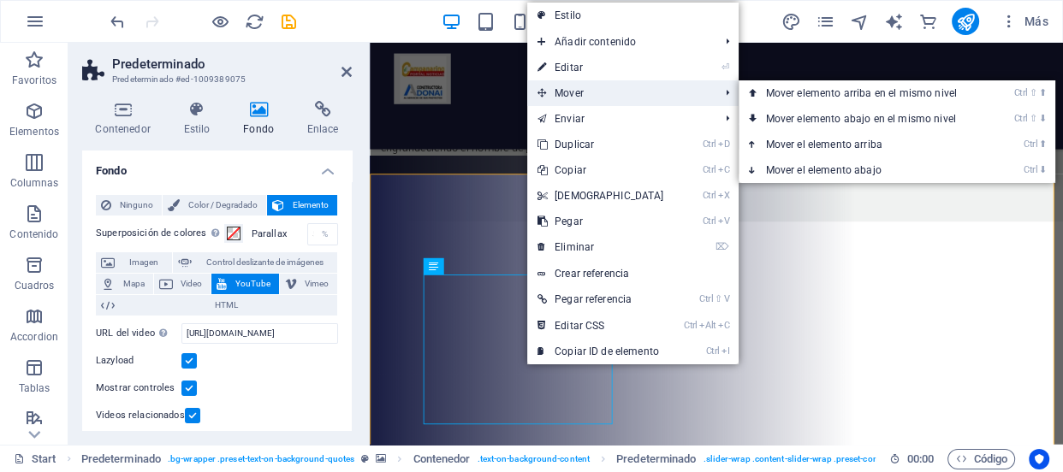
drag, startPoint x: 571, startPoint y: 98, endPoint x: 571, endPoint y: 83, distance: 15.4
click at [571, 83] on span "Mover" at bounding box center [620, 93] width 186 height 26
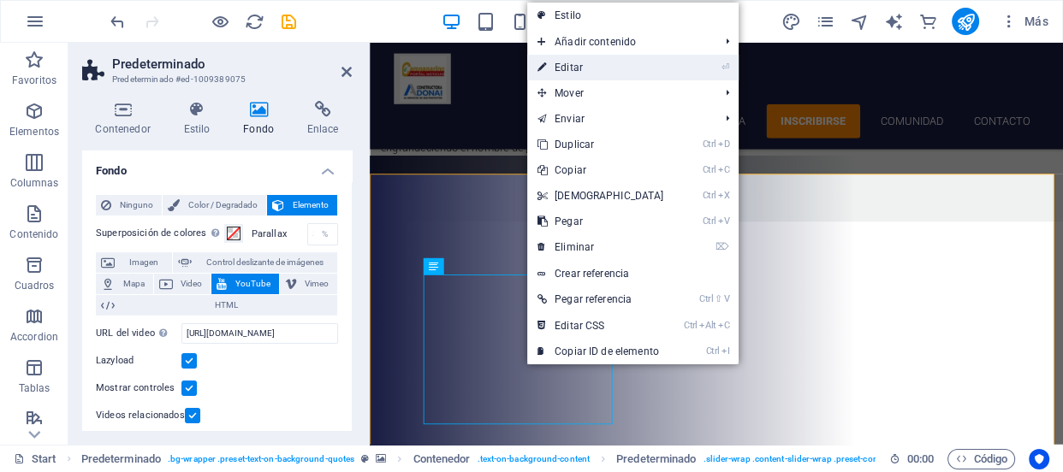
click at [568, 65] on link "⏎ Editar" at bounding box center [600, 68] width 147 height 26
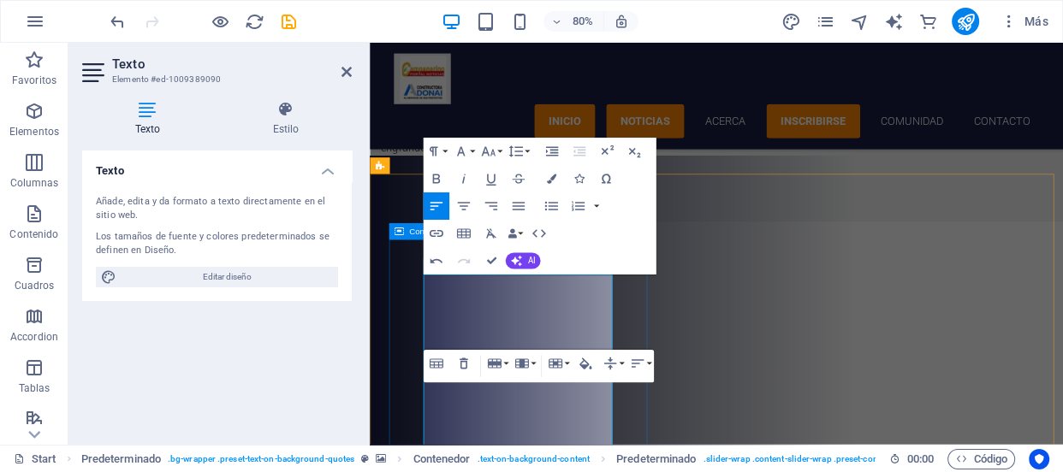
drag, startPoint x: 542, startPoint y: 485, endPoint x: 432, endPoint y: 329, distance: 190.9
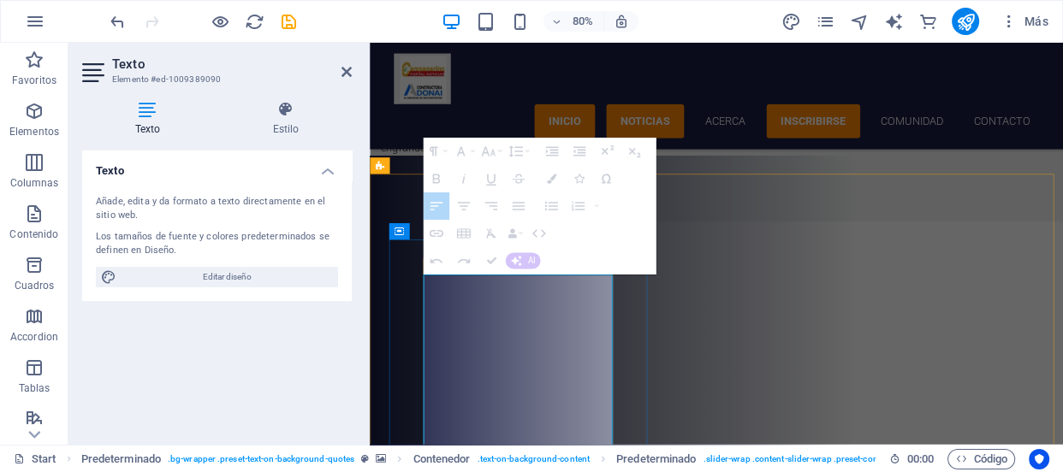
drag, startPoint x: 657, startPoint y: 518, endPoint x: 444, endPoint y: 363, distance: 263.4
drag, startPoint x: 444, startPoint y: 363, endPoint x: 662, endPoint y: 512, distance: 264.6
drag, startPoint x: 656, startPoint y: 514, endPoint x: 457, endPoint y: 378, distance: 241.3
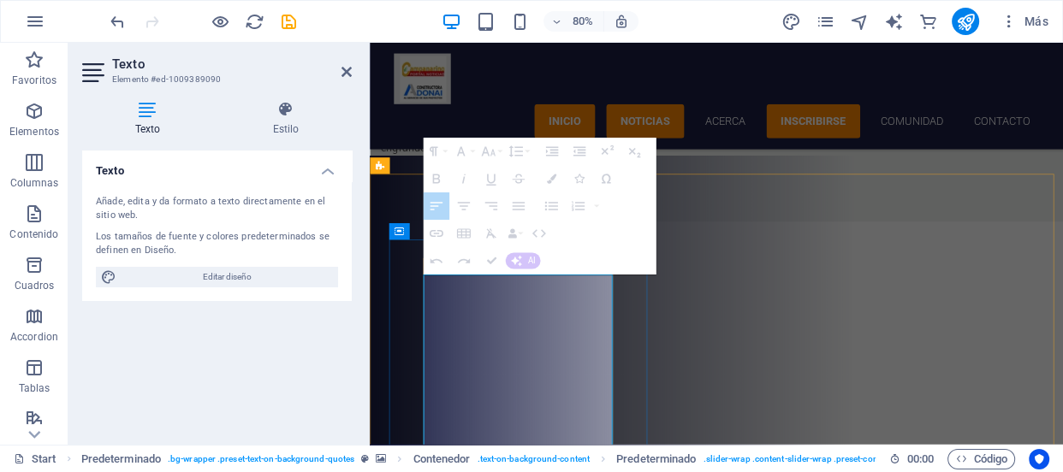
drag, startPoint x: 445, startPoint y: 368, endPoint x: 638, endPoint y: 512, distance: 240.9
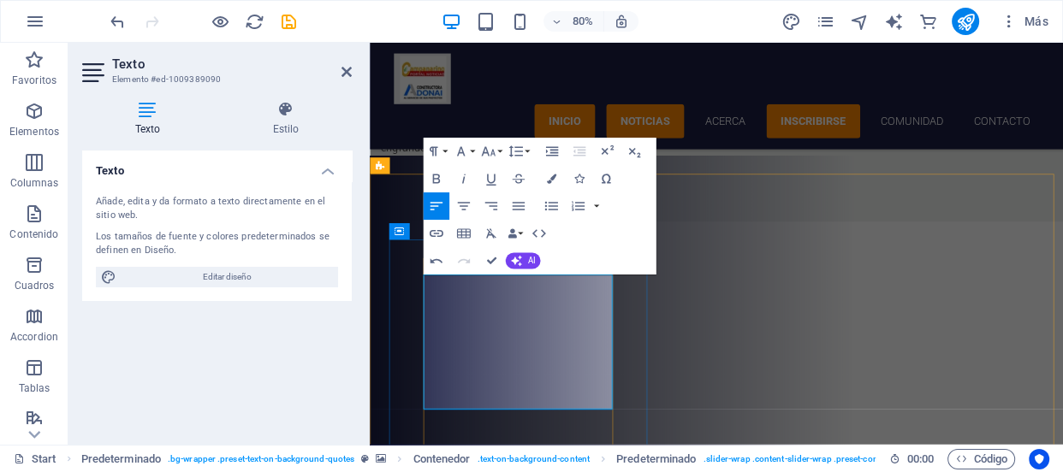
drag, startPoint x: 478, startPoint y: 414, endPoint x: 440, endPoint y: 378, distance: 52.7
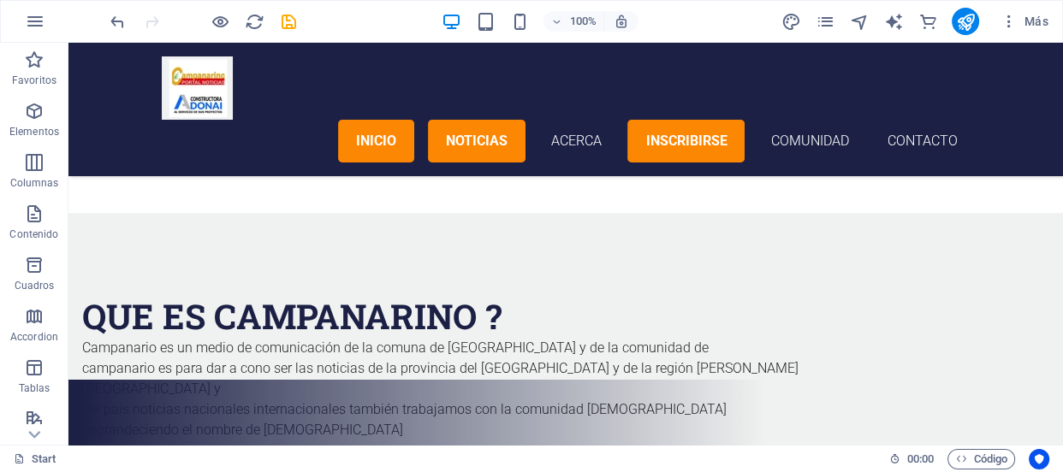
scroll to position [1038, 0]
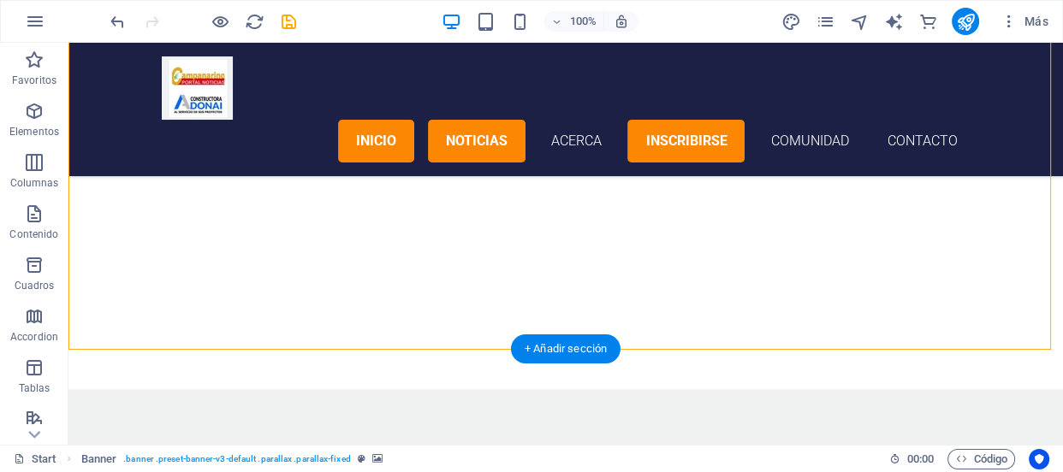
drag, startPoint x: 477, startPoint y: 258, endPoint x: 482, endPoint y: 308, distance: 50.7
click at [482, 308] on div at bounding box center [565, 204] width 994 height 233
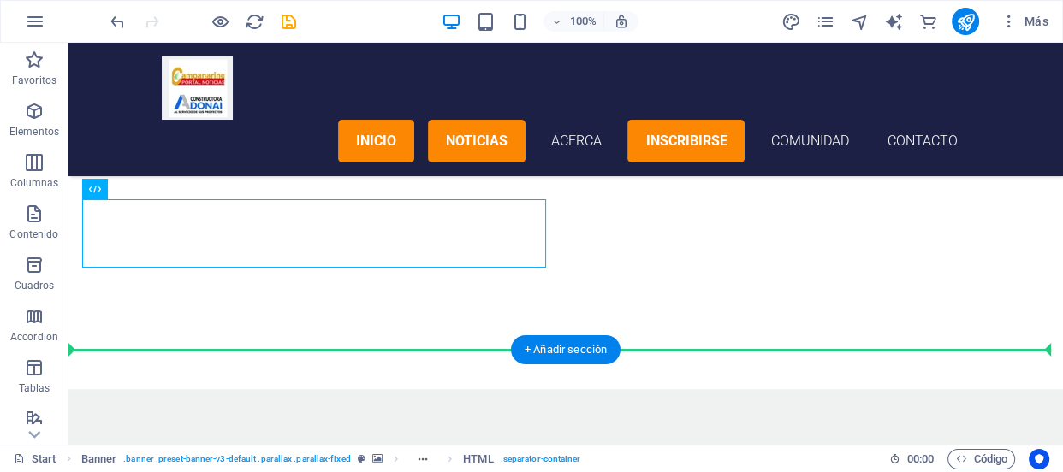
drag, startPoint x: 230, startPoint y: 247, endPoint x: 253, endPoint y: 353, distance: 108.6
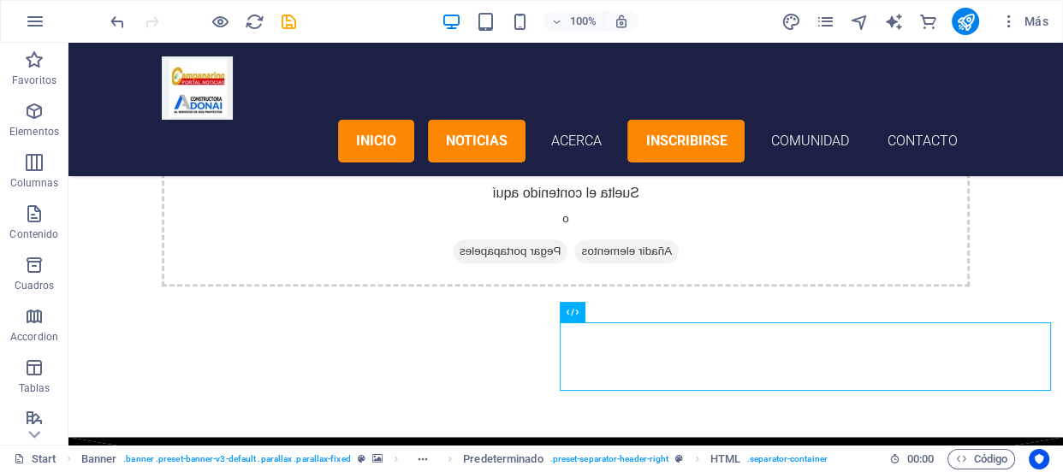
scroll to position [1052, 0]
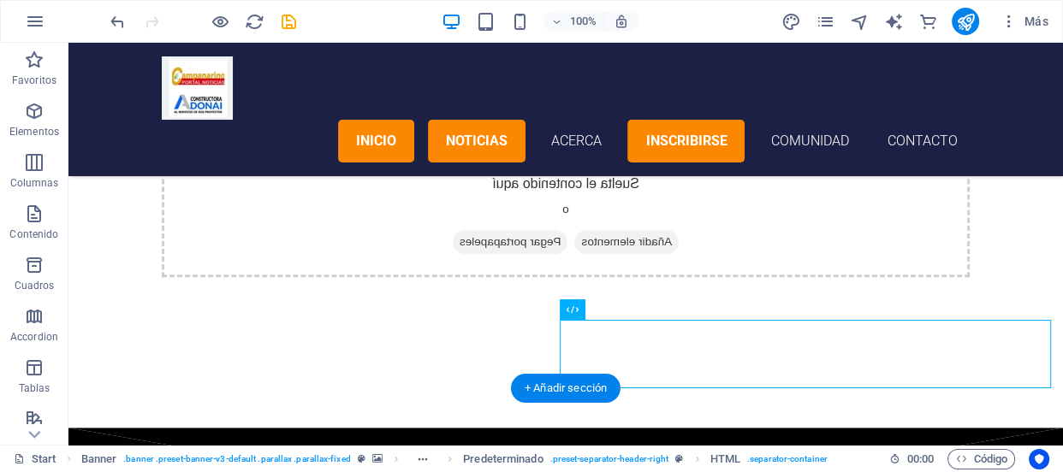
drag, startPoint x: 866, startPoint y: 365, endPoint x: 838, endPoint y: 395, distance: 41.2
click at [856, 376] on div at bounding box center [565, 393] width 994 height 68
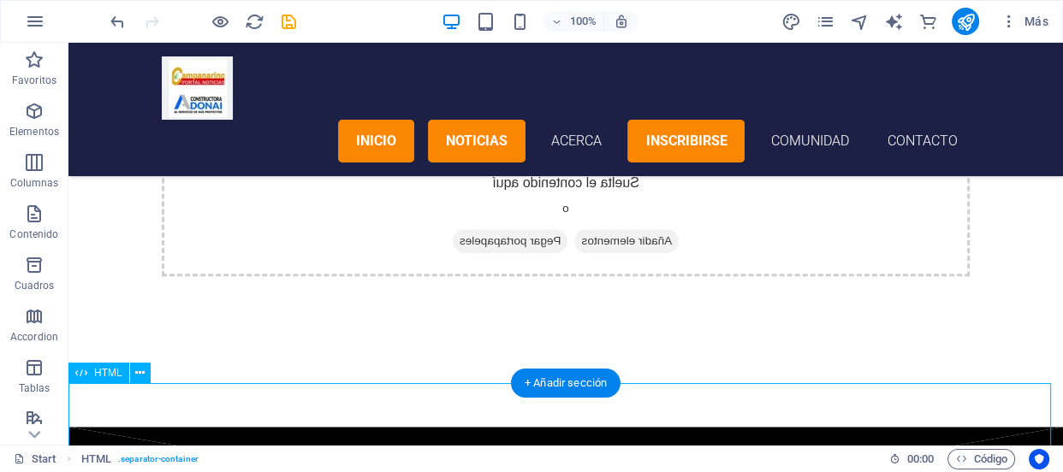
scroll to position [1058, 0]
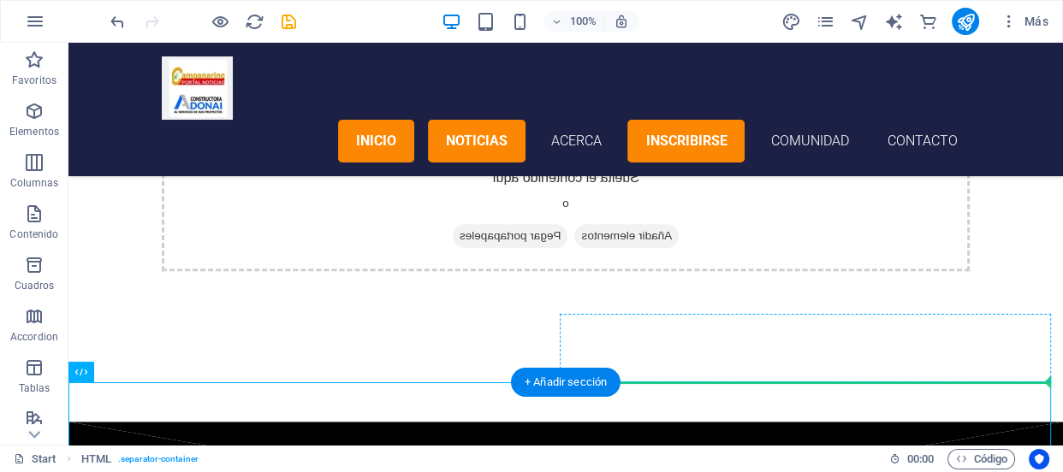
drag, startPoint x: 826, startPoint y: 412, endPoint x: 824, endPoint y: 367, distance: 45.4
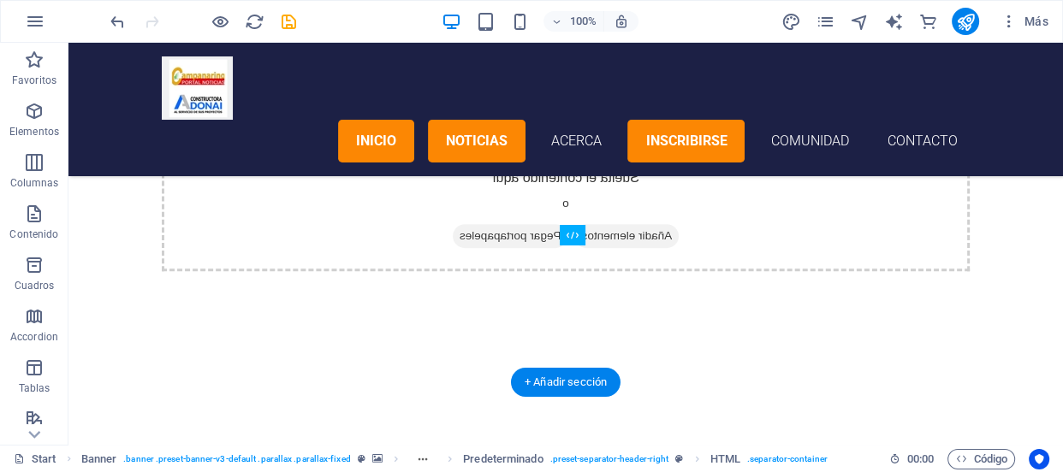
drag, startPoint x: 832, startPoint y: 299, endPoint x: 495, endPoint y: 321, distance: 337.8
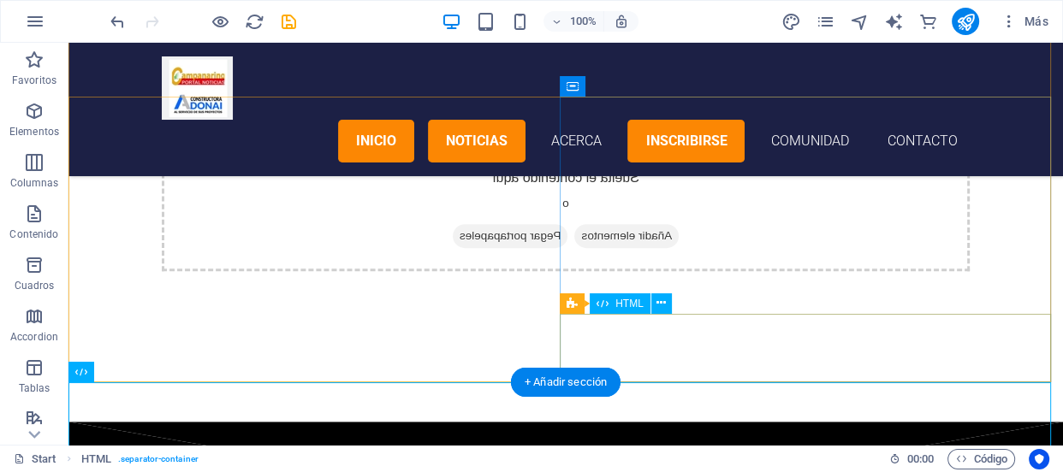
click at [780, 359] on div at bounding box center [565, 387] width 994 height 68
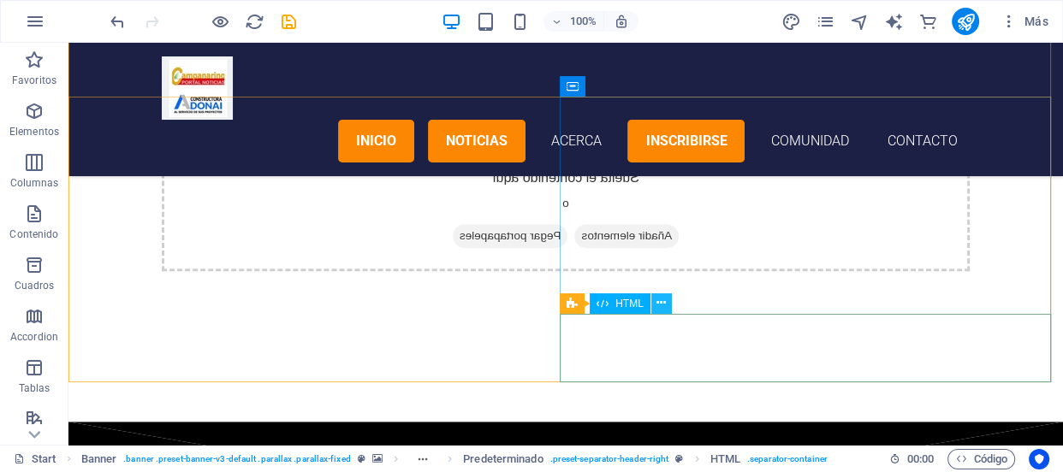
click at [658, 305] on icon at bounding box center [660, 303] width 9 height 18
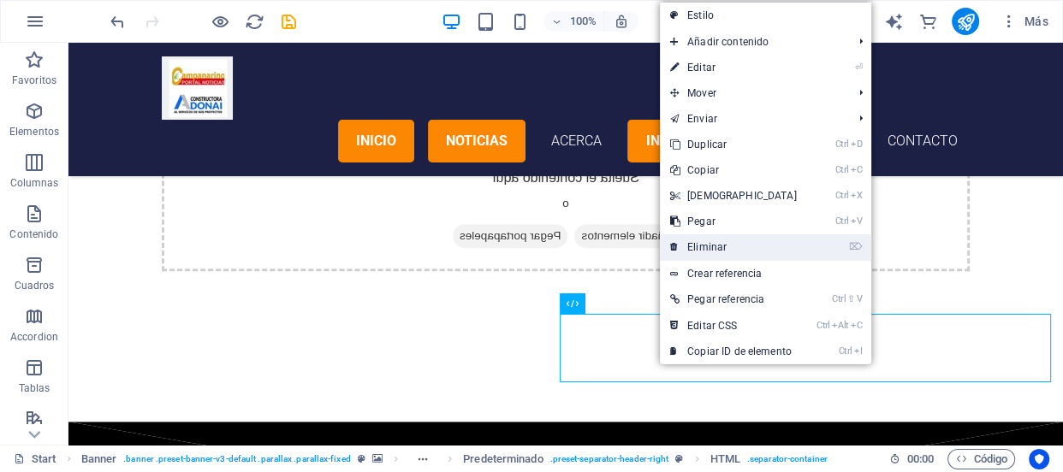
click at [719, 254] on link "⌦ Eliminar" at bounding box center [733, 247] width 147 height 26
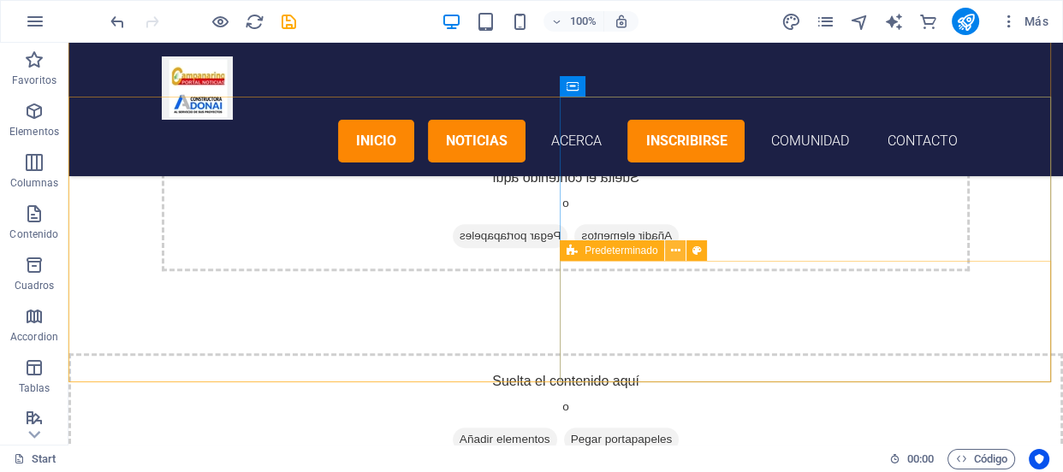
click at [678, 254] on icon at bounding box center [675, 251] width 9 height 18
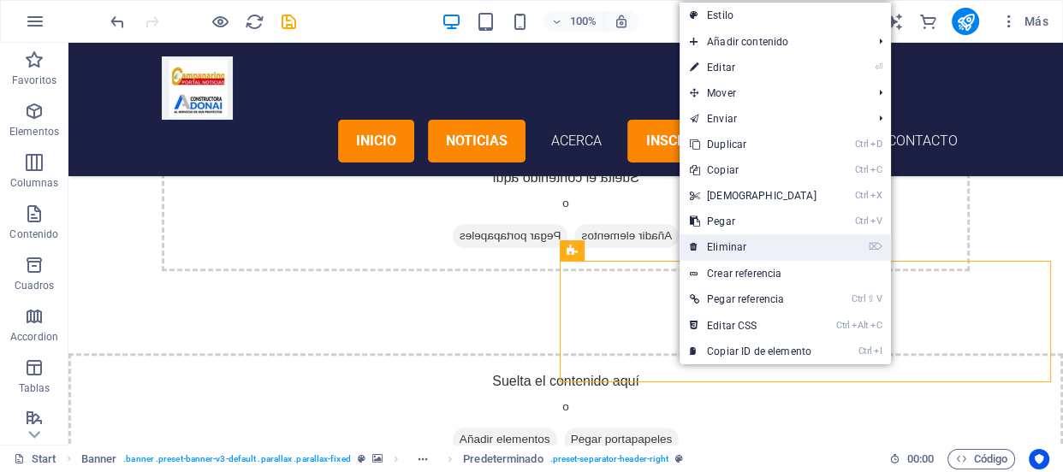
click at [707, 238] on link "⌦ Eliminar" at bounding box center [752, 247] width 147 height 26
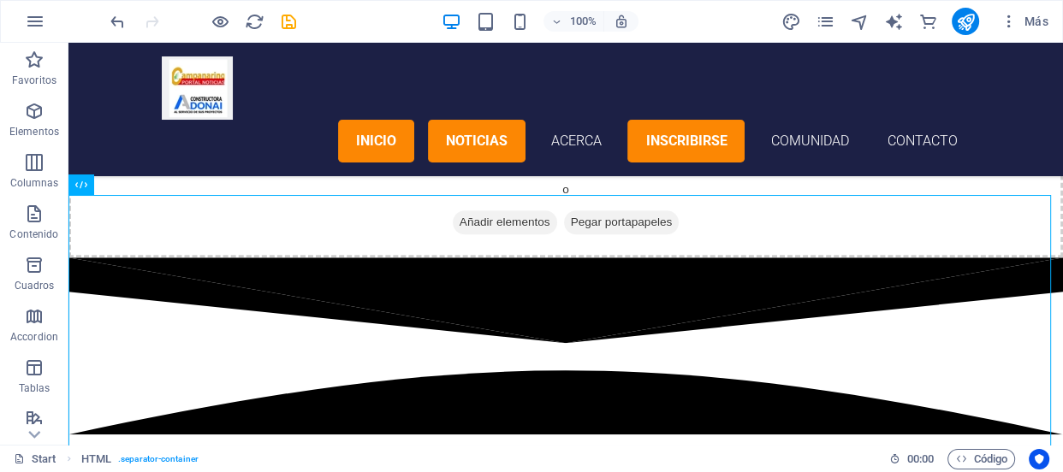
scroll to position [1245, 0]
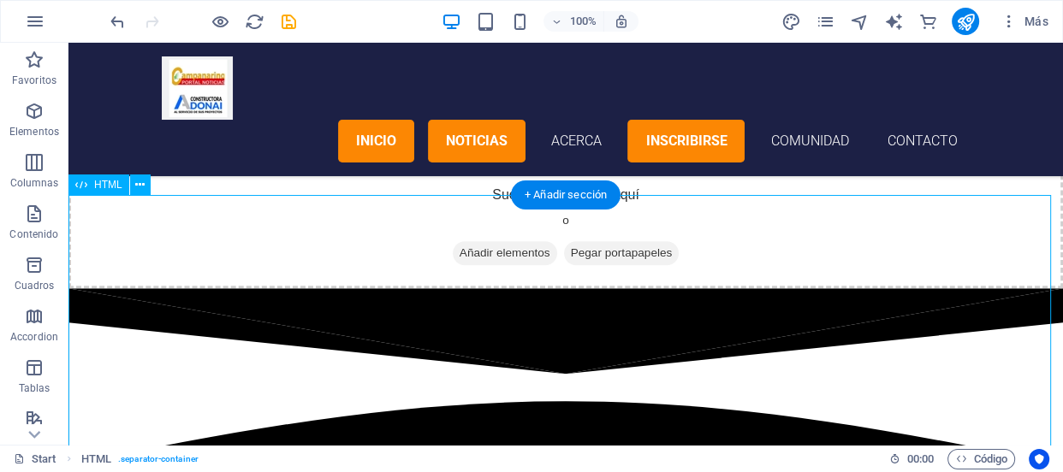
click at [472, 288] on div at bounding box center [565, 437] width 994 height 298
click at [140, 191] on icon at bounding box center [139, 185] width 9 height 18
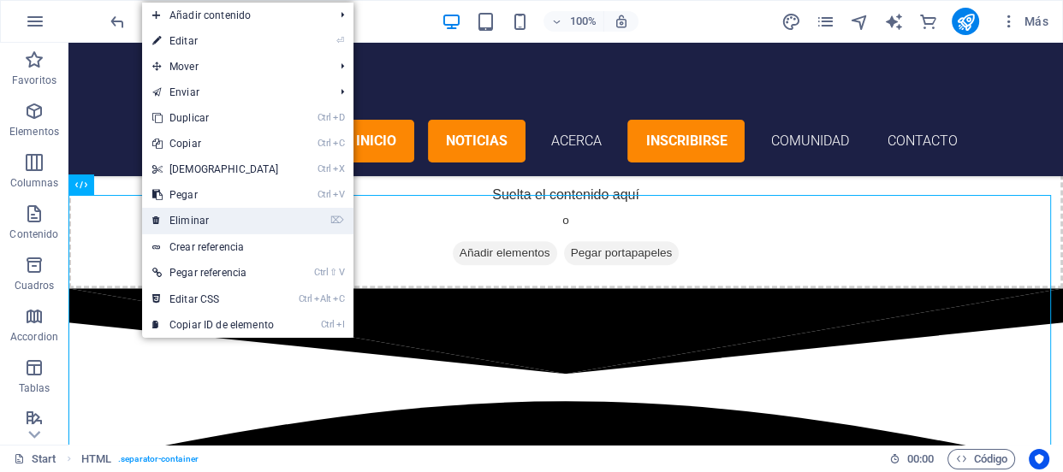
click at [172, 213] on link "⌦ Eliminar" at bounding box center [215, 221] width 147 height 26
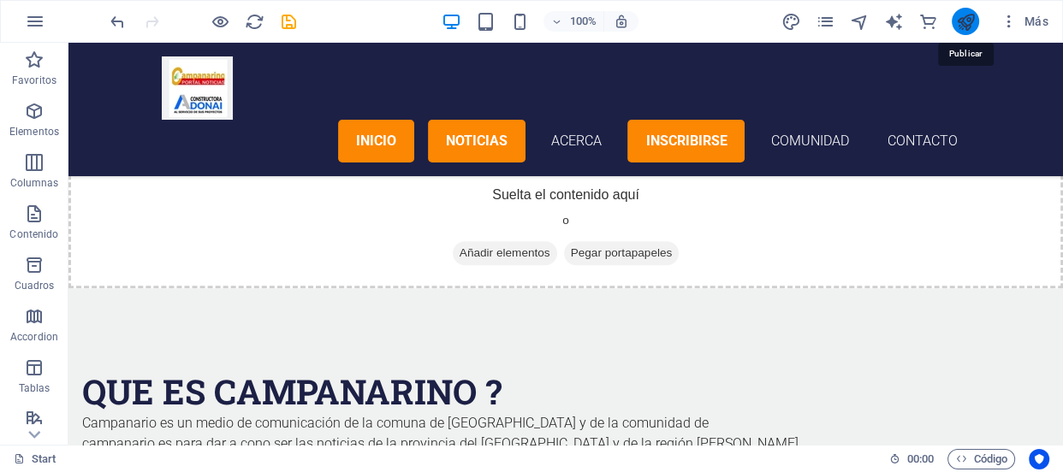
click at [963, 17] on icon "publish" at bounding box center [966, 22] width 20 height 20
checkbox input "false"
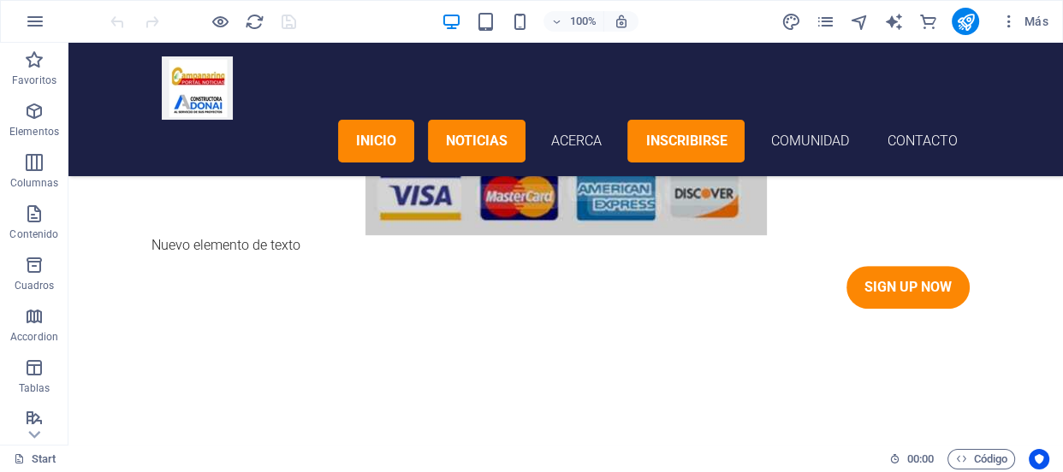
scroll to position [803, 0]
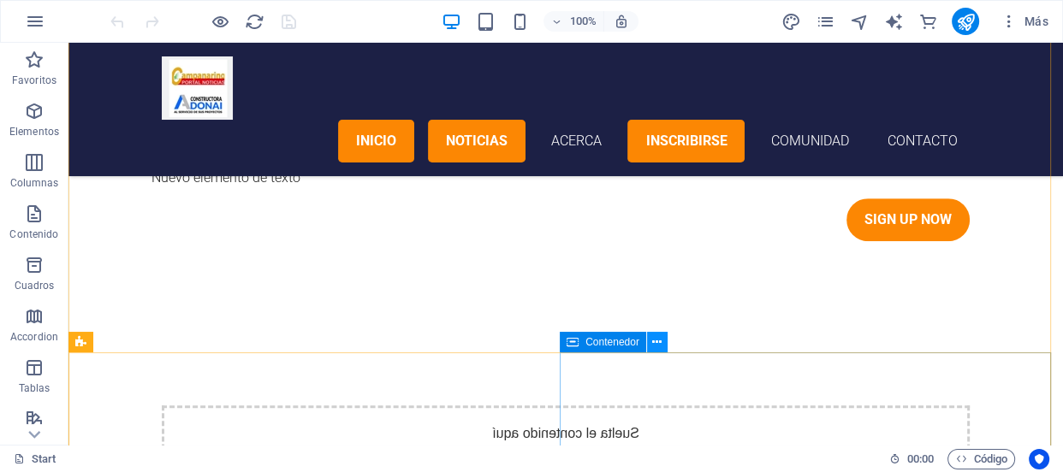
click at [652, 338] on icon at bounding box center [656, 343] width 9 height 18
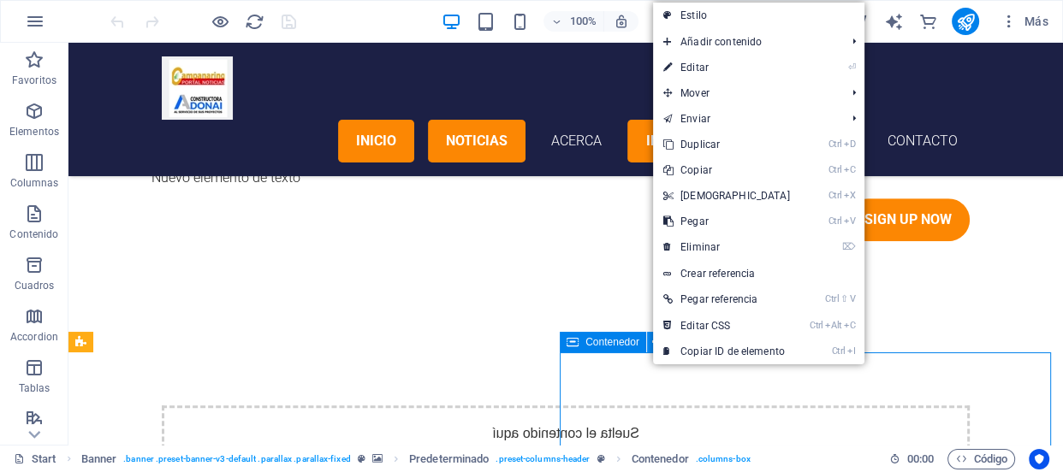
click at [652, 338] on icon at bounding box center [656, 343] width 9 height 18
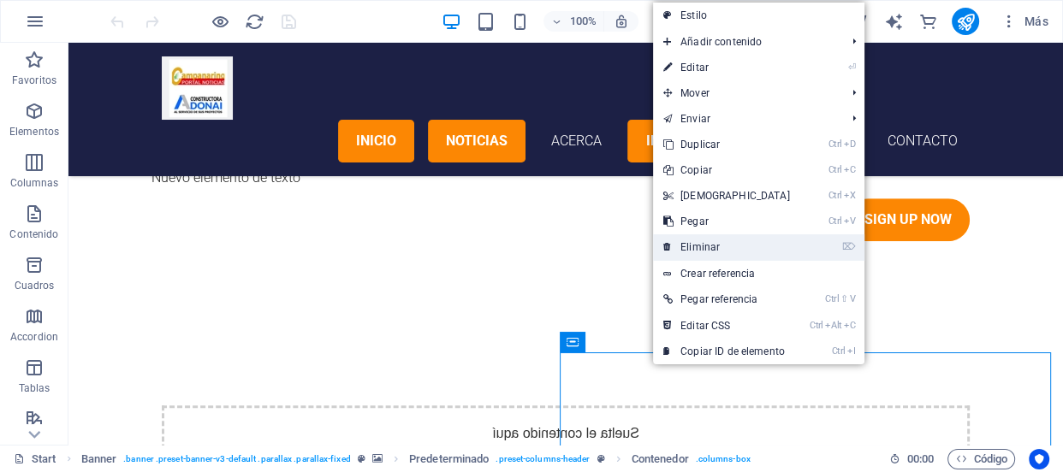
click at [708, 252] on link "⌦ Eliminar" at bounding box center [726, 247] width 147 height 26
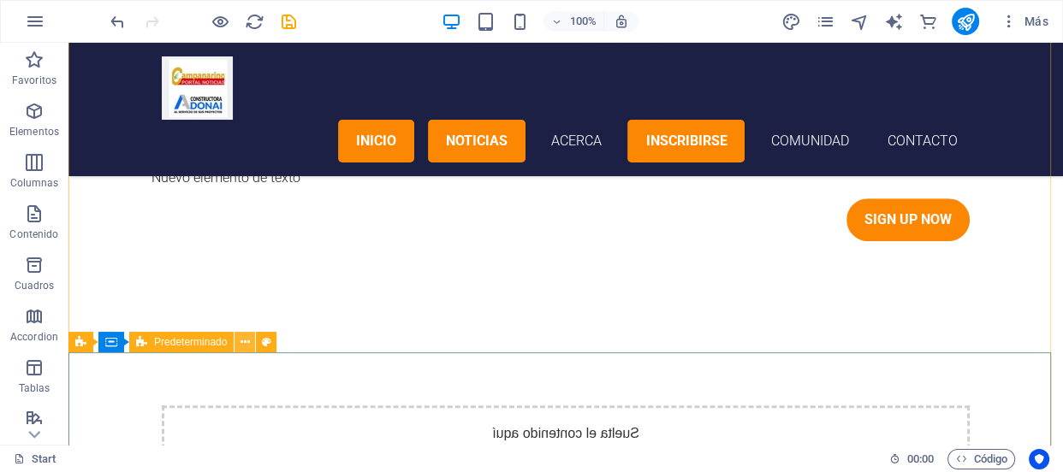
click at [245, 342] on icon at bounding box center [244, 343] width 9 height 18
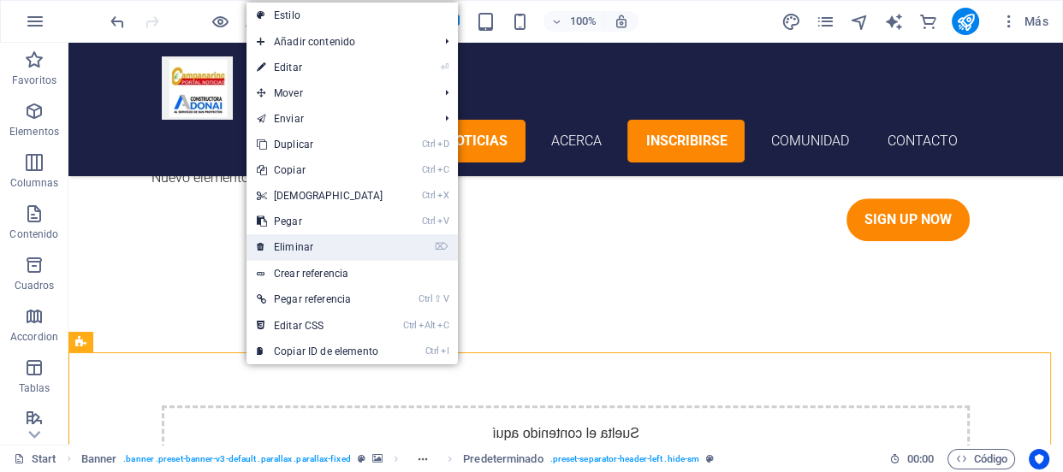
click at [300, 259] on link "⌦ Eliminar" at bounding box center [319, 247] width 147 height 26
drag, startPoint x: 369, startPoint y: 302, endPoint x: 300, endPoint y: 259, distance: 80.7
click at [300, 241] on div "Nuevo elemento de texto Sign up now" at bounding box center [566, 116] width 808 height 249
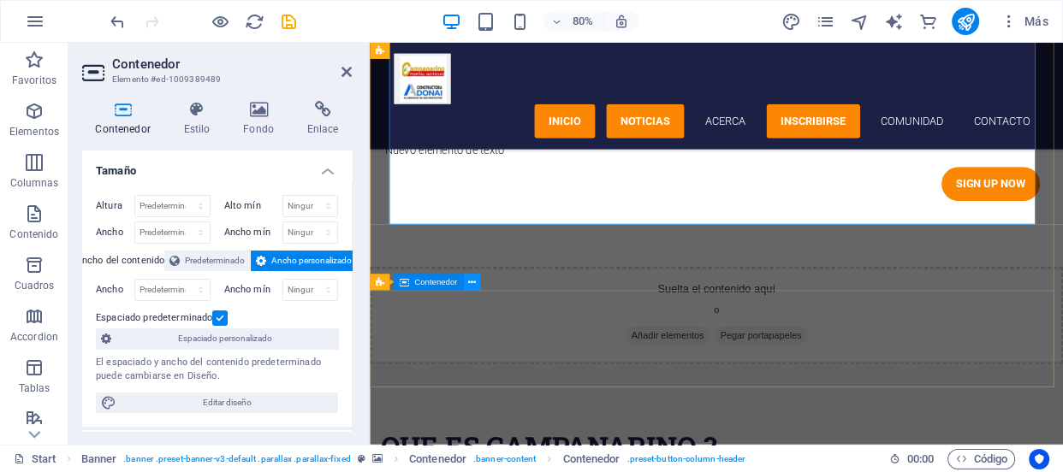
click at [470, 287] on icon at bounding box center [472, 282] width 8 height 15
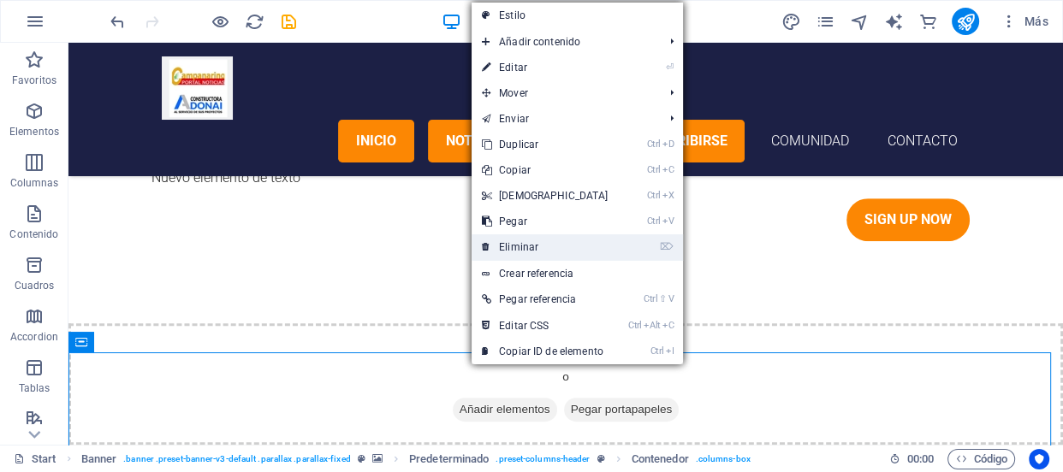
click at [505, 253] on link "⌦ Eliminar" at bounding box center [544, 247] width 147 height 26
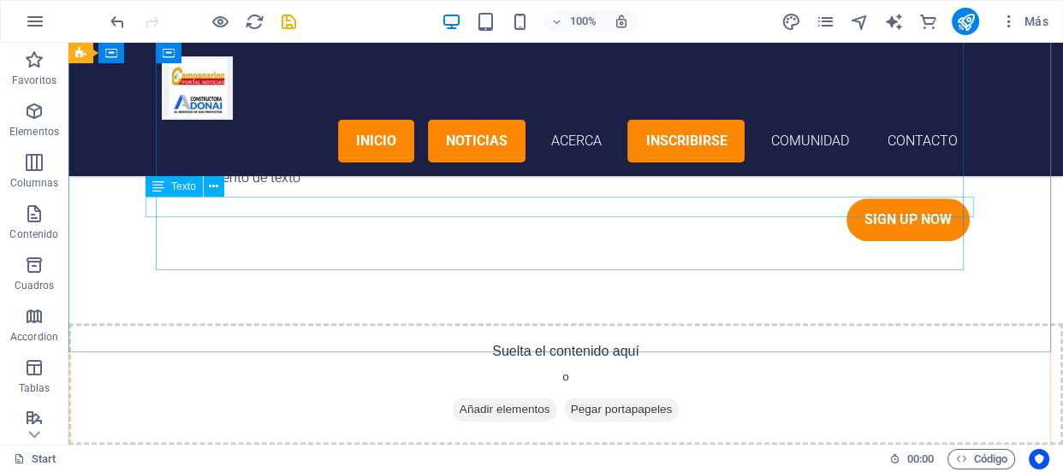
drag, startPoint x: 578, startPoint y: 203, endPoint x: 678, endPoint y: 100, distance: 144.0
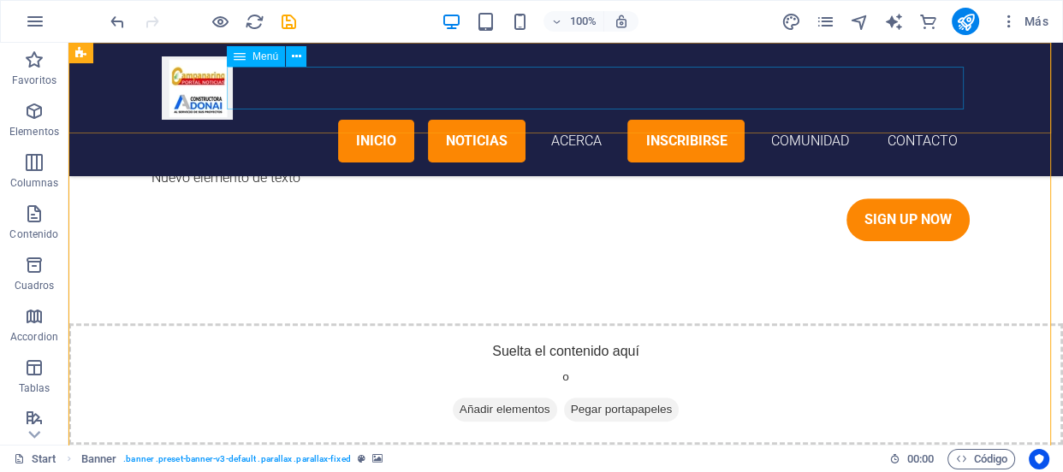
drag, startPoint x: 682, startPoint y: 96, endPoint x: 707, endPoint y: 68, distance: 37.6
click at [702, 120] on nav "Inicio noticias acerca inscribirse comunidad Contacto" at bounding box center [566, 141] width 808 height 43
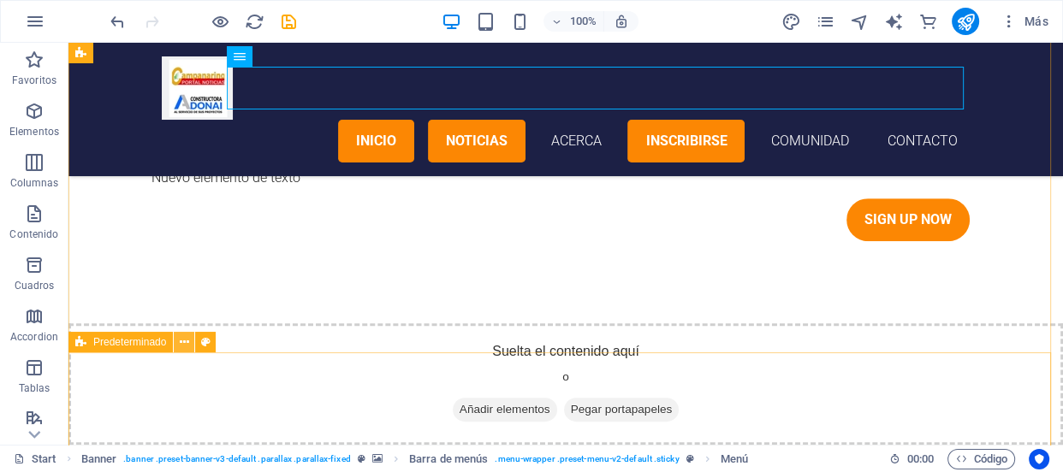
click at [182, 345] on icon at bounding box center [184, 343] width 9 height 18
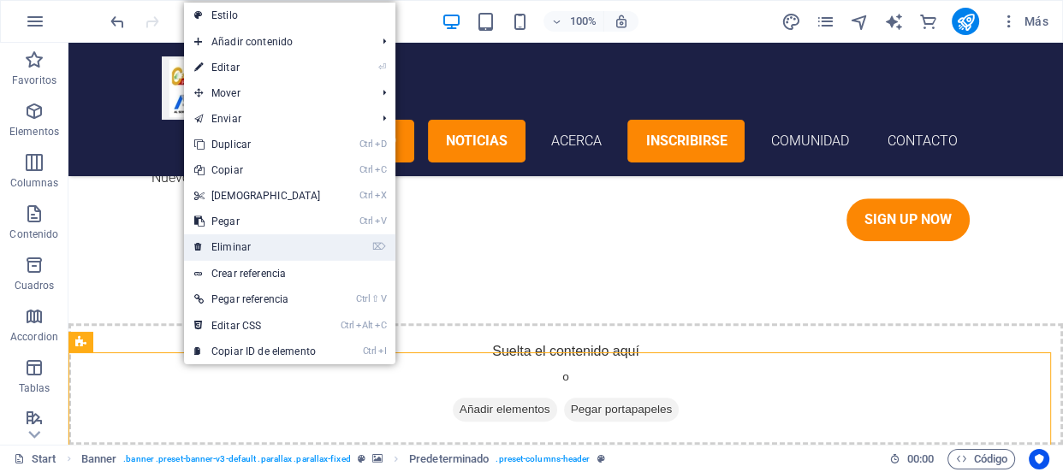
click at [246, 258] on link "⌦ Eliminar" at bounding box center [257, 247] width 147 height 26
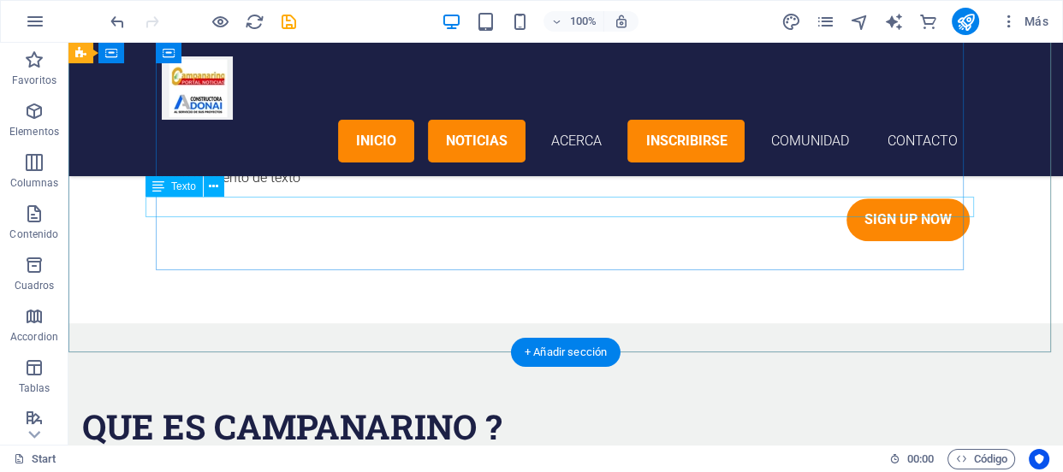
click at [298, 188] on div "Nuevo elemento de texto" at bounding box center [565, 178] width 828 height 21
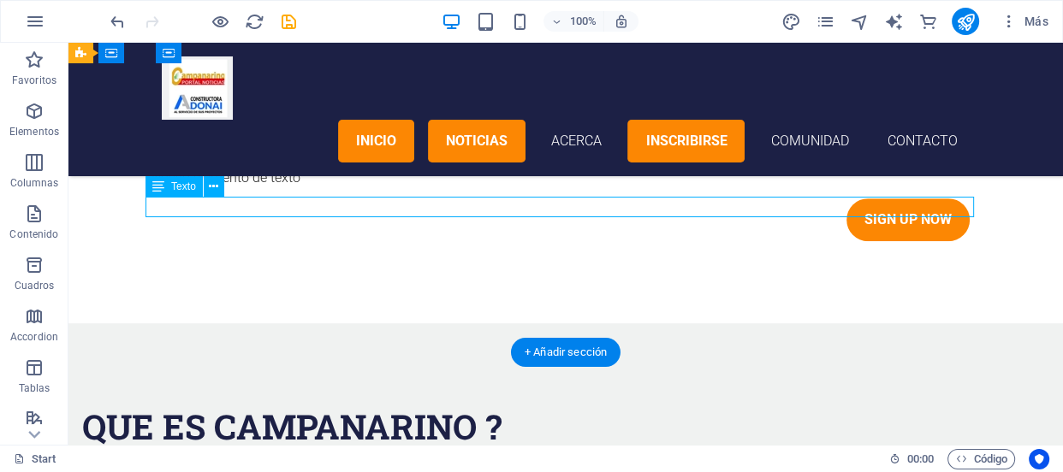
drag, startPoint x: 298, startPoint y: 209, endPoint x: 383, endPoint y: 256, distance: 97.6
click at [298, 188] on div "Nuevo elemento de texto" at bounding box center [565, 178] width 828 height 21
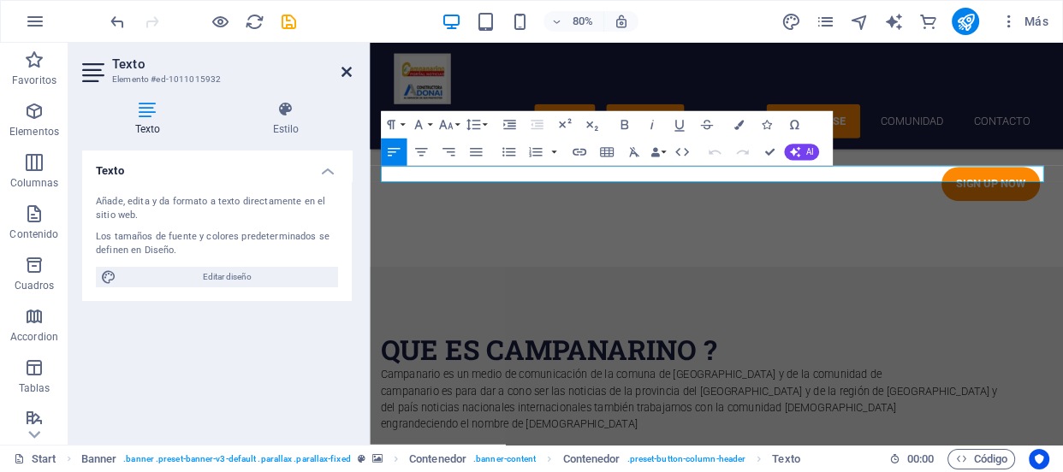
click at [345, 74] on icon at bounding box center [346, 72] width 10 height 14
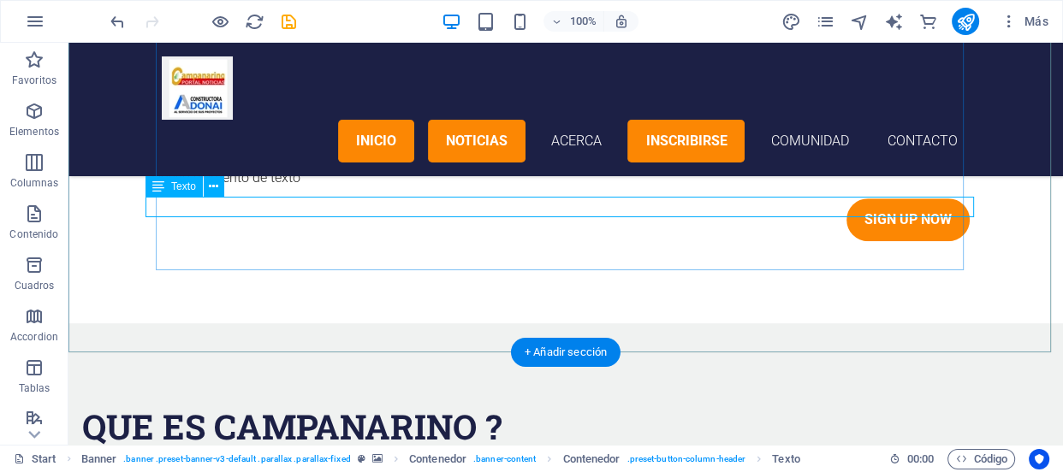
click at [254, 188] on div "Nuevo elemento de texto" at bounding box center [565, 178] width 828 height 21
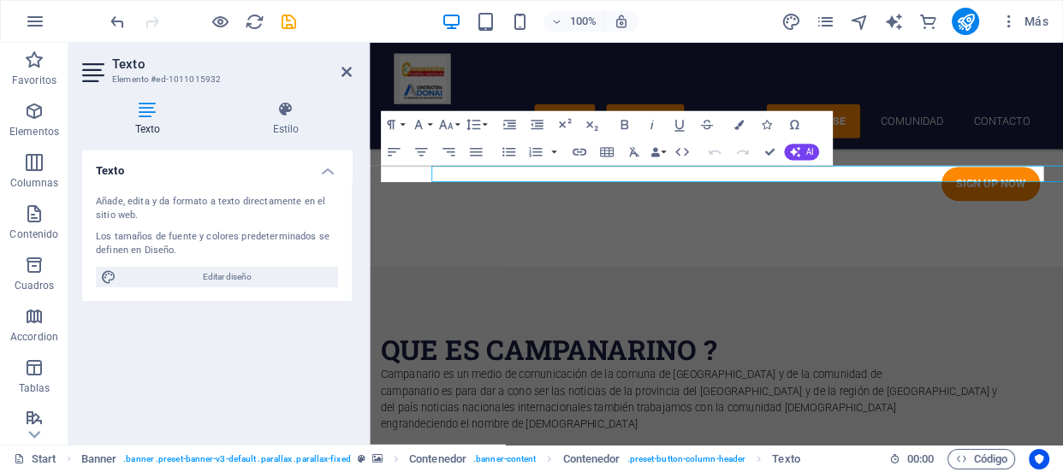
click at [254, 201] on div "Añade, edita y da formato a texto directamente en el sitio web." at bounding box center [217, 209] width 242 height 28
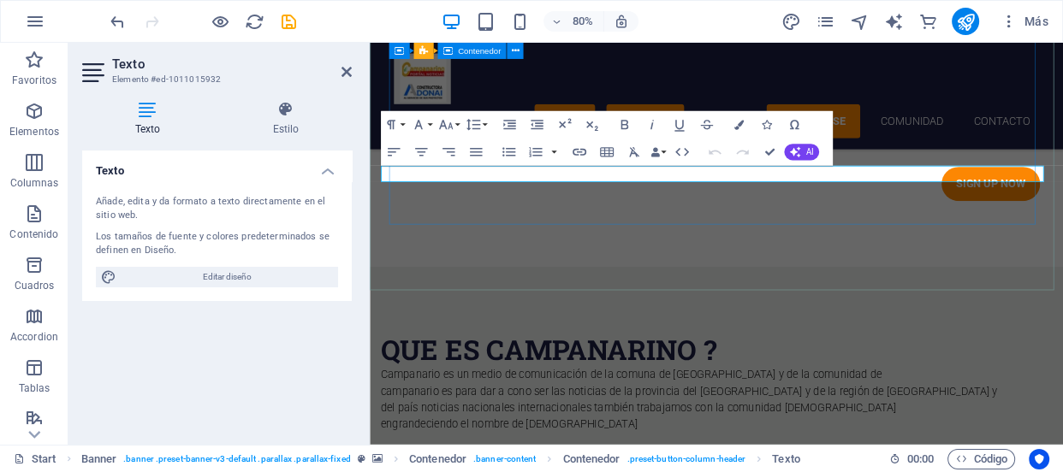
click at [623, 241] on div "Nuevo elemento de texto Sign up now" at bounding box center [804, 116] width 808 height 249
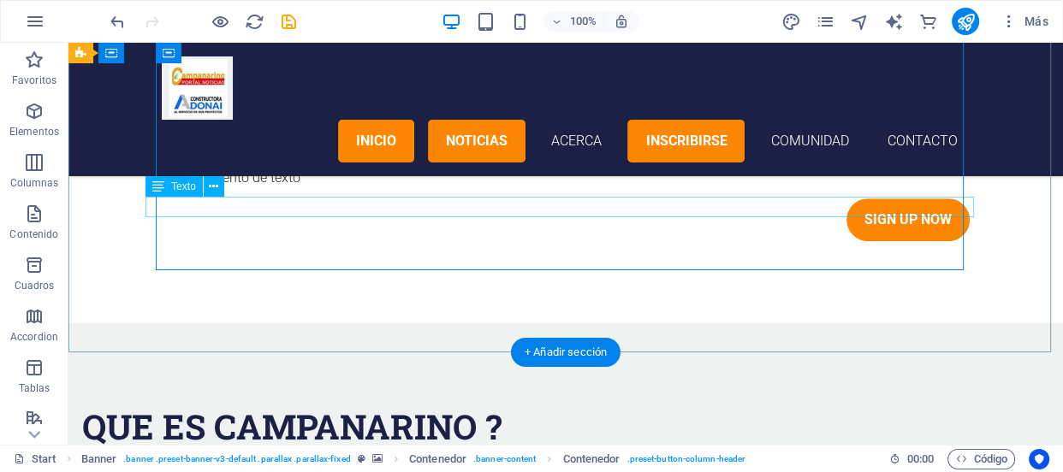
click at [572, 188] on div "Nuevo elemento de texto" at bounding box center [565, 178] width 828 height 21
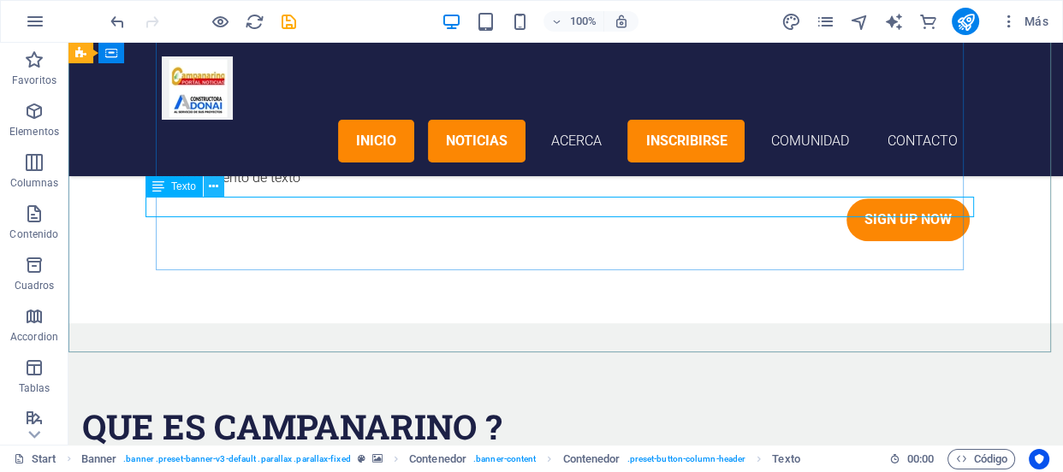
click at [210, 183] on icon at bounding box center [213, 187] width 9 height 18
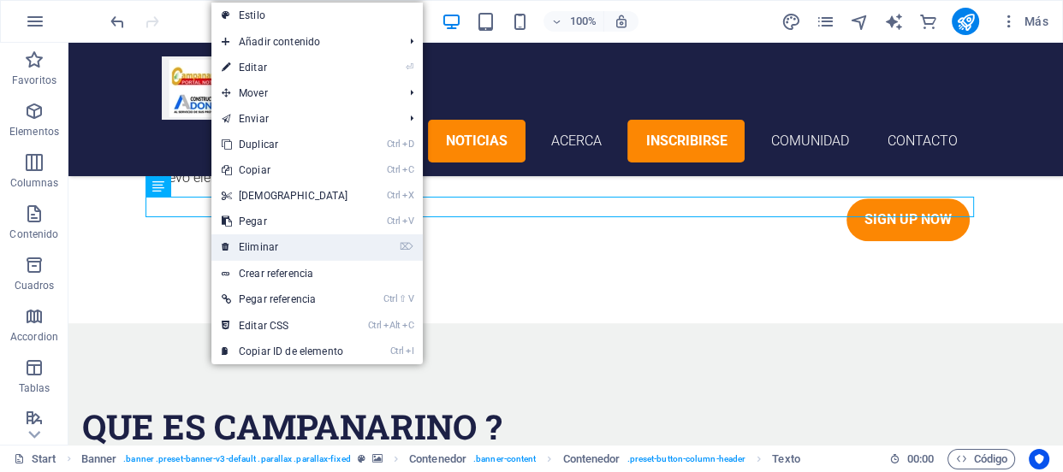
click at [259, 240] on link "⌦ Eliminar" at bounding box center [284, 247] width 147 height 26
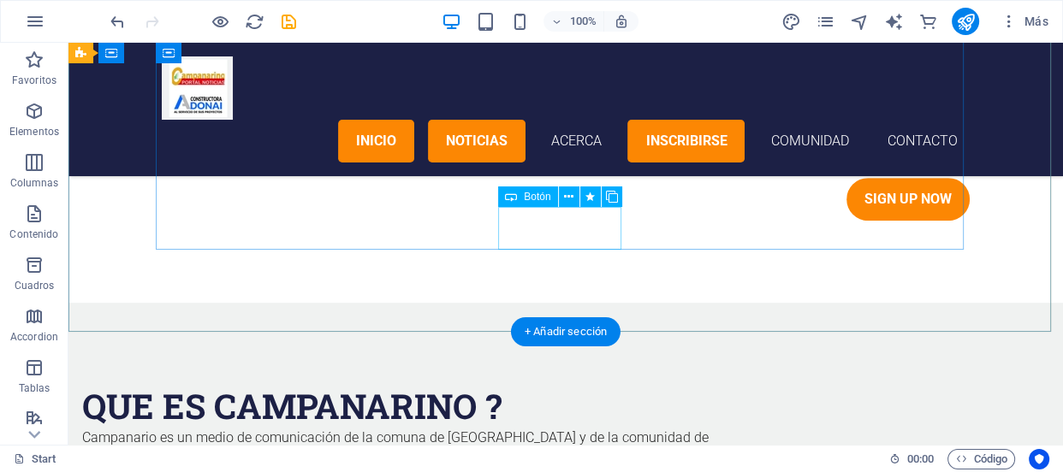
click at [548, 220] on div "Sign up now" at bounding box center [566, 199] width 808 height 43
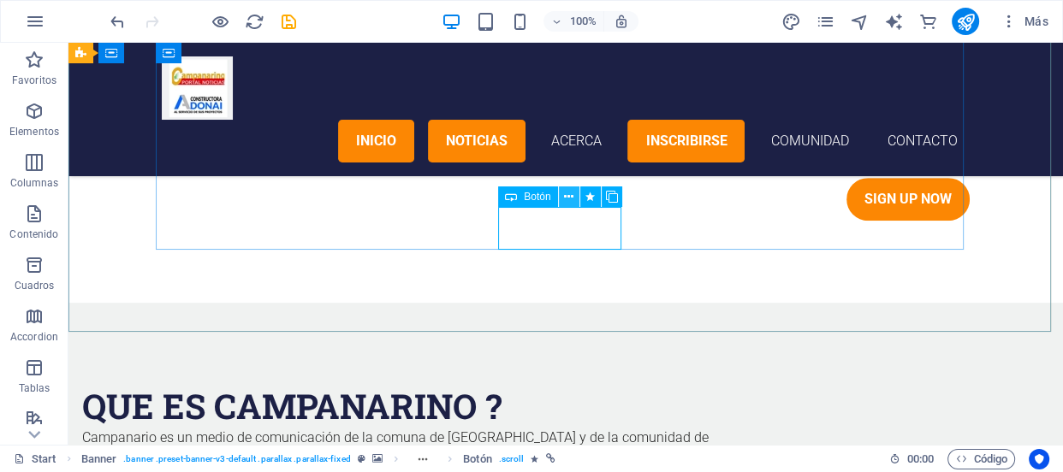
click at [564, 198] on icon at bounding box center [568, 197] width 9 height 18
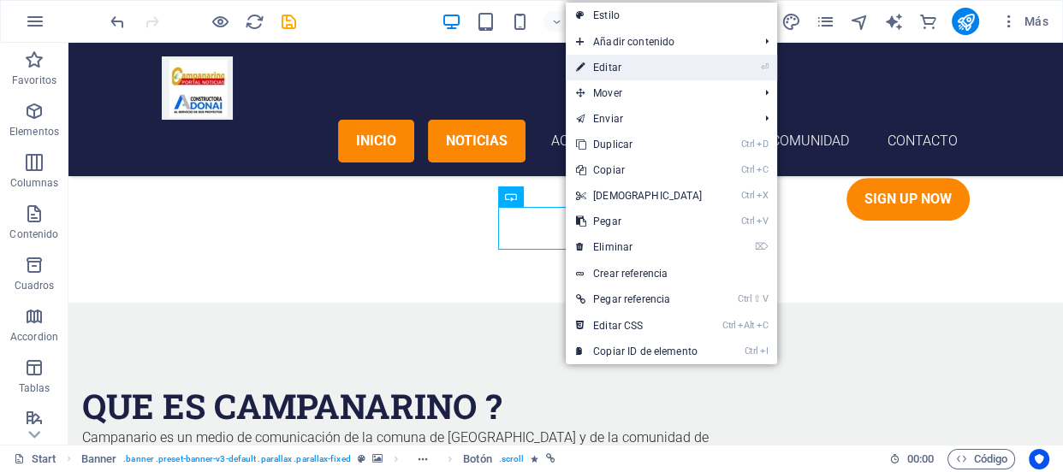
click at [616, 77] on link "⏎ Editar" at bounding box center [639, 68] width 147 height 26
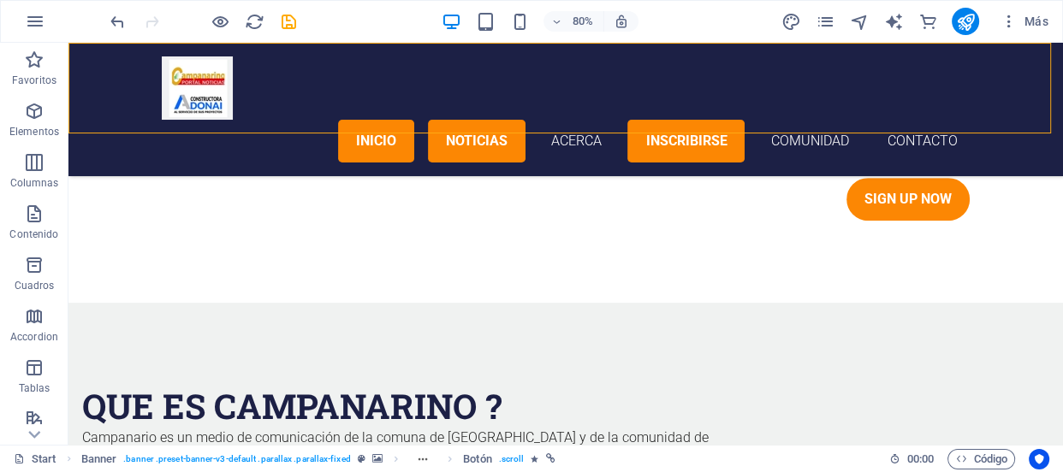
drag, startPoint x: 93, startPoint y: 55, endPoint x: 396, endPoint y: 53, distance: 302.9
click at [396, 53] on div "Inicio noticias acerca inscribirse comunidad Contacto Menu" at bounding box center [565, 109] width 994 height 133
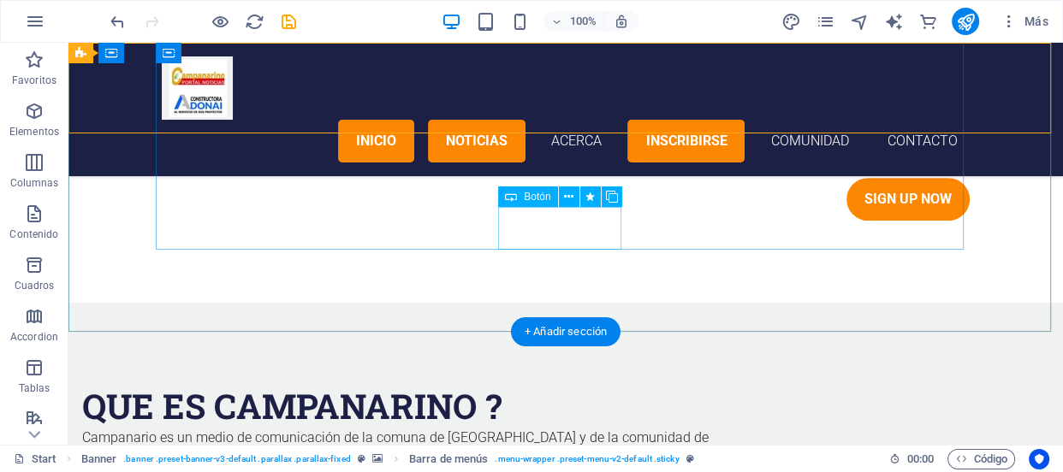
click at [544, 221] on div "Sign up now" at bounding box center [566, 199] width 808 height 43
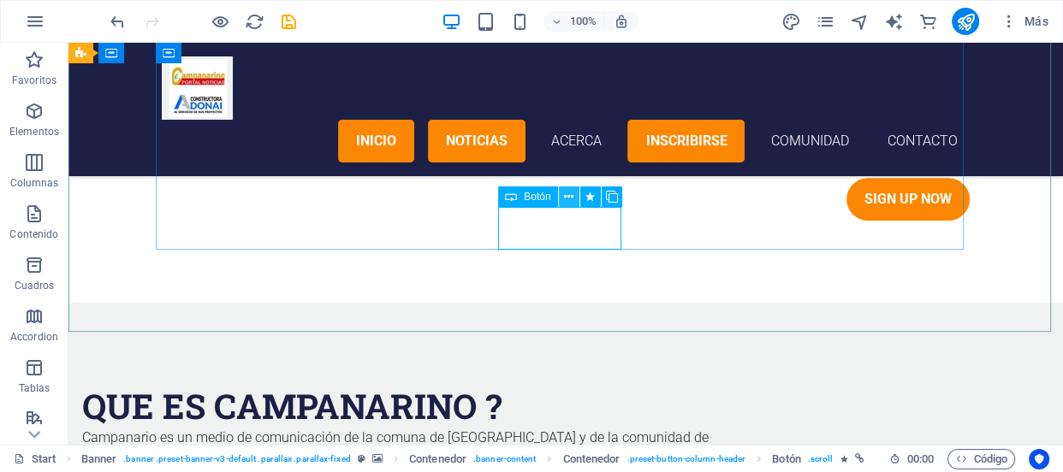
click at [569, 189] on icon at bounding box center [568, 197] width 9 height 18
click at [567, 199] on icon at bounding box center [568, 197] width 9 height 18
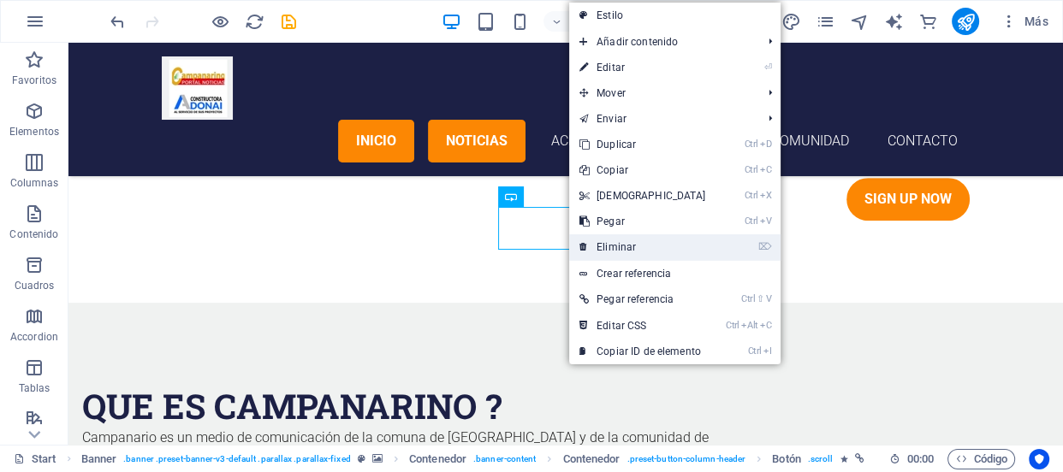
click at [633, 240] on link "⌦ Eliminar" at bounding box center [642, 247] width 147 height 26
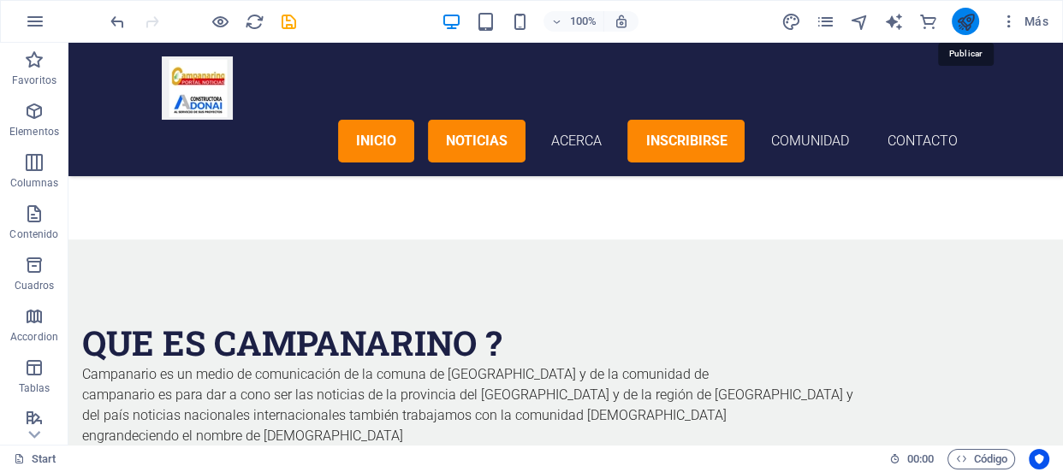
click at [956, 25] on icon "publish" at bounding box center [966, 22] width 20 height 20
checkbox input "false"
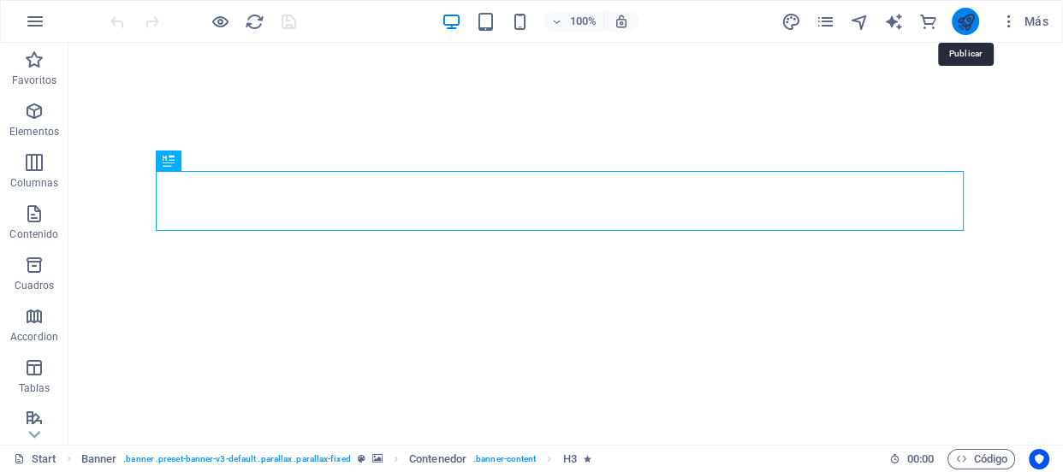
click at [964, 16] on icon "publish" at bounding box center [966, 22] width 20 height 20
